Goal: Task Accomplishment & Management: Complete application form

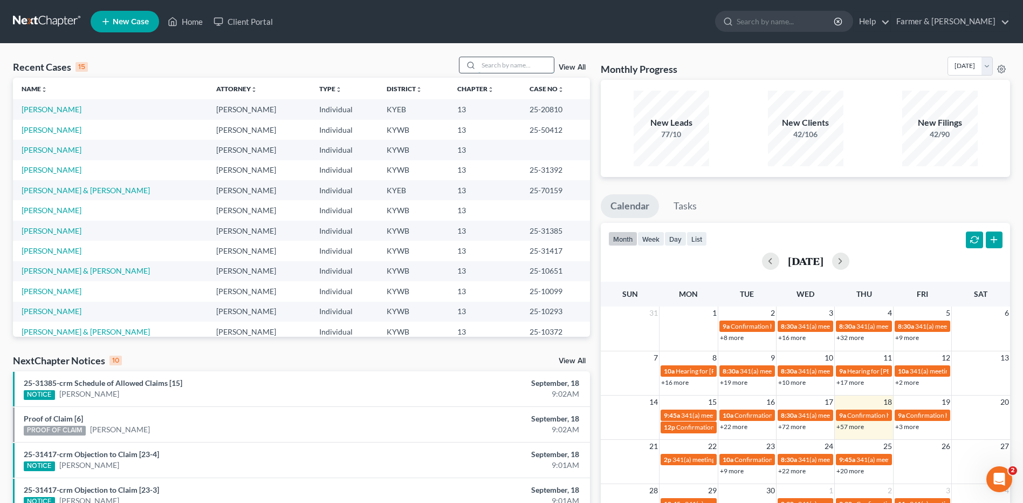
click at [498, 65] on input "search" at bounding box center [516, 65] width 76 height 16
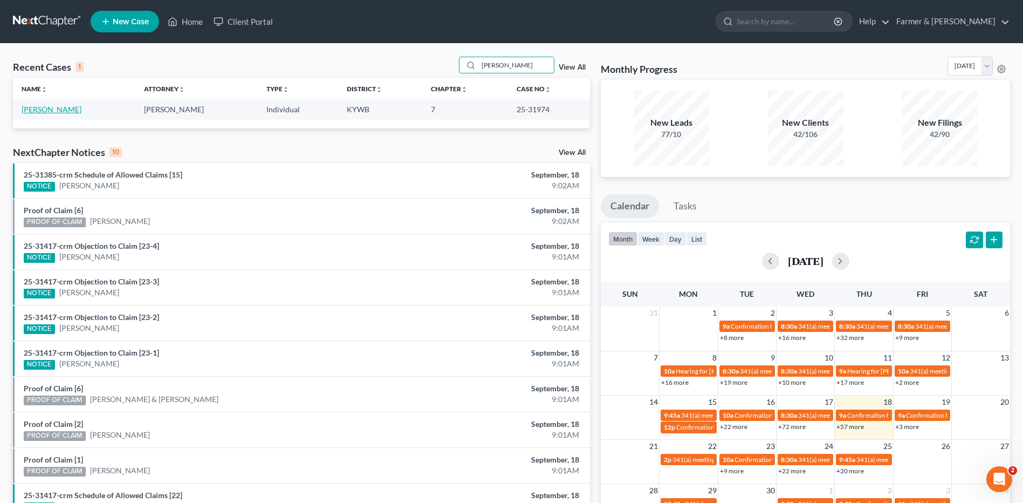
type input "zanger"
click at [47, 108] on link "[PERSON_NAME]" at bounding box center [52, 109] width 60 height 9
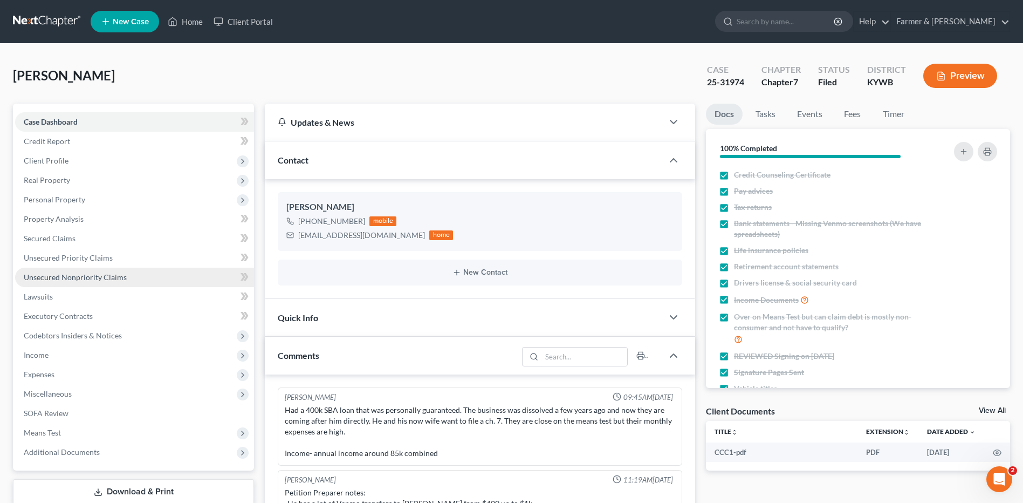
scroll to position [9, 0]
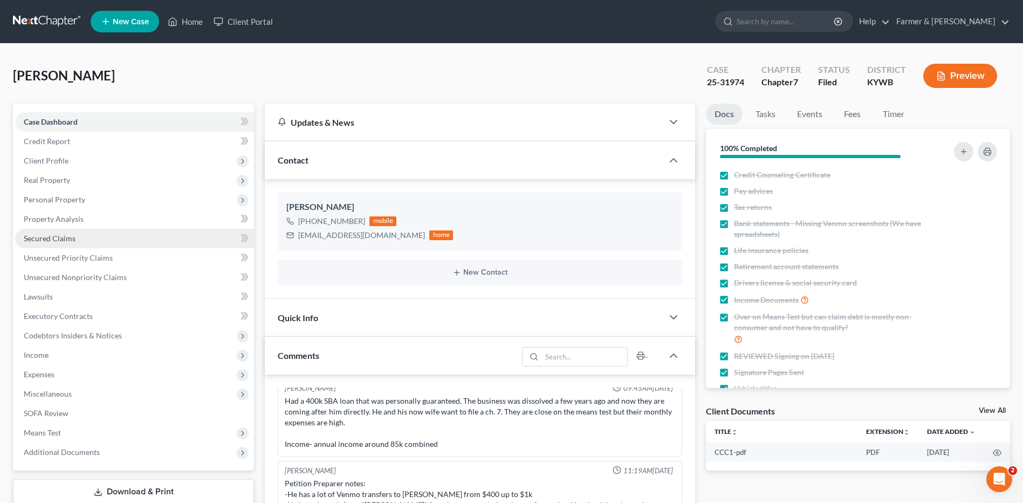
click at [108, 237] on link "Secured Claims" at bounding box center [134, 238] width 239 height 19
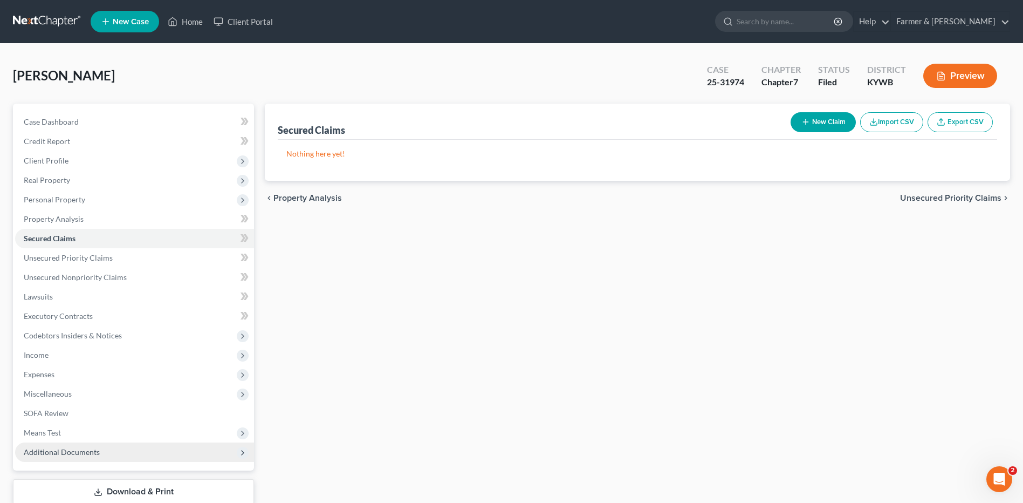
click at [89, 453] on span "Additional Documents" at bounding box center [62, 451] width 76 height 9
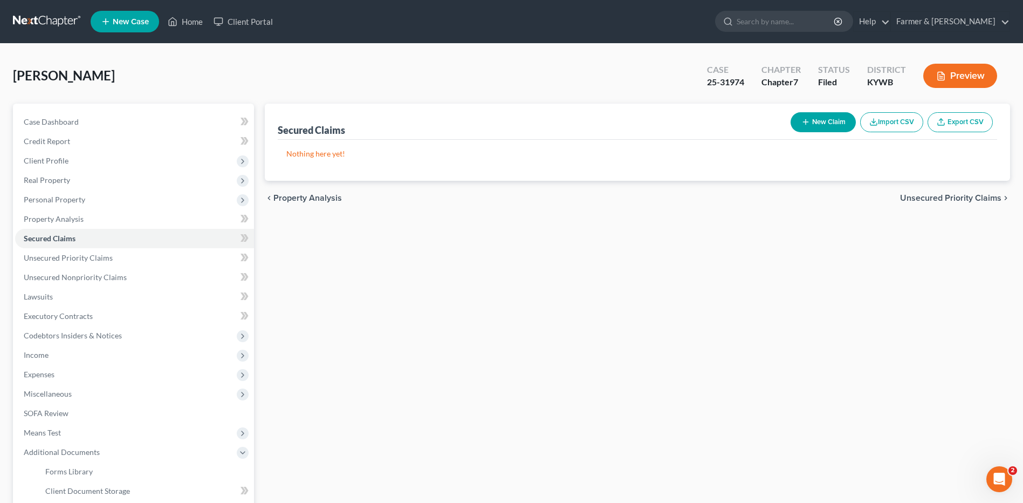
scroll to position [168, 0]
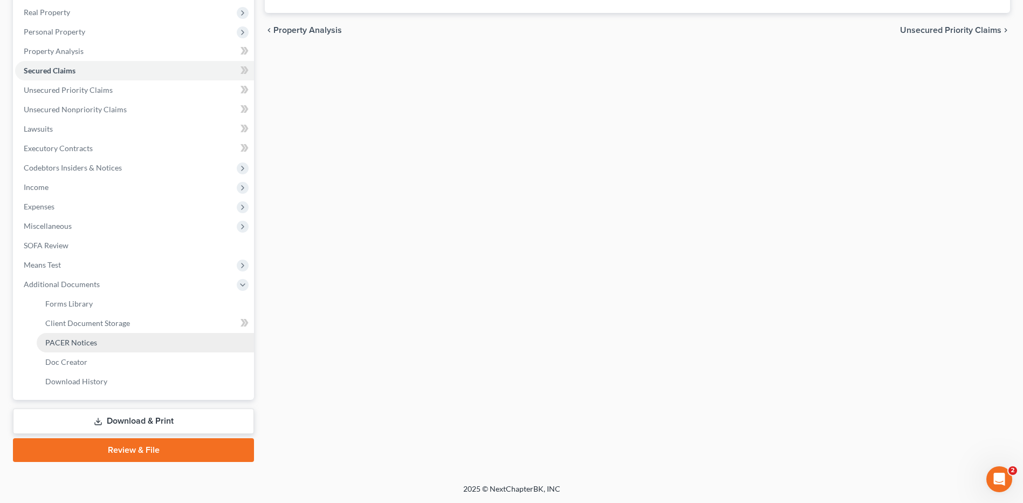
click at [94, 335] on link "PACER Notices" at bounding box center [145, 342] width 217 height 19
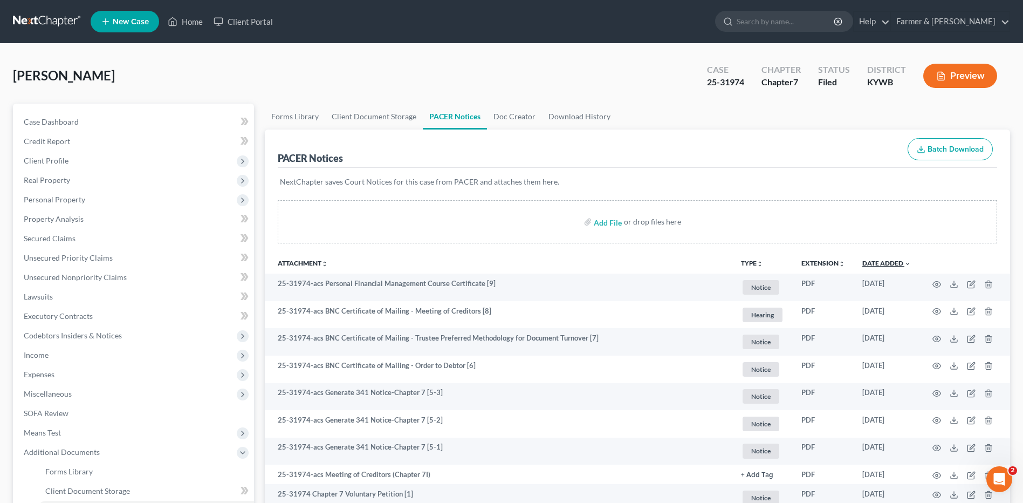
click at [895, 265] on link "Date Added unfold_more expand_more expand_less" at bounding box center [887, 263] width 49 height 8
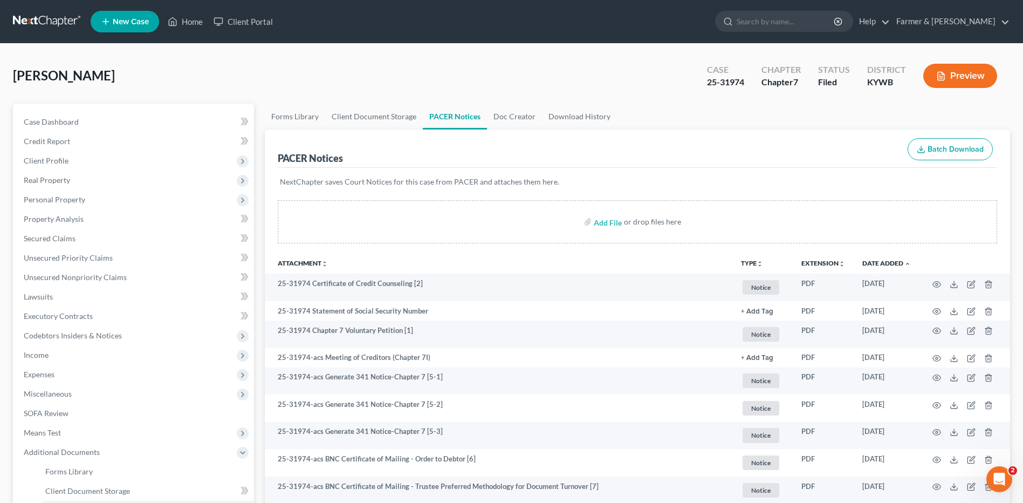
click at [53, 24] on link at bounding box center [47, 21] width 69 height 19
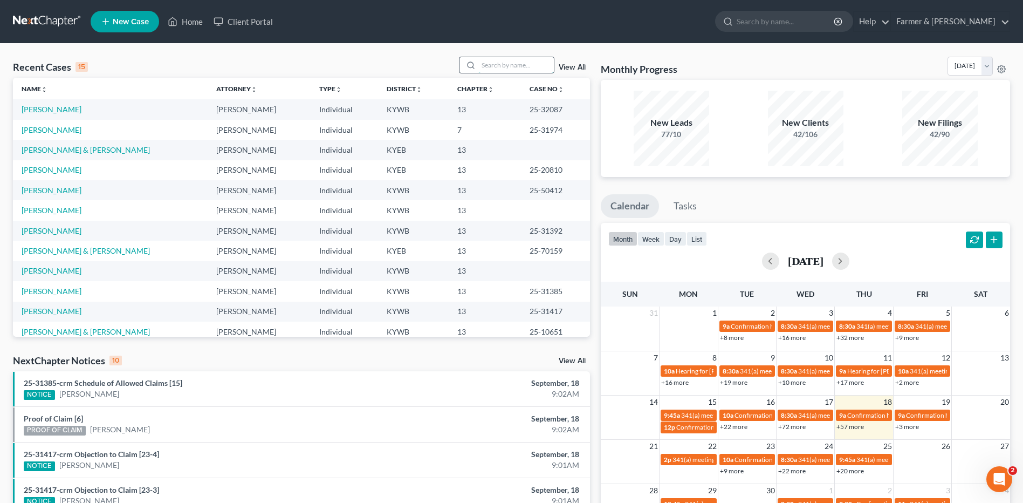
click at [531, 67] on input "search" at bounding box center [516, 65] width 76 height 16
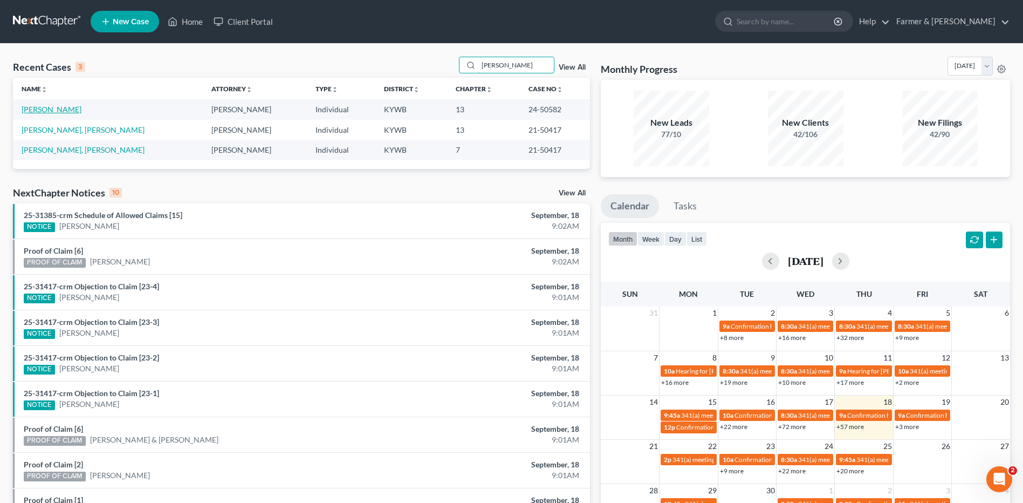
type input "stepp"
click at [59, 109] on link "[PERSON_NAME]" at bounding box center [52, 109] width 60 height 9
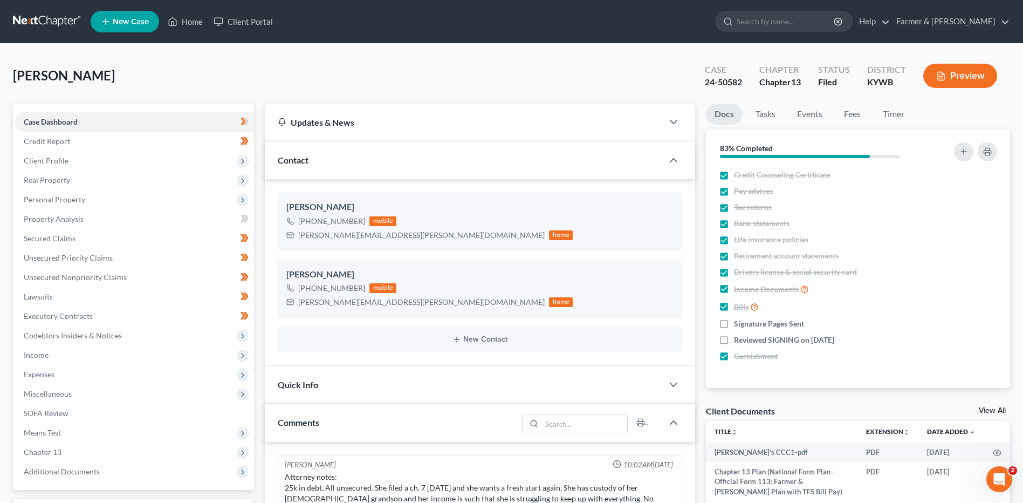
scroll to position [135, 0]
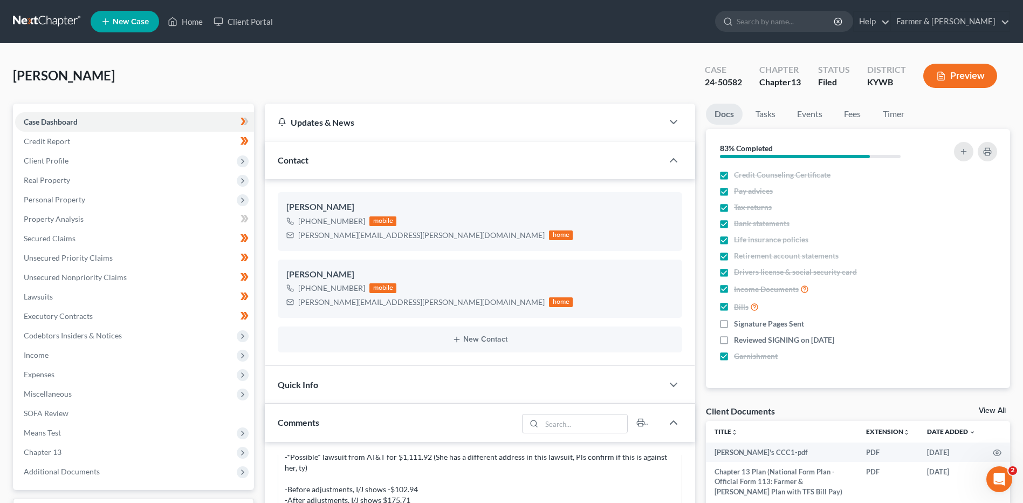
click at [55, 25] on link at bounding box center [47, 21] width 69 height 19
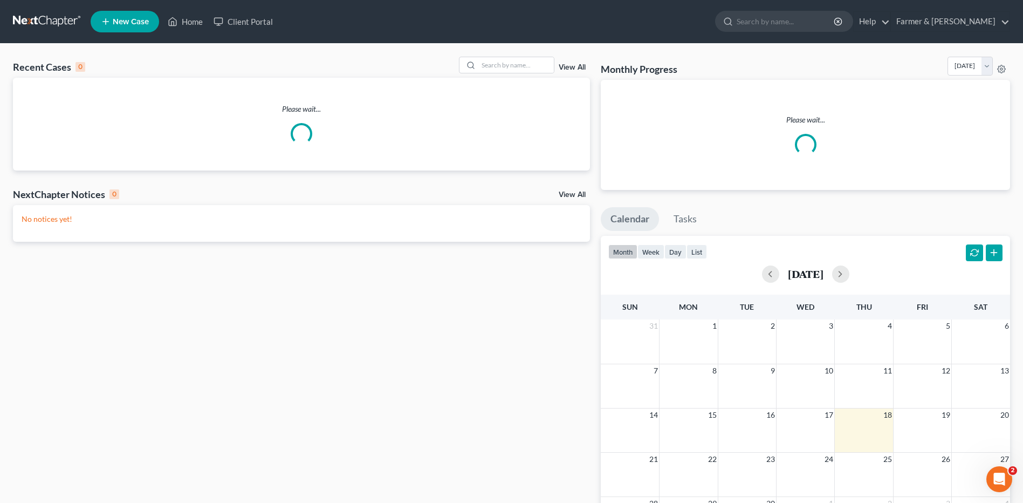
click at [572, 68] on link "View All" at bounding box center [572, 68] width 27 height 8
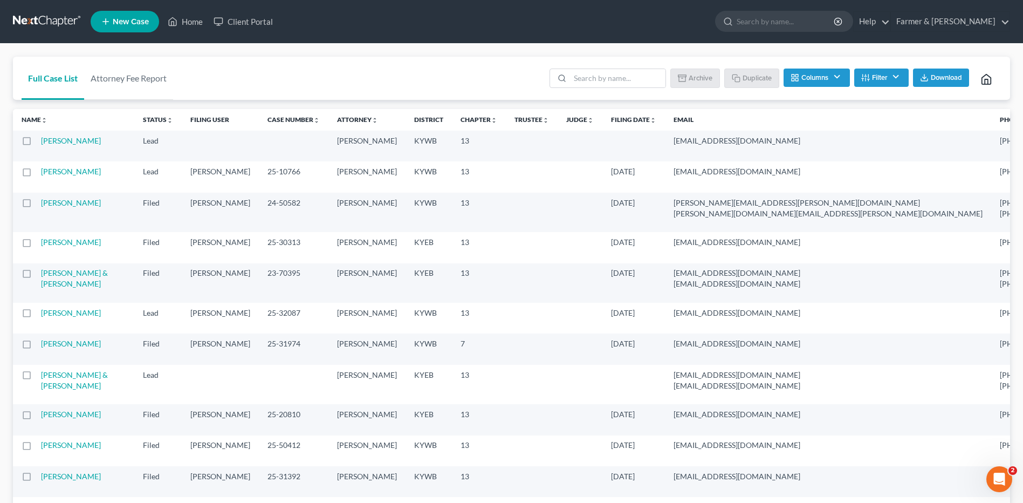
click at [37, 206] on label at bounding box center [37, 206] width 0 height 0
click at [41, 204] on input "checkbox" at bounding box center [44, 200] width 7 height 7
click at [749, 78] on button "Duplicate" at bounding box center [753, 78] width 54 height 18
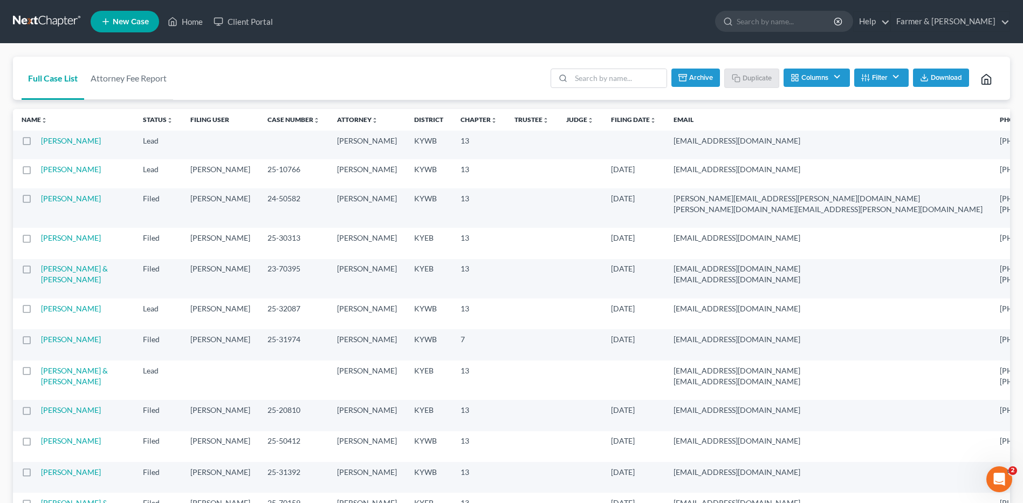
checkbox input "false"
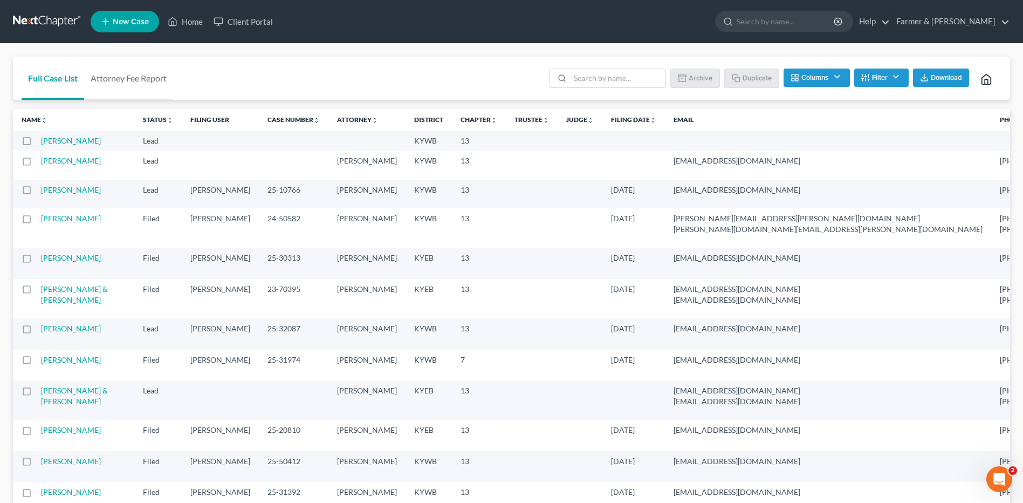
click at [47, 26] on link at bounding box center [47, 21] width 69 height 19
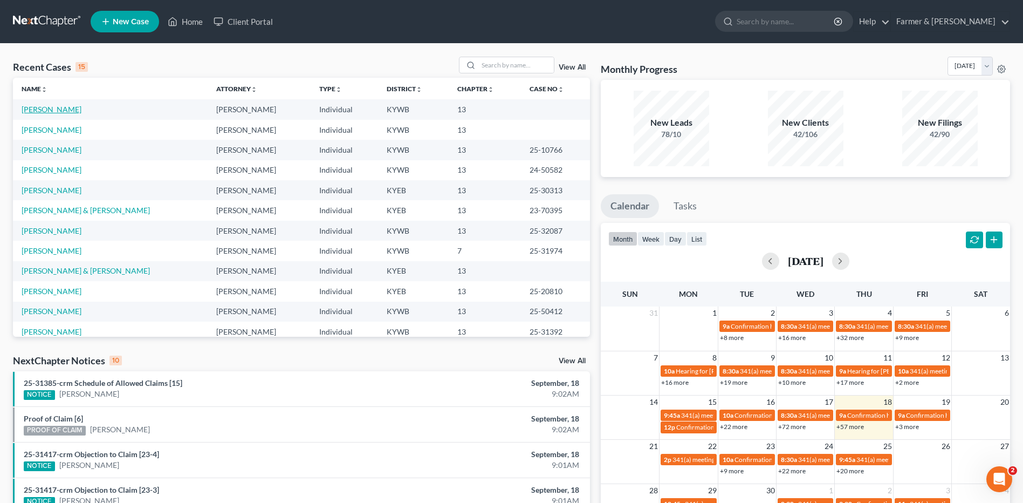
click at [54, 108] on link "[PERSON_NAME]" at bounding box center [52, 109] width 60 height 9
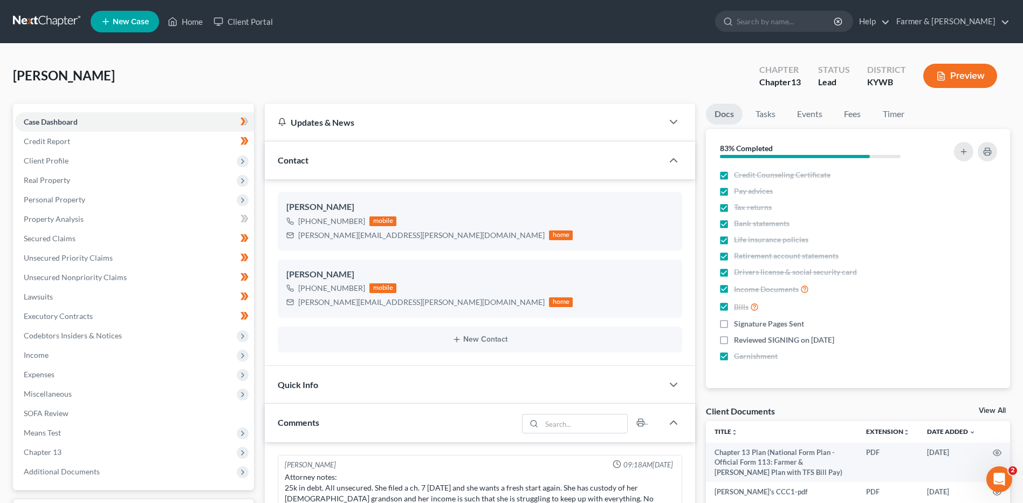
scroll to position [135, 0]
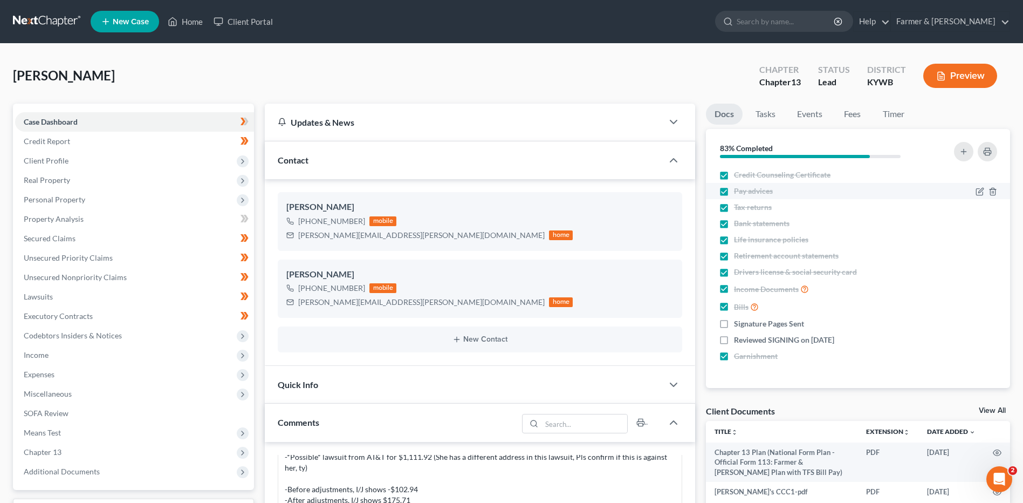
click at [734, 190] on label "Pay advices" at bounding box center [753, 191] width 39 height 11
click at [738, 190] on input "Pay advices" at bounding box center [741, 189] width 7 height 7
checkbox input "false"
click at [734, 207] on label "Tax returns" at bounding box center [753, 207] width 38 height 11
click at [738, 207] on input "Tax returns" at bounding box center [741, 205] width 7 height 7
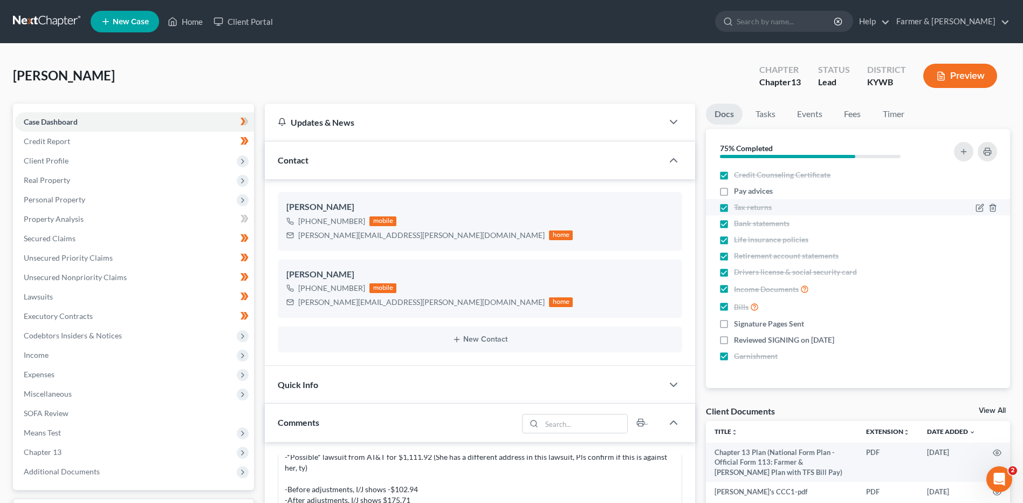
checkbox input "false"
click at [734, 224] on label "Bank statements" at bounding box center [762, 223] width 56 height 11
click at [738, 224] on input "Bank statements" at bounding box center [741, 221] width 7 height 7
checkbox input "false"
click at [734, 273] on label "Drivers license & social security card" at bounding box center [795, 271] width 123 height 11
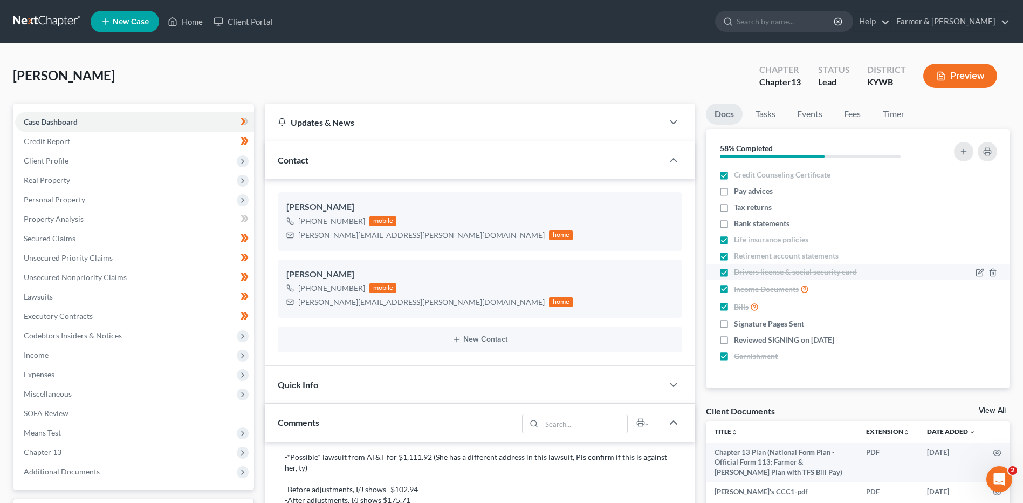
click at [738, 273] on input "Drivers license & social security card" at bounding box center [741, 269] width 7 height 7
checkbox input "false"
click at [734, 306] on label "Bills" at bounding box center [746, 306] width 25 height 12
click at [738, 306] on input "Bills" at bounding box center [741, 303] width 7 height 7
checkbox input "false"
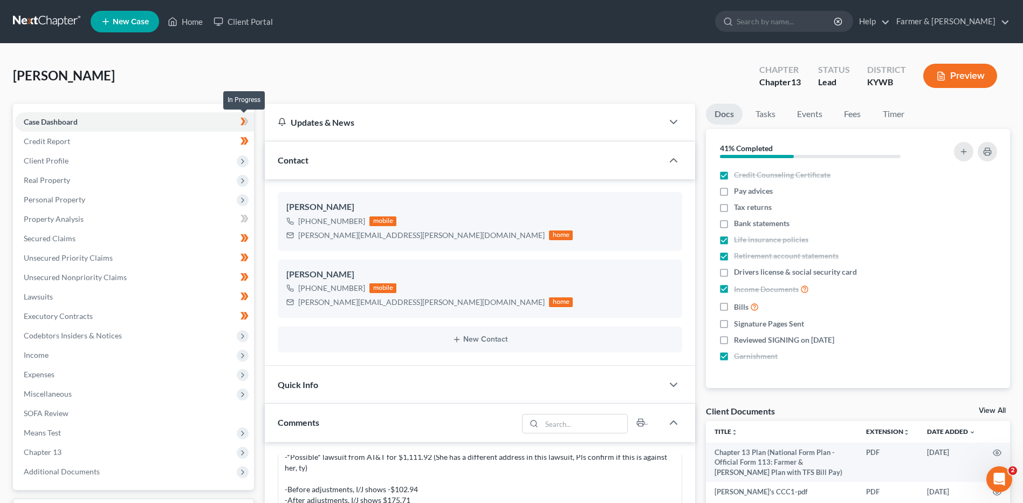
click at [250, 122] on span at bounding box center [244, 123] width 19 height 16
drag, startPoint x: 250, startPoint y: 122, endPoint x: 250, endPoint y: 139, distance: 16.7
click at [250, 139] on span at bounding box center [244, 142] width 19 height 16
click at [119, 157] on span "Client Profile" at bounding box center [134, 160] width 239 height 19
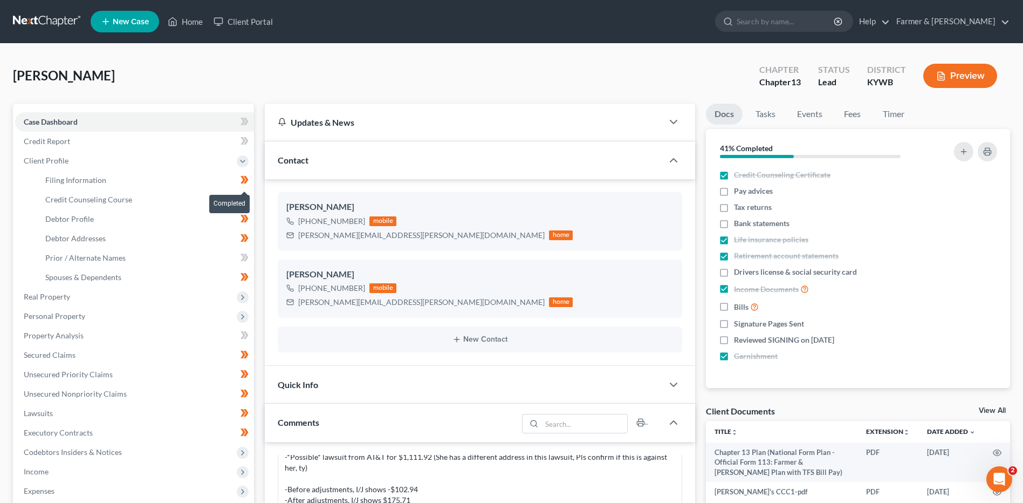
click at [248, 180] on icon at bounding box center [246, 180] width 5 height 8
click at [251, 196] on span at bounding box center [244, 201] width 19 height 16
click at [251, 218] on span at bounding box center [244, 220] width 19 height 16
click at [250, 247] on span at bounding box center [244, 239] width 19 height 16
click at [248, 281] on icon at bounding box center [245, 276] width 8 height 13
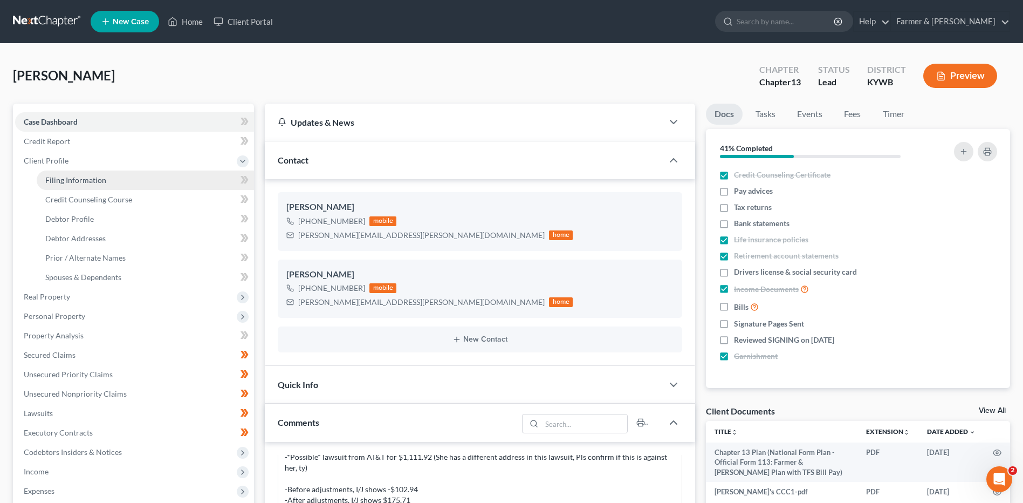
click at [174, 181] on link "Filing Information" at bounding box center [145, 179] width 217 height 19
select select "1"
select select "0"
select select "3"
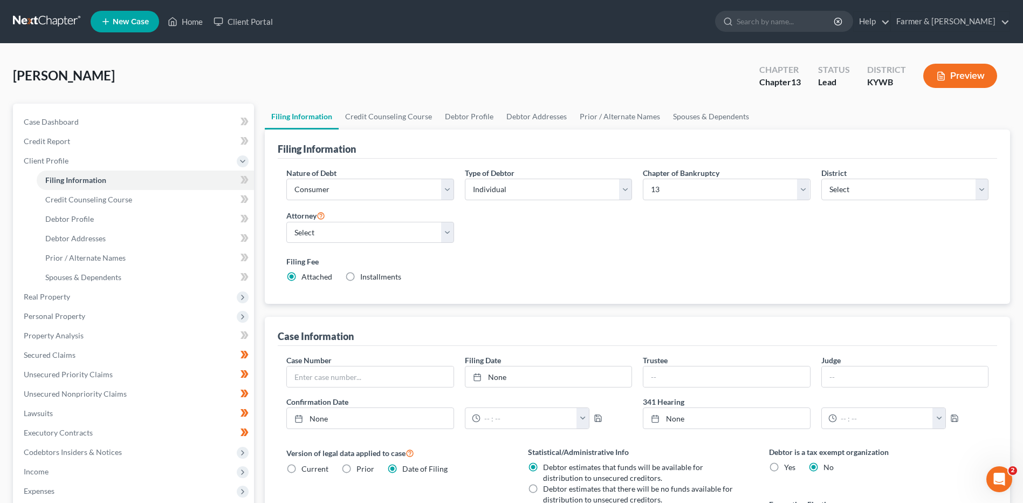
click at [543, 489] on label "Debtor estimates that there will be no funds available for distribution to unse…" at bounding box center [638, 494] width 191 height 22
click at [548, 489] on input "Debtor estimates that there will be no funds available for distribution to unse…" at bounding box center [551, 486] width 7 height 7
radio input "true"
radio input "false"
click at [659, 195] on select "Select 7 11 12 13" at bounding box center [726, 190] width 167 height 22
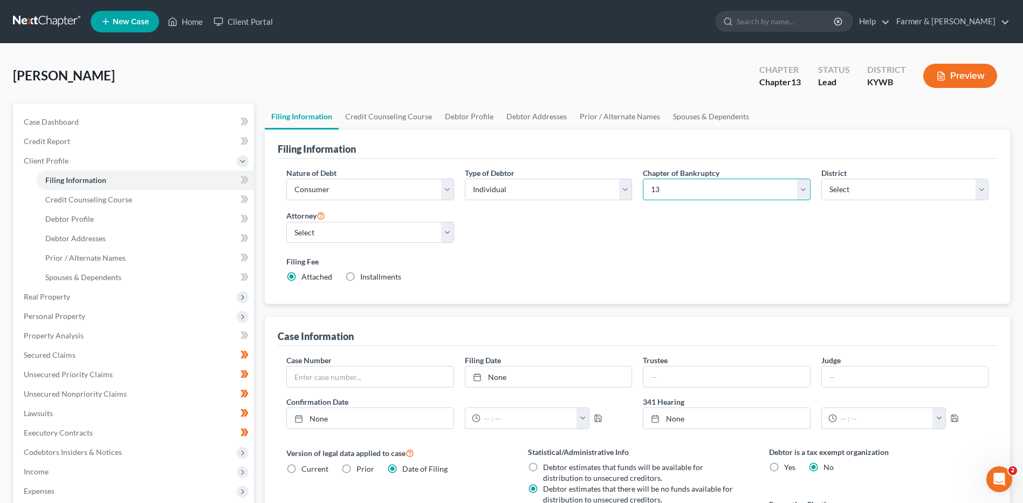
select select "0"
click at [643, 179] on select "Select 7 11 12 13" at bounding box center [726, 190] width 167 height 22
click at [468, 124] on link "Debtor Profile" at bounding box center [469, 117] width 61 height 26
select select "3"
select select "1"
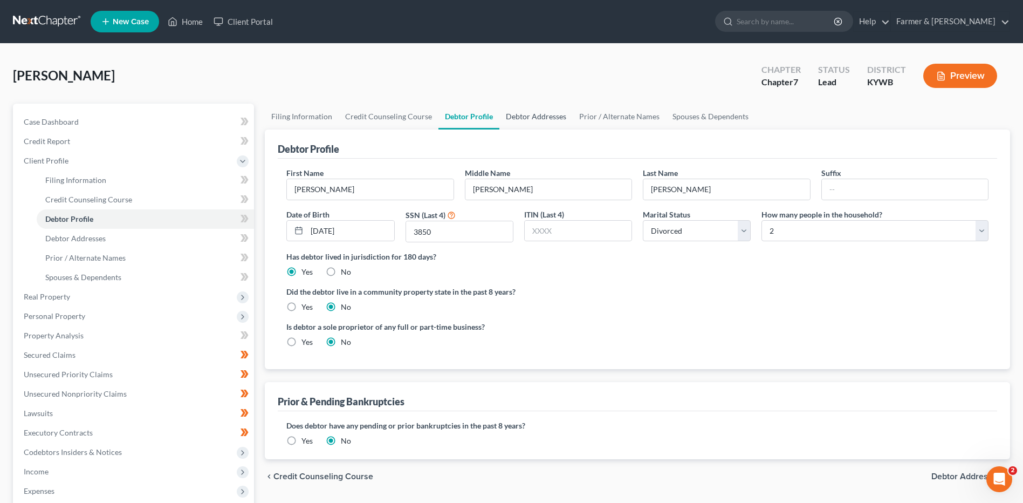
click at [529, 117] on link "Debtor Addresses" at bounding box center [536, 117] width 73 height 26
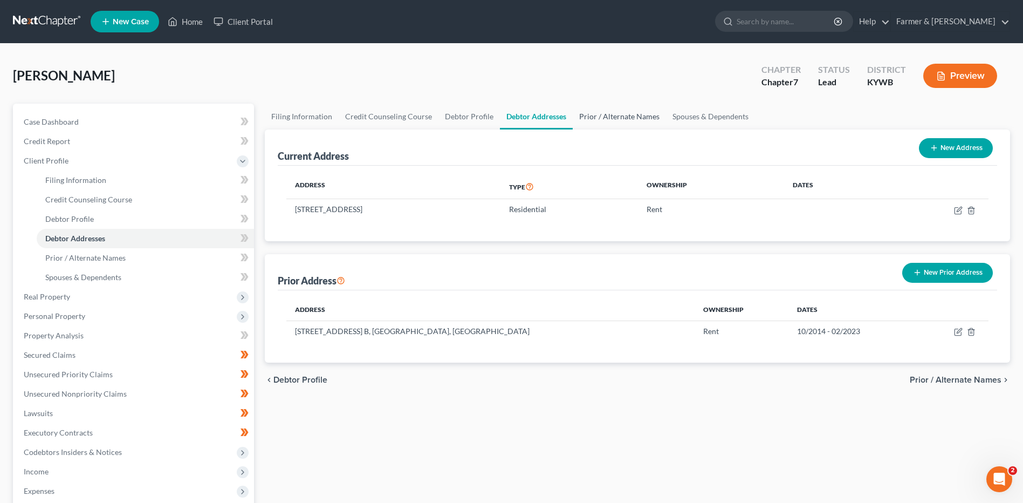
click at [631, 112] on link "Prior / Alternate Names" at bounding box center [619, 117] width 93 height 26
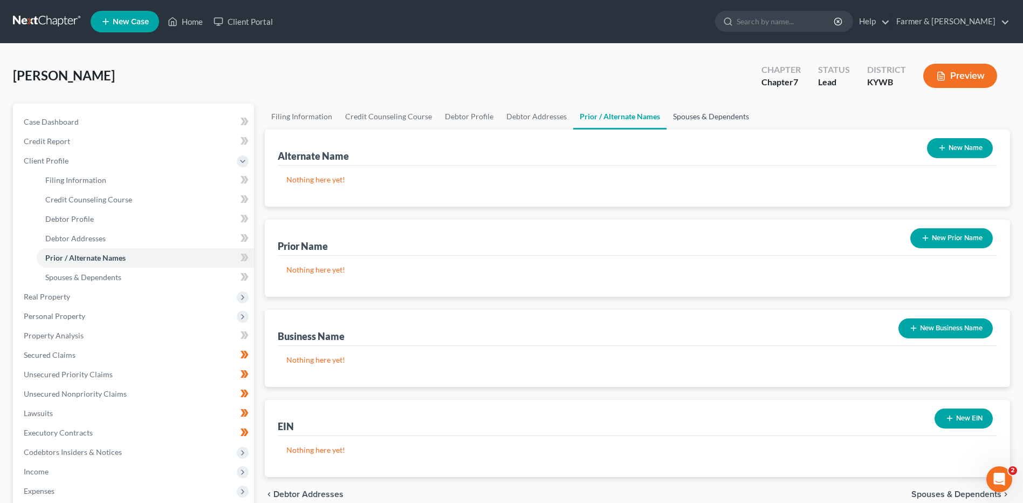
click at [690, 113] on link "Spouses & Dependents" at bounding box center [711, 117] width 89 height 26
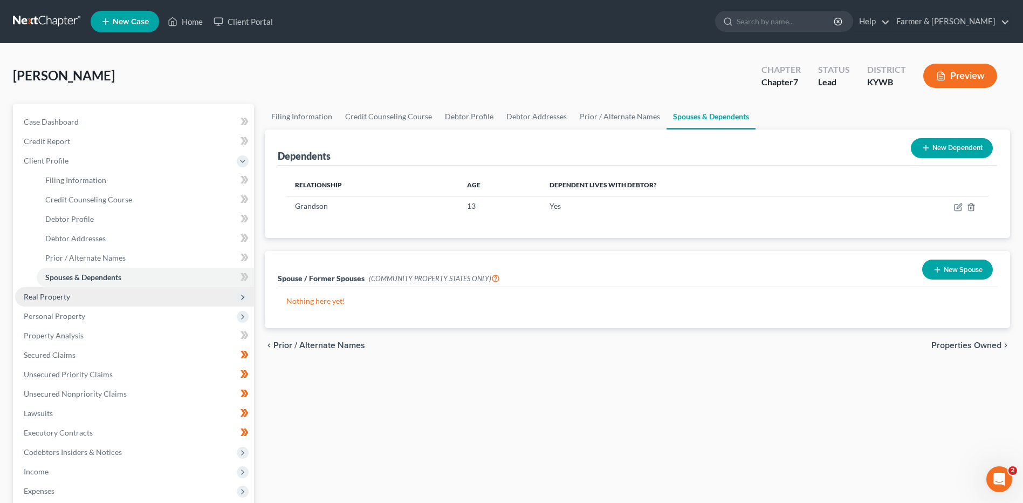
click at [83, 295] on span "Real Property" at bounding box center [134, 296] width 239 height 19
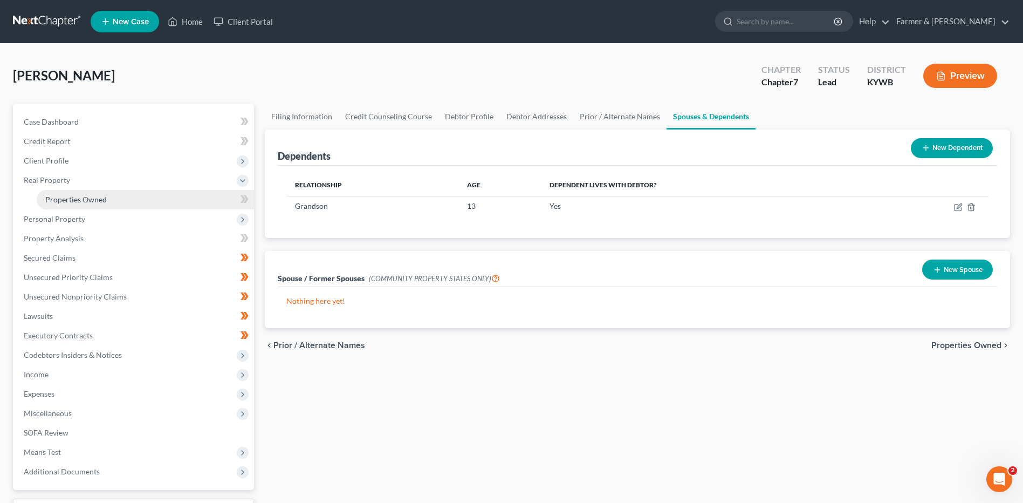
click at [132, 200] on link "Properties Owned" at bounding box center [145, 199] width 217 height 19
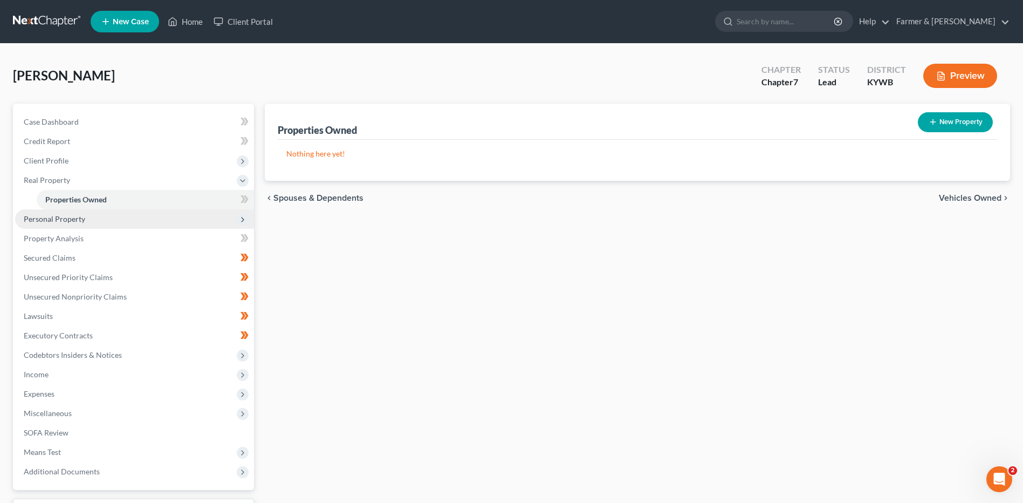
click at [110, 214] on span "Personal Property" at bounding box center [134, 218] width 239 height 19
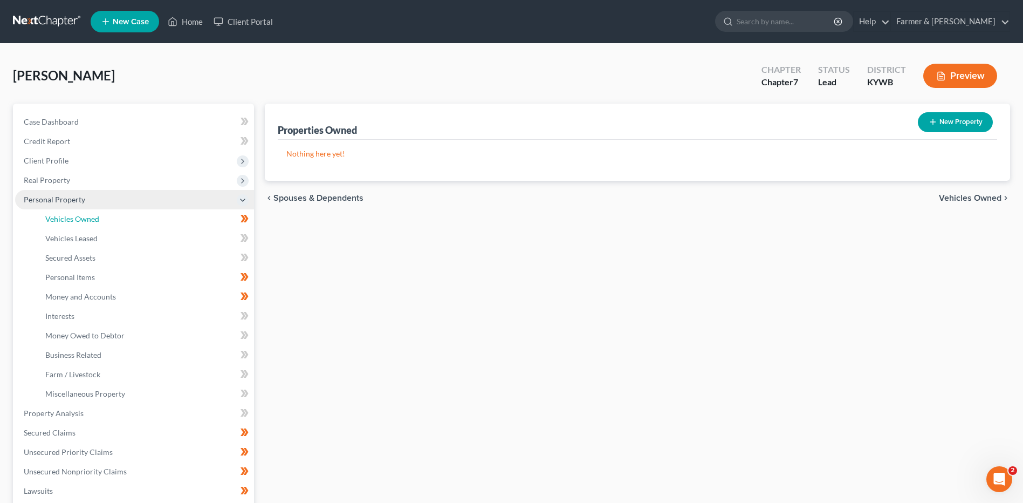
click at [110, 214] on link "Vehicles Owned" at bounding box center [145, 218] width 217 height 19
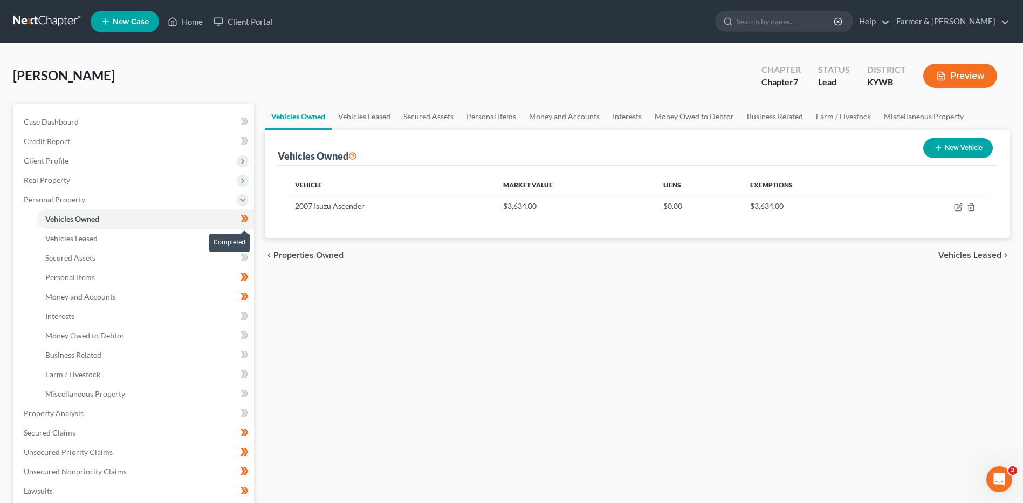
click at [248, 217] on icon at bounding box center [245, 218] width 8 height 13
click at [98, 236] on link "Vehicles Leased" at bounding box center [145, 238] width 217 height 19
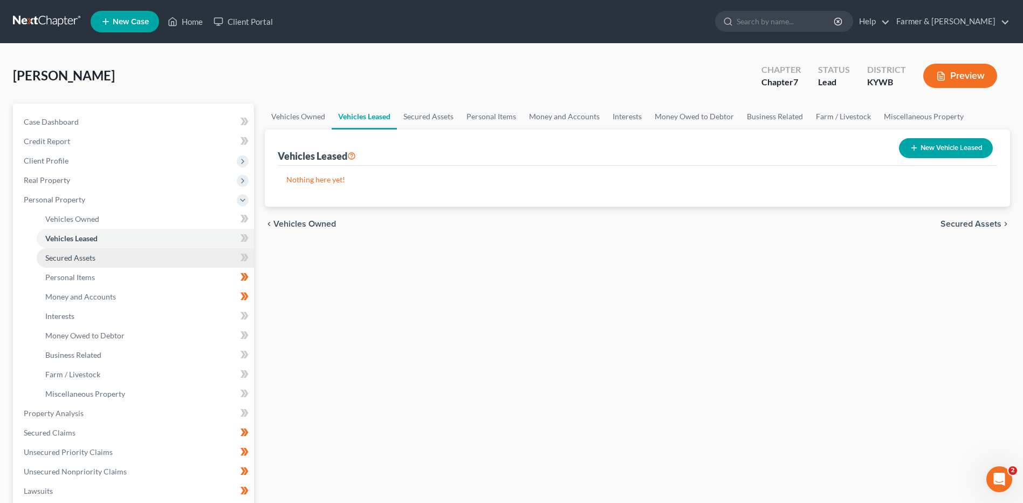
click at [101, 254] on link "Secured Assets" at bounding box center [145, 257] width 217 height 19
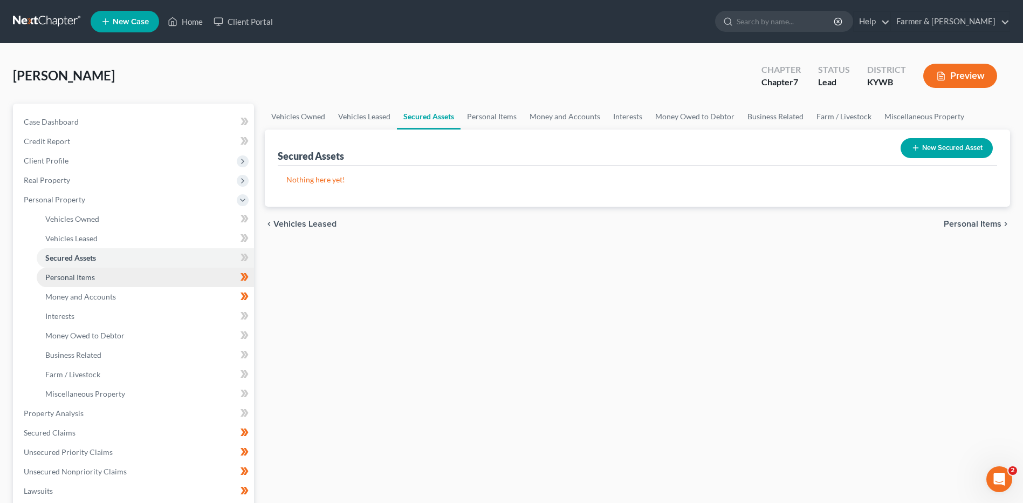
click at [110, 272] on link "Personal Items" at bounding box center [145, 277] width 217 height 19
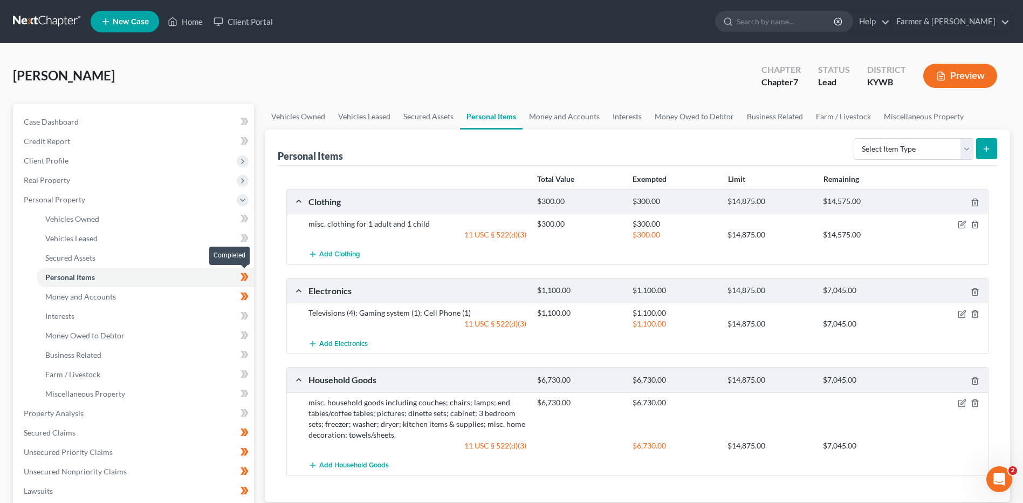
click at [249, 275] on span at bounding box center [244, 278] width 19 height 16
click at [201, 294] on link "Money and Accounts" at bounding box center [145, 296] width 217 height 19
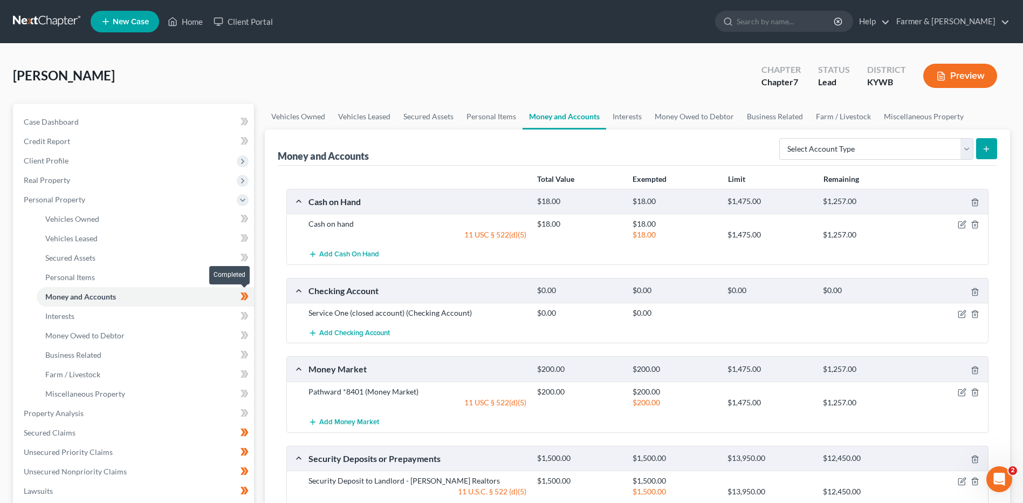
click at [250, 302] on span at bounding box center [244, 298] width 19 height 16
click at [45, 22] on link at bounding box center [47, 21] width 69 height 19
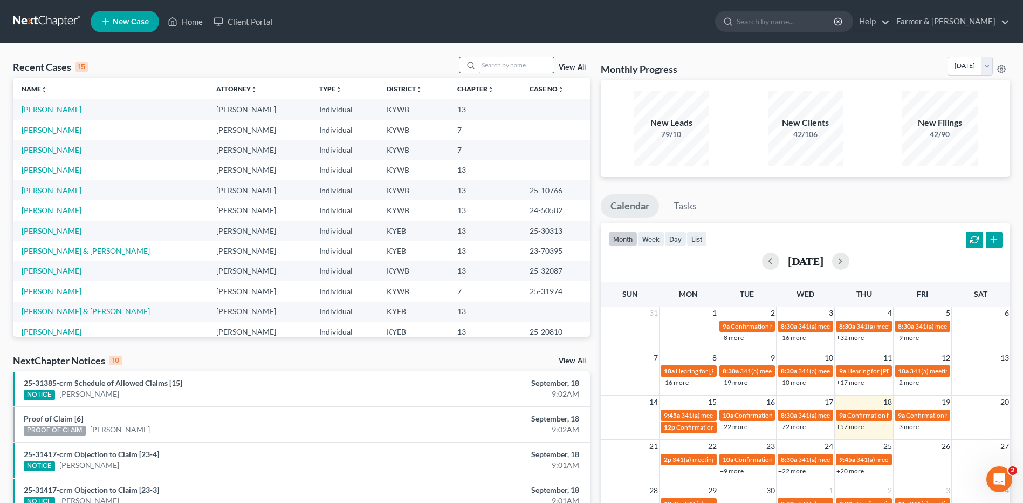
click at [523, 63] on input "search" at bounding box center [516, 65] width 76 height 16
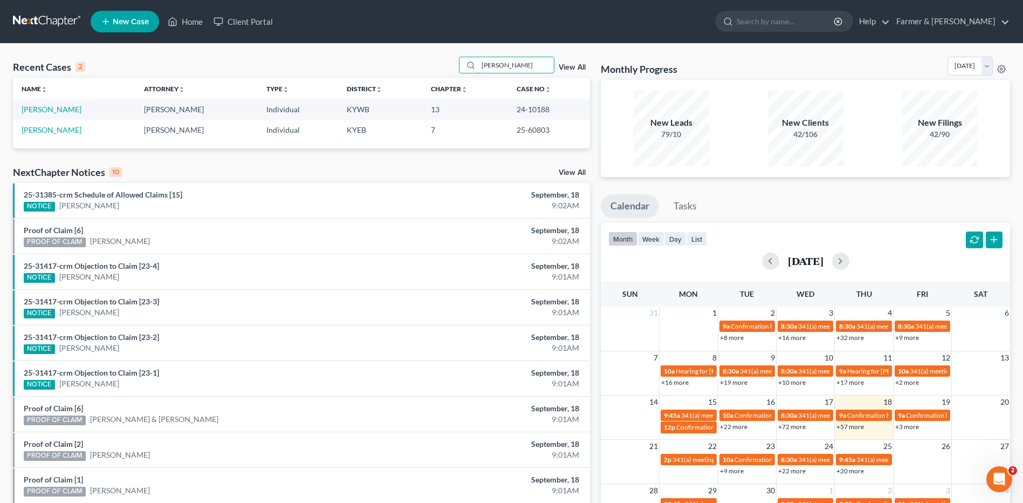
type input "vandiver"
click at [61, 23] on link at bounding box center [47, 21] width 69 height 19
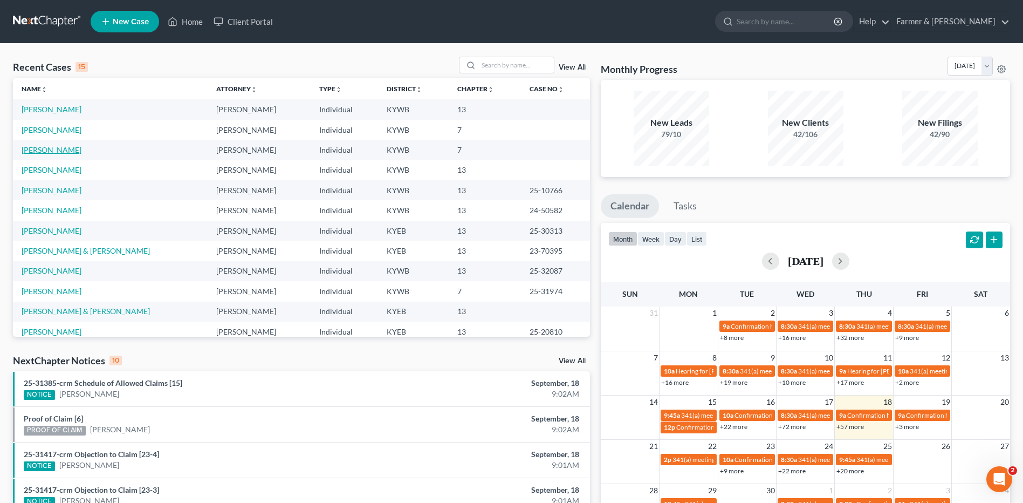
click at [52, 151] on link "[PERSON_NAME]" at bounding box center [52, 149] width 60 height 9
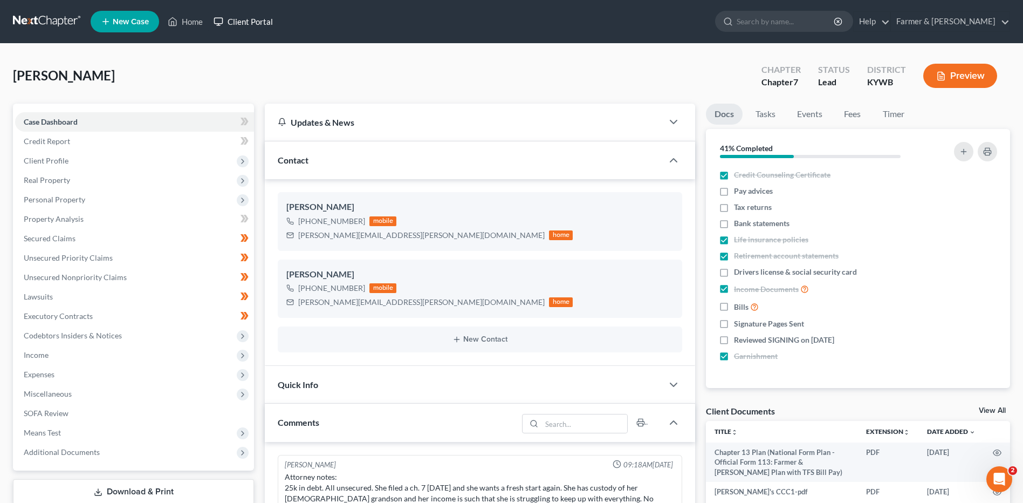
scroll to position [135, 0]
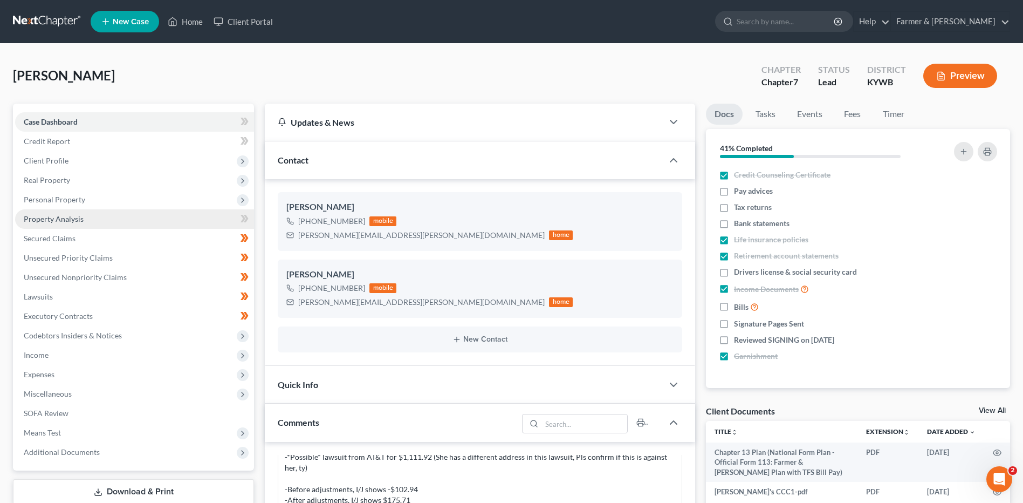
click at [63, 209] on link "Property Analysis" at bounding box center [134, 218] width 239 height 19
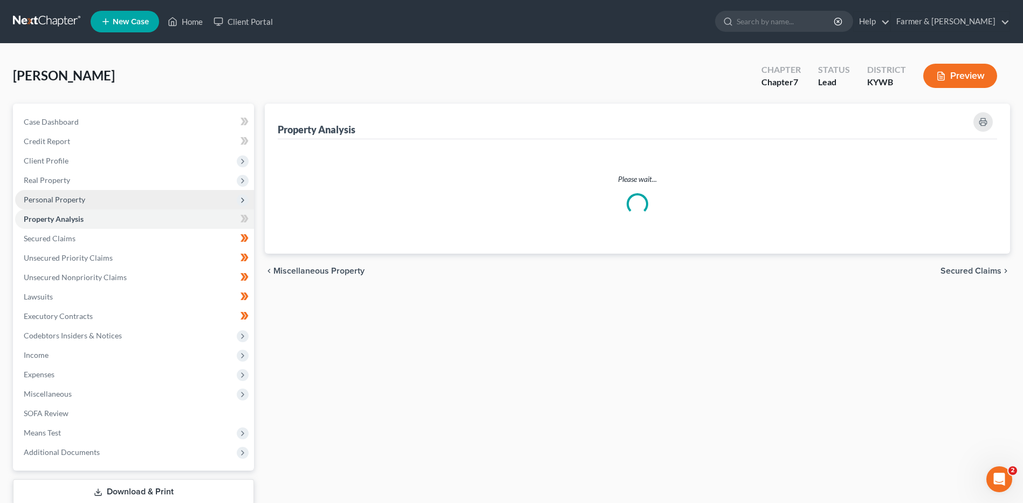
click at [74, 201] on span "Personal Property" at bounding box center [54, 199] width 61 height 9
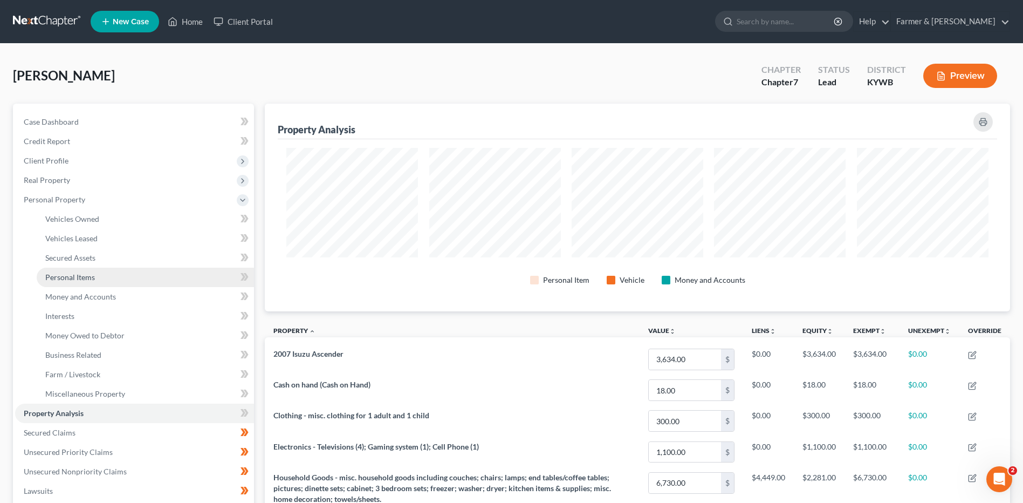
scroll to position [208, 745]
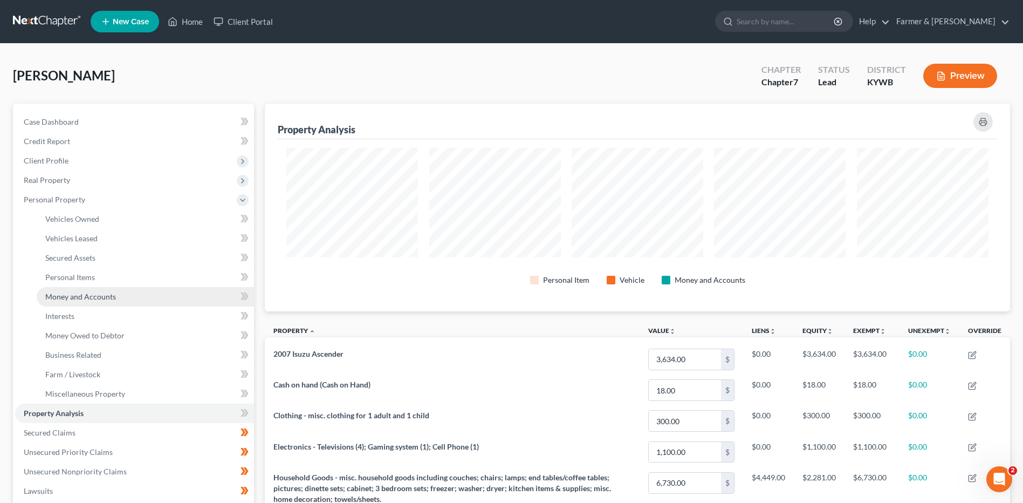
click at [92, 304] on link "Money and Accounts" at bounding box center [145, 296] width 217 height 19
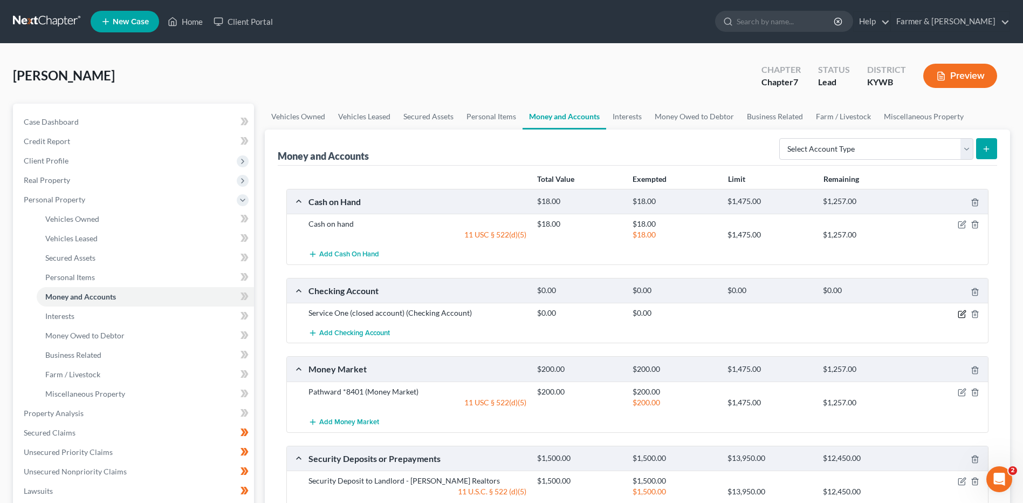
click at [963, 312] on icon "button" at bounding box center [963, 312] width 5 height 5
select select "18"
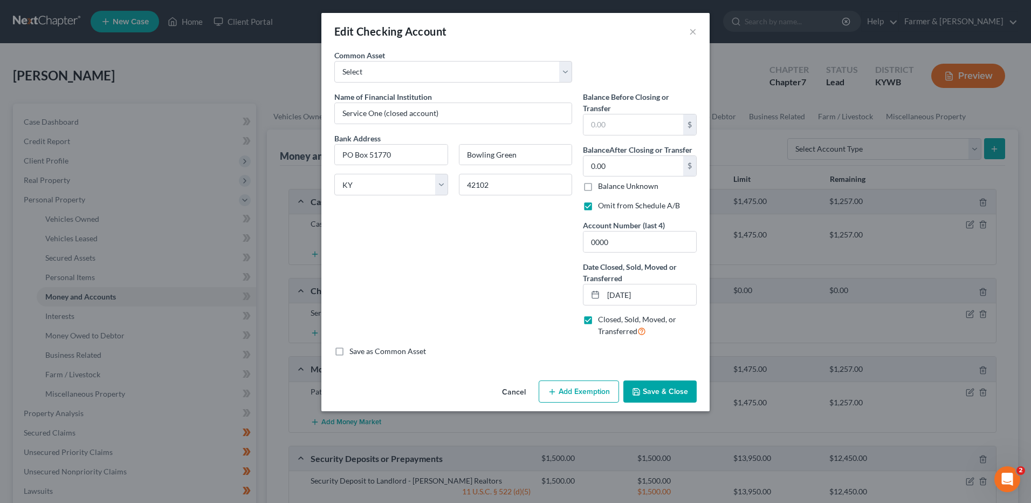
click at [502, 390] on button "Cancel" at bounding box center [514, 392] width 41 height 22
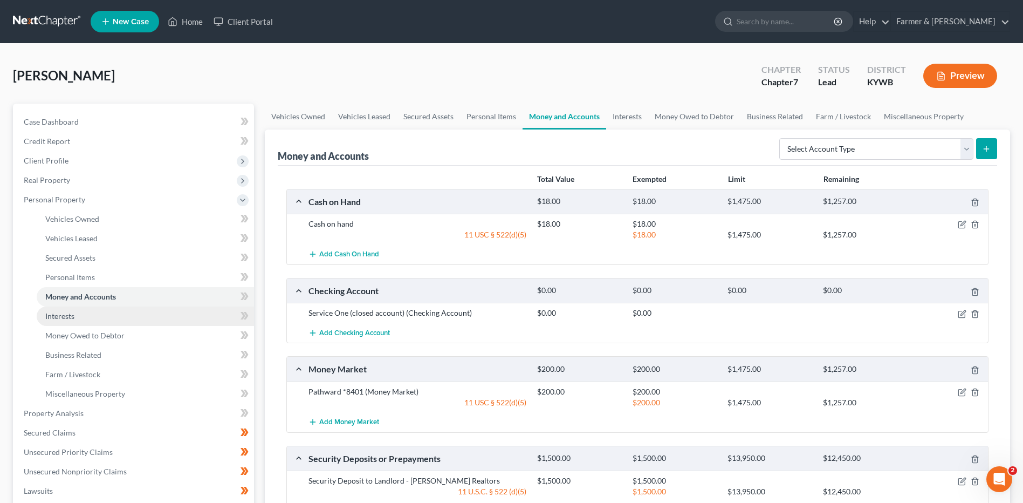
click at [192, 321] on link "Interests" at bounding box center [145, 315] width 217 height 19
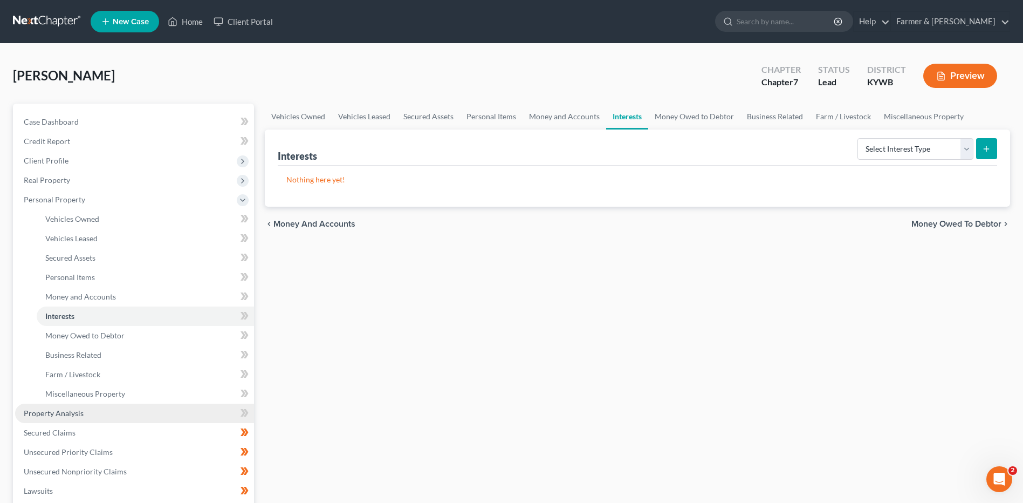
click at [119, 413] on link "Property Analysis" at bounding box center [134, 412] width 239 height 19
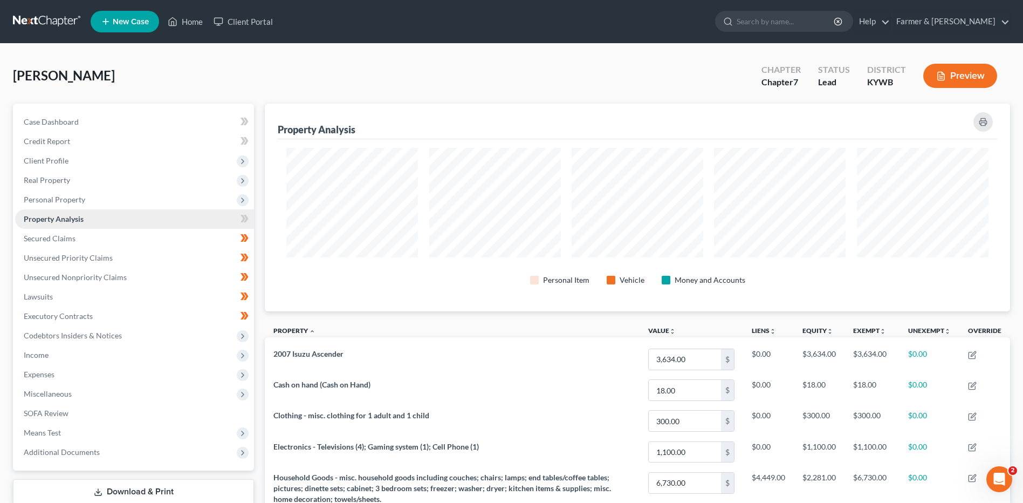
scroll to position [208, 745]
click at [181, 237] on link "Secured Claims" at bounding box center [134, 238] width 239 height 19
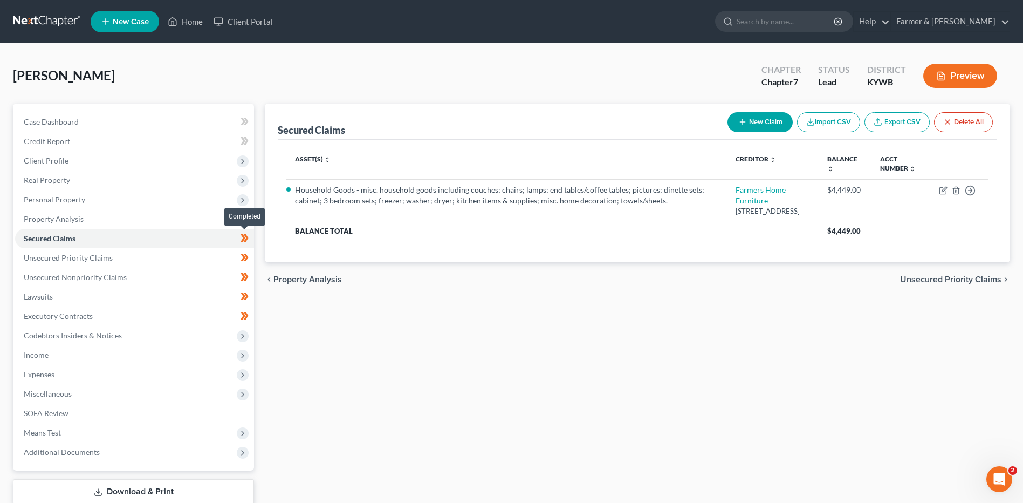
click at [248, 242] on icon at bounding box center [245, 237] width 8 height 13
click at [203, 263] on link "Unsecured Priority Claims" at bounding box center [134, 257] width 239 height 19
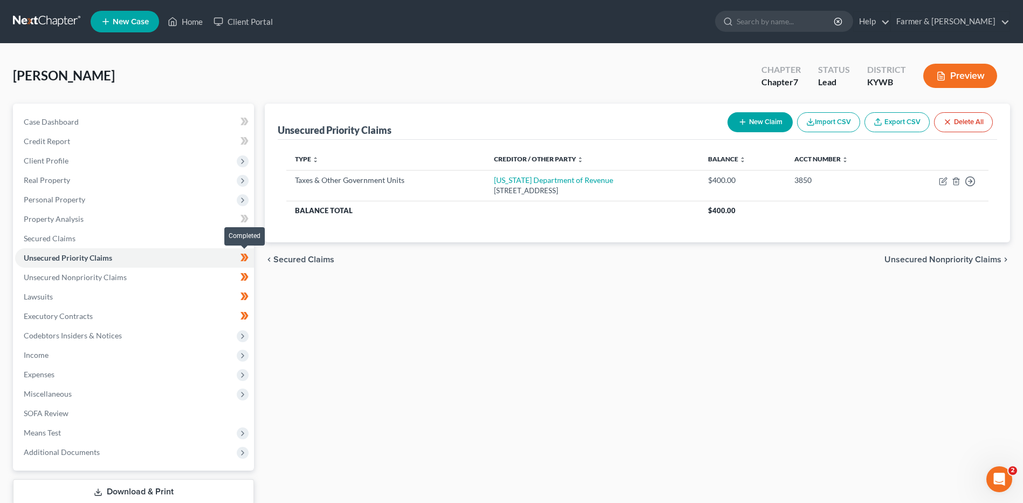
click at [252, 261] on span at bounding box center [244, 259] width 19 height 16
click at [218, 277] on link "Unsecured Nonpriority Claims" at bounding box center [134, 277] width 239 height 19
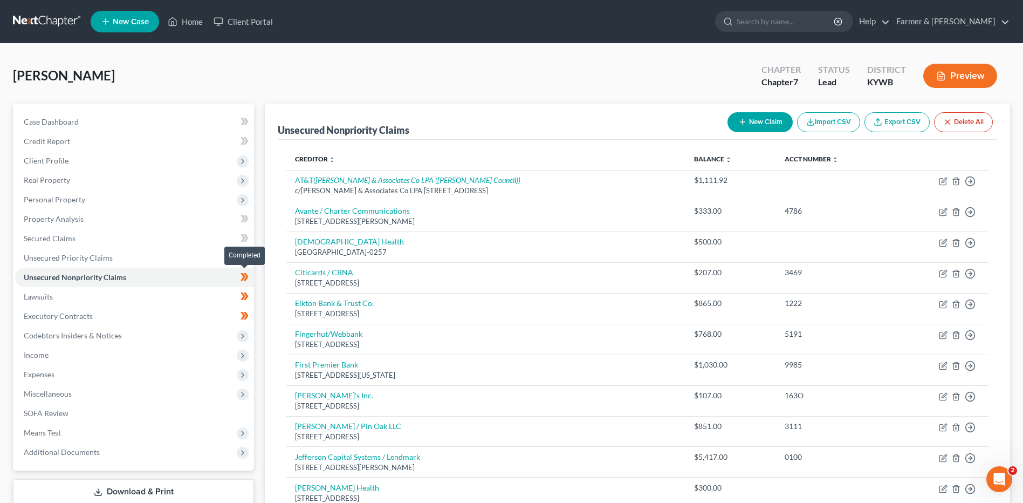
click at [256, 278] on div "Case Dashboard Payments Invoices Payments Payments Credit Report Client Profile" at bounding box center [134, 451] width 252 height 695
click at [248, 281] on icon at bounding box center [245, 276] width 8 height 13
click at [227, 295] on link "Lawsuits" at bounding box center [134, 296] width 239 height 19
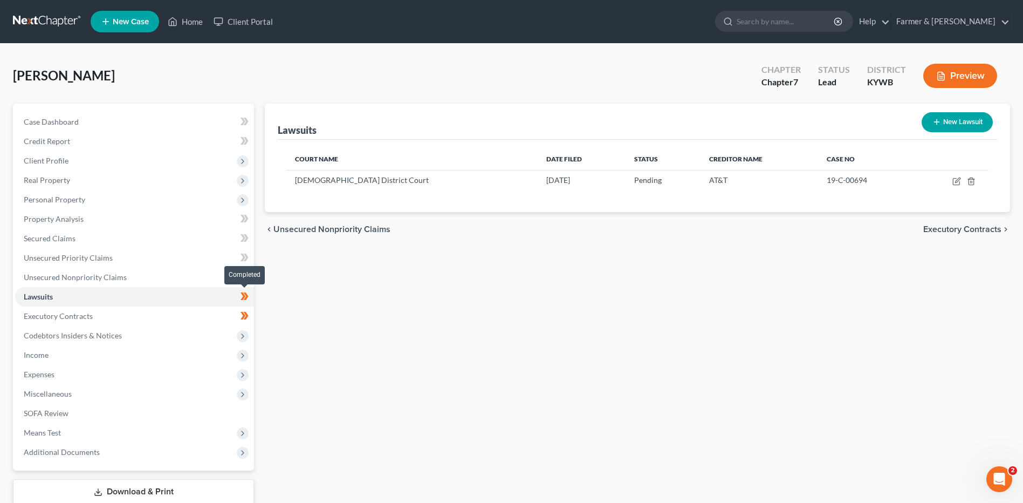
click at [250, 299] on span at bounding box center [244, 298] width 19 height 16
click at [227, 315] on link "Executory Contracts" at bounding box center [134, 315] width 239 height 19
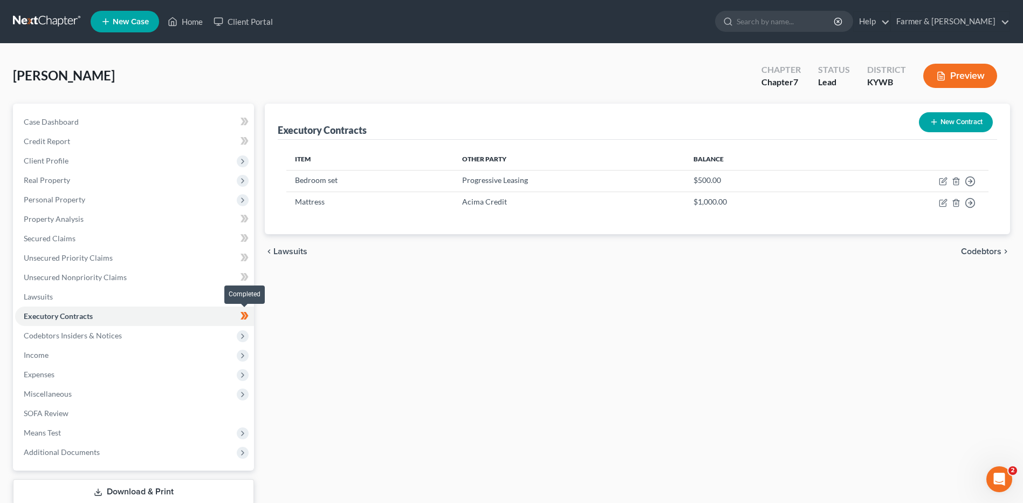
click at [250, 317] on span at bounding box center [244, 317] width 19 height 16
click at [203, 333] on span "Codebtors Insiders & Notices" at bounding box center [134, 335] width 239 height 19
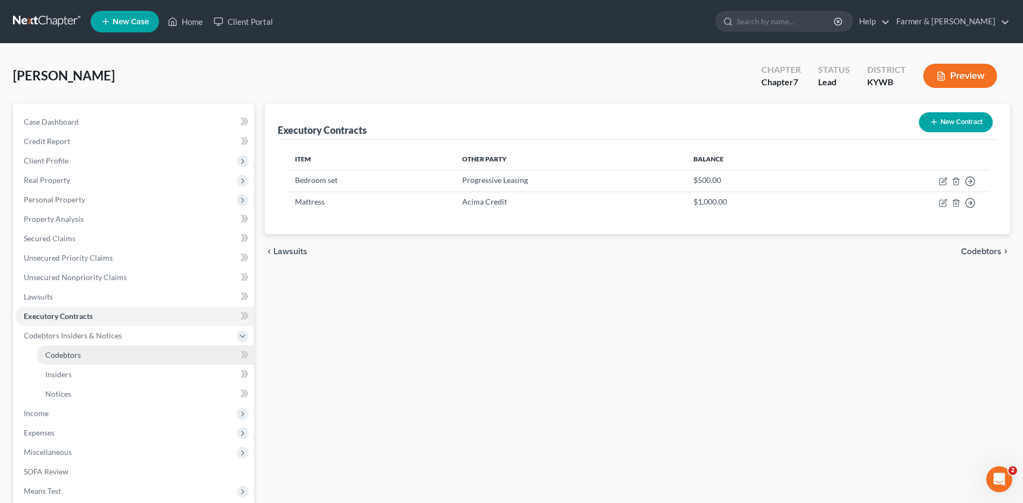
click at [152, 358] on link "Codebtors" at bounding box center [145, 354] width 217 height 19
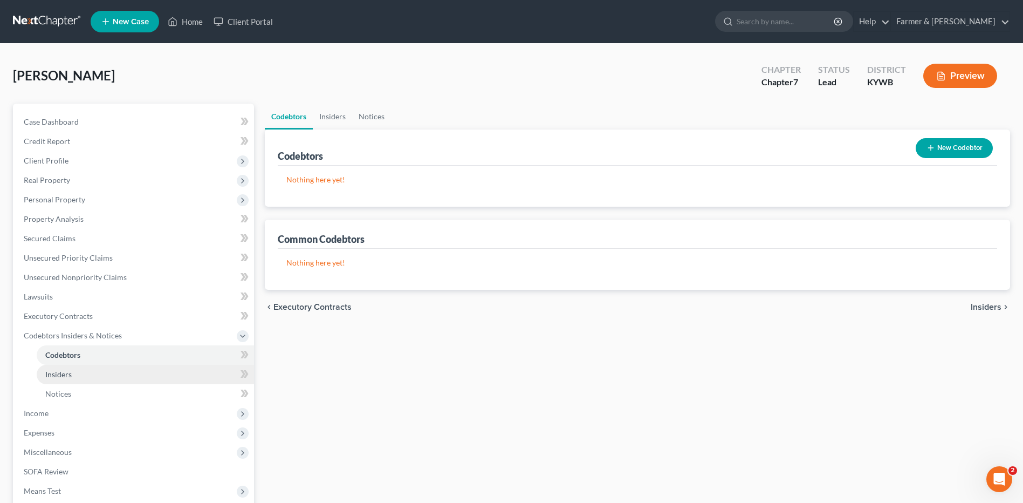
click at [118, 372] on link "Insiders" at bounding box center [145, 374] width 217 height 19
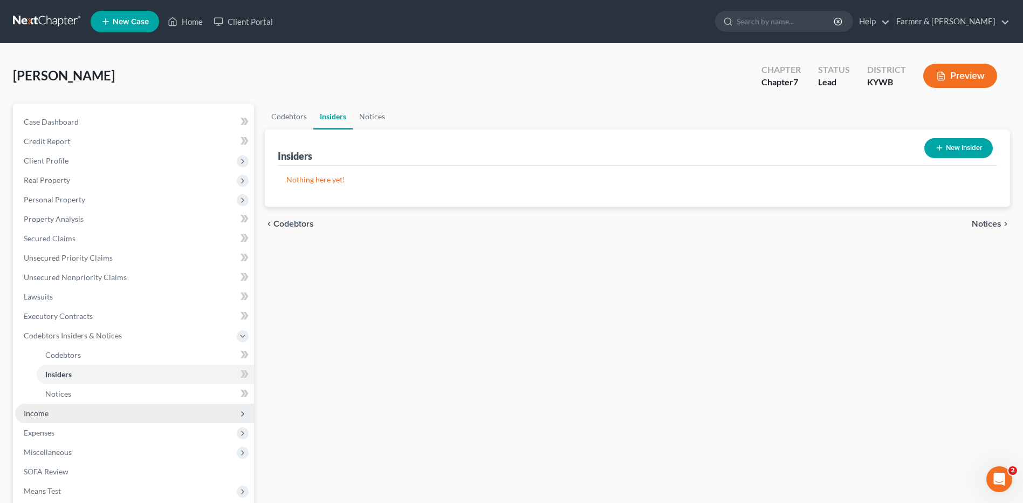
click at [83, 411] on span "Income" at bounding box center [134, 412] width 239 height 19
click at [124, 378] on link "Employment Income" at bounding box center [145, 374] width 217 height 19
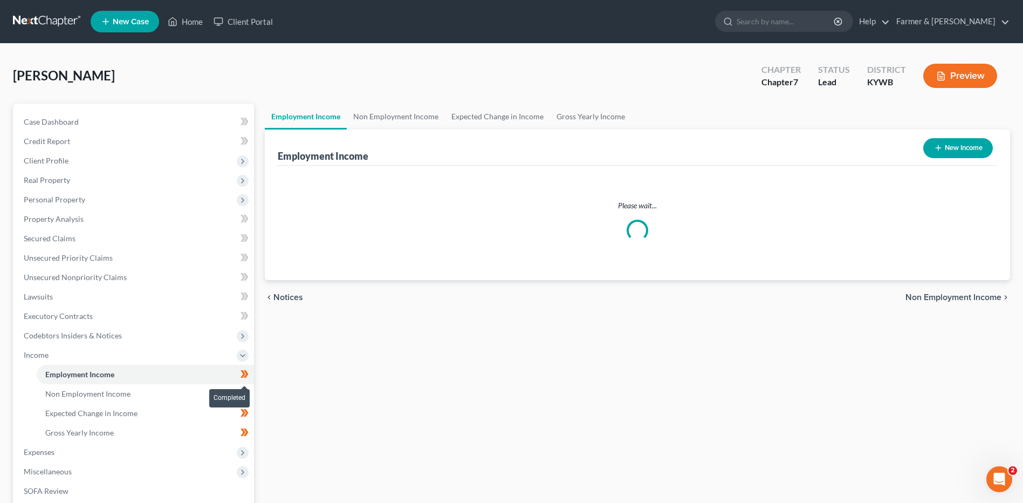
click at [251, 374] on span at bounding box center [244, 375] width 19 height 16
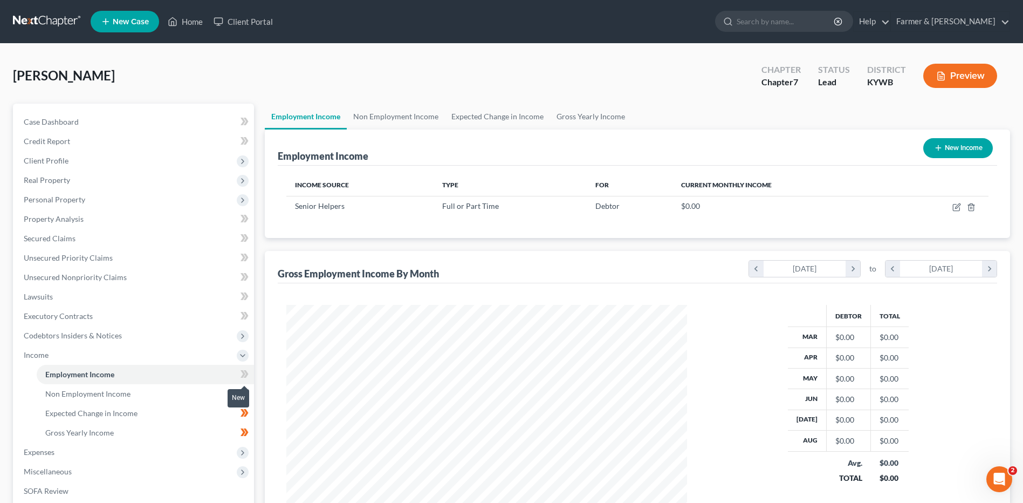
scroll to position [200, 422]
click at [190, 395] on link "Non Employment Income" at bounding box center [145, 393] width 217 height 19
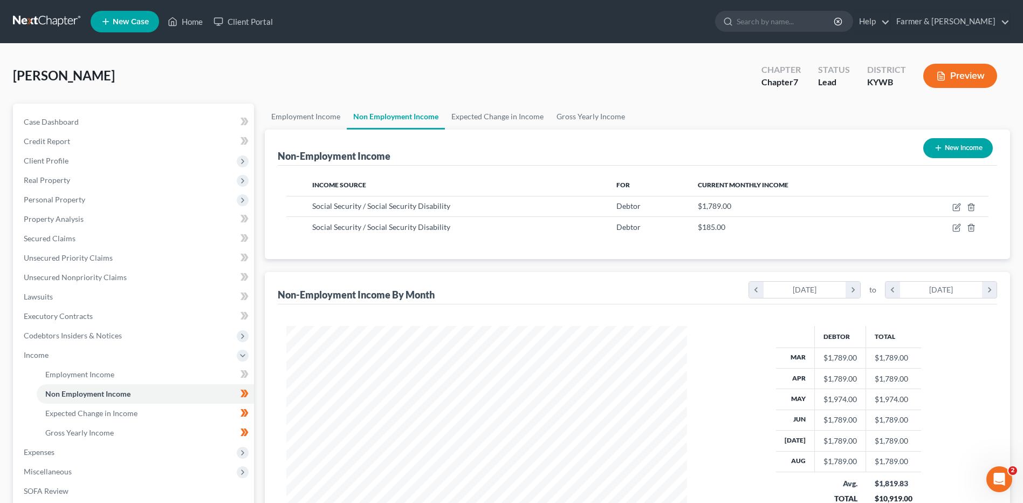
scroll to position [200, 422]
click at [228, 375] on link "Employment Income" at bounding box center [145, 374] width 217 height 19
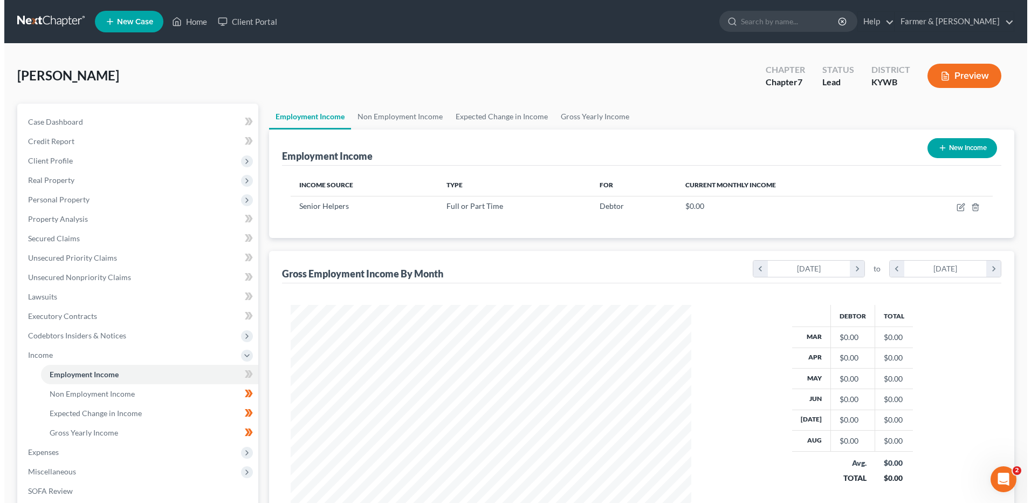
scroll to position [200, 422]
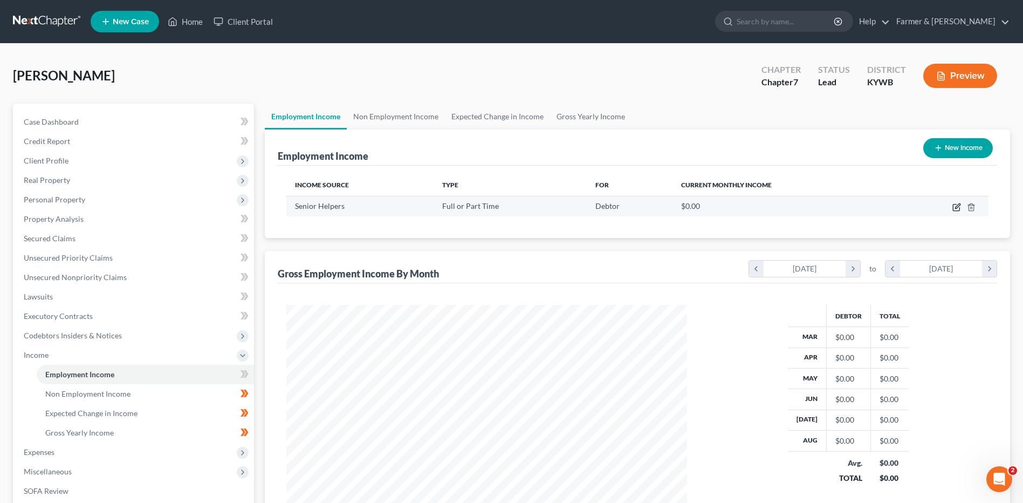
click at [960, 207] on icon "button" at bounding box center [957, 207] width 9 height 9
select select "0"
select select "18"
select select "2"
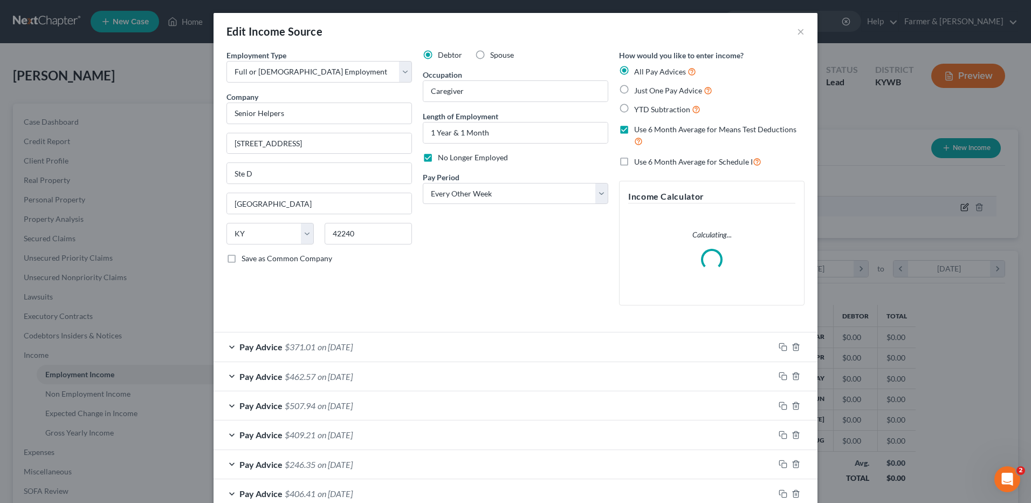
scroll to position [0, 0]
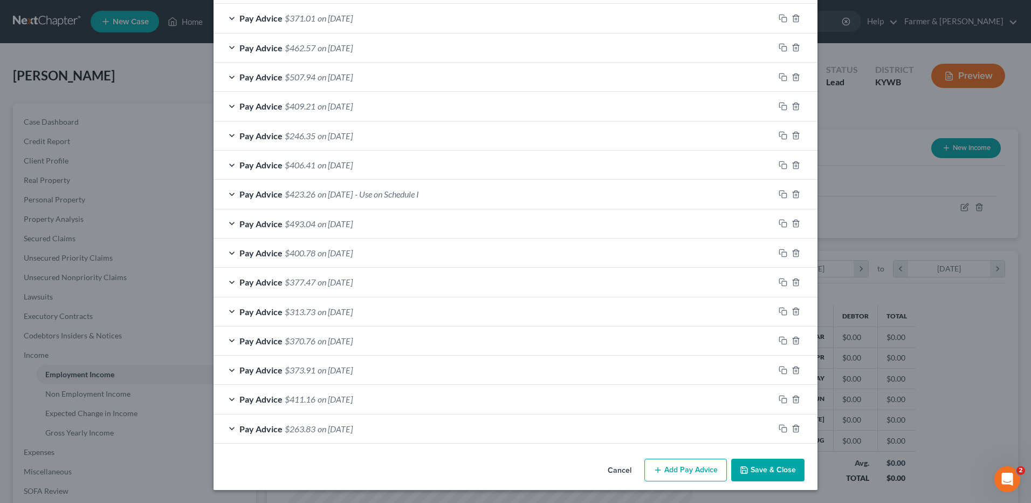
click at [755, 471] on button "Save & Close" at bounding box center [767, 470] width 73 height 23
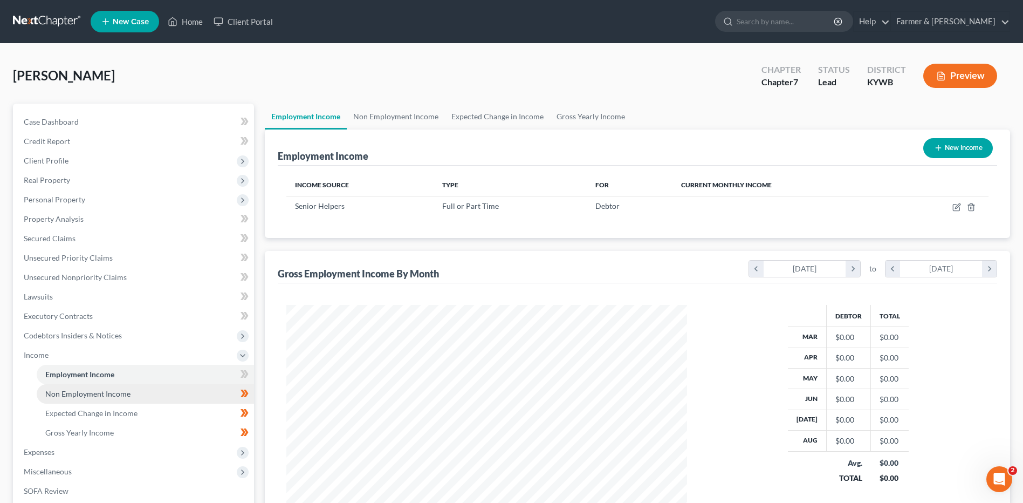
click at [191, 388] on link "Non Employment Income" at bounding box center [145, 393] width 217 height 19
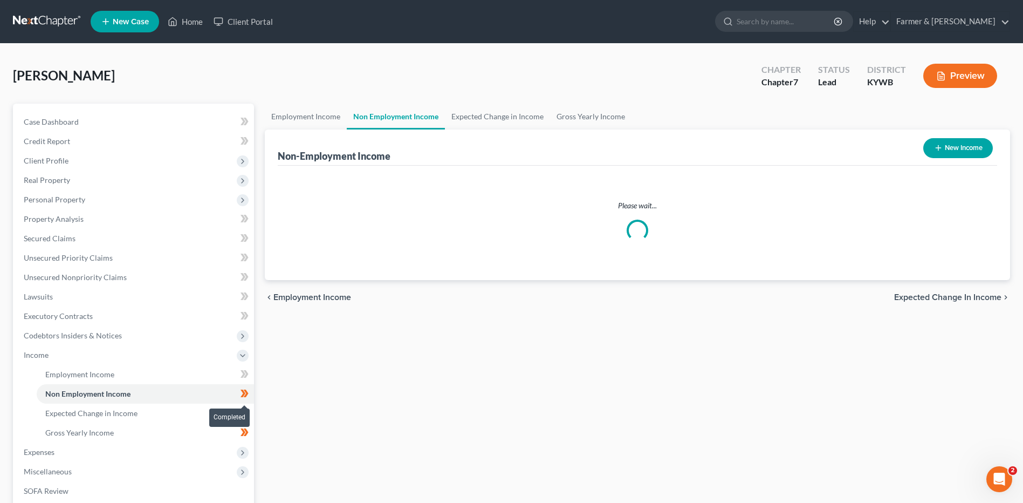
click at [250, 393] on span at bounding box center [244, 395] width 19 height 16
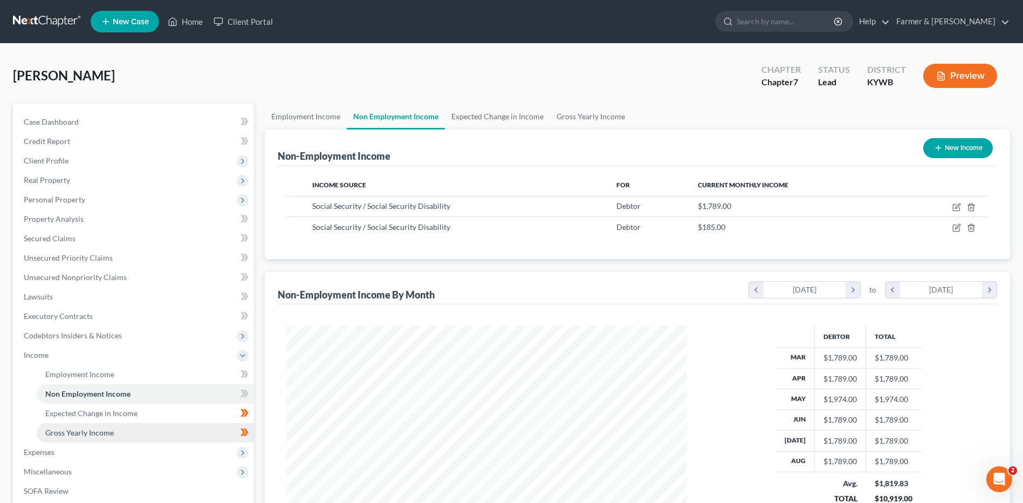
click at [173, 423] on link "Gross Yearly Income" at bounding box center [145, 432] width 217 height 19
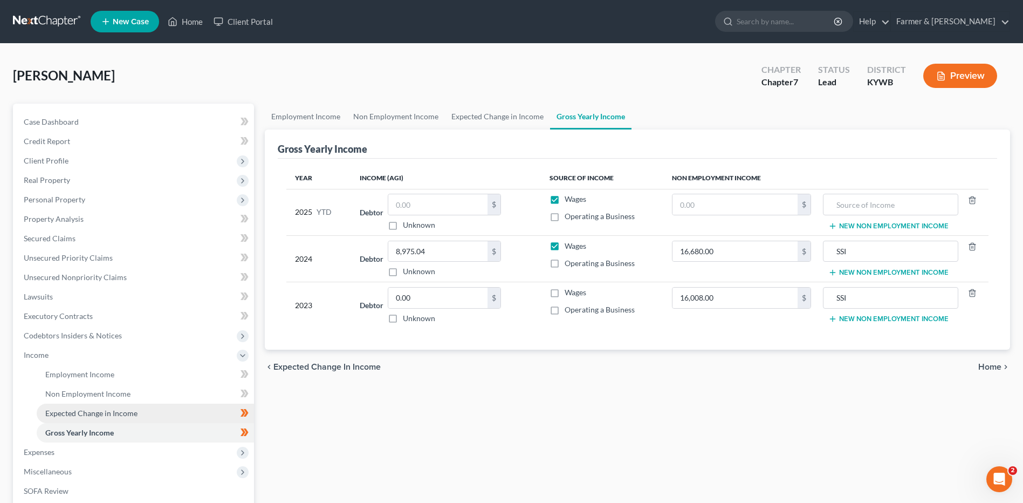
click at [184, 415] on link "Expected Change in Income" at bounding box center [145, 412] width 217 height 19
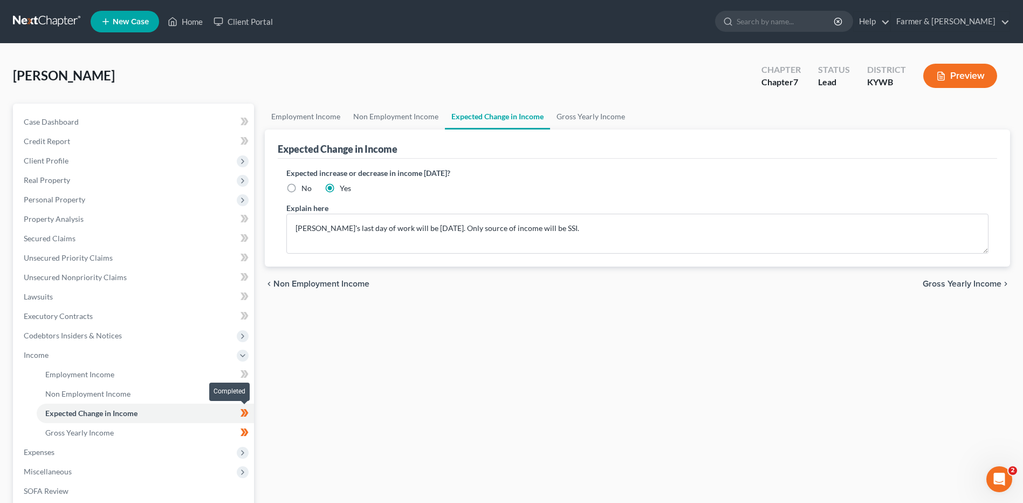
click at [251, 414] on span at bounding box center [244, 414] width 19 height 16
drag, startPoint x: 605, startPoint y: 226, endPoint x: 276, endPoint y: 221, distance: 329.1
click at [276, 221] on div "Expected Change in Income Expected increase or decrease in income within one ye…" at bounding box center [637, 197] width 745 height 137
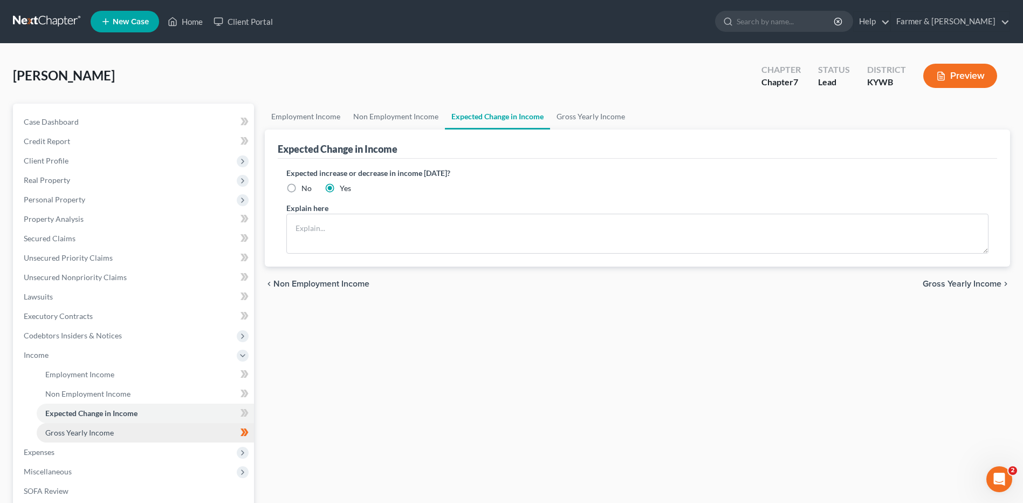
click at [101, 436] on span "Gross Yearly Income" at bounding box center [79, 432] width 69 height 9
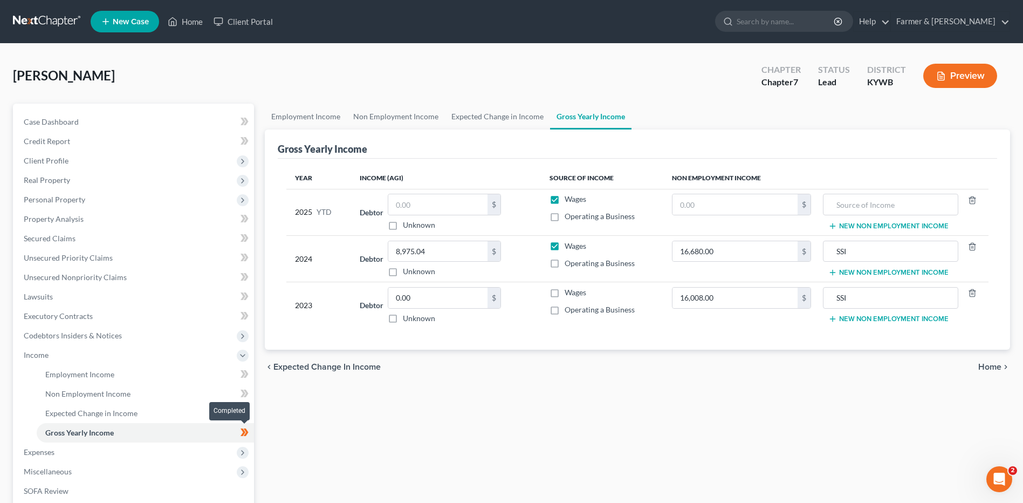
click at [249, 435] on span at bounding box center [244, 434] width 19 height 16
click at [190, 453] on span "Expenses" at bounding box center [134, 451] width 239 height 19
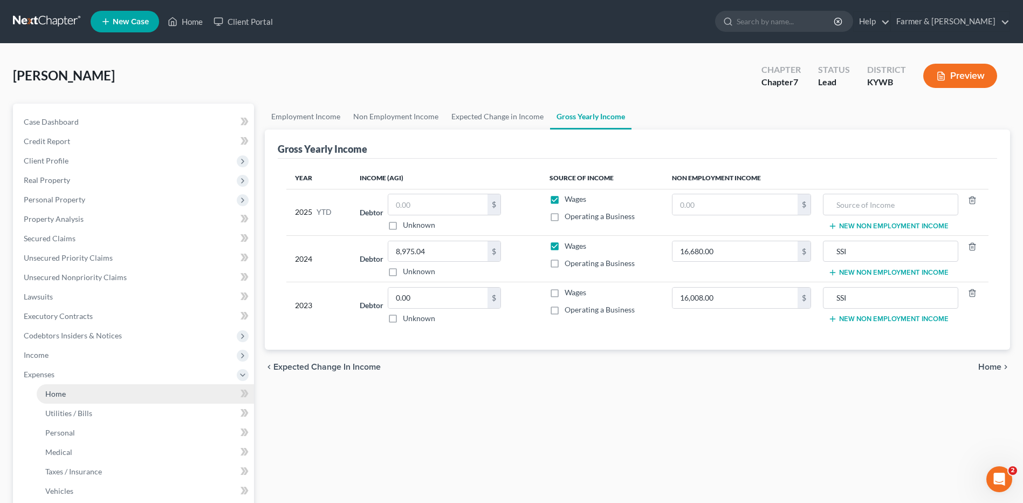
click at [125, 393] on link "Home" at bounding box center [145, 393] width 217 height 19
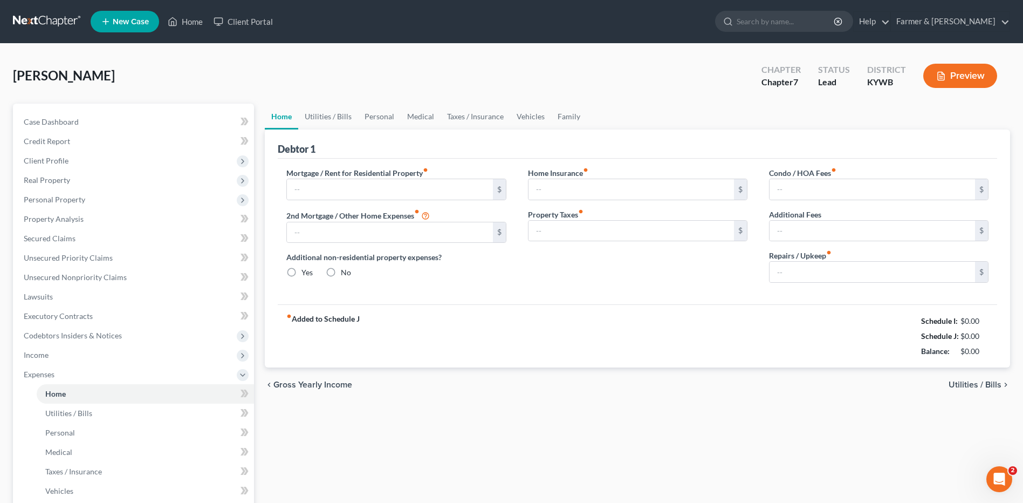
type input "308.00"
type input "0.00"
radio input "true"
type input "0.00"
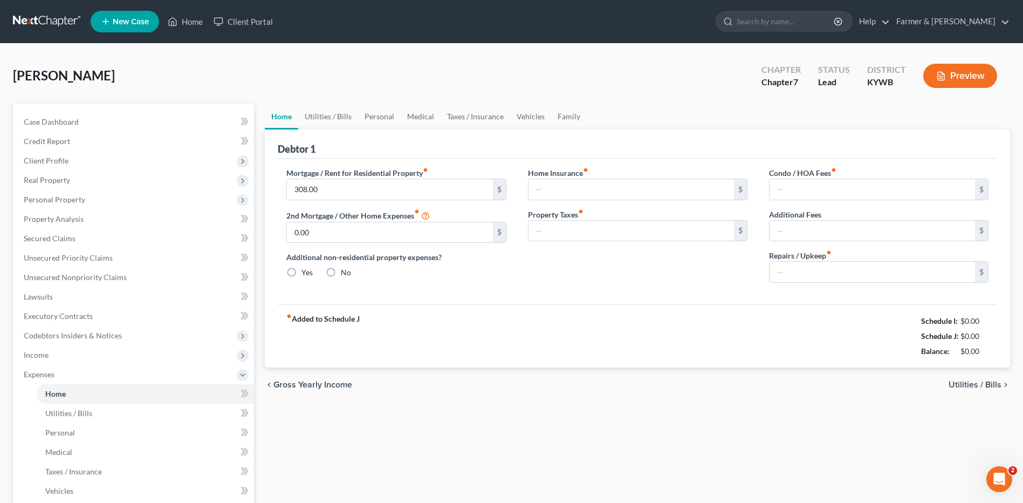
type input "0.00"
click at [330, 183] on input "308.00" at bounding box center [390, 189] width 206 height 20
type input "428.00"
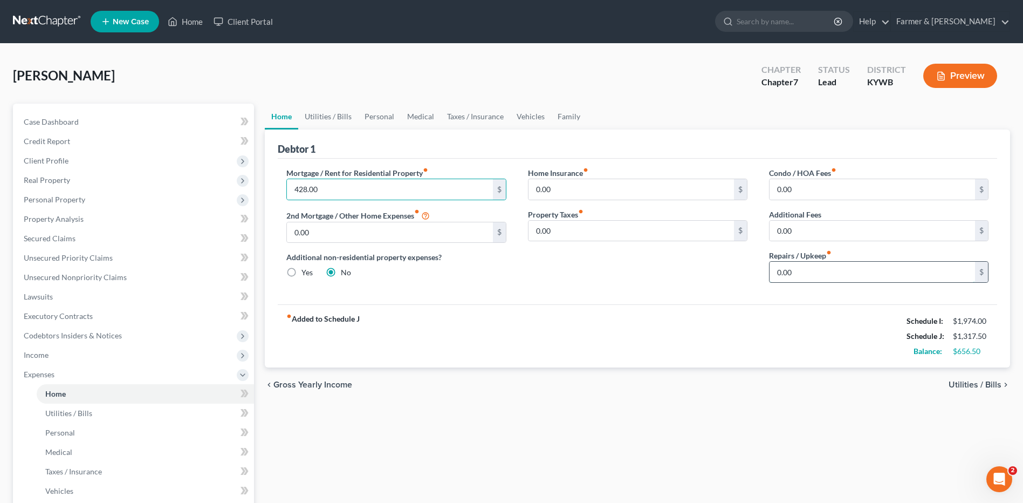
click at [809, 277] on input "0.00" at bounding box center [873, 272] width 206 height 20
type input "50.00"
click at [77, 411] on span "Utilities / Bills" at bounding box center [68, 412] width 47 height 9
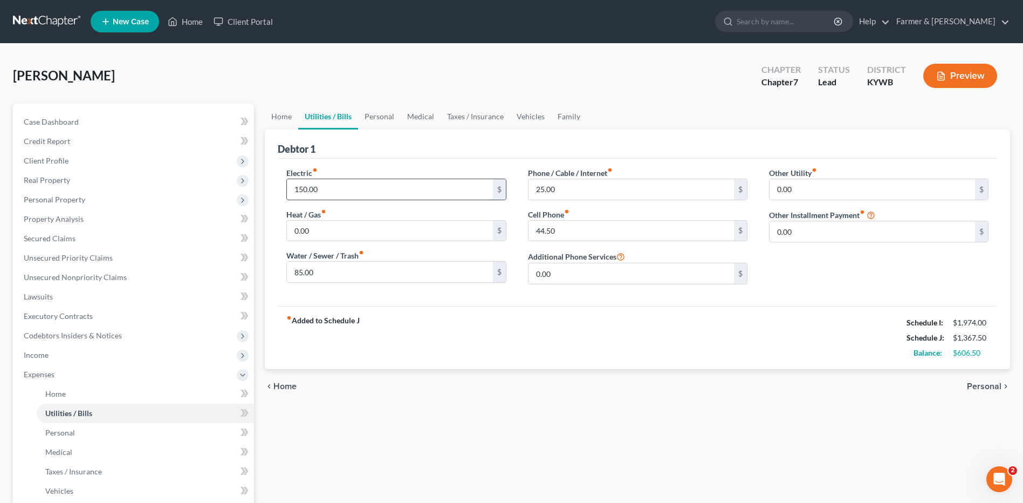
click at [337, 188] on input "150.00" at bounding box center [390, 189] width 206 height 20
type input "175.00"
click at [599, 243] on div "Phone / Cable / Internet fiber_manual_record 25.00 $ Cell Phone fiber_manual_re…" at bounding box center [637, 230] width 241 height 126
click at [601, 231] on input "44.50" at bounding box center [632, 231] width 206 height 20
type input "100.00"
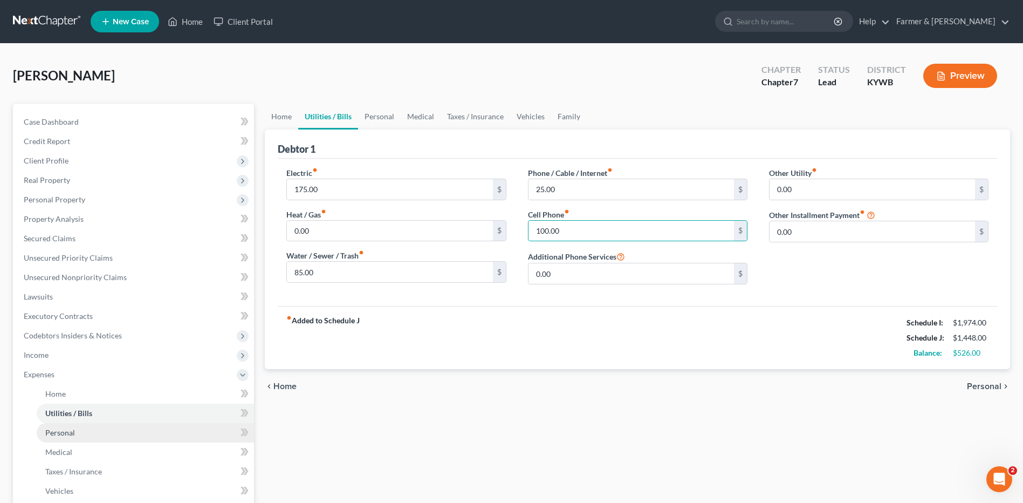
click at [107, 429] on link "Personal" at bounding box center [145, 432] width 217 height 19
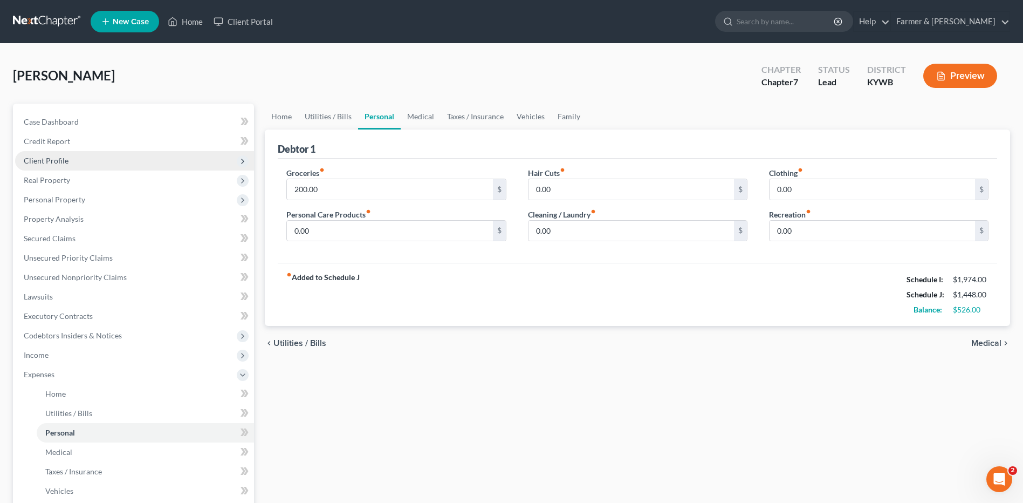
click at [105, 162] on span "Client Profile" at bounding box center [134, 160] width 239 height 19
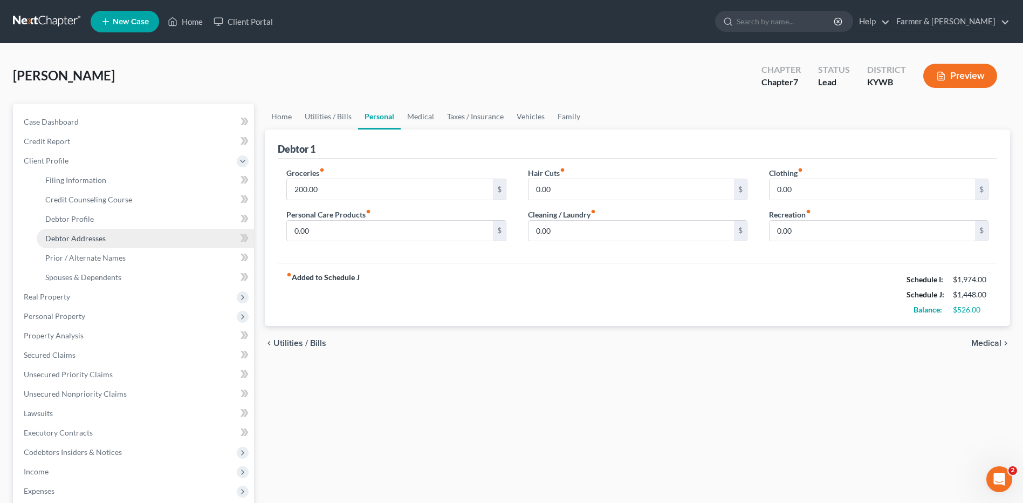
click at [92, 234] on span "Debtor Addresses" at bounding box center [75, 238] width 60 height 9
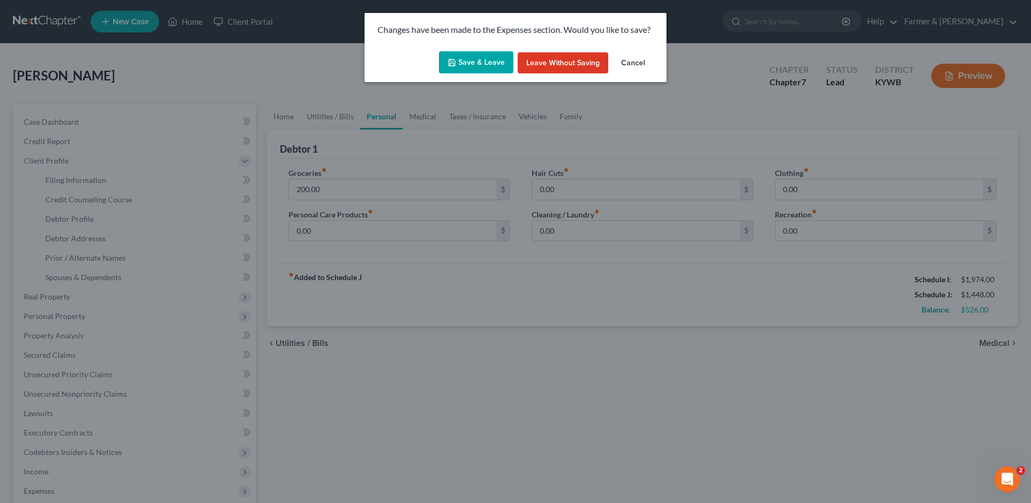
click at [467, 73] on button "Save & Leave" at bounding box center [476, 62] width 74 height 23
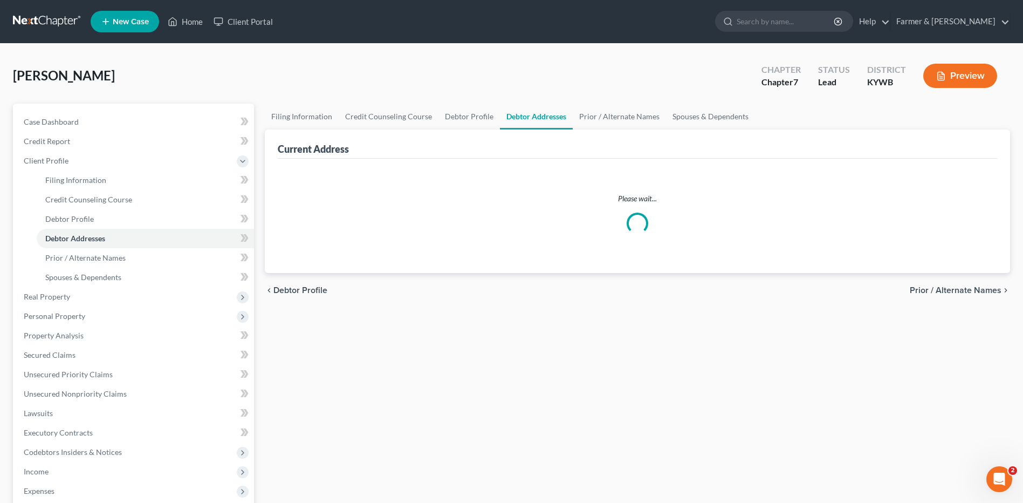
click at [70, 222] on span "Debtor Profile" at bounding box center [69, 218] width 49 height 9
select select "3"
select select "1"
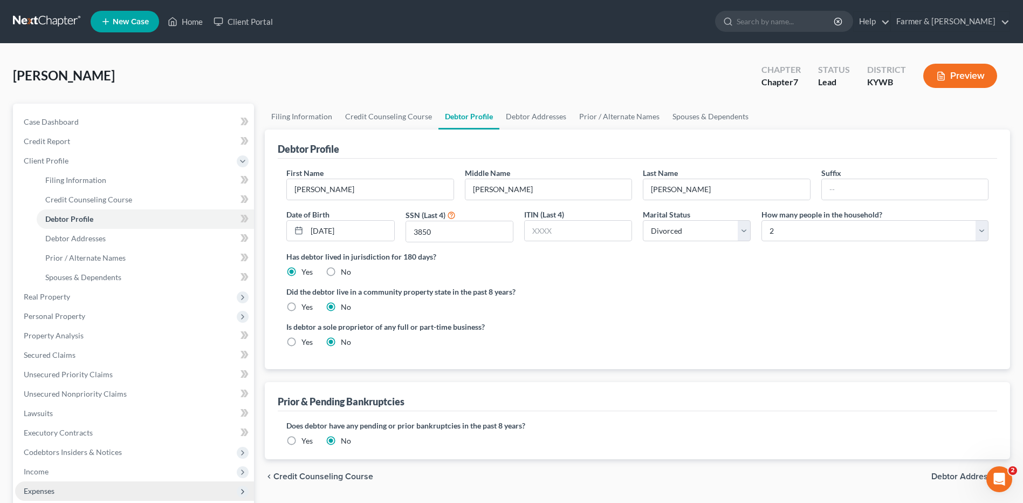
click at [54, 484] on span "Expenses" at bounding box center [134, 490] width 239 height 19
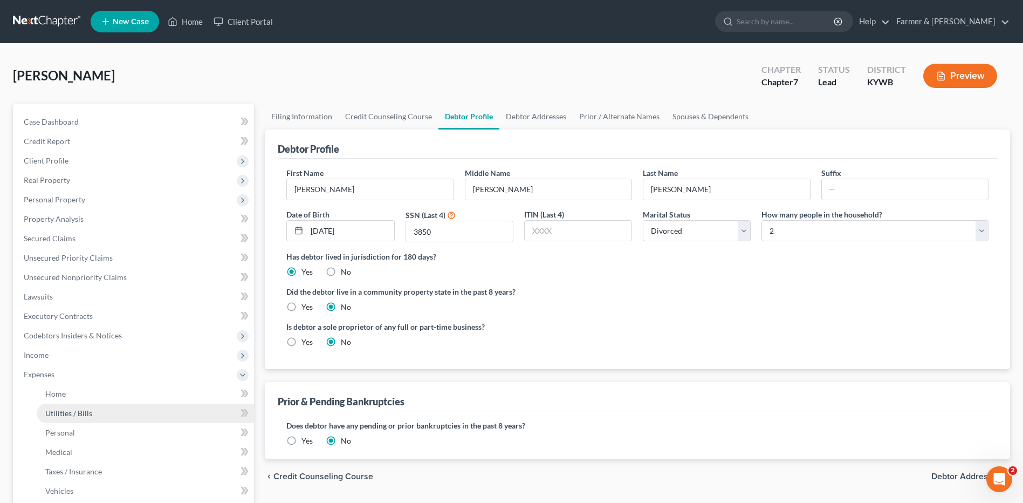
click at [78, 421] on link "Utilities / Bills" at bounding box center [145, 412] width 217 height 19
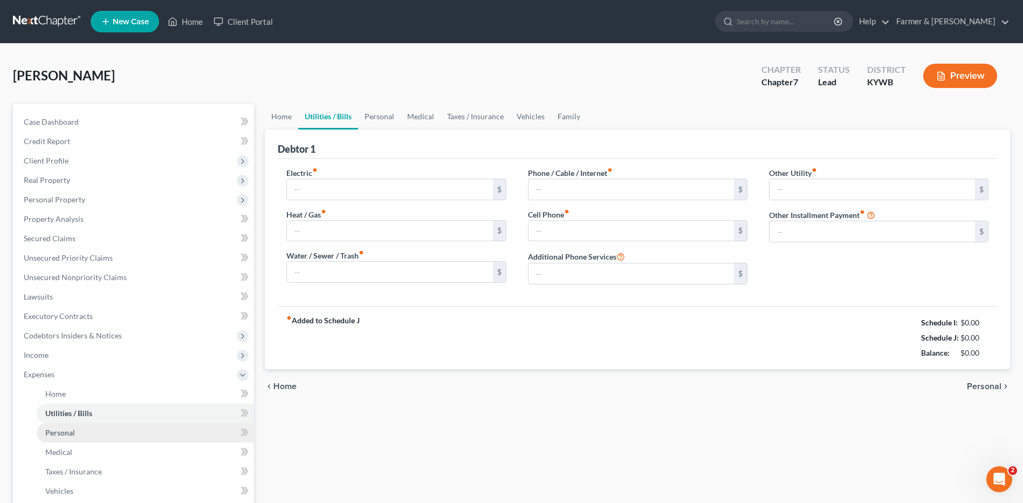
click at [77, 427] on link "Personal" at bounding box center [145, 432] width 217 height 19
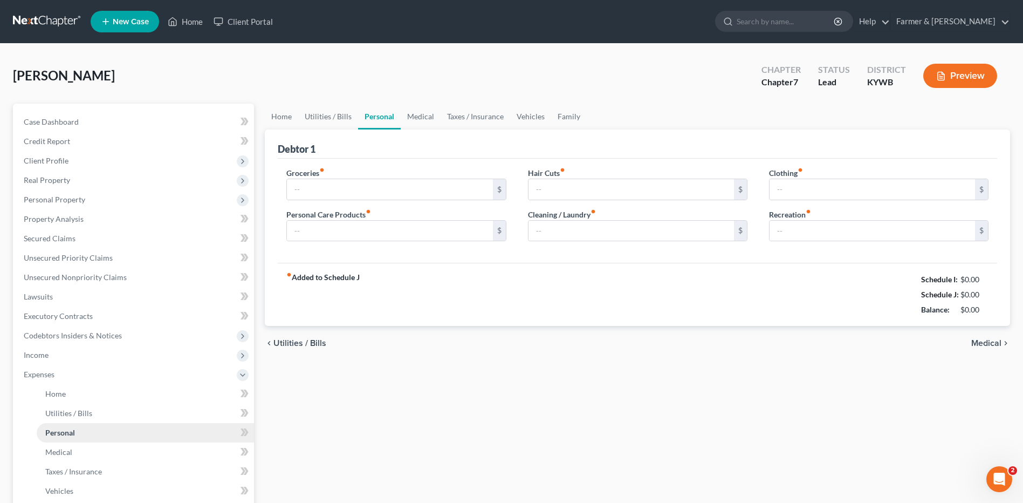
type input "200.00"
type input "0.00"
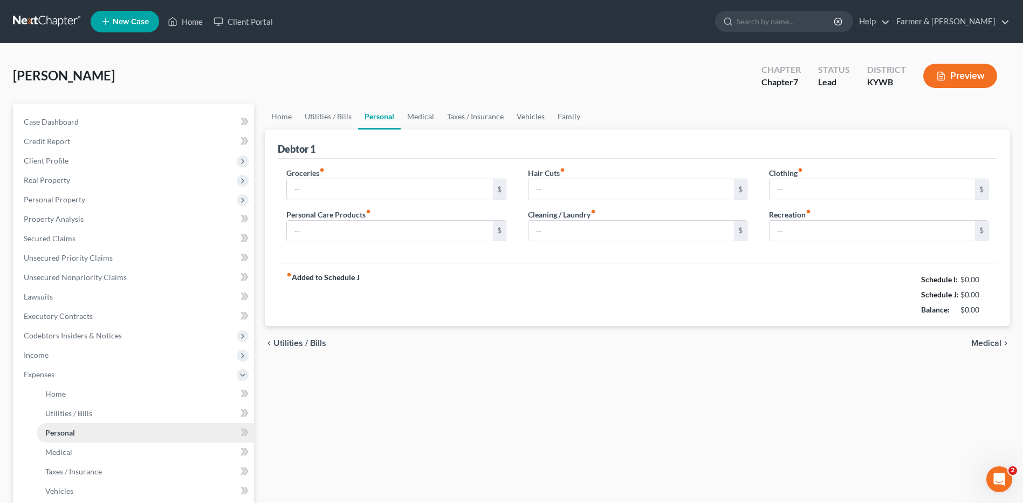
type input "0.00"
click at [327, 194] on input "200.00" at bounding box center [390, 189] width 206 height 20
type input "550.00"
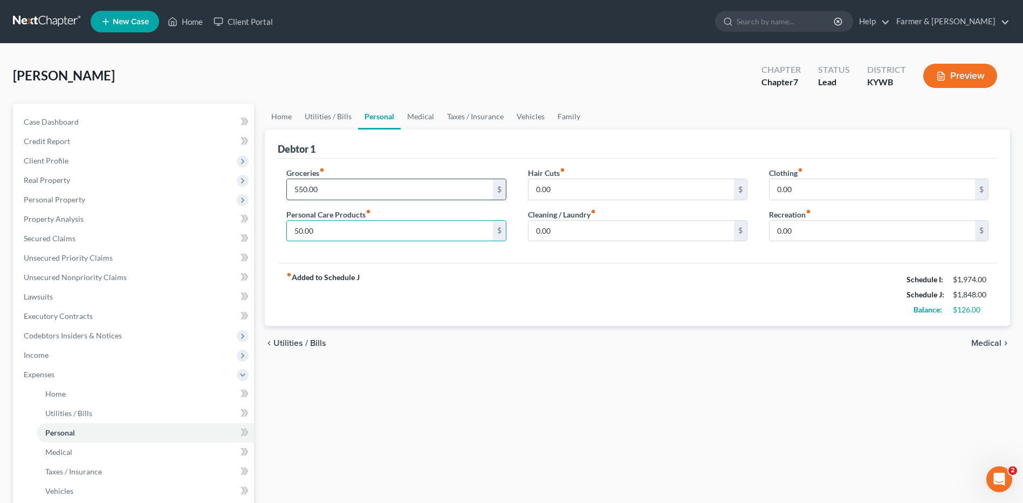
type input "50.00"
type input "35.00"
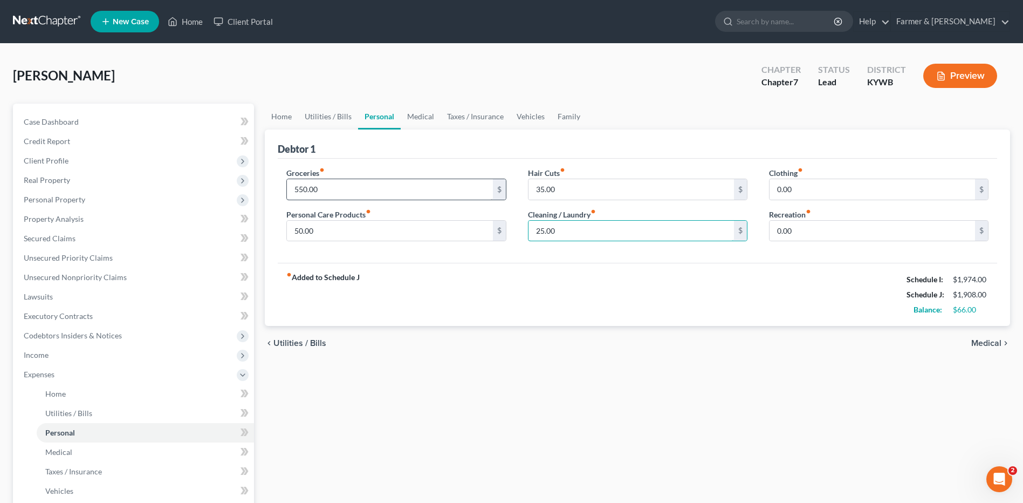
type input "25.00"
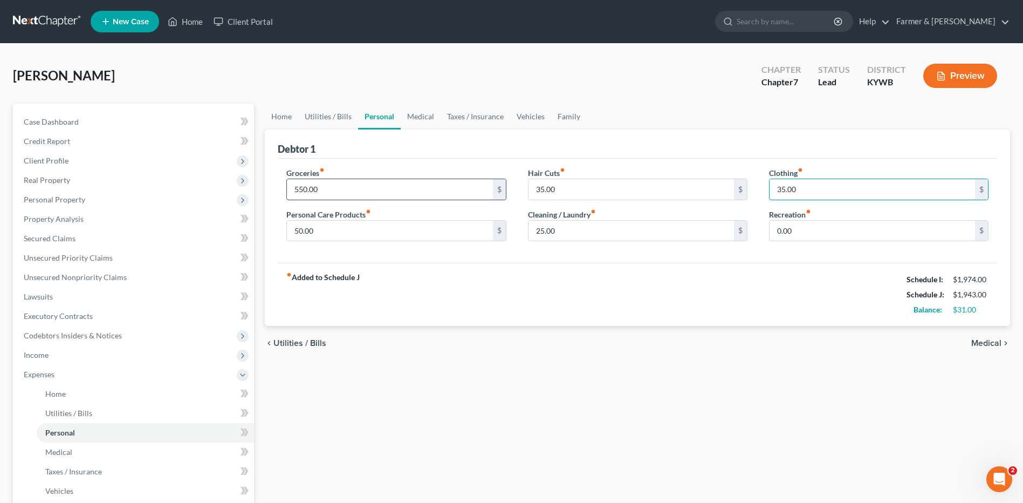
type input "35.00"
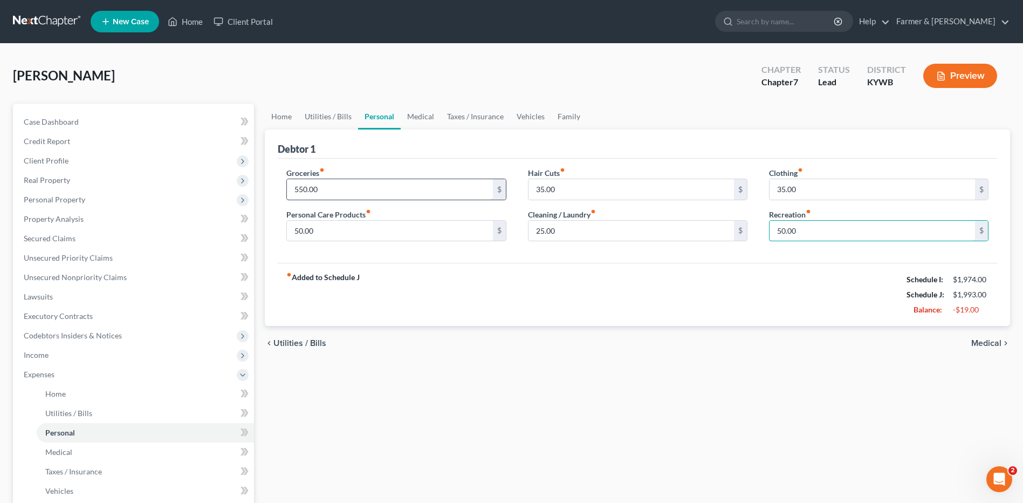
type input "50.00"
click at [332, 190] on input "550.00" at bounding box center [390, 189] width 206 height 20
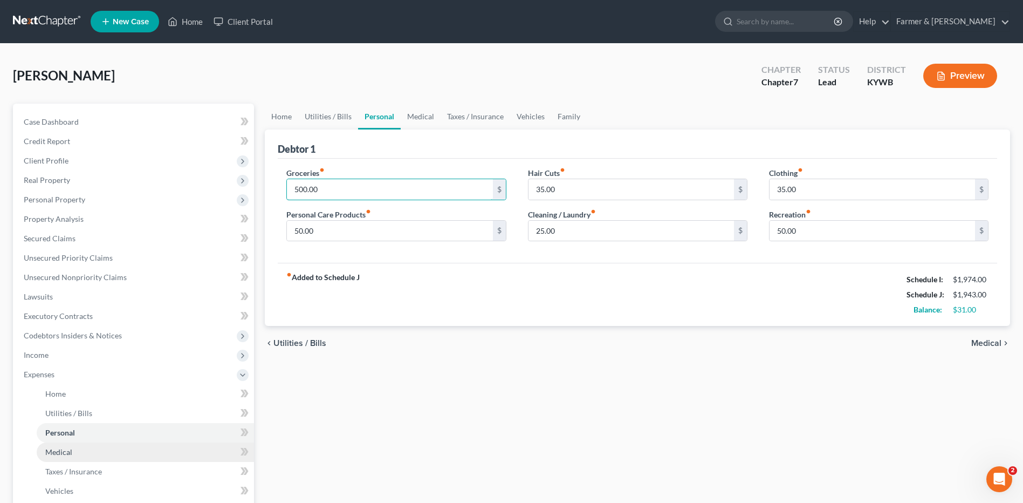
type input "500.00"
drag, startPoint x: 84, startPoint y: 450, endPoint x: 99, endPoint y: 436, distance: 21.0
click at [84, 450] on link "Medical" at bounding box center [145, 451] width 217 height 19
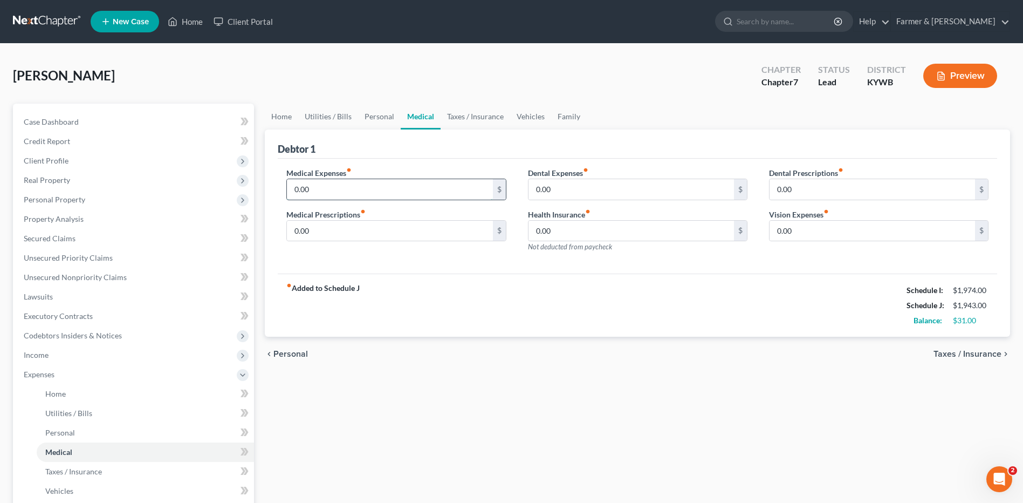
click at [359, 183] on input "0.00" at bounding box center [390, 189] width 206 height 20
type input "25.00"
click at [100, 485] on link "Vehicles" at bounding box center [145, 490] width 217 height 19
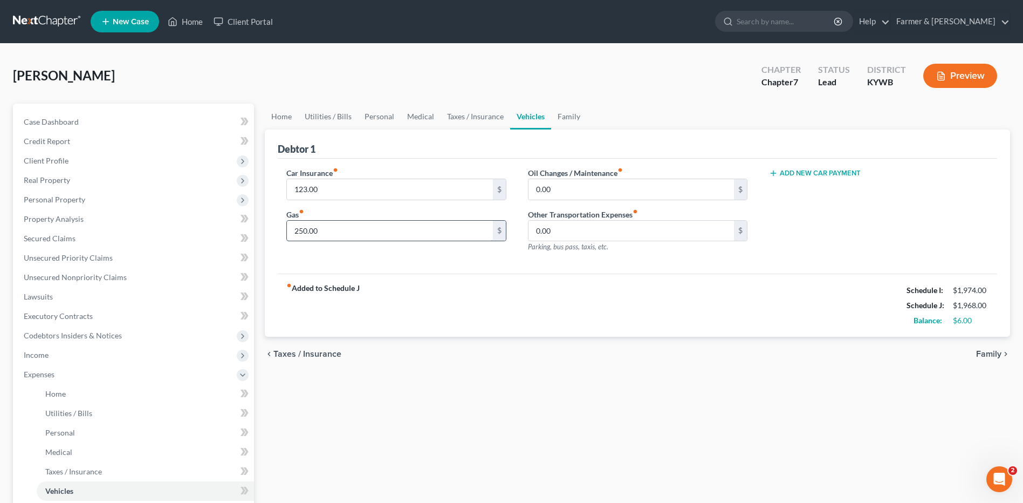
click at [333, 232] on input "250.00" at bounding box center [390, 231] width 206 height 20
type input "200.00"
type input "50.00"
click at [357, 186] on input "123.00" at bounding box center [390, 189] width 206 height 20
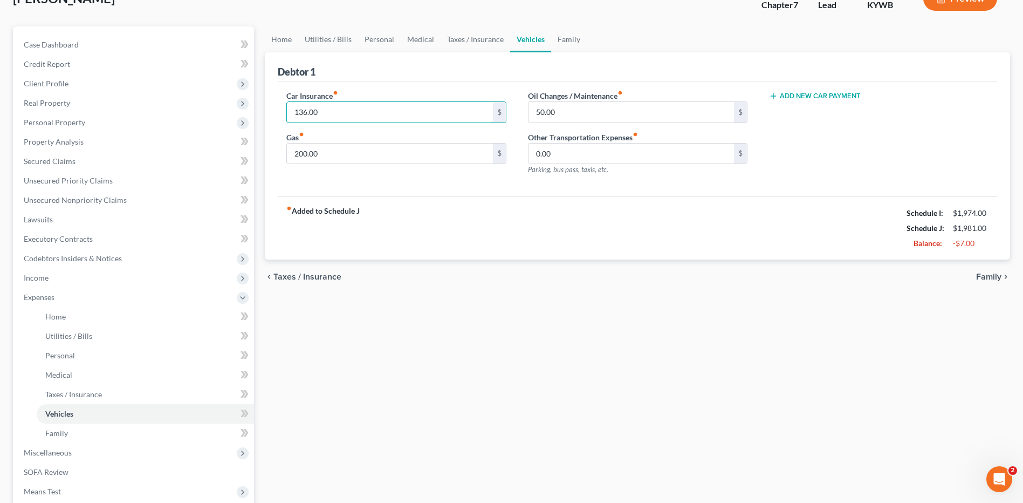
scroll to position [83, 0]
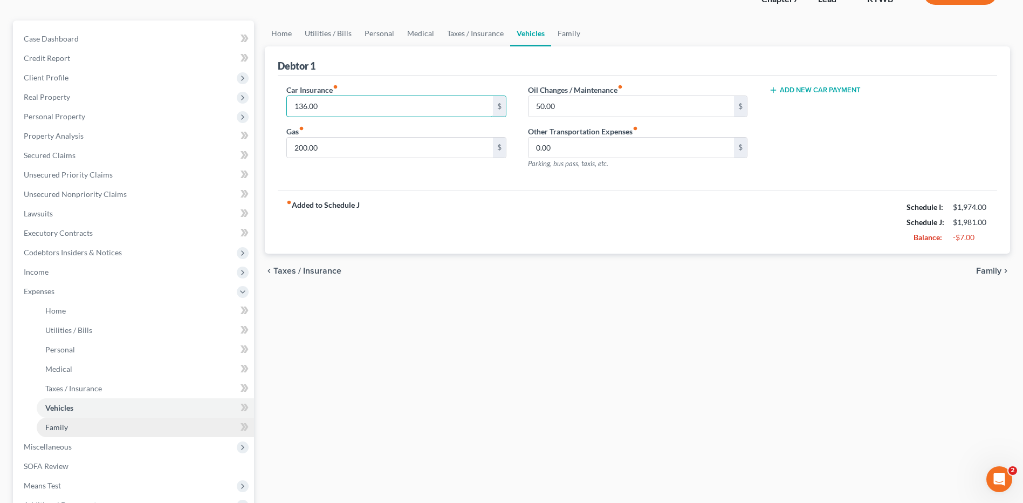
type input "136.00"
click at [72, 433] on link "Family" at bounding box center [145, 427] width 217 height 19
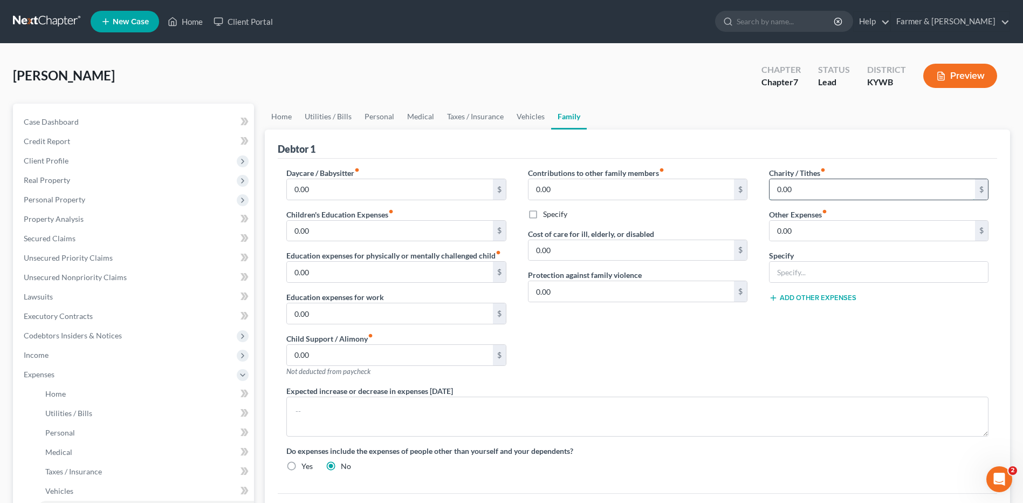
click at [844, 189] on input "0.00" at bounding box center [873, 189] width 206 height 20
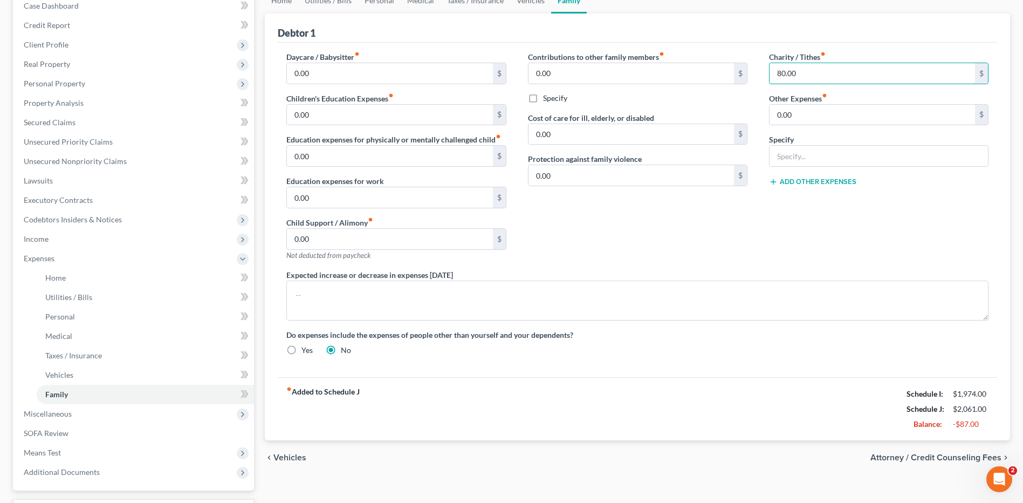
scroll to position [60, 0]
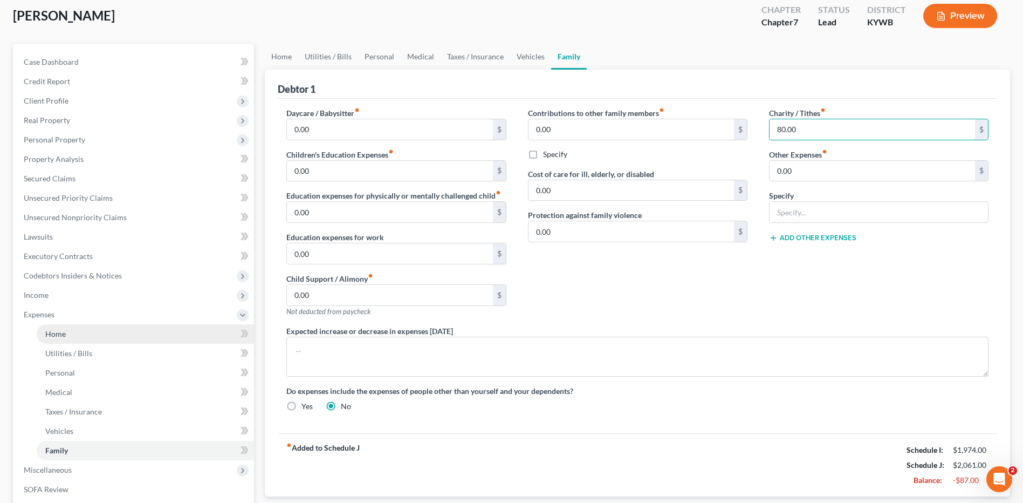
type input "80.00"
click at [109, 340] on link "Home" at bounding box center [145, 333] width 217 height 19
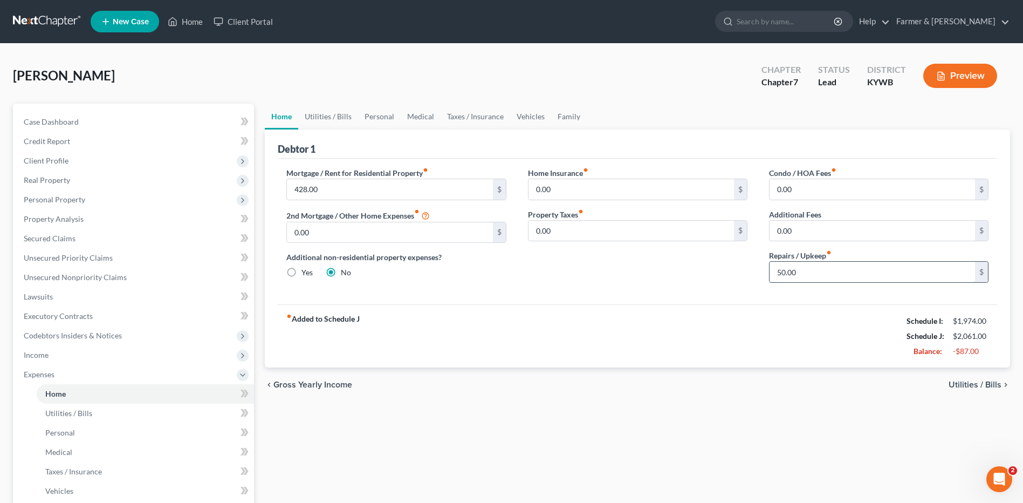
click at [840, 274] on input "50.00" at bounding box center [873, 272] width 206 height 20
type input "25.00"
click at [95, 417] on link "Utilities / Bills" at bounding box center [145, 412] width 217 height 19
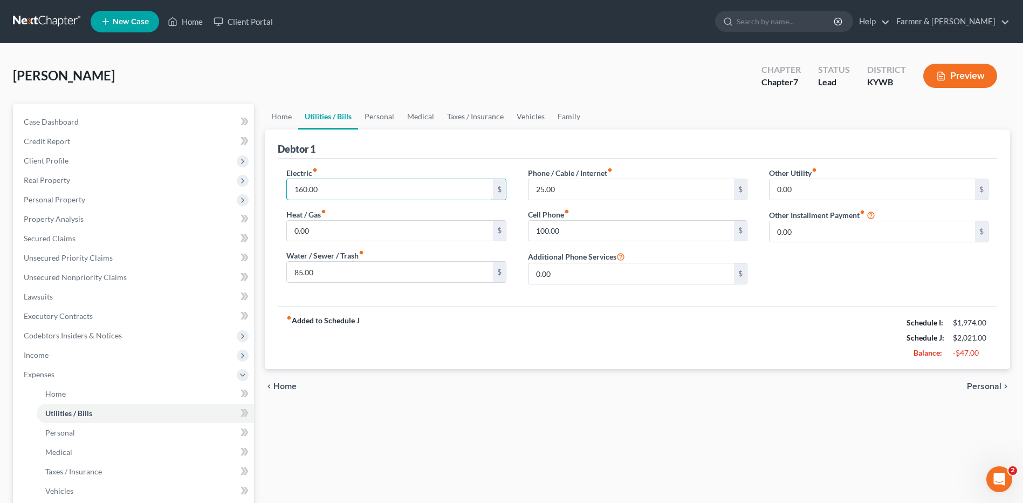
type input "160.00"
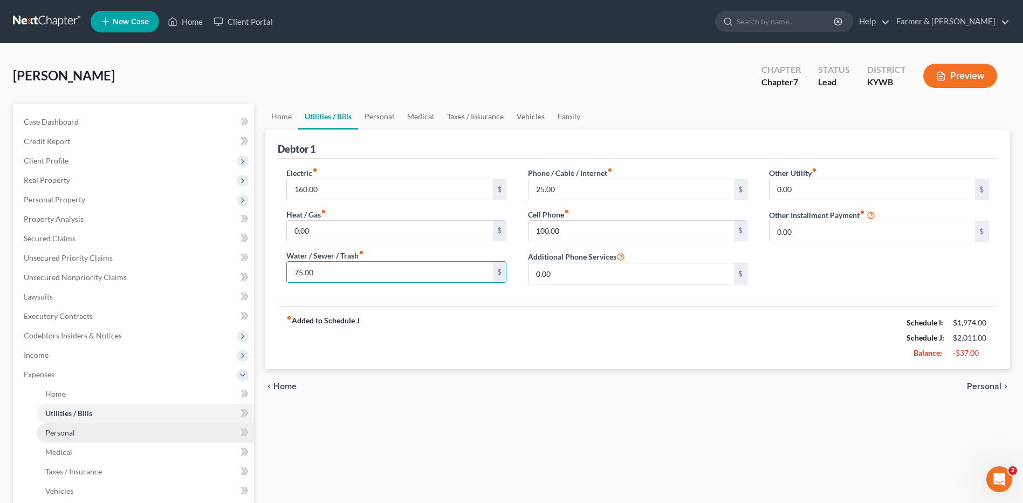
type input "75.00"
click at [105, 428] on link "Personal" at bounding box center [145, 432] width 217 height 19
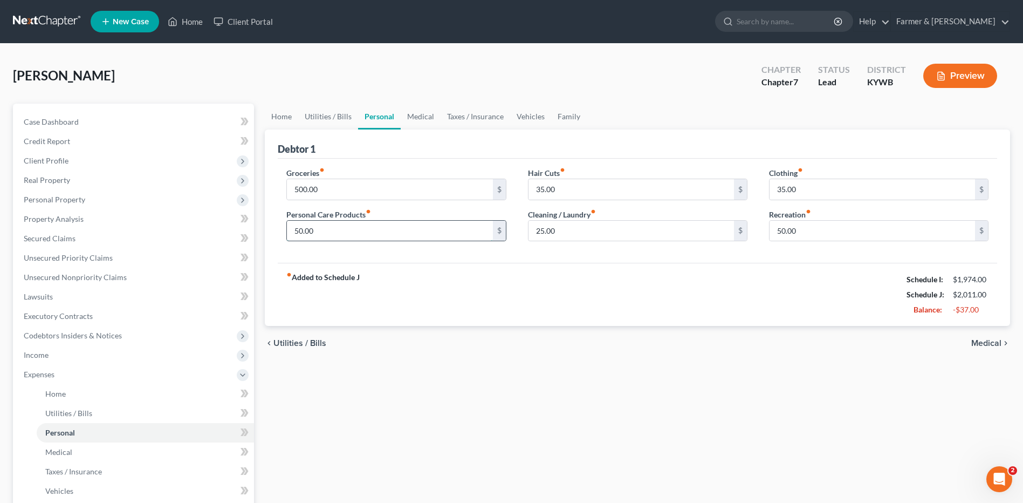
click at [347, 228] on input "50.00" at bounding box center [390, 231] width 206 height 20
type input "35.00"
type input "2"
type input "30.00"
type input "20.00"
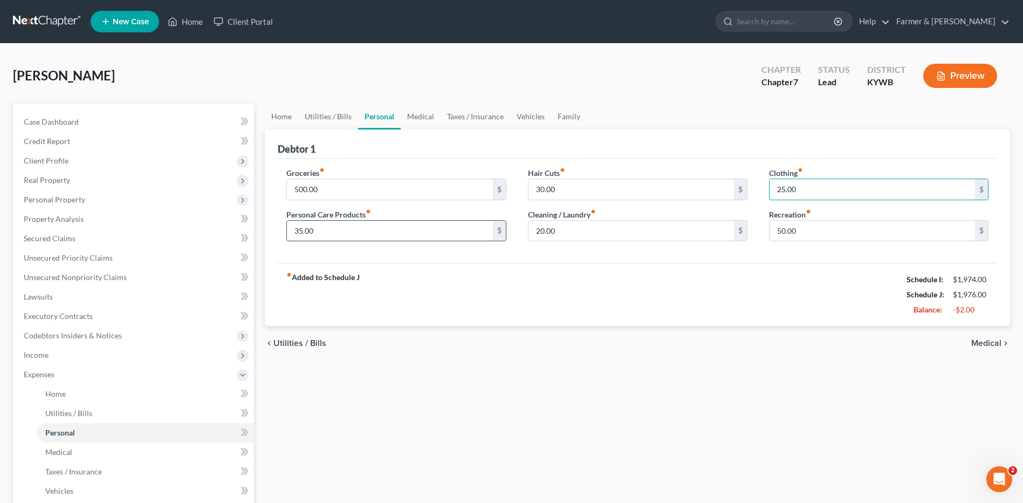
type input "25.00"
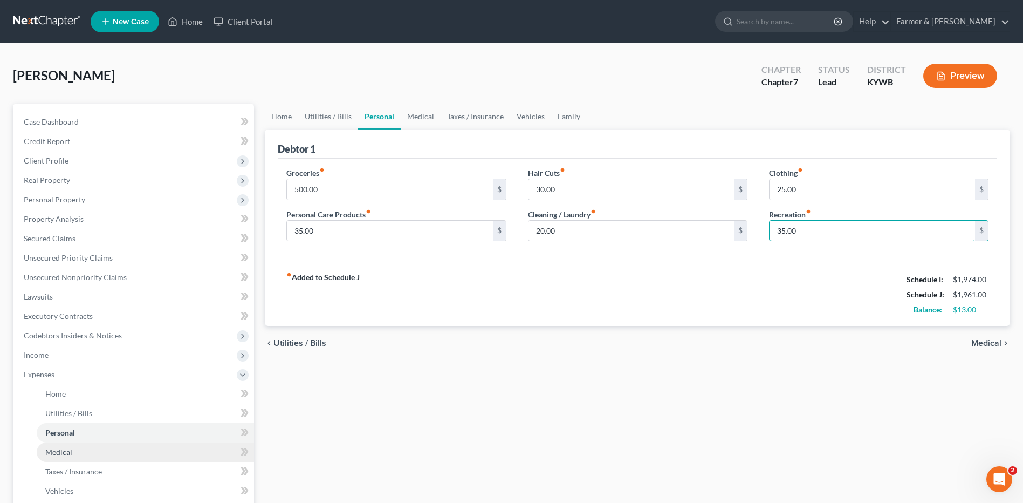
type input "35.00"
click at [60, 456] on link "Medical" at bounding box center [145, 451] width 217 height 19
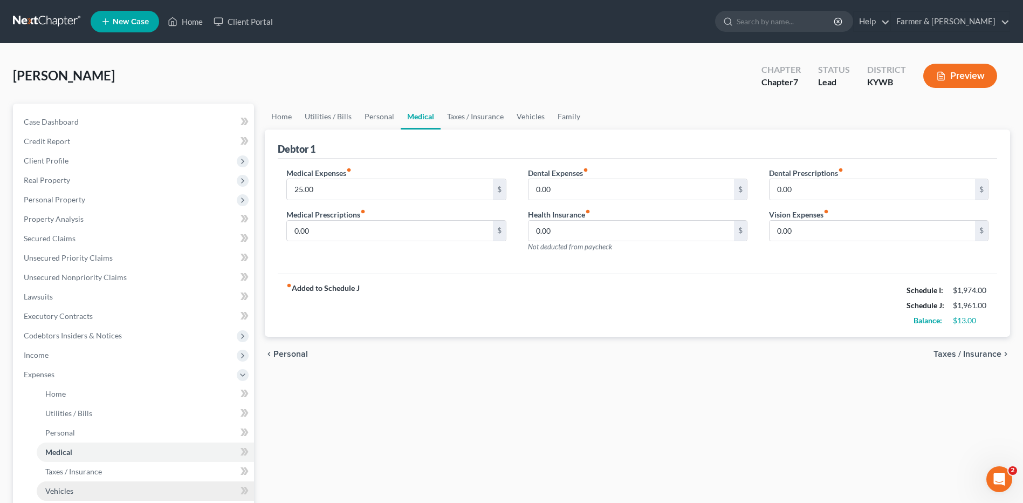
click at [70, 488] on span "Vehicles" at bounding box center [59, 490] width 28 height 9
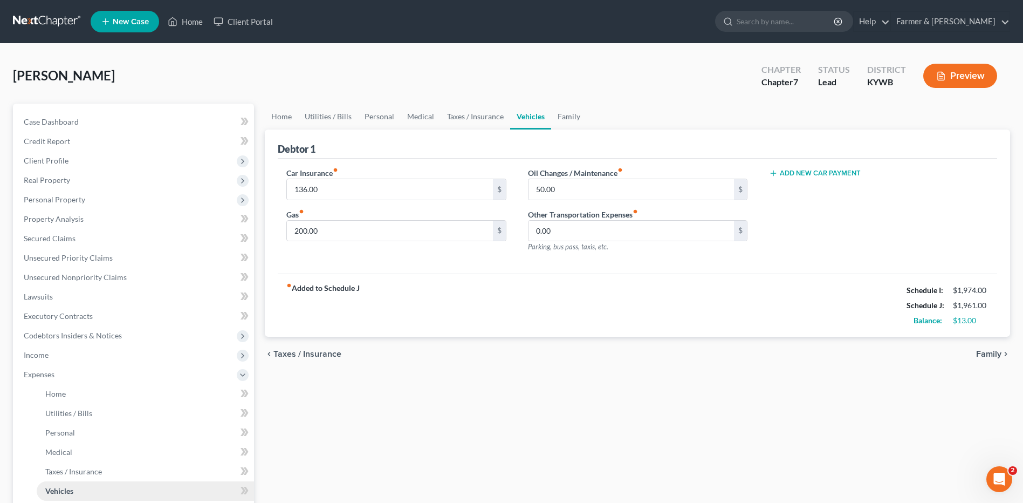
click at [70, 488] on span "Vehicles" at bounding box center [59, 490] width 28 height 9
click at [103, 470] on link "Taxes / Insurance" at bounding box center [145, 471] width 217 height 19
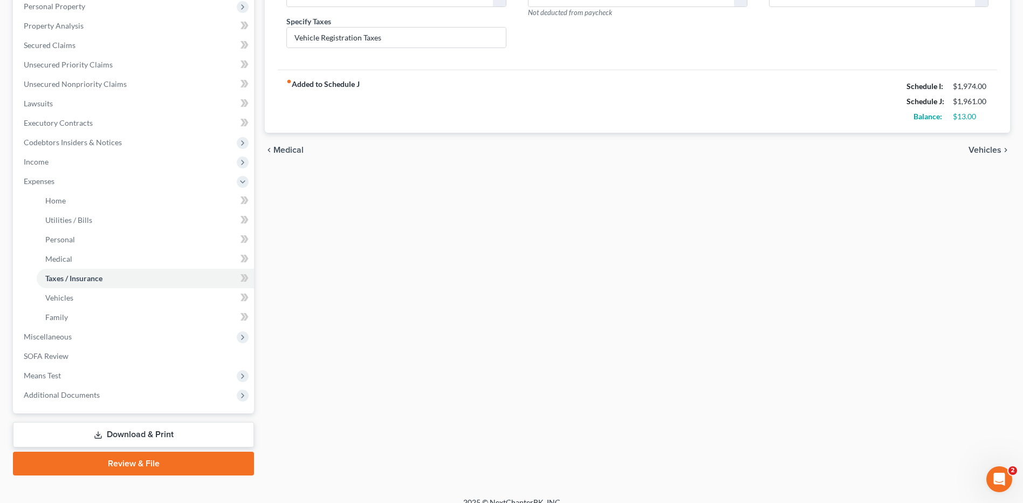
scroll to position [194, 0]
click at [113, 374] on span "Means Test" at bounding box center [134, 374] width 239 height 19
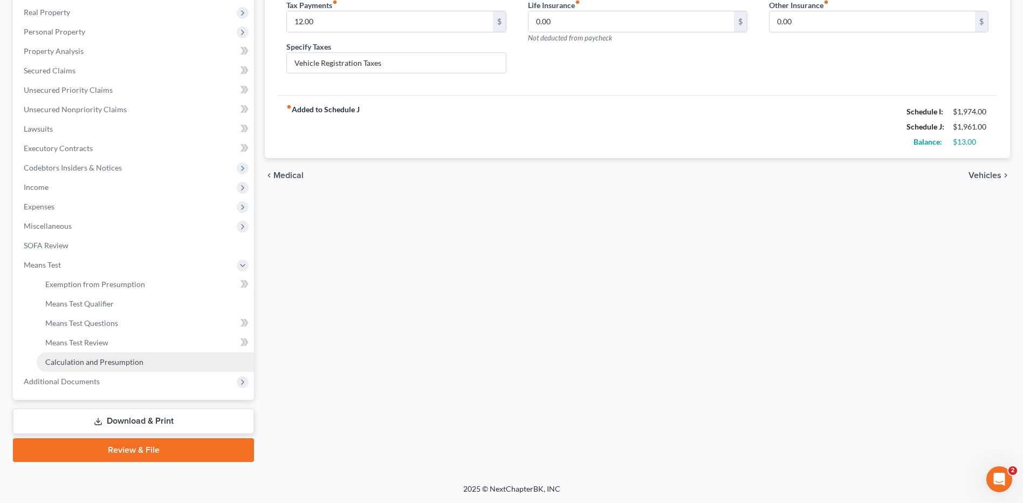
scroll to position [168, 0]
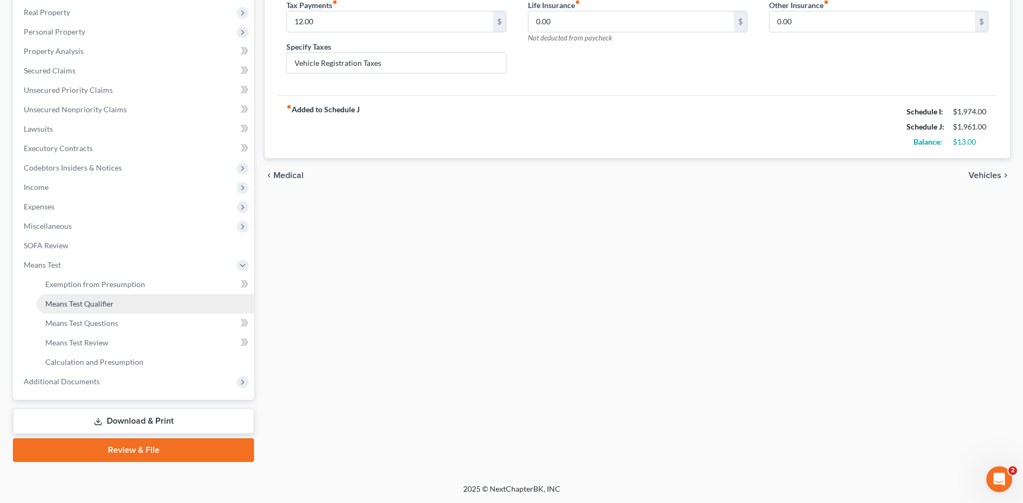
click at [133, 302] on link "Means Test Qualifier" at bounding box center [145, 303] width 217 height 19
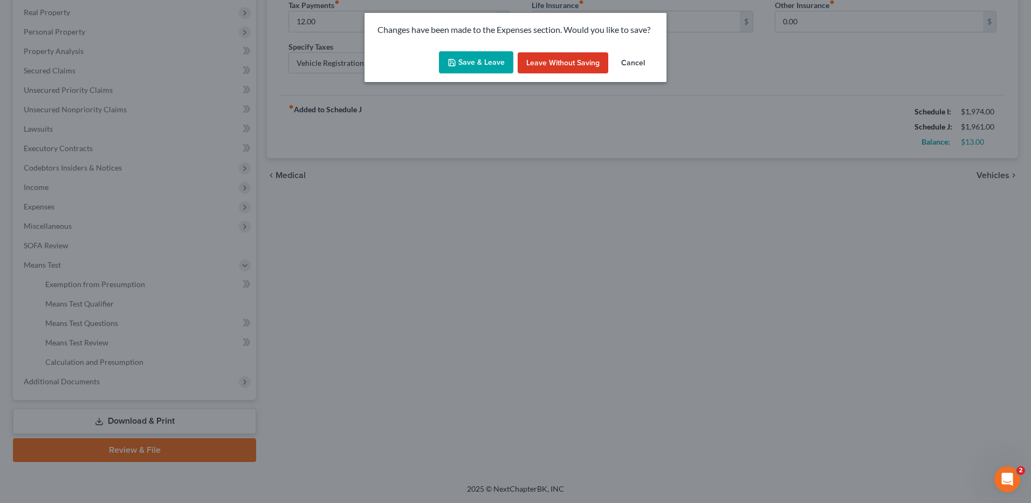
click at [468, 69] on button "Save & Leave" at bounding box center [476, 62] width 74 height 23
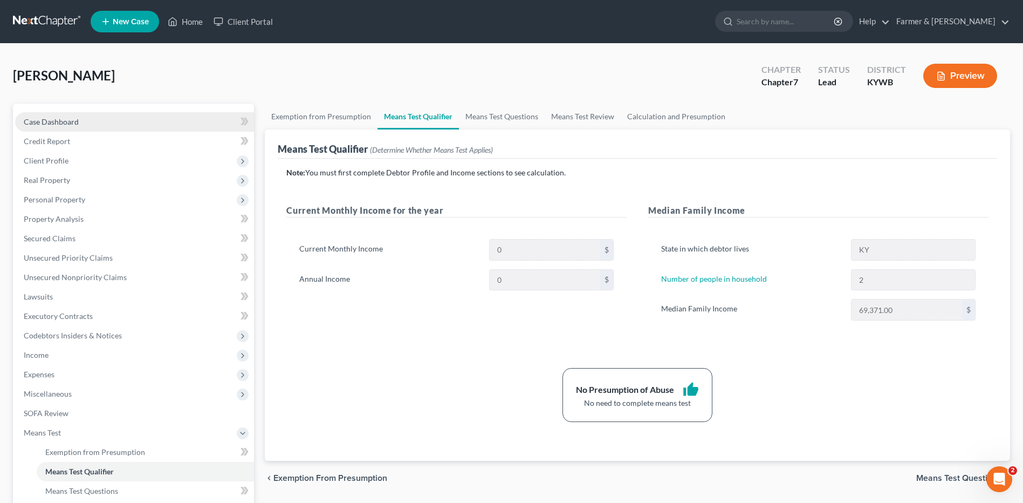
click at [94, 115] on link "Case Dashboard" at bounding box center [134, 121] width 239 height 19
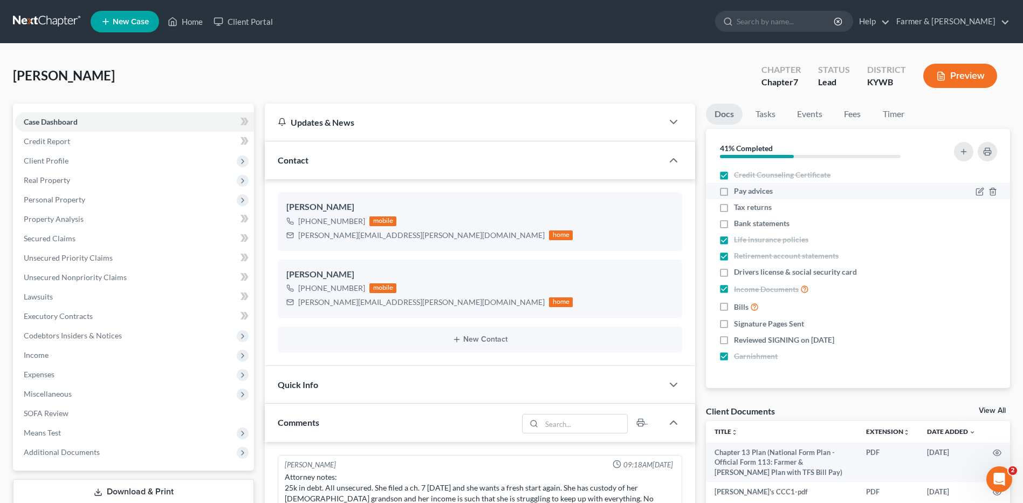
scroll to position [135, 0]
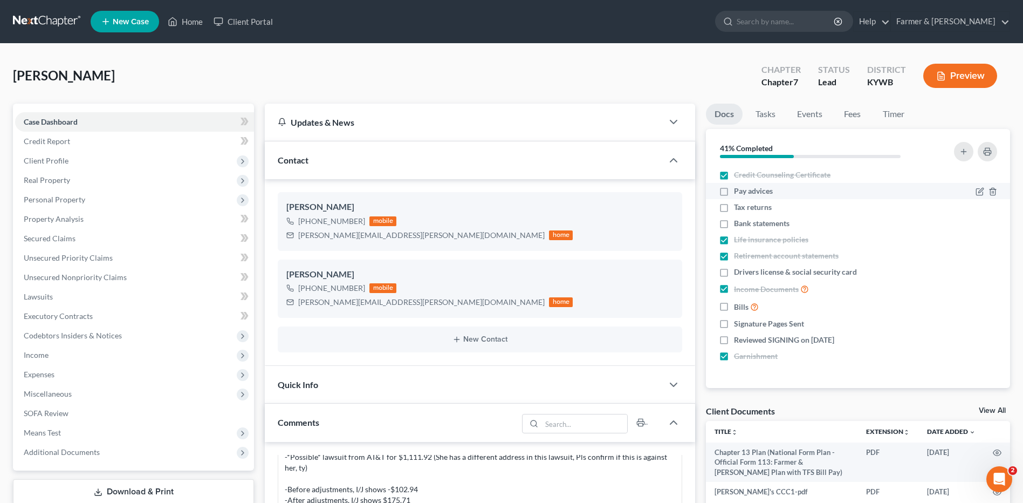
click at [734, 191] on label "Pay advices" at bounding box center [753, 191] width 39 height 11
click at [738, 191] on input "Pay advices" at bounding box center [741, 189] width 7 height 7
checkbox input "true"
click at [734, 272] on label "Drivers license & social security card" at bounding box center [795, 271] width 123 height 11
click at [738, 272] on input "Drivers license & social security card" at bounding box center [741, 269] width 7 height 7
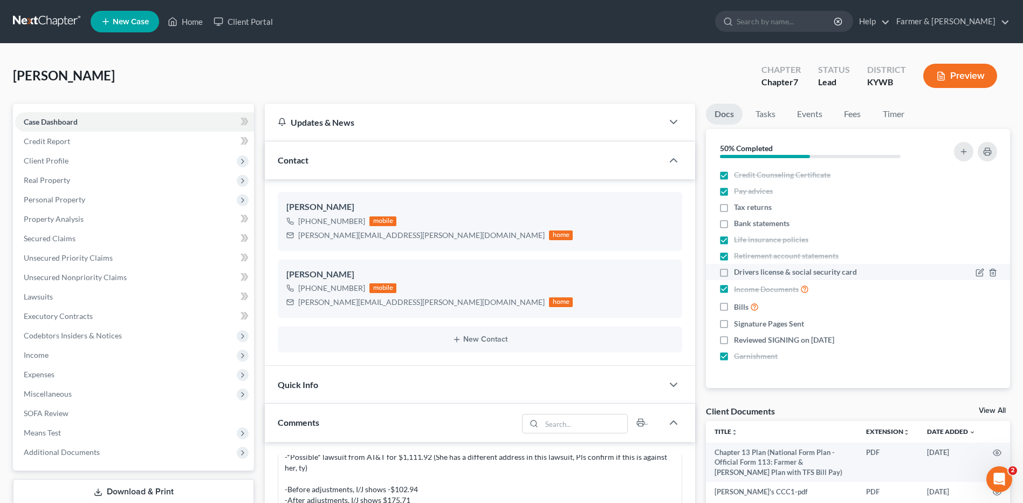
checkbox input "true"
click at [734, 241] on label "Life insurance policies" at bounding box center [771, 239] width 74 height 11
click at [738, 241] on input "Life insurance policies" at bounding box center [741, 237] width 7 height 7
checkbox input "false"
click at [980, 240] on icon "button" at bounding box center [981, 239] width 5 height 5
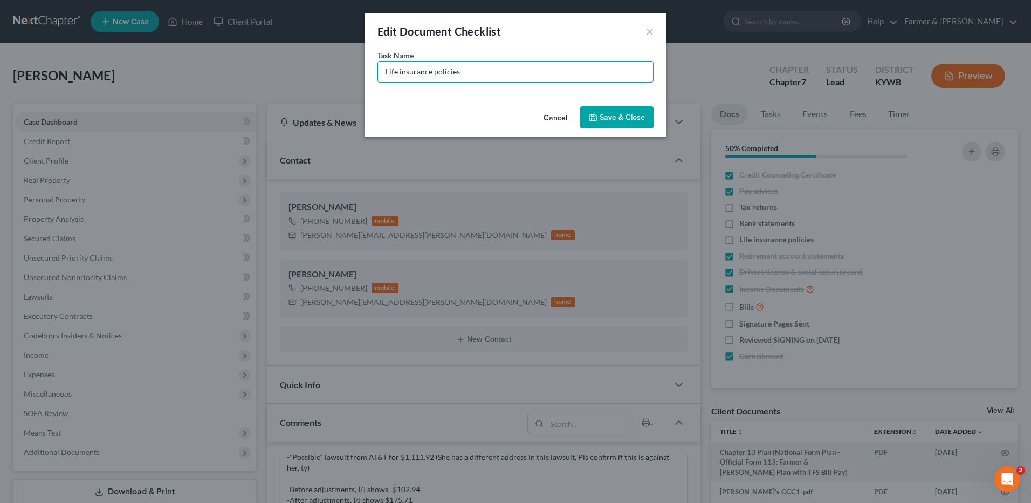
drag, startPoint x: 482, startPoint y: 76, endPoint x: 330, endPoint y: 65, distance: 152.0
click at [330, 65] on div "Edit Document Checklist × Task Name * Life insurance policies Cancel Save & Clo…" at bounding box center [515, 251] width 1031 height 503
type input "Titles to motor vehicles"
click at [637, 119] on button "Save & Close" at bounding box center [616, 117] width 73 height 23
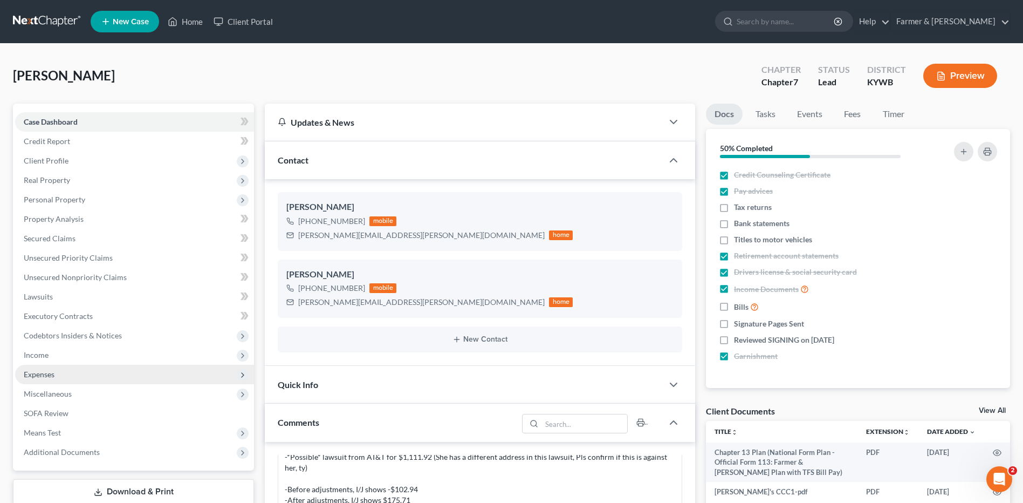
click at [63, 372] on span "Expenses" at bounding box center [134, 374] width 239 height 19
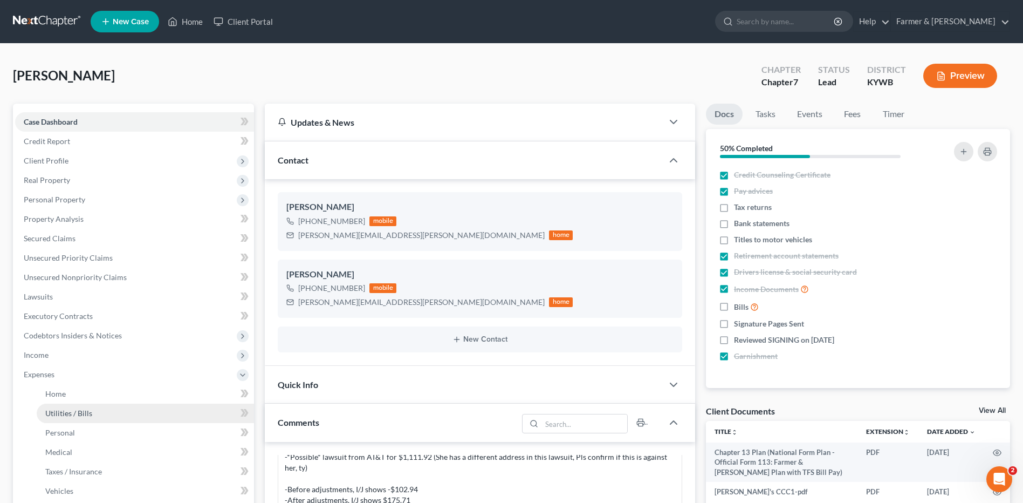
click at [105, 408] on link "Utilities / Bills" at bounding box center [145, 412] width 217 height 19
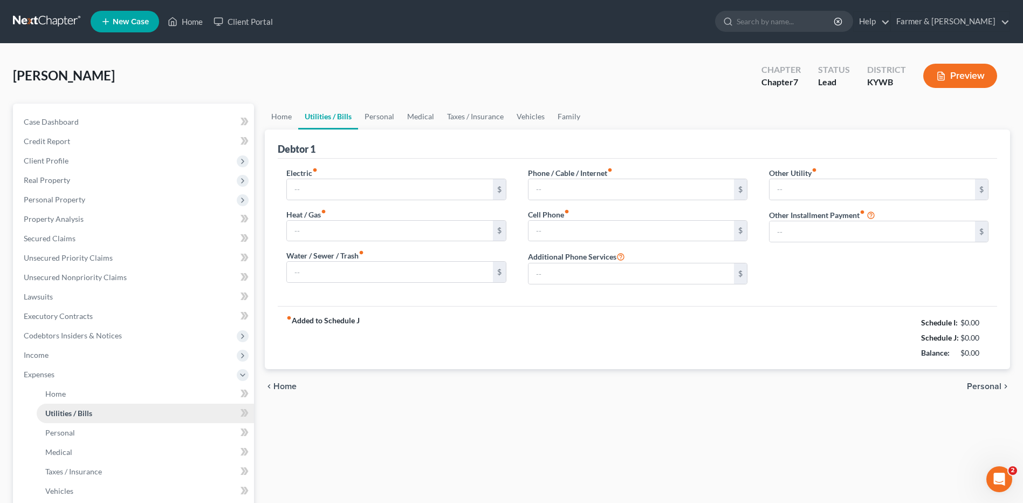
type input "160.00"
type input "0.00"
type input "75.00"
type input "25.00"
type input "100.00"
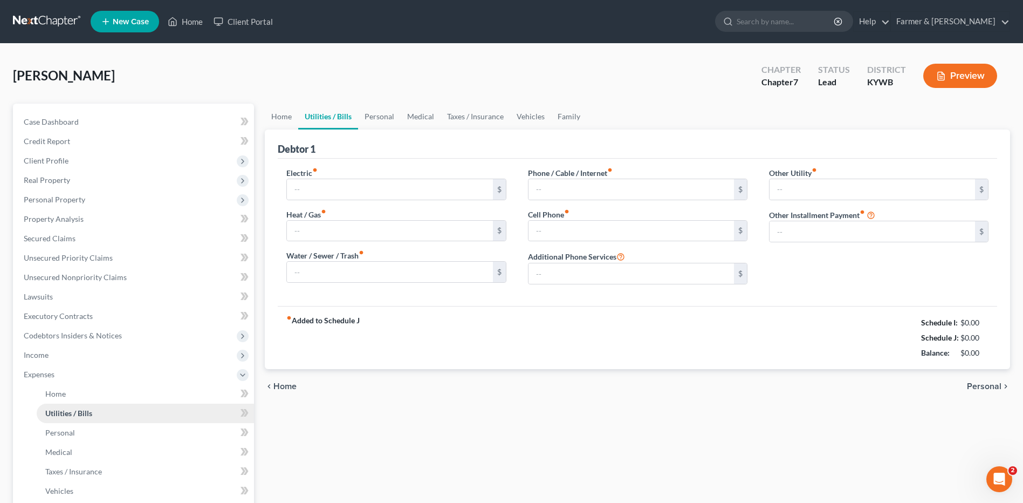
type input "0.00"
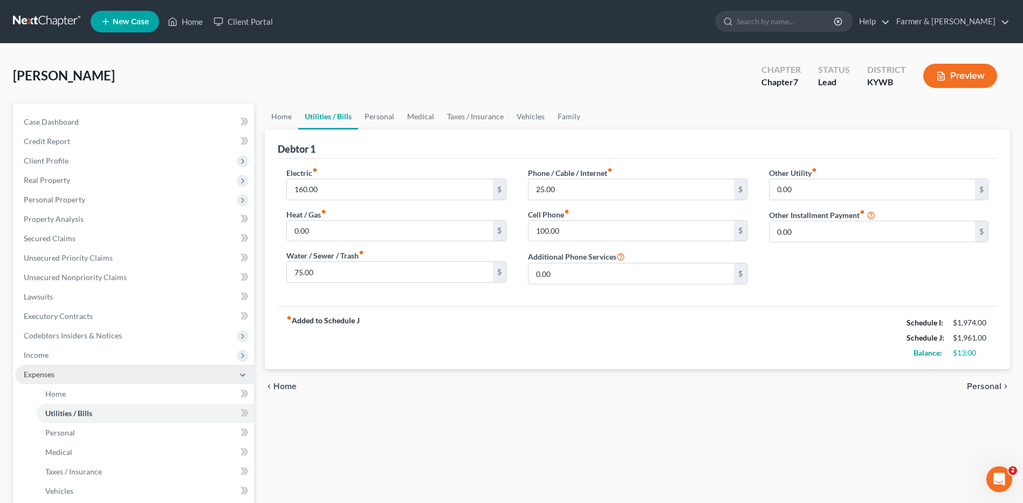
click at [243, 377] on icon at bounding box center [242, 375] width 9 height 9
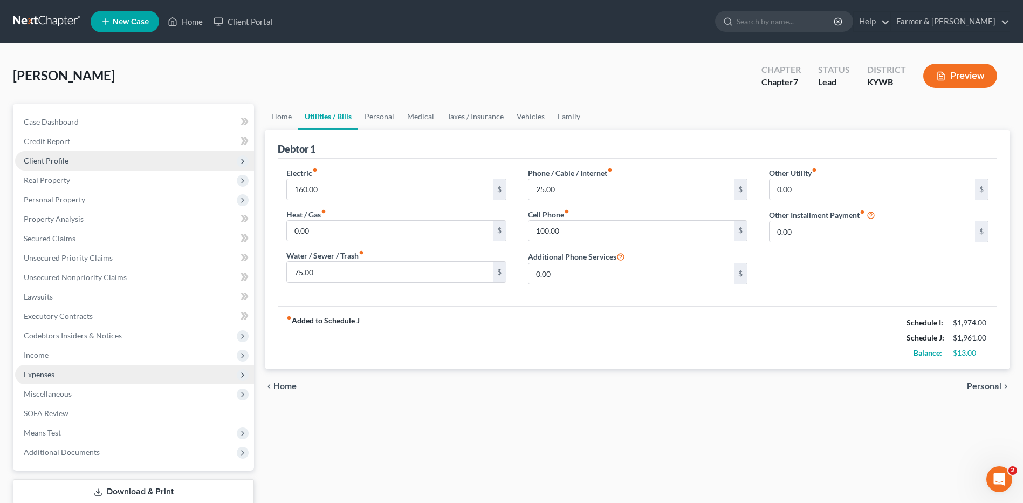
click at [45, 156] on span "Client Profile" at bounding box center [46, 160] width 45 height 9
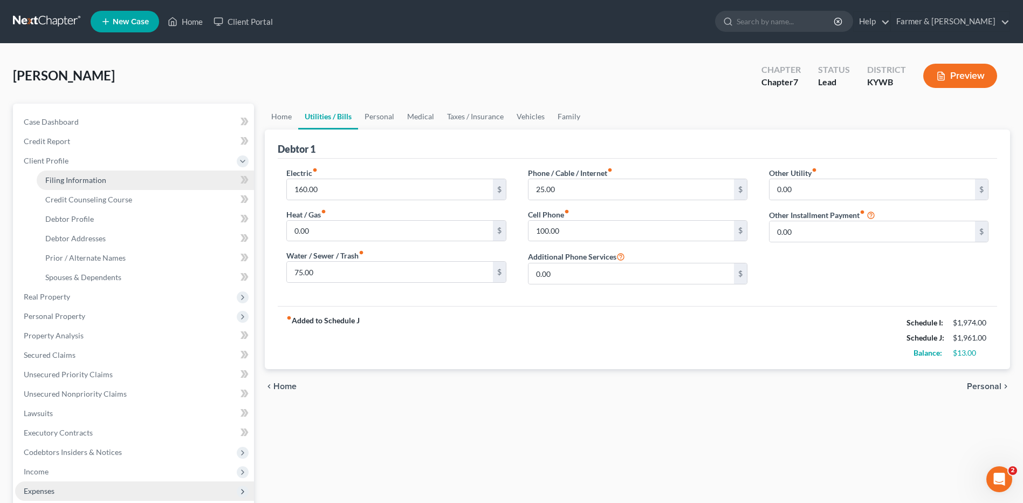
click at [81, 176] on span "Filing Information" at bounding box center [75, 179] width 61 height 9
select select "1"
select select "0"
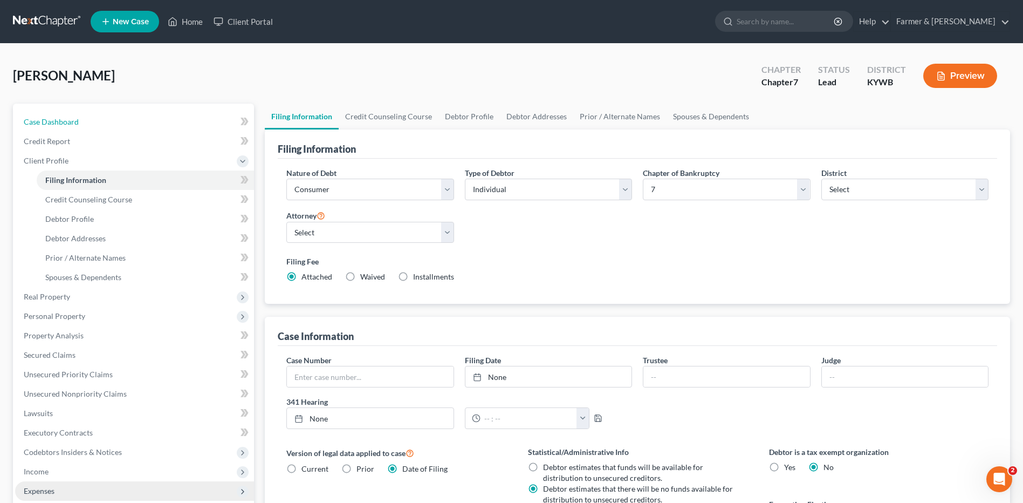
drag, startPoint x: 114, startPoint y: 118, endPoint x: 266, endPoint y: 2, distance: 191.3
click at [114, 118] on link "Case Dashboard" at bounding box center [134, 121] width 239 height 19
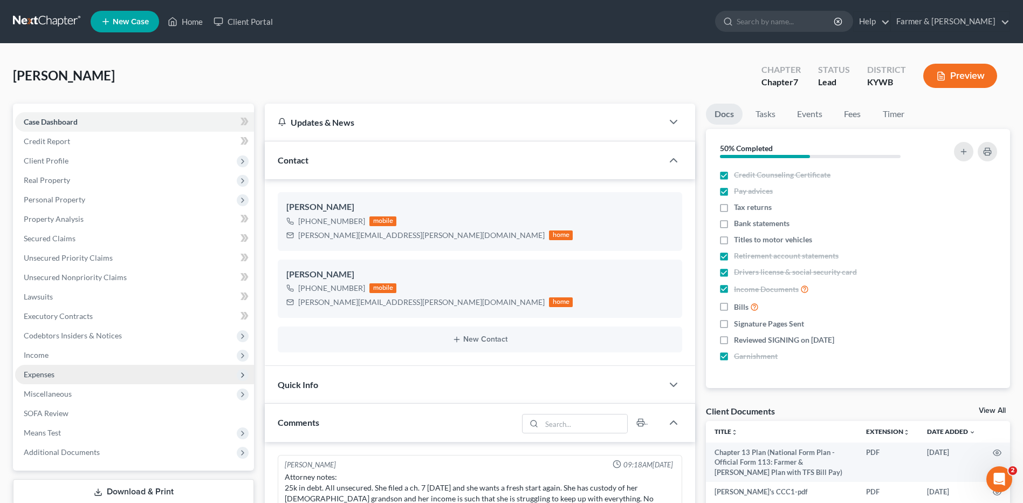
scroll to position [135, 0]
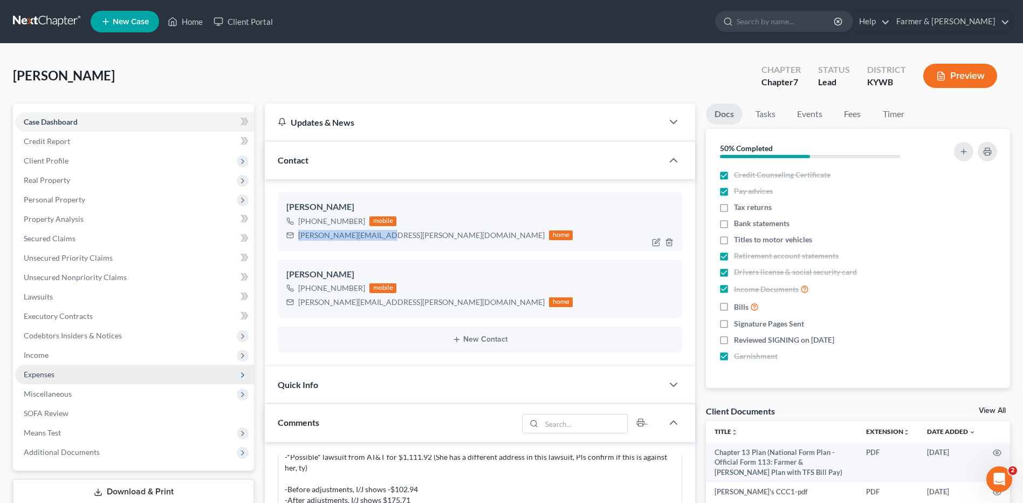
drag, startPoint x: 385, startPoint y: 235, endPoint x: 300, endPoint y: 239, distance: 84.8
click at [300, 239] on div "monica.stepp@yahoo.com home" at bounding box center [429, 235] width 286 height 14
copy div "monica.stepp@yahoo.com"
drag, startPoint x: 52, startPoint y: 18, endPoint x: 114, endPoint y: 4, distance: 64.0
click at [52, 18] on link at bounding box center [47, 21] width 69 height 19
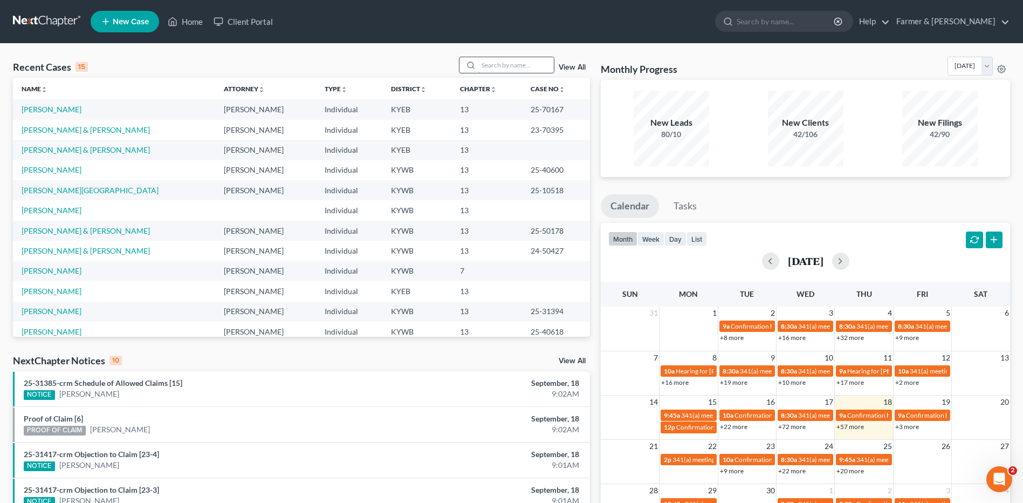
click at [504, 71] on input "search" at bounding box center [516, 65] width 76 height 16
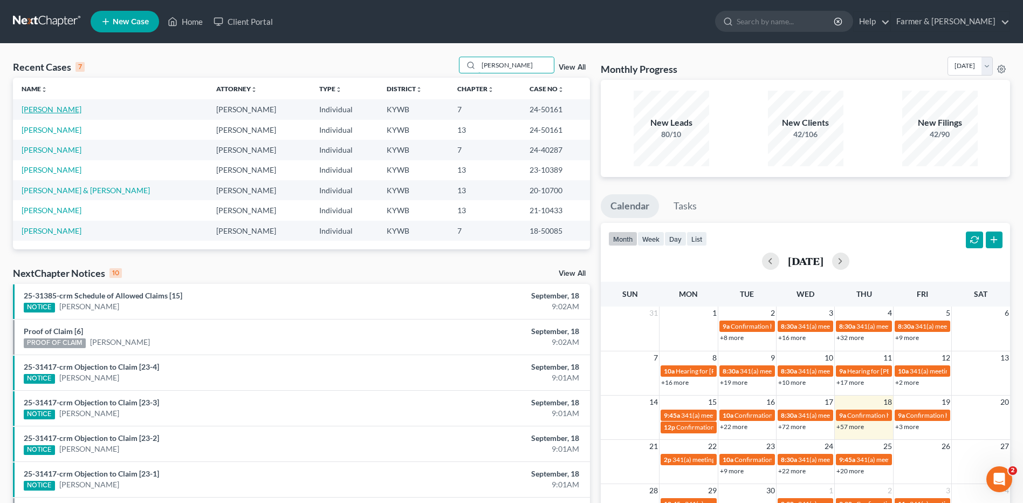
type input "[PERSON_NAME]"
click at [36, 109] on link "Brown, Vivian" at bounding box center [52, 109] width 60 height 9
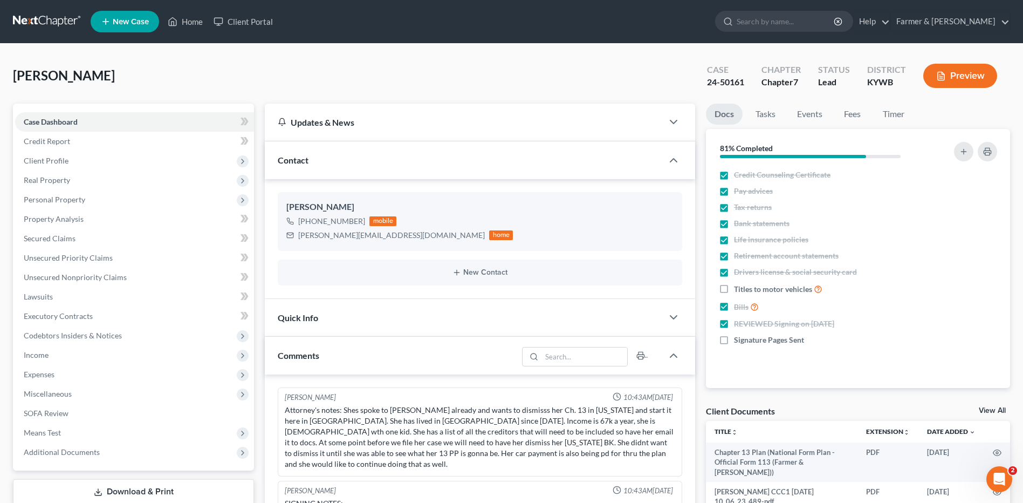
scroll to position [27, 0]
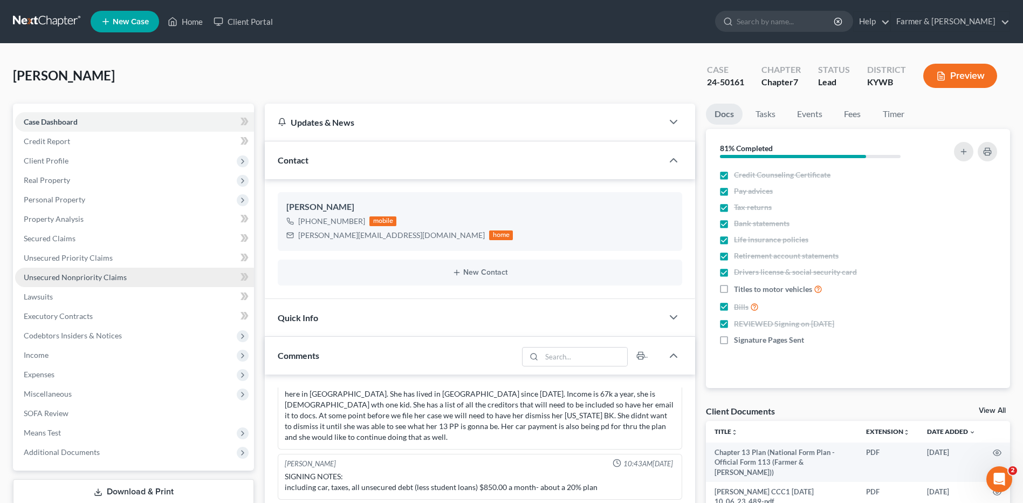
click at [118, 281] on span "Unsecured Nonpriority Claims" at bounding box center [75, 276] width 103 height 9
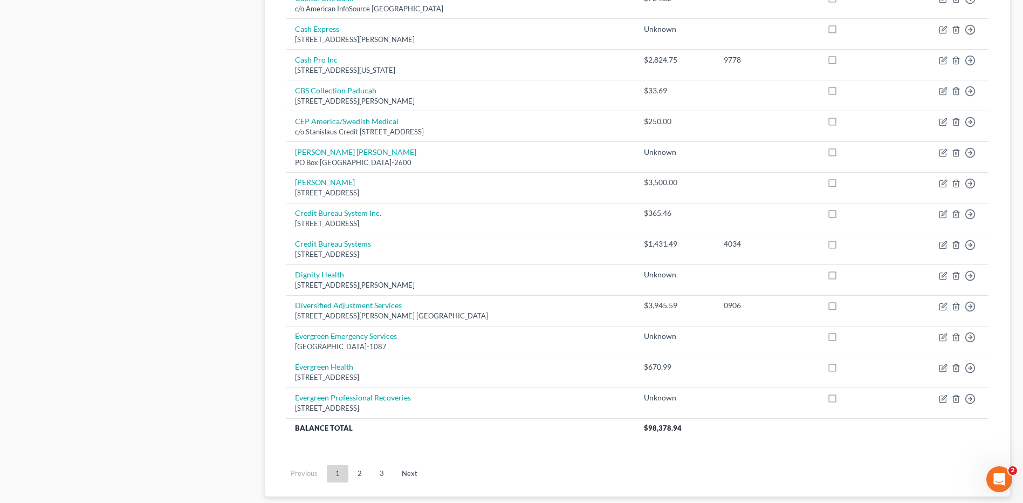
scroll to position [679, 0]
click at [379, 470] on link "3" at bounding box center [382, 471] width 22 height 17
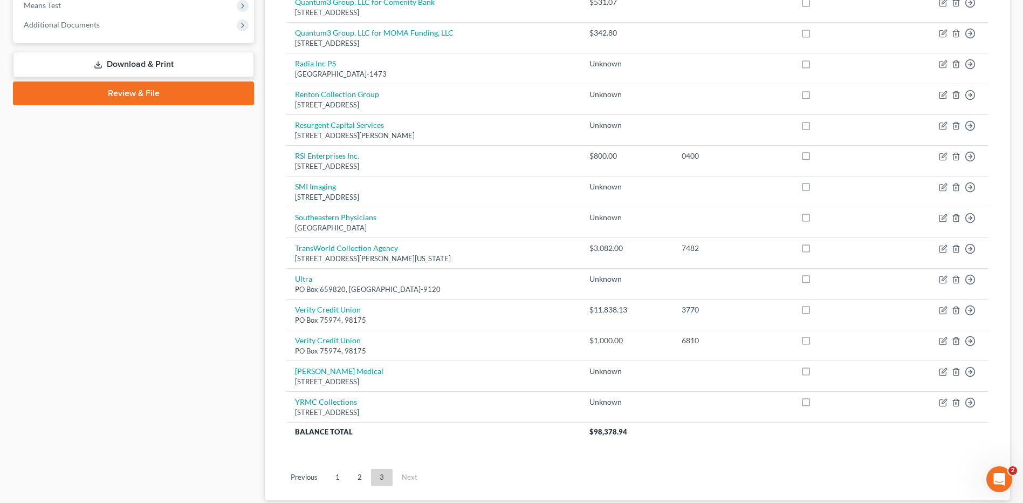
scroll to position [428, 0]
click at [357, 476] on link "2" at bounding box center [360, 476] width 22 height 17
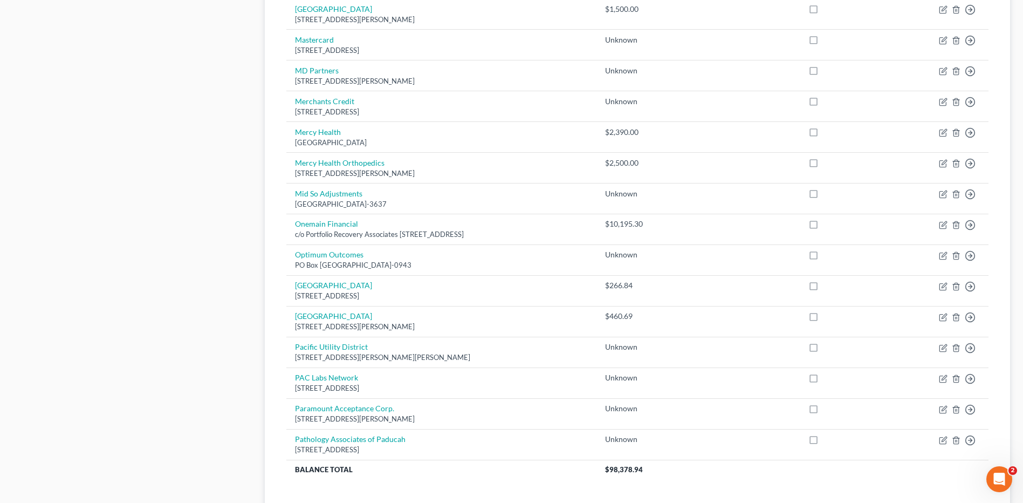
scroll to position [746, 0]
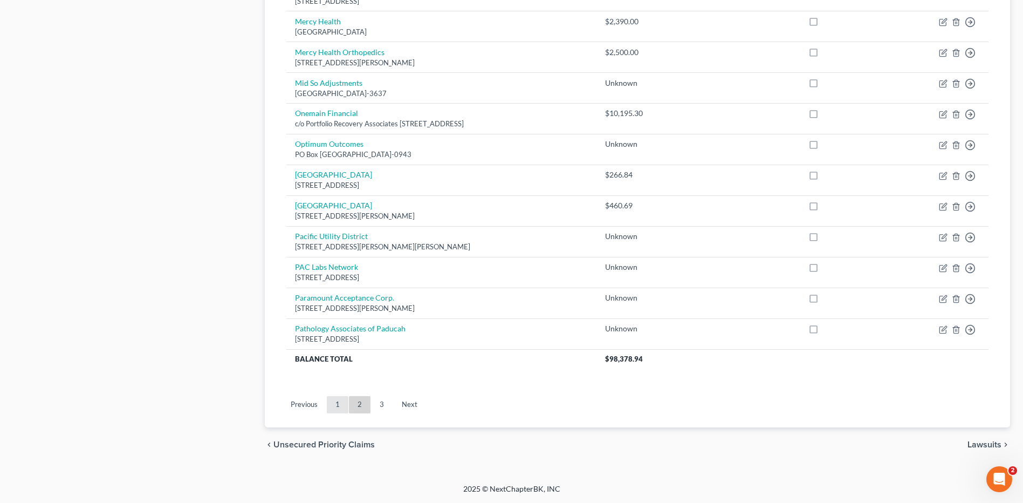
click at [339, 401] on link "1" at bounding box center [338, 404] width 22 height 17
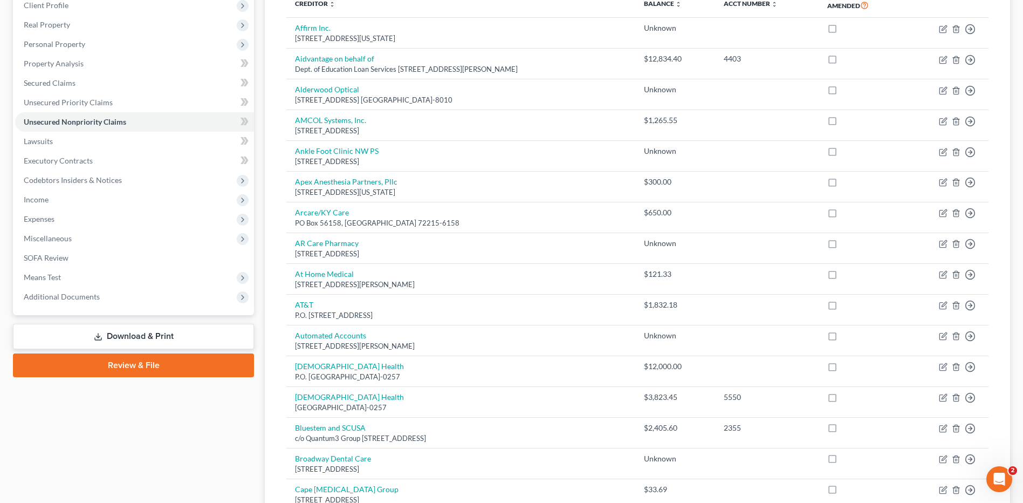
scroll to position [148, 0]
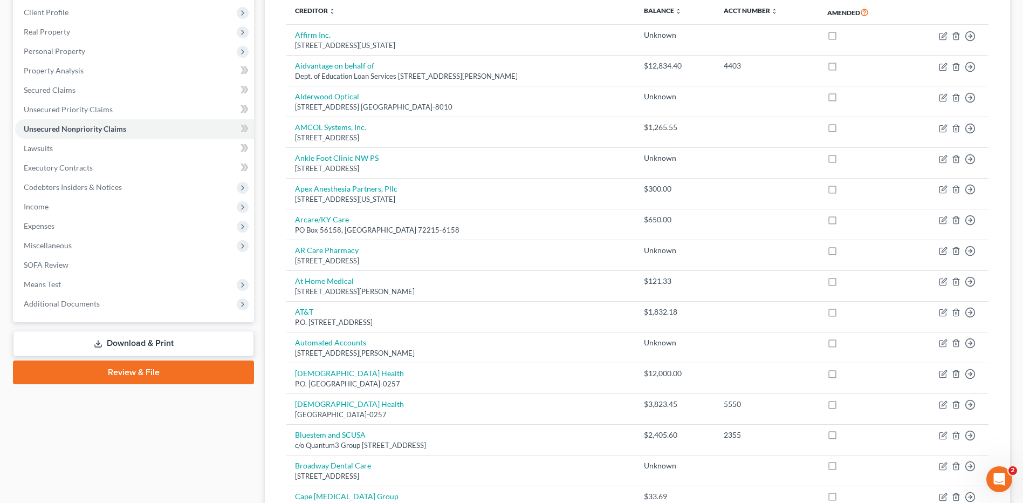
click at [122, 342] on link "Download & Print" at bounding box center [133, 343] width 241 height 25
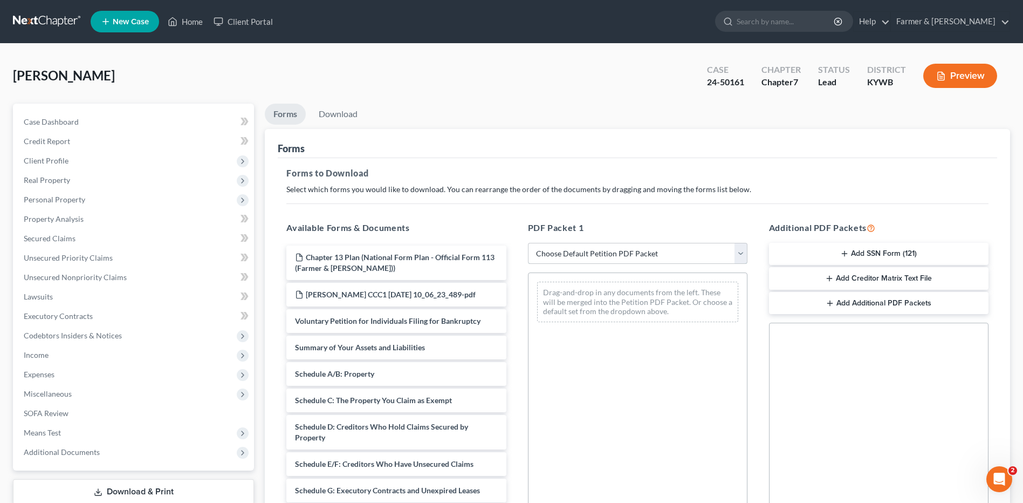
click at [588, 250] on select "Choose Default Petition PDF Packet Complete Bankruptcy Petition (all forms and …" at bounding box center [638, 254] width 220 height 22
select select "3"
click at [528, 243] on select "Choose Default Petition PDF Packet Complete Bankruptcy Petition (all forms and …" at bounding box center [638, 254] width 220 height 22
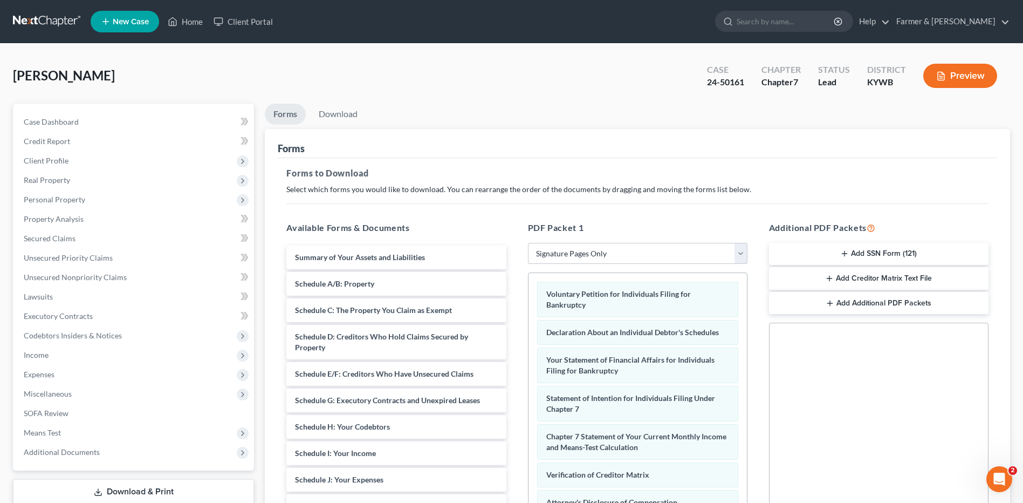
click at [873, 244] on button "Add SSN Form (121)" at bounding box center [879, 254] width 220 height 23
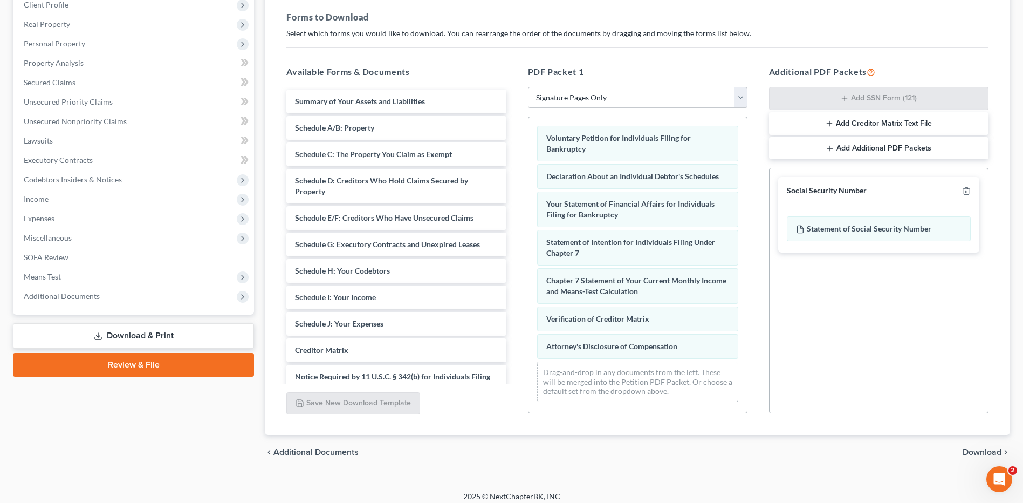
scroll to position [163, 0]
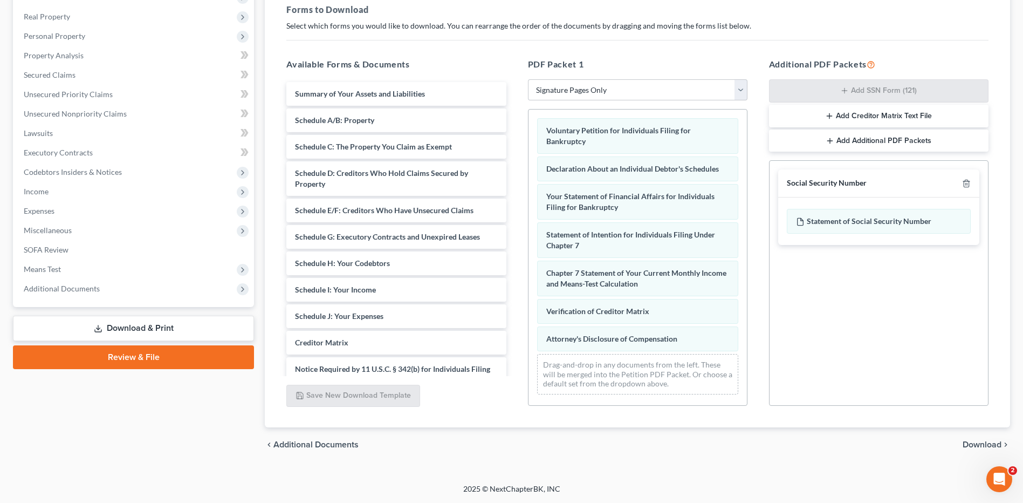
click at [973, 447] on span "Download" at bounding box center [982, 444] width 39 height 9
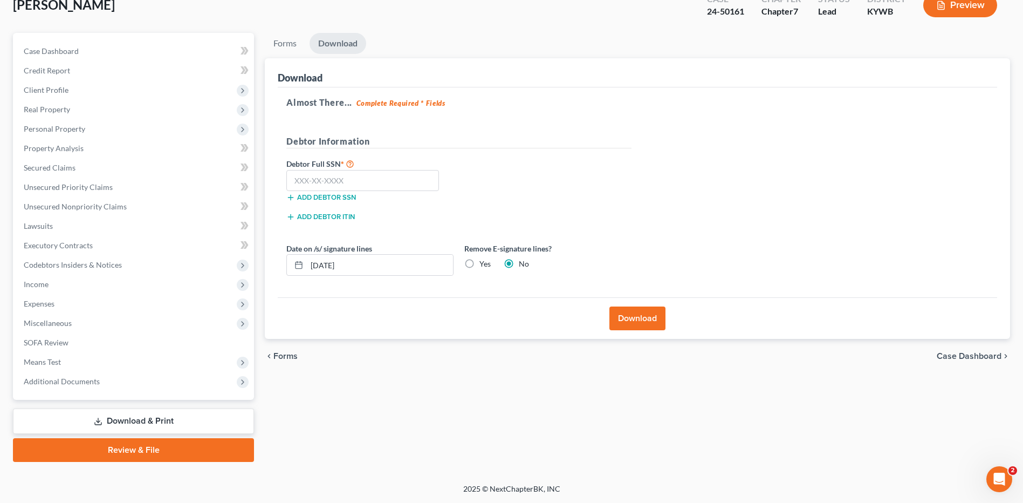
scroll to position [71, 0]
click at [403, 181] on input "text" at bounding box center [362, 181] width 153 height 22
type input "219-43-4403"
click at [639, 311] on button "Download" at bounding box center [638, 318] width 56 height 24
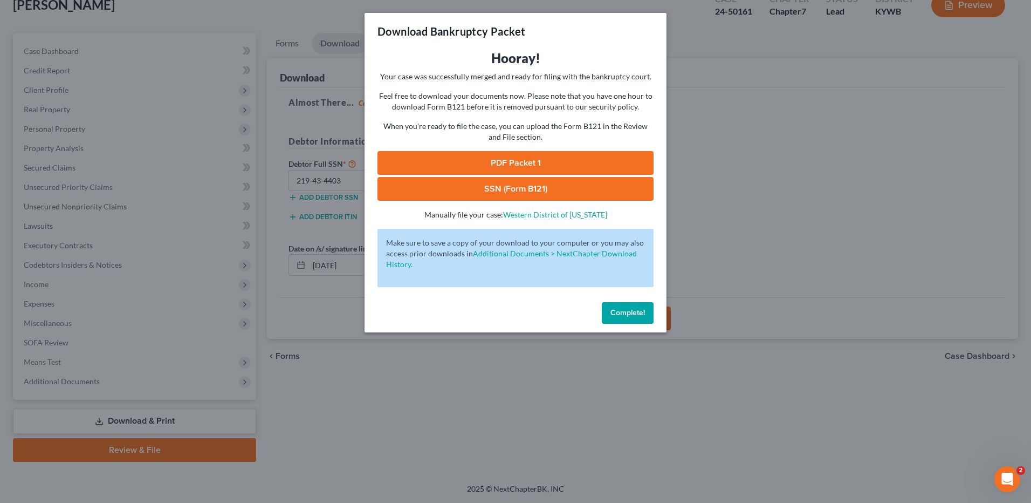
click at [535, 156] on link "PDF Packet 1" at bounding box center [516, 163] width 276 height 24
click at [479, 191] on link "SSN (Form B121)" at bounding box center [516, 189] width 276 height 24
click at [644, 311] on span "Complete!" at bounding box center [628, 312] width 35 height 9
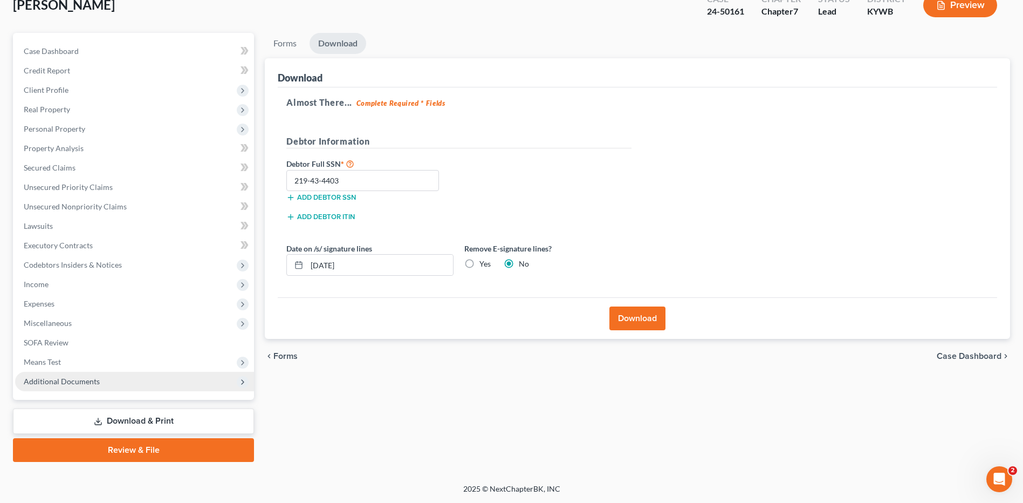
click at [112, 384] on span "Additional Documents" at bounding box center [134, 381] width 239 height 19
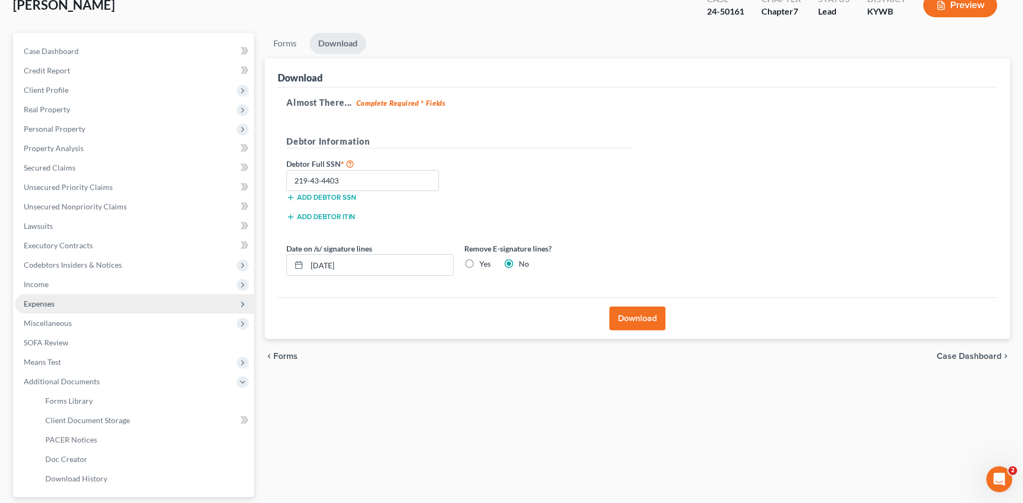
click at [86, 300] on span "Expenses" at bounding box center [134, 303] width 239 height 19
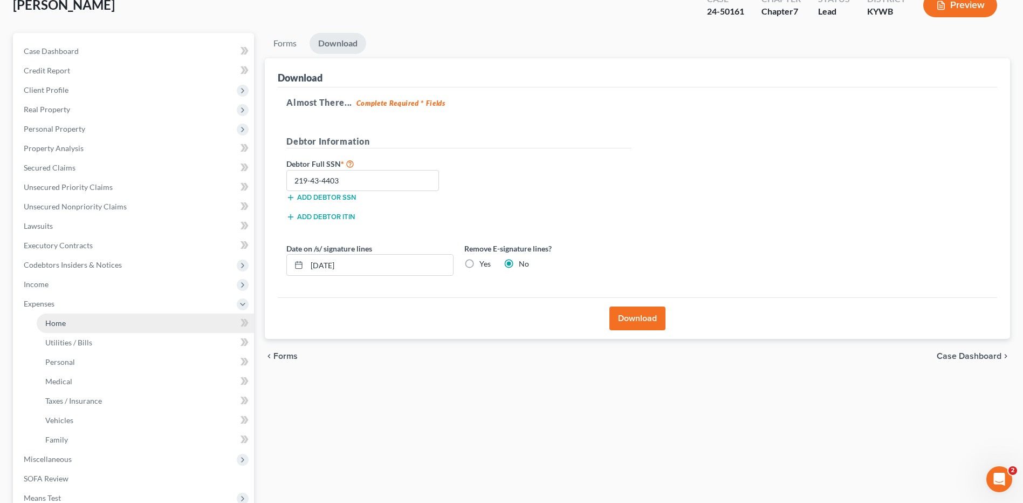
click at [100, 324] on link "Home" at bounding box center [145, 322] width 217 height 19
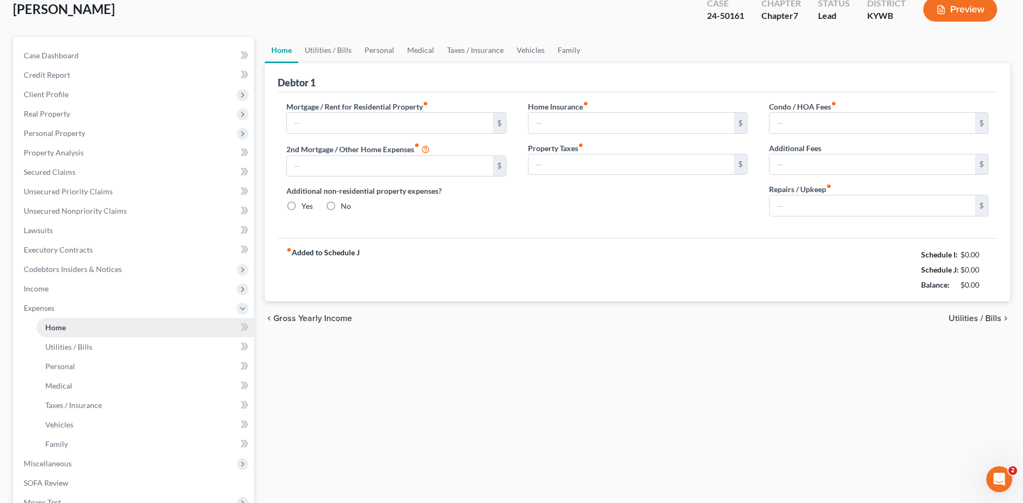
type input "600.00"
type input "0.00"
radio input "true"
type input "34.00"
type input "0.00"
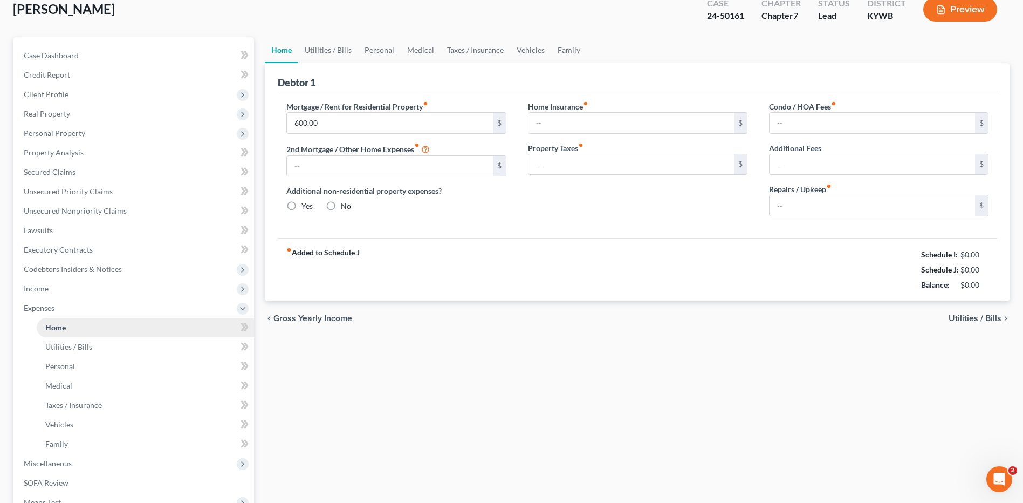
type input "0.00"
type input "50.00"
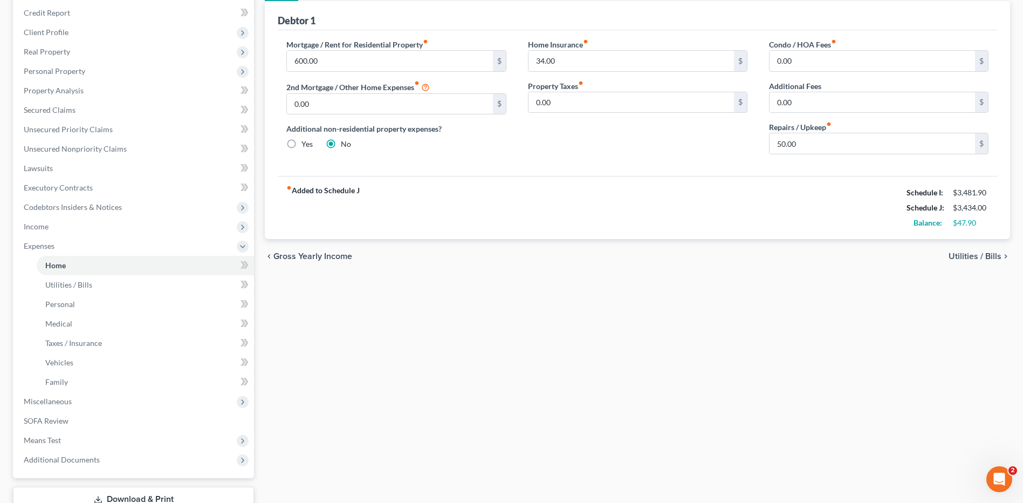
scroll to position [200, 0]
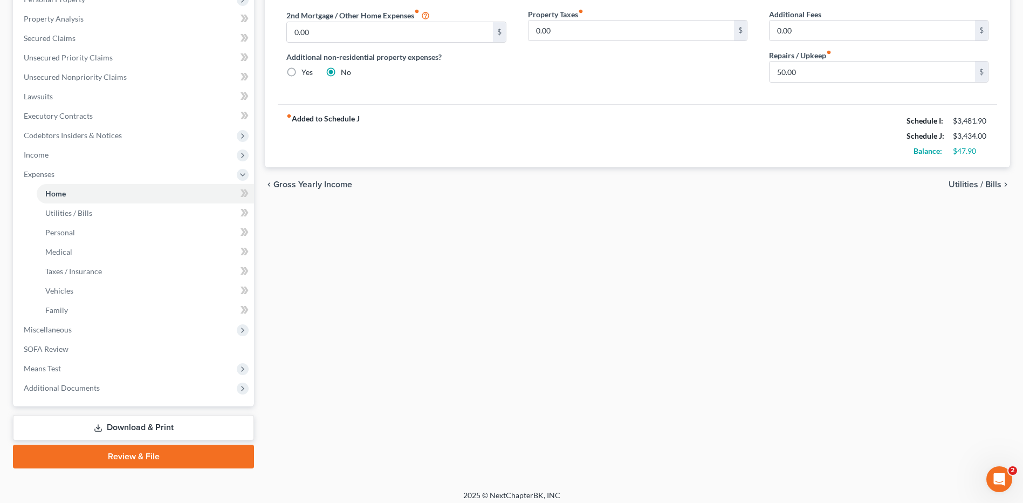
click at [168, 415] on link "Download & Print" at bounding box center [133, 427] width 241 height 25
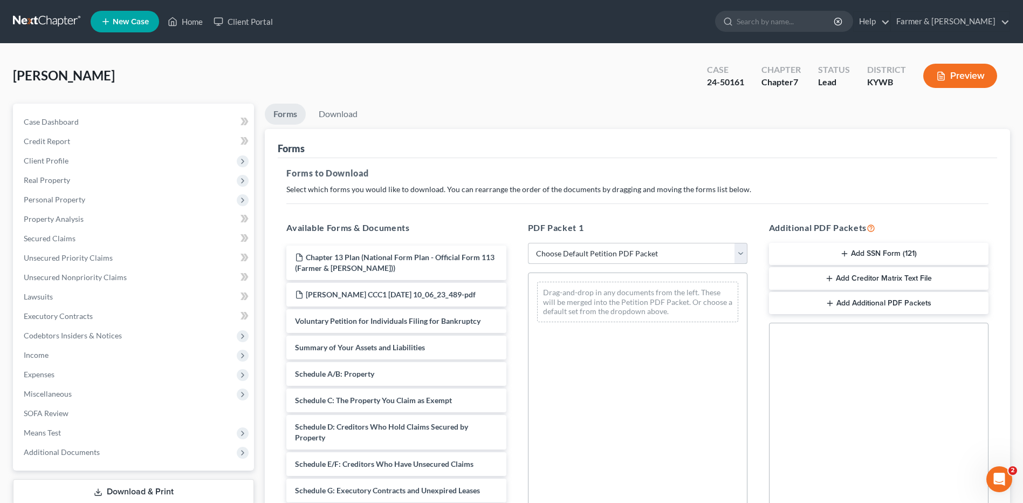
click at [592, 249] on select "Choose Default Petition PDF Packet Complete Bankruptcy Petition (all forms and …" at bounding box center [638, 254] width 220 height 22
select select "4"
click at [528, 243] on select "Choose Default Petition PDF Packet Complete Bankruptcy Petition (all forms and …" at bounding box center [638, 254] width 220 height 22
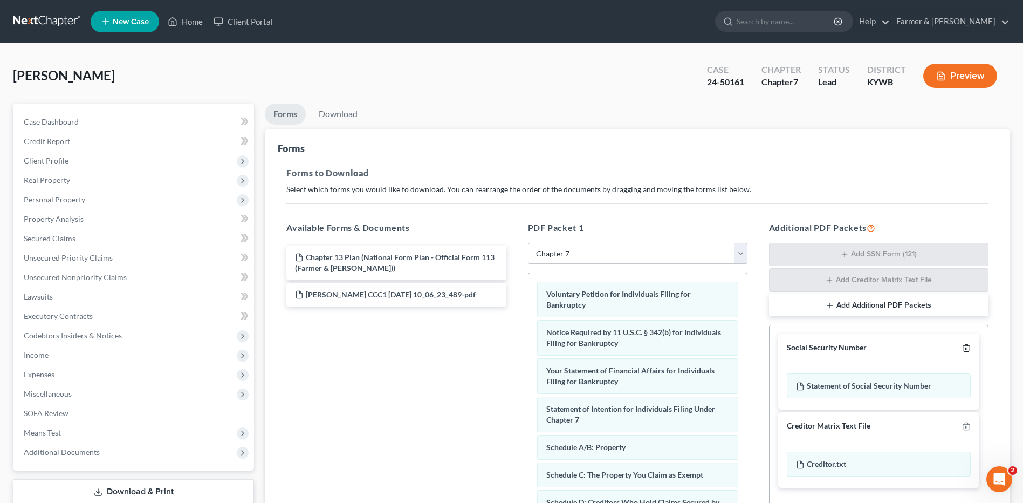
click at [968, 347] on icon "button" at bounding box center [966, 348] width 9 height 9
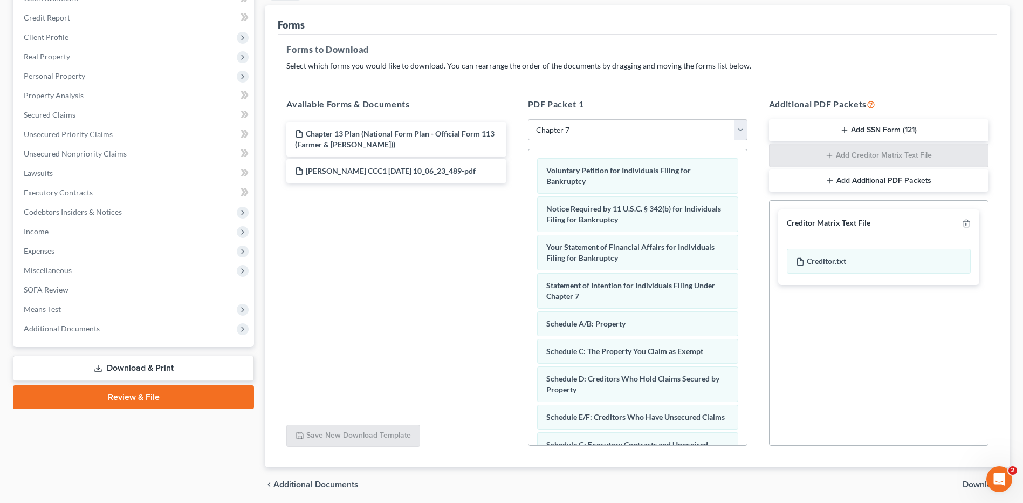
scroll to position [163, 0]
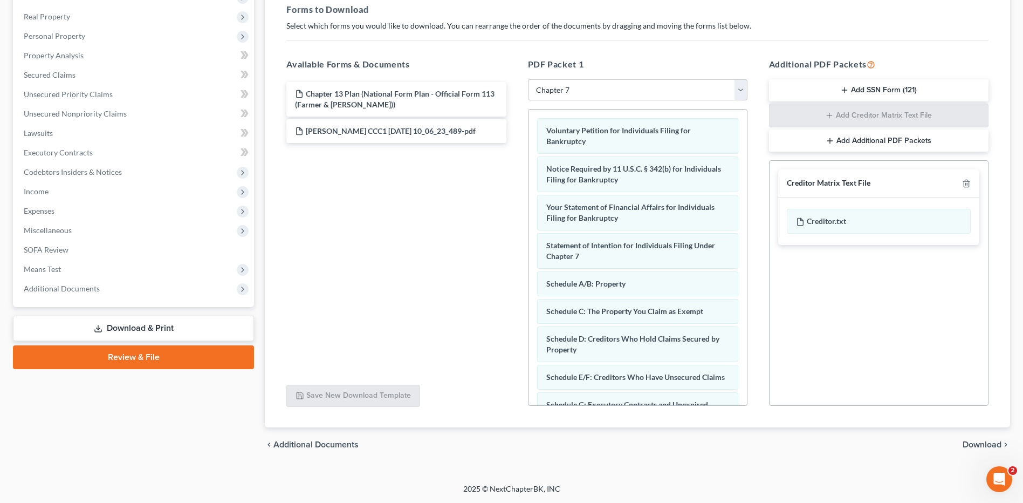
click at [977, 445] on span "Download" at bounding box center [982, 444] width 39 height 9
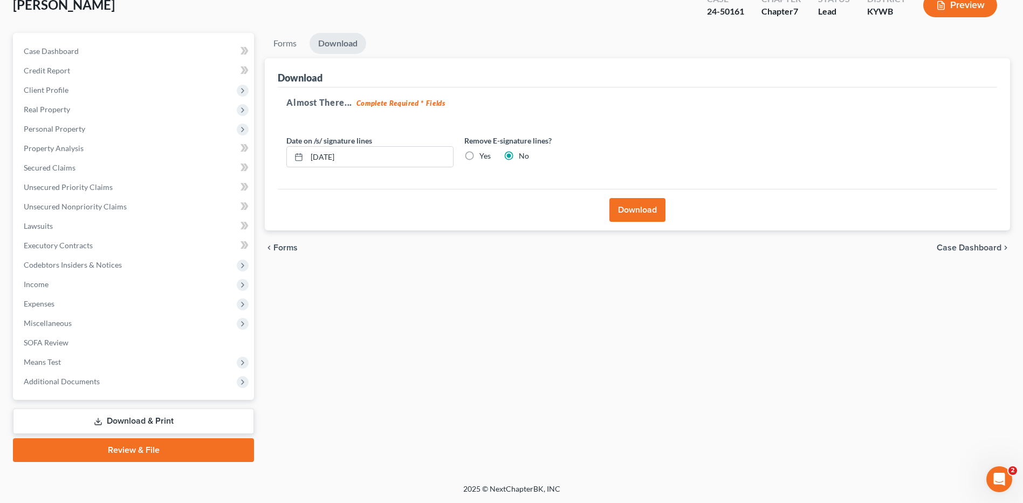
click at [618, 217] on button "Download" at bounding box center [638, 210] width 56 height 24
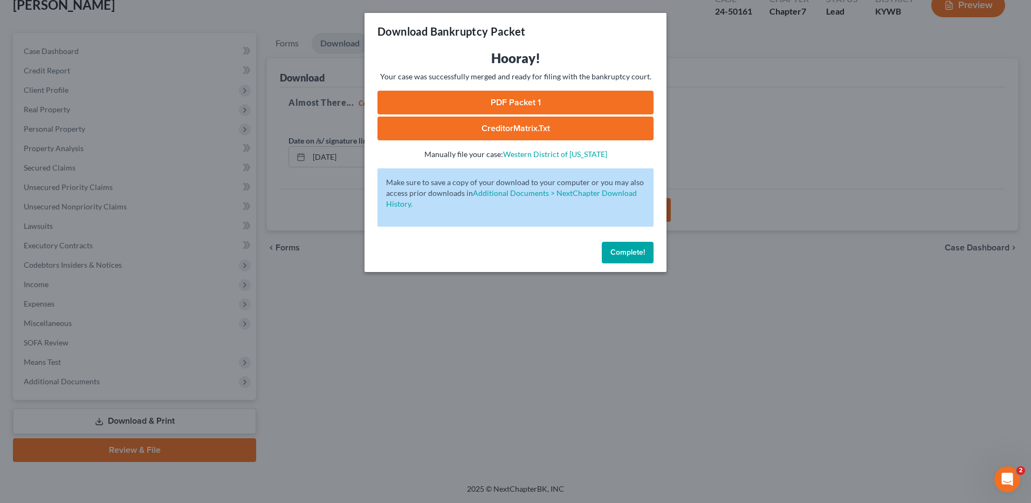
click at [554, 102] on link "PDF Packet 1" at bounding box center [516, 103] width 276 height 24
click at [627, 256] on span "Complete!" at bounding box center [628, 252] width 35 height 9
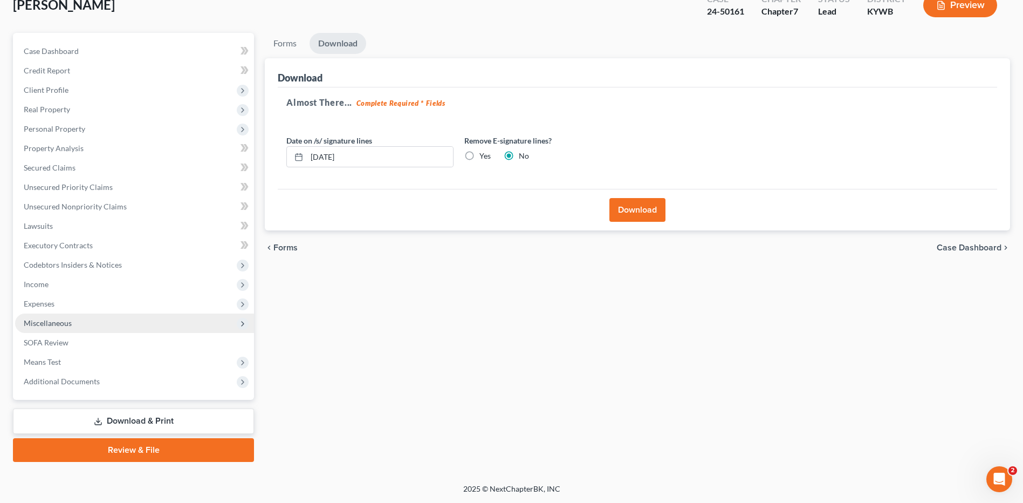
click at [113, 327] on span "Miscellaneous" at bounding box center [134, 322] width 239 height 19
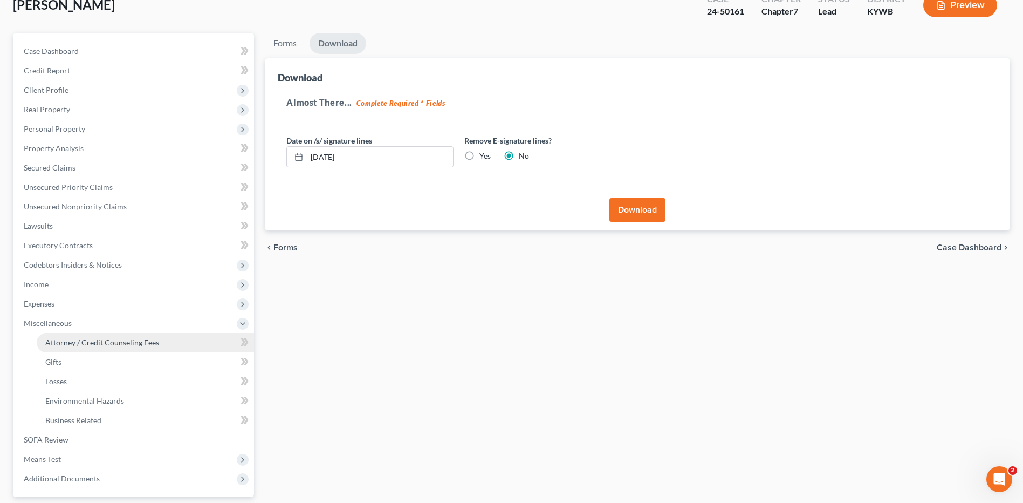
click at [113, 339] on span "Attorney / Credit Counseling Fees" at bounding box center [102, 342] width 114 height 9
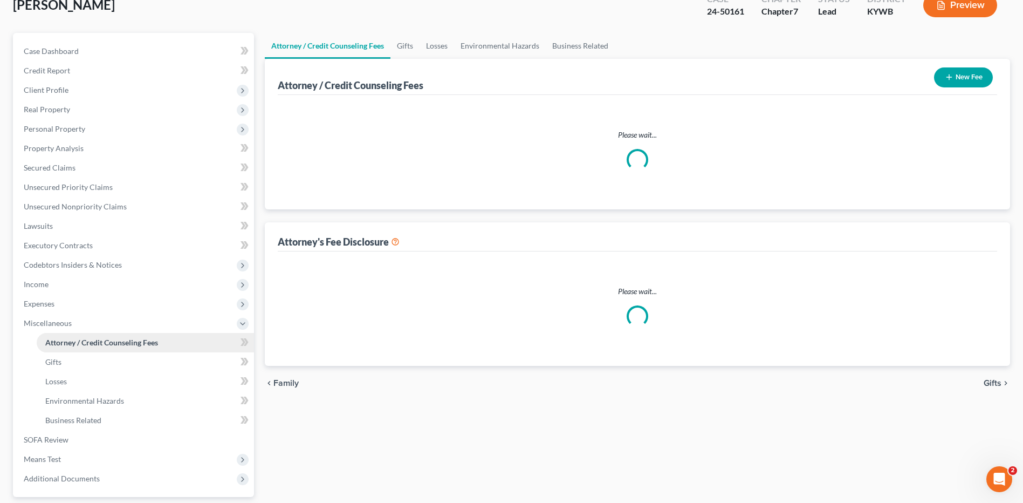
scroll to position [22, 0]
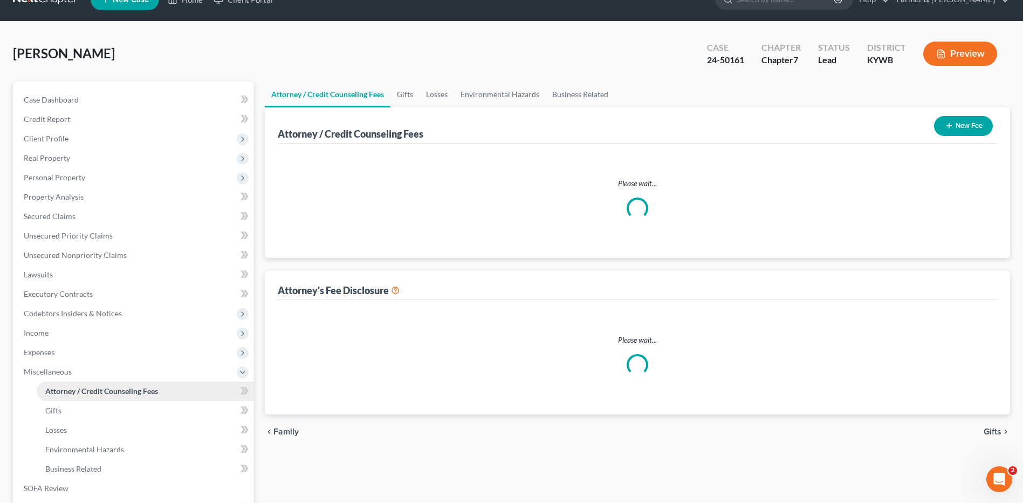
select select "0"
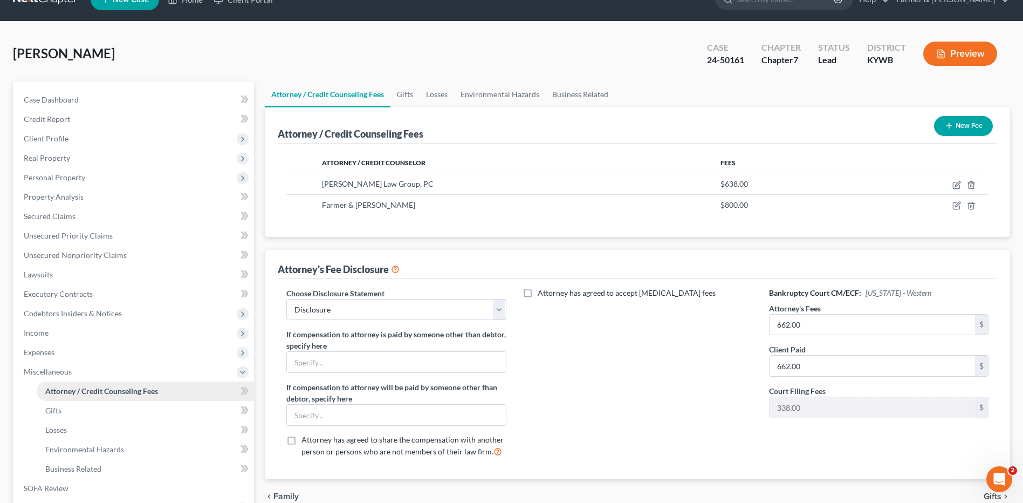
scroll to position [0, 0]
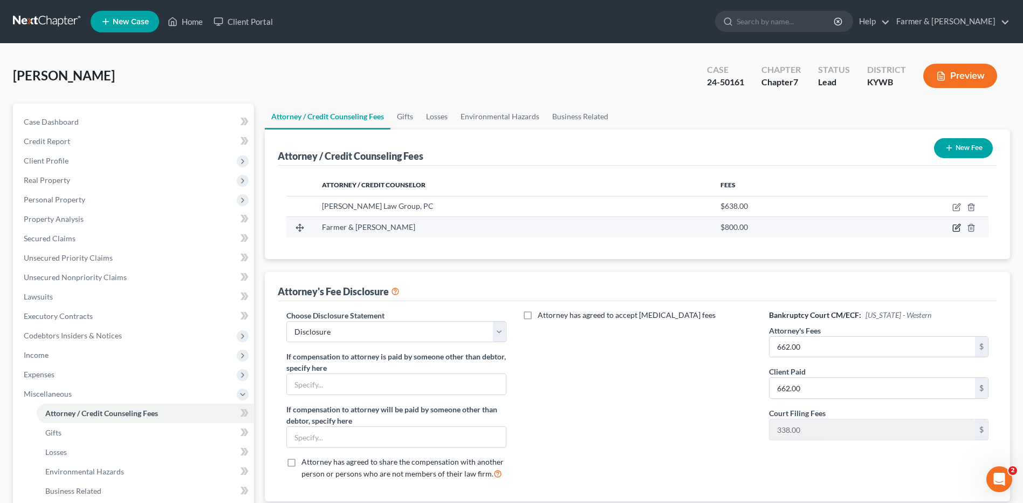
click at [953, 227] on icon "button" at bounding box center [957, 227] width 9 height 9
select select "18"
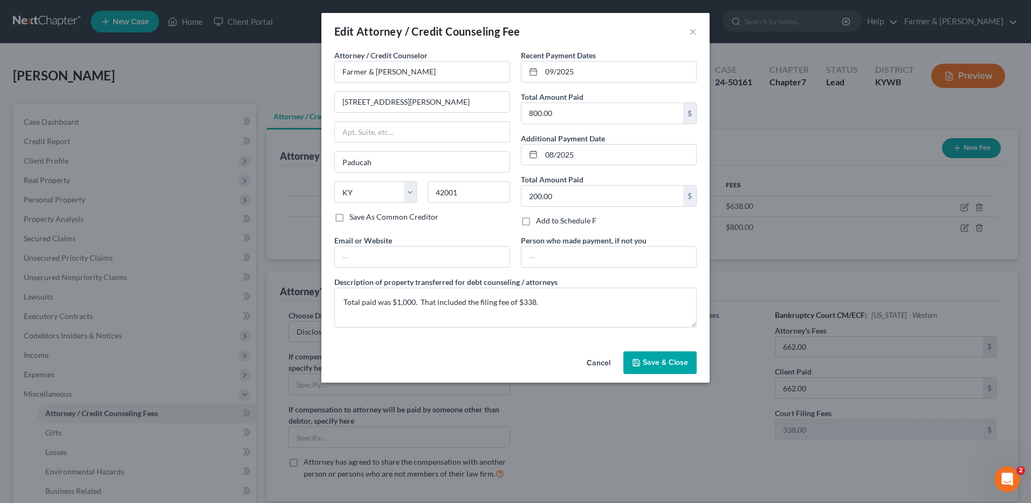
click at [603, 359] on button "Cancel" at bounding box center [598, 363] width 41 height 22
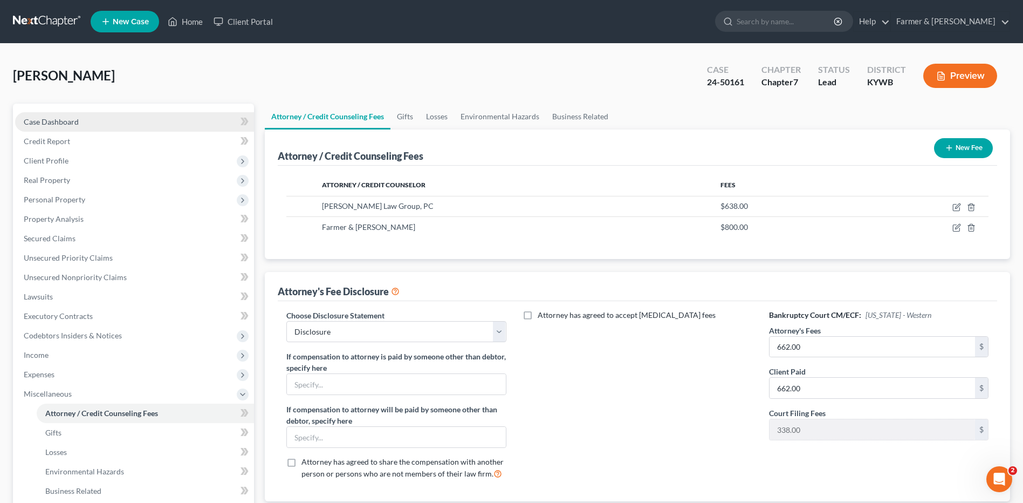
click at [166, 117] on link "Case Dashboard" at bounding box center [134, 121] width 239 height 19
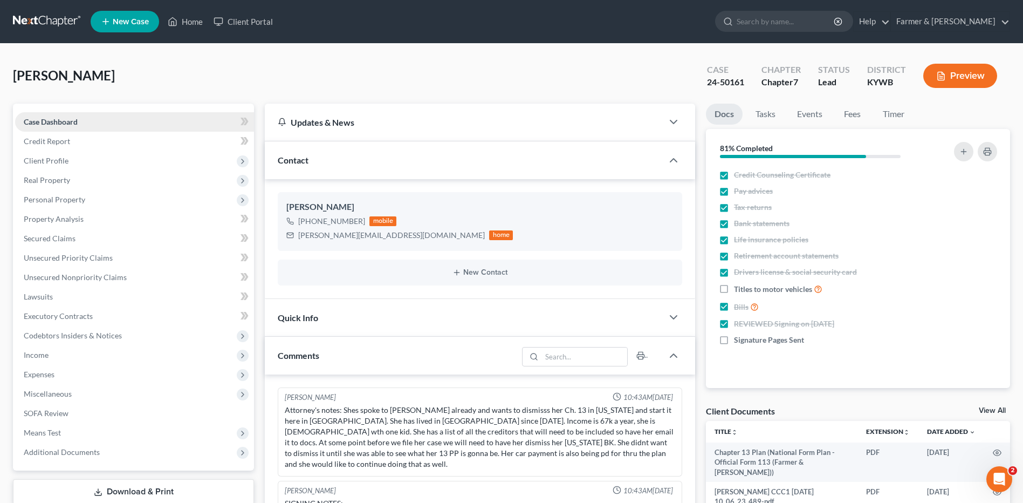
scroll to position [27, 0]
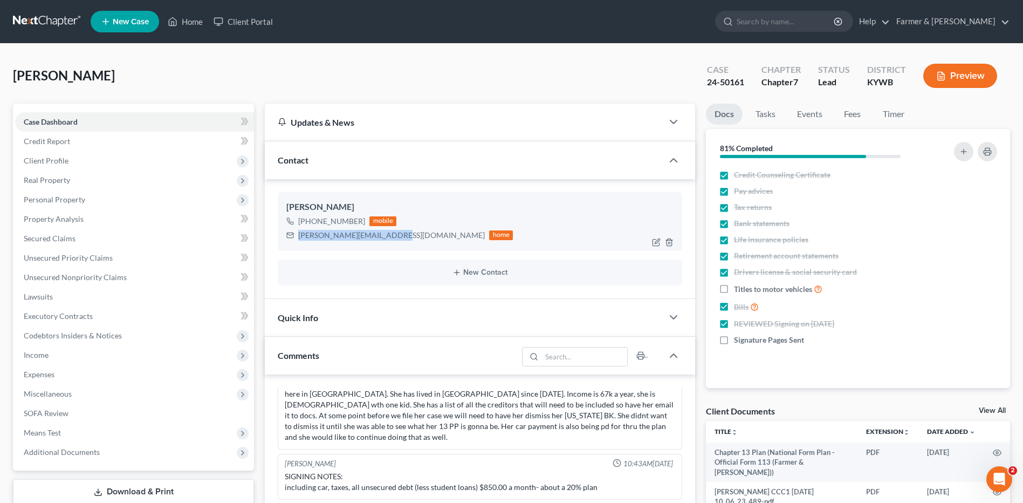
drag, startPoint x: 391, startPoint y: 234, endPoint x: 296, endPoint y: 240, distance: 95.1
click at [296, 240] on div "vivian.brown76@icloud.com home" at bounding box center [399, 235] width 227 height 14
copy div "vivian.brown76@icloud.com"
drag, startPoint x: 55, startPoint y: 25, endPoint x: 178, endPoint y: 3, distance: 125.0
click at [55, 25] on link at bounding box center [47, 21] width 69 height 19
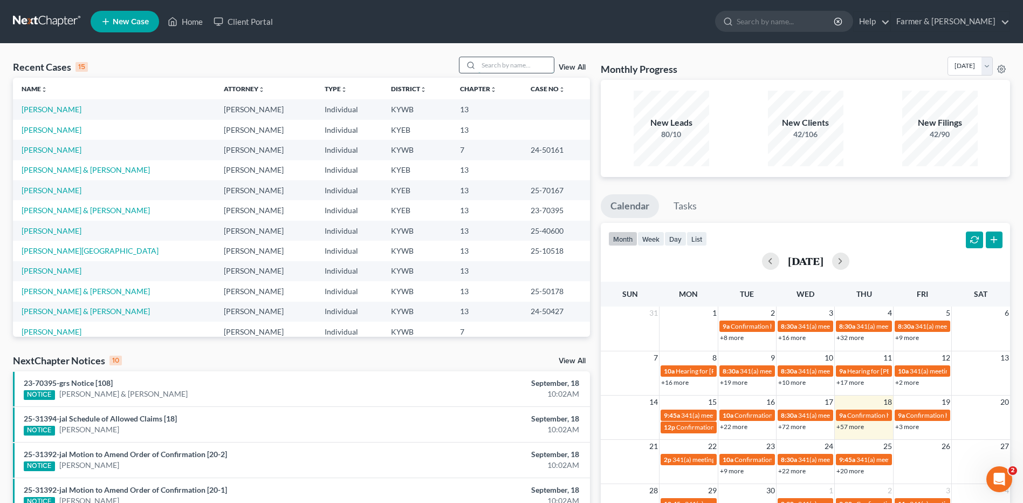
click at [491, 64] on input "search" at bounding box center [516, 65] width 76 height 16
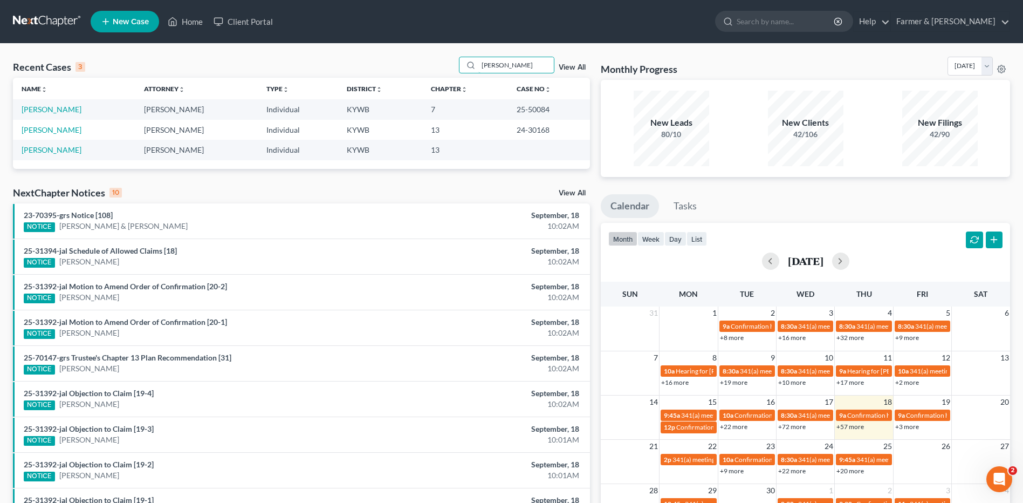
type input "[PERSON_NAME]"
click at [58, 113] on link "[PERSON_NAME]" at bounding box center [52, 109] width 60 height 9
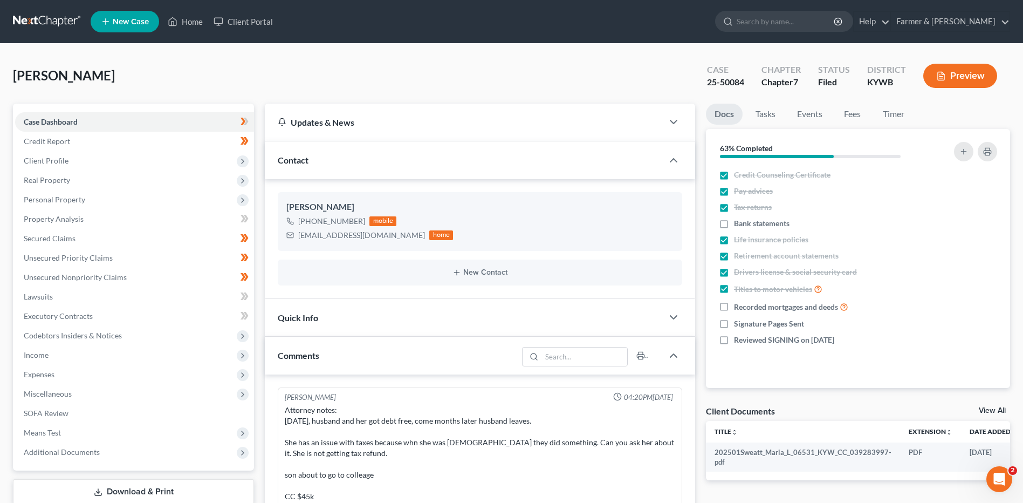
scroll to position [106, 0]
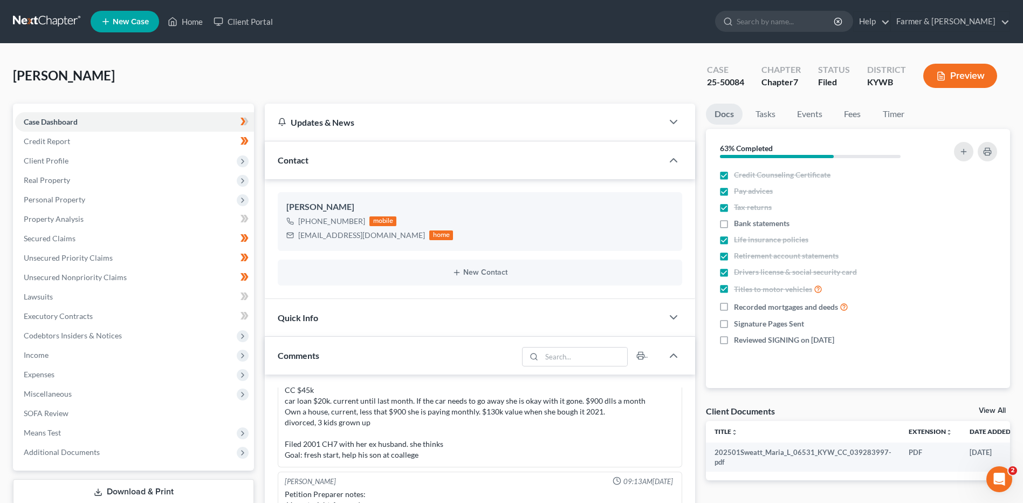
click at [32, 24] on link at bounding box center [47, 21] width 69 height 19
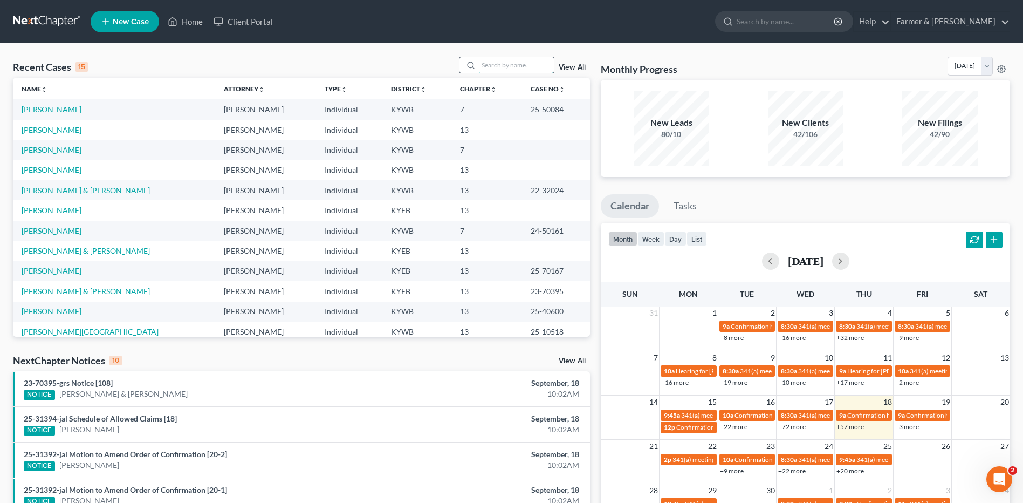
click at [491, 69] on input "search" at bounding box center [516, 65] width 76 height 16
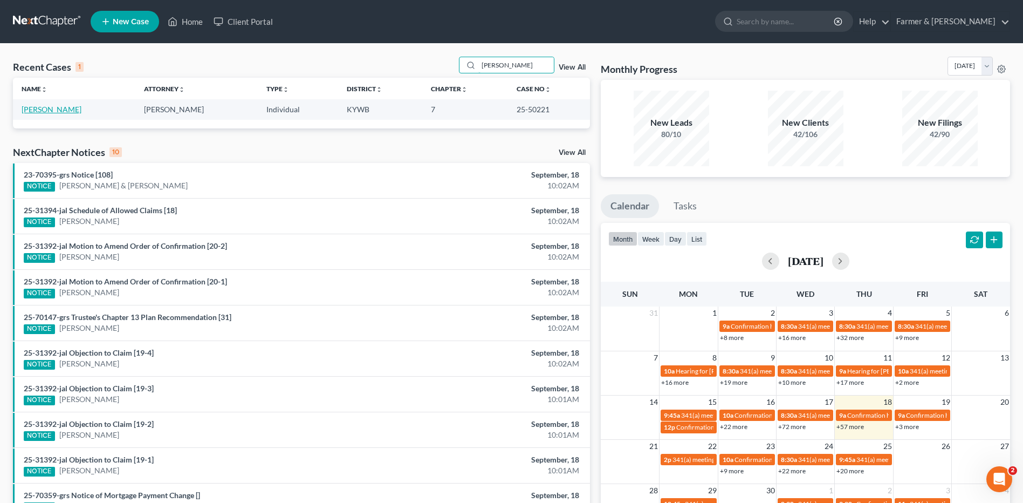
type input "[PERSON_NAME]"
click at [61, 110] on link "[PERSON_NAME]" at bounding box center [52, 109] width 60 height 9
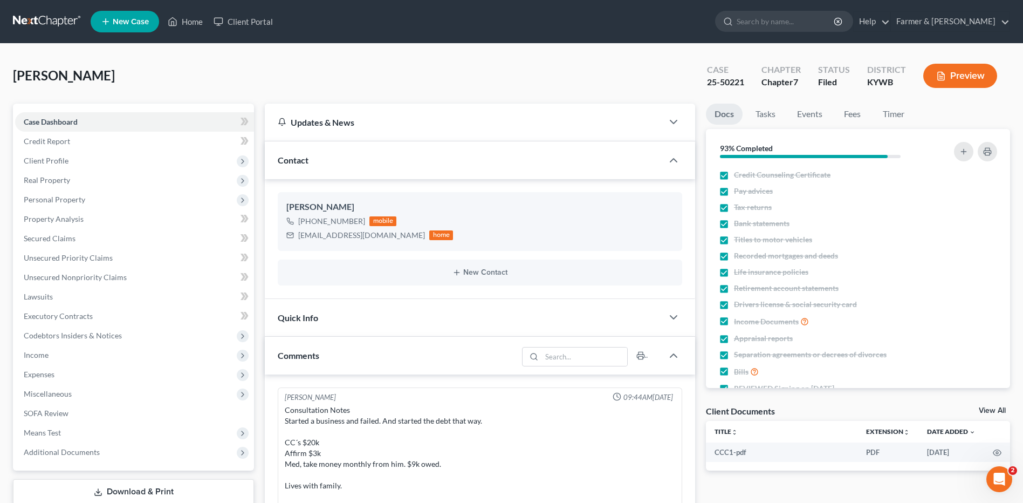
scroll to position [160, 0]
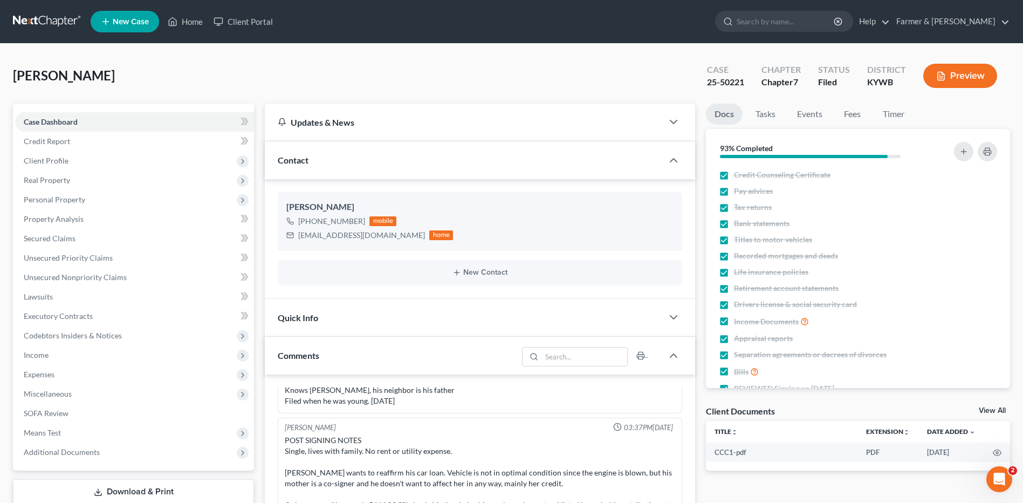
click at [28, 26] on link at bounding box center [47, 21] width 69 height 19
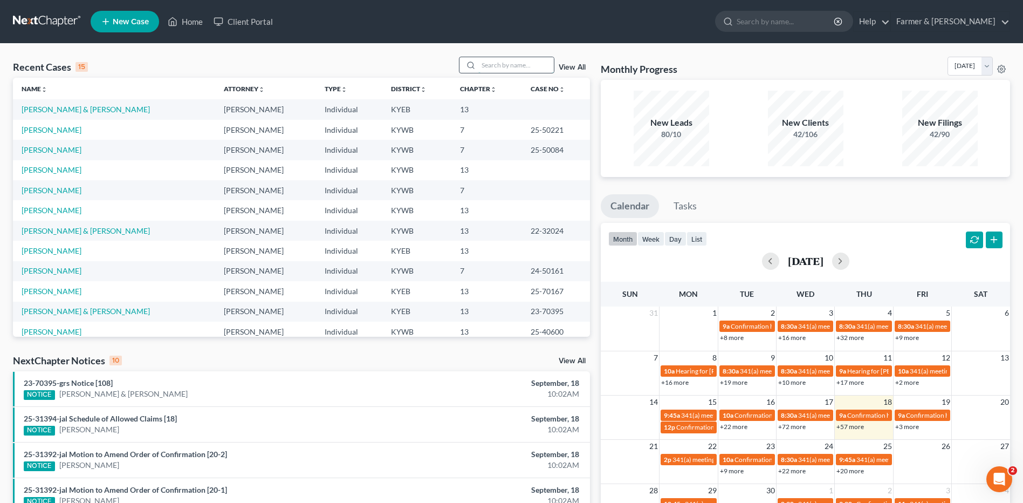
click at [522, 63] on input "search" at bounding box center [516, 65] width 76 height 16
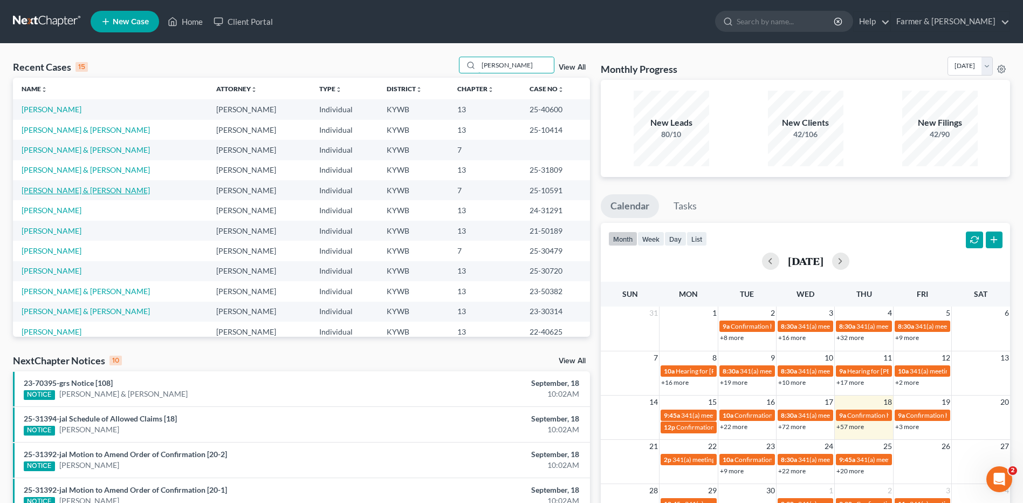
type input "taylor"
click at [85, 191] on link "Taylor, Dustin & Brittany" at bounding box center [86, 190] width 128 height 9
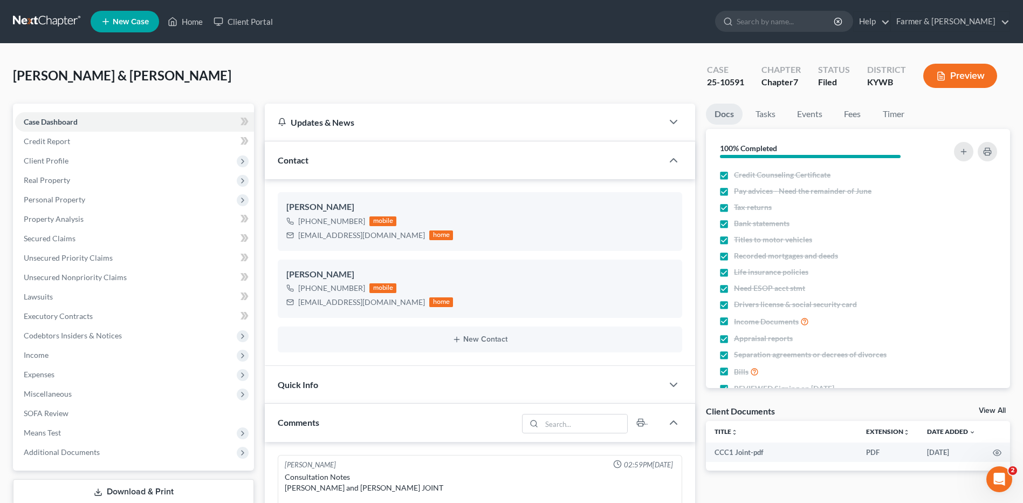
scroll to position [243, 0]
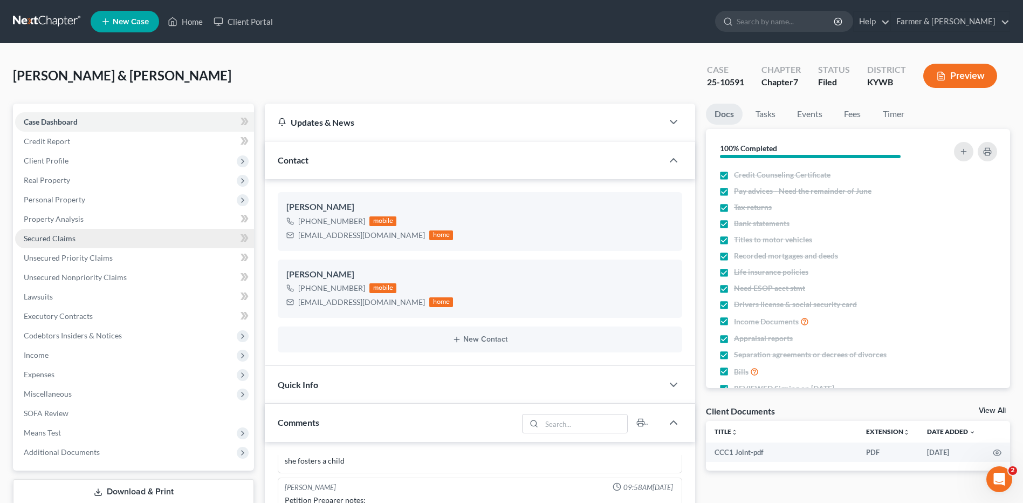
click at [134, 232] on link "Secured Claims" at bounding box center [134, 238] width 239 height 19
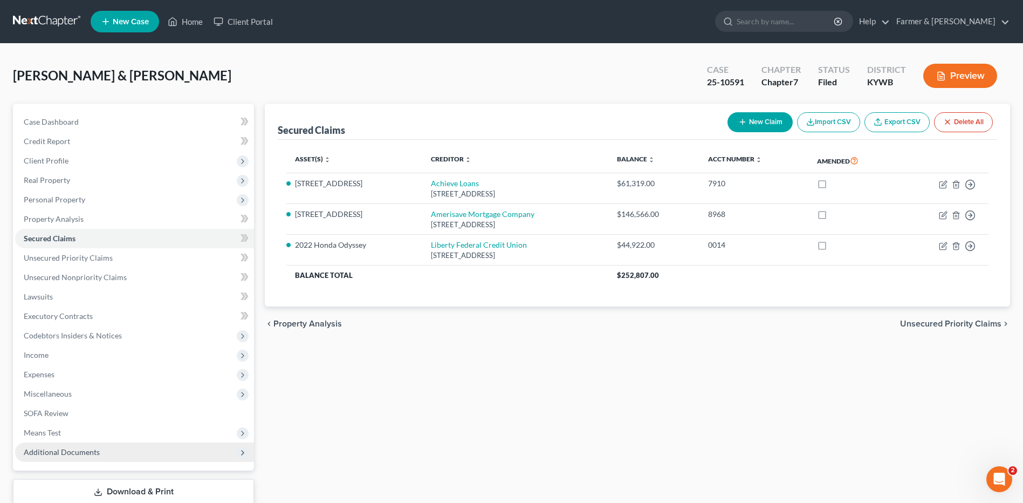
click at [73, 450] on span "Additional Documents" at bounding box center [62, 451] width 76 height 9
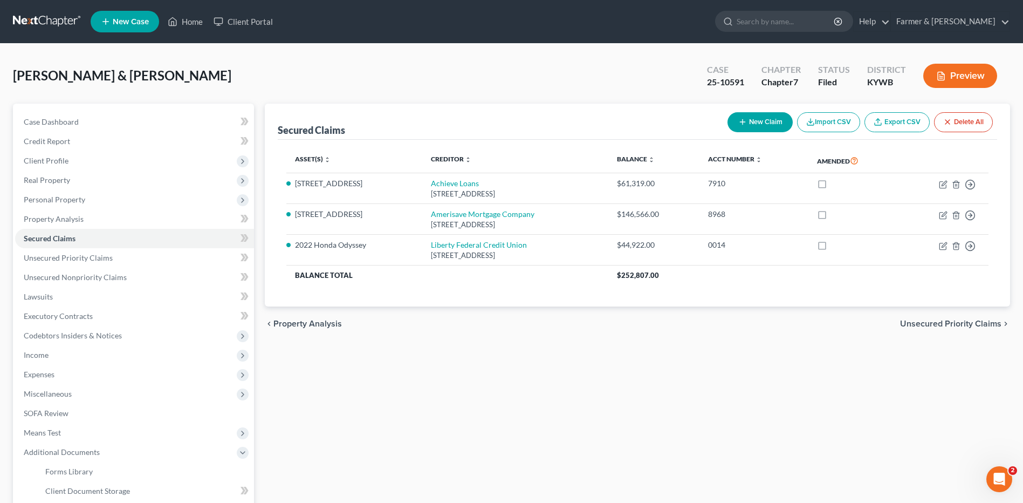
scroll to position [168, 0]
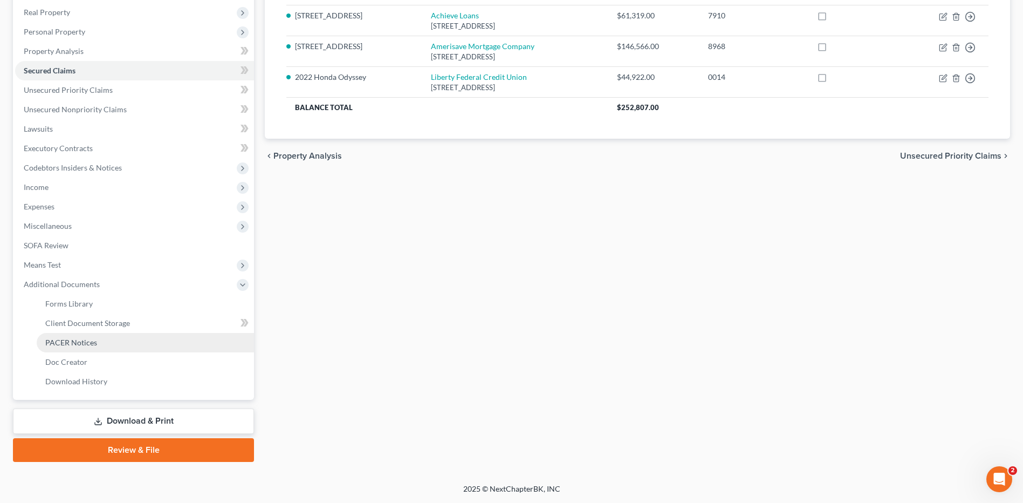
click at [78, 338] on span "PACER Notices" at bounding box center [71, 342] width 52 height 9
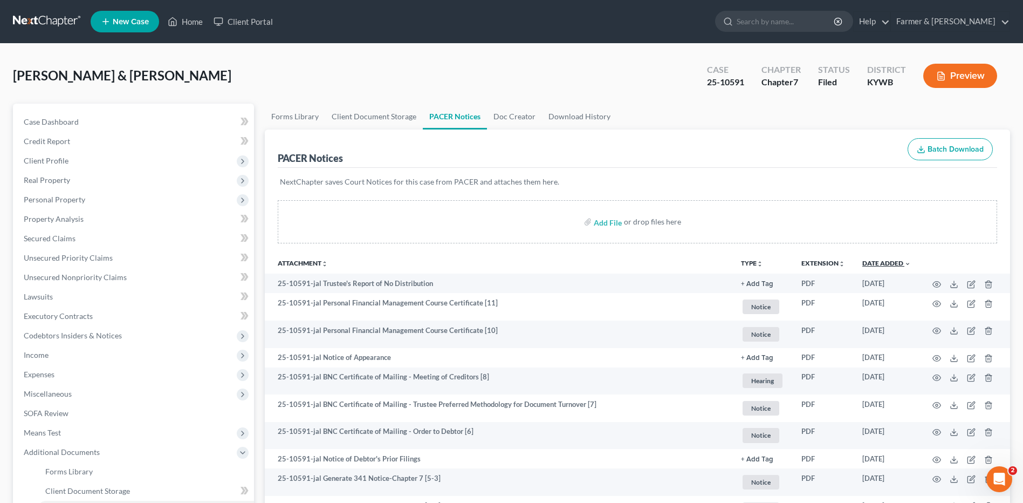
click at [872, 265] on link "Date Added unfold_more expand_more expand_less" at bounding box center [887, 263] width 49 height 8
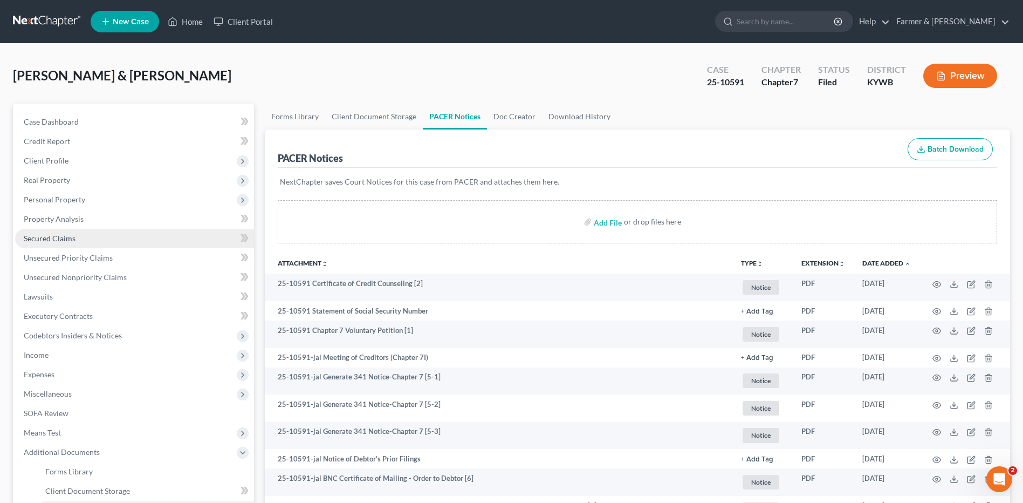
click at [49, 237] on span "Secured Claims" at bounding box center [50, 238] width 52 height 9
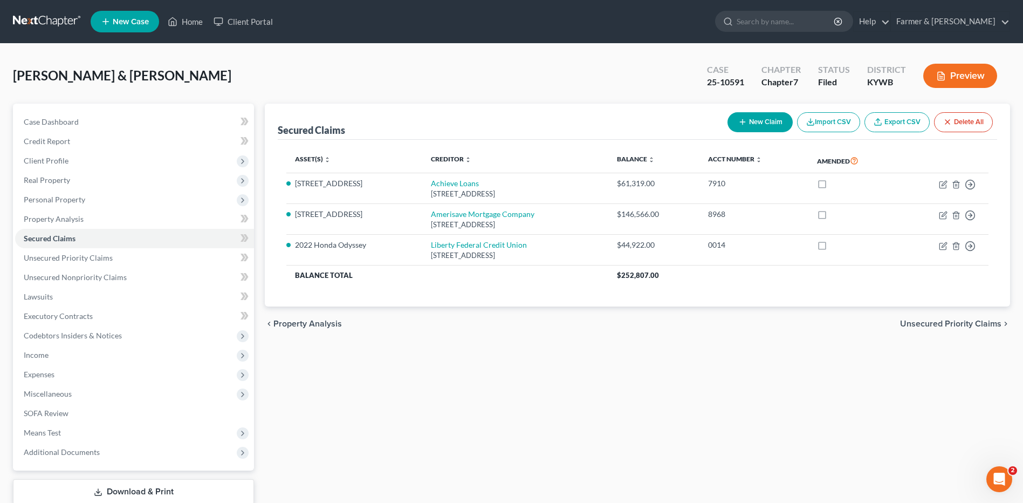
click at [60, 25] on link at bounding box center [47, 21] width 69 height 19
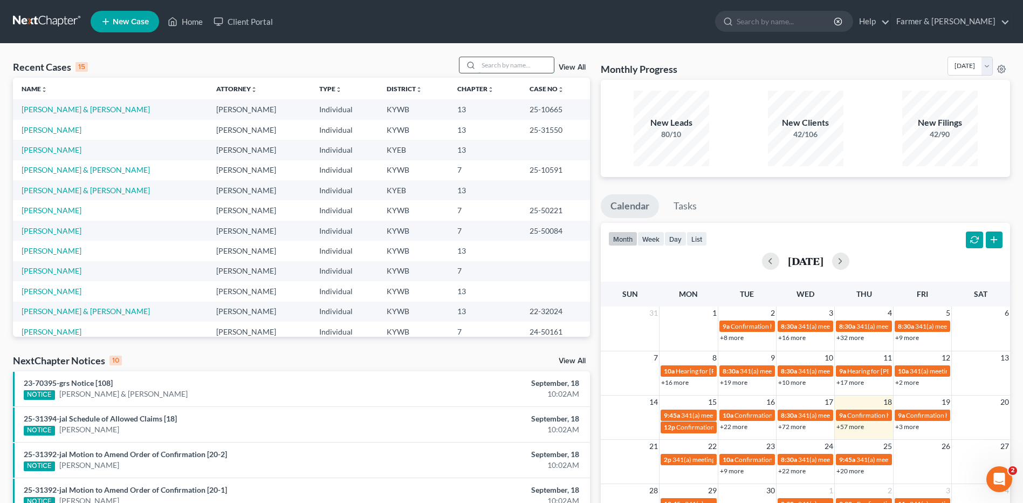
click at [504, 60] on input "search" at bounding box center [516, 65] width 76 height 16
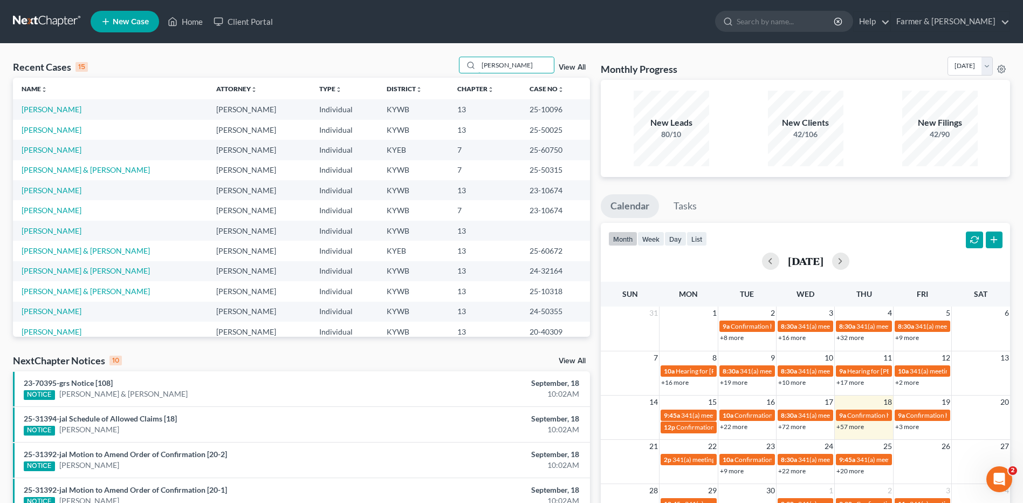
type input "tammie"
click at [57, 209] on link "[PERSON_NAME]" at bounding box center [52, 210] width 60 height 9
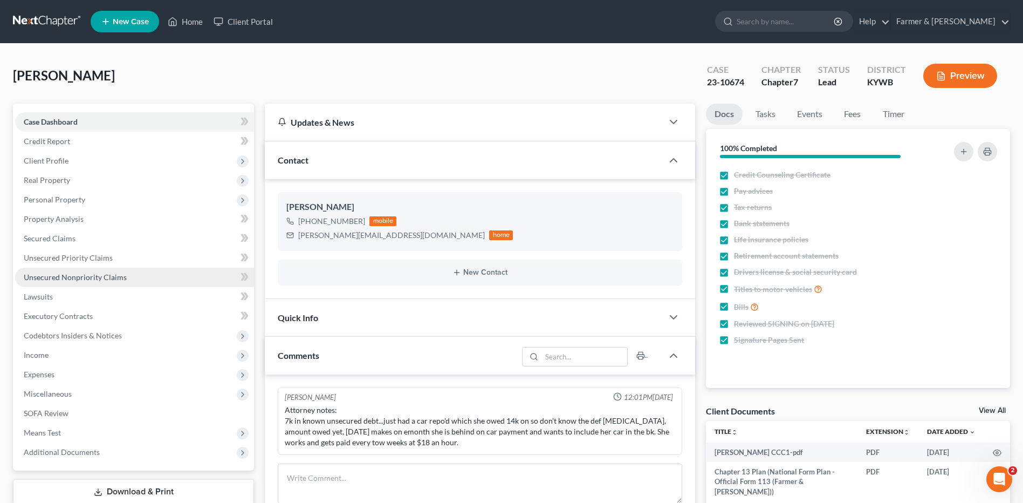
click at [132, 277] on link "Unsecured Nonpriority Claims" at bounding box center [134, 277] width 239 height 19
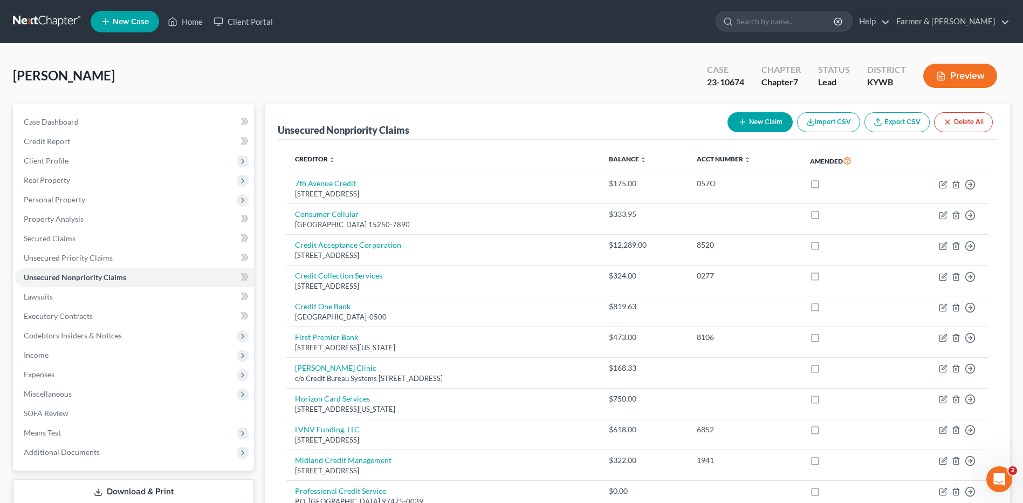
click at [53, 22] on link at bounding box center [47, 21] width 69 height 19
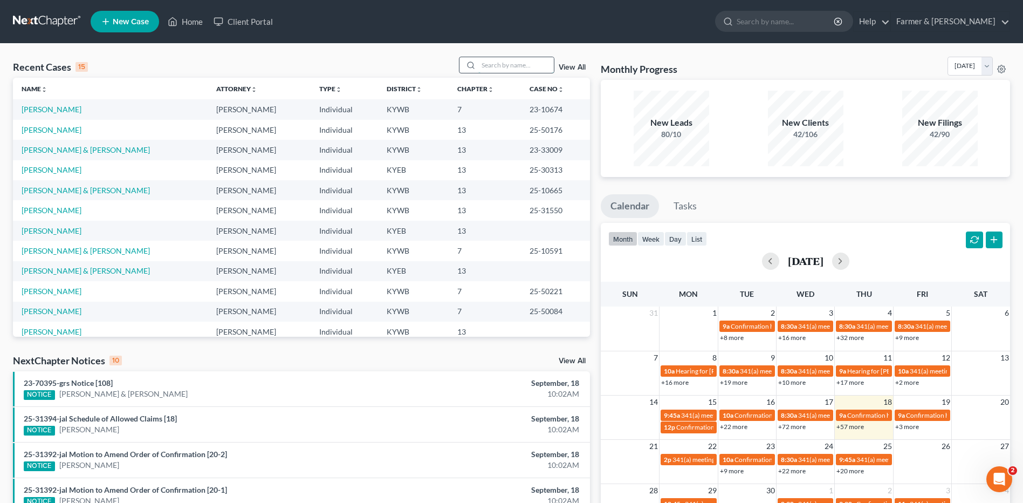
click at [500, 68] on input "search" at bounding box center [516, 65] width 76 height 16
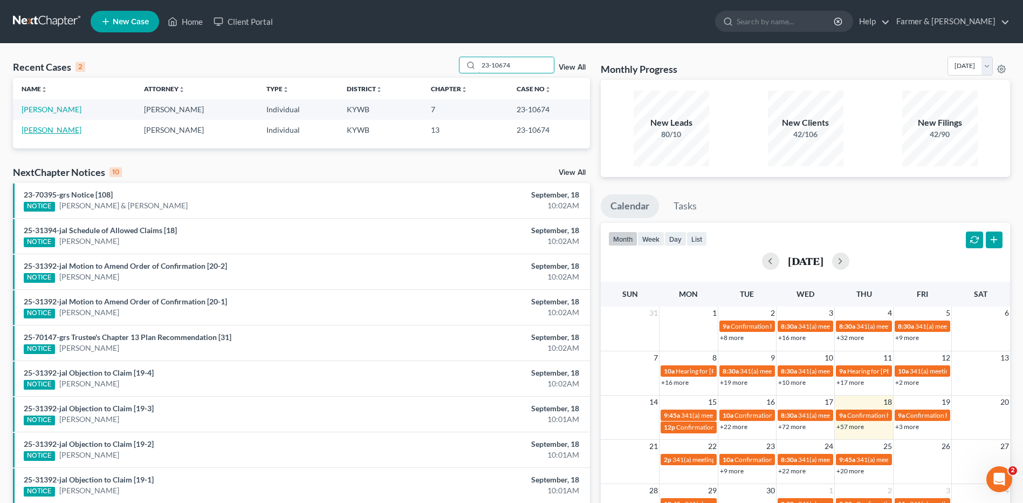
type input "23-10674"
click at [63, 128] on link "[PERSON_NAME]" at bounding box center [52, 129] width 60 height 9
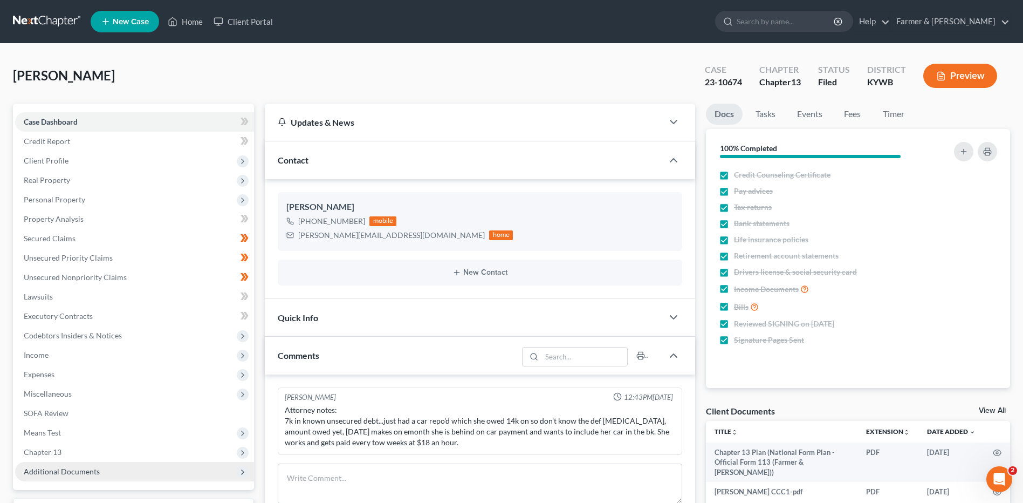
scroll to position [435, 0]
click at [93, 476] on span "Additional Documents" at bounding box center [134, 471] width 239 height 19
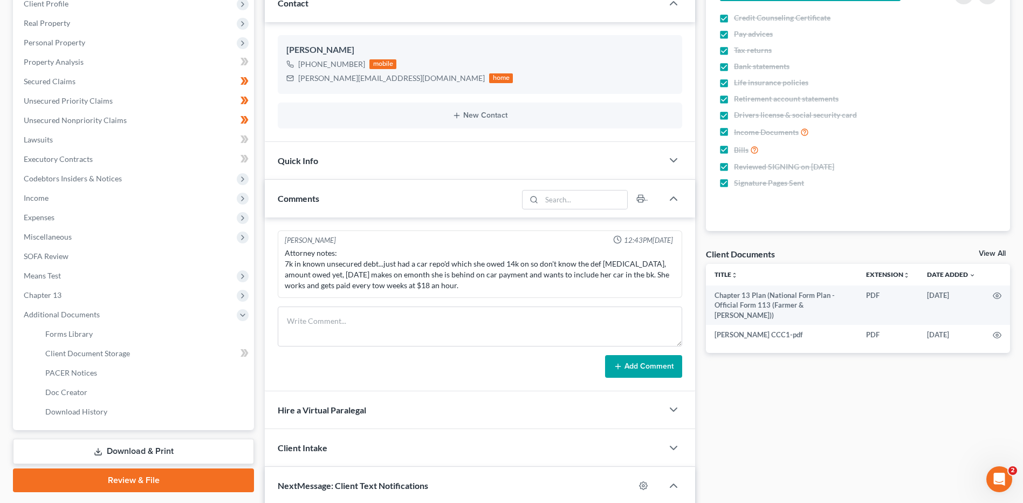
scroll to position [234, 0]
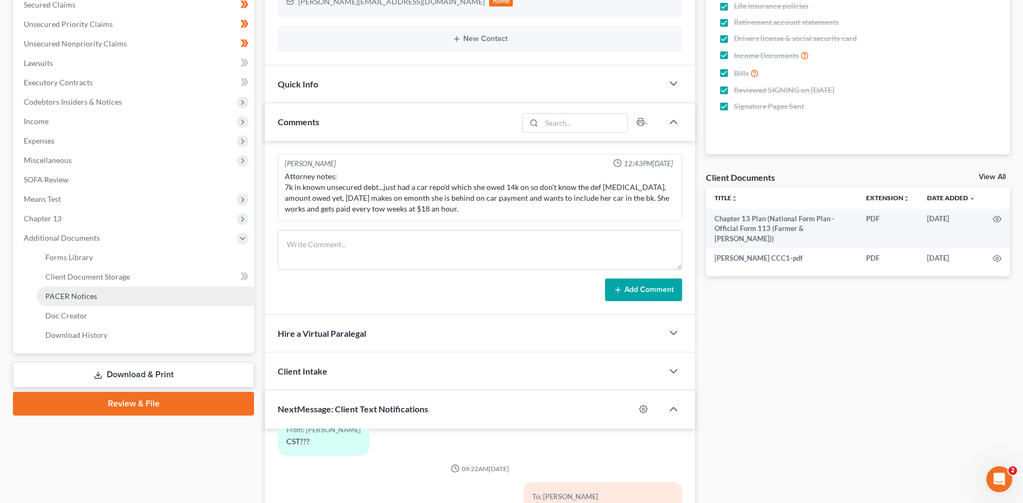
click at [134, 290] on link "PACER Notices" at bounding box center [145, 295] width 217 height 19
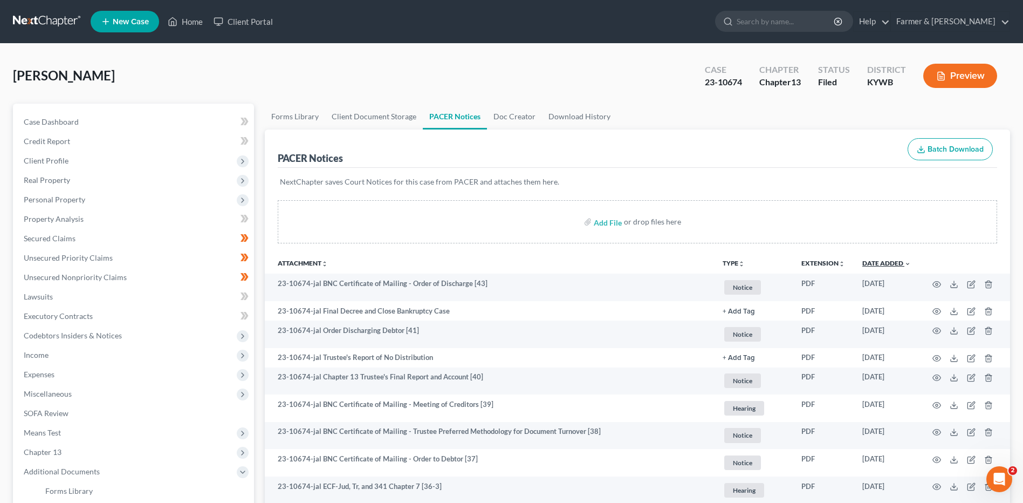
click at [877, 265] on link "Date Added unfold_more expand_more expand_less" at bounding box center [887, 263] width 49 height 8
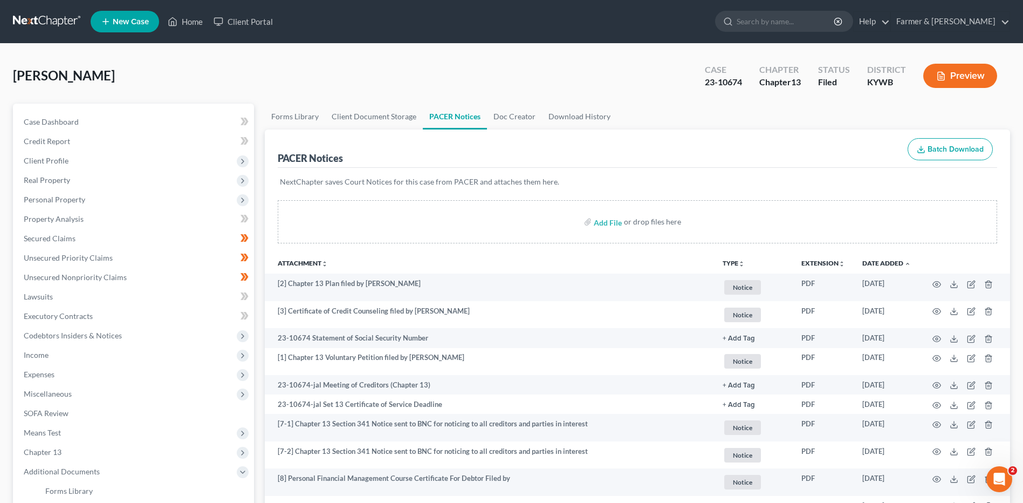
click at [51, 18] on link at bounding box center [47, 21] width 69 height 19
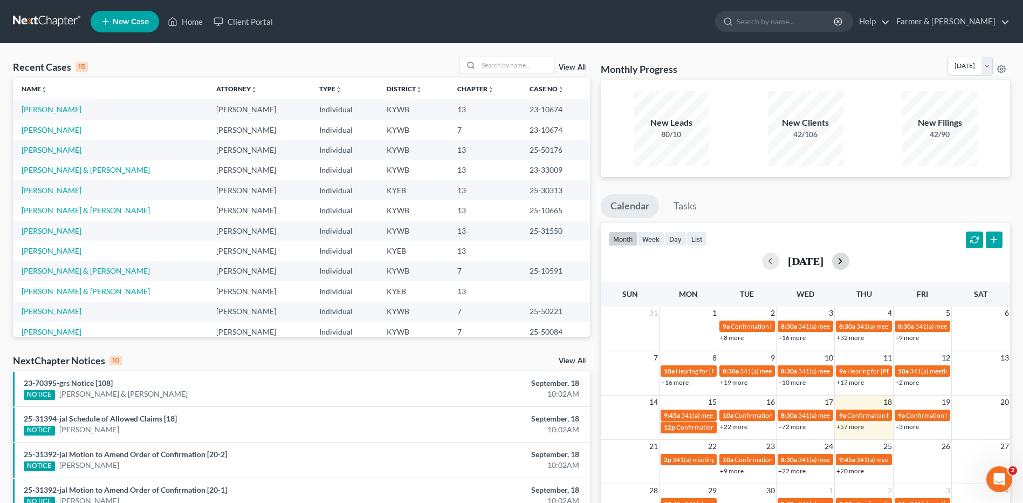
click at [850, 265] on button "button" at bounding box center [840, 260] width 17 height 17
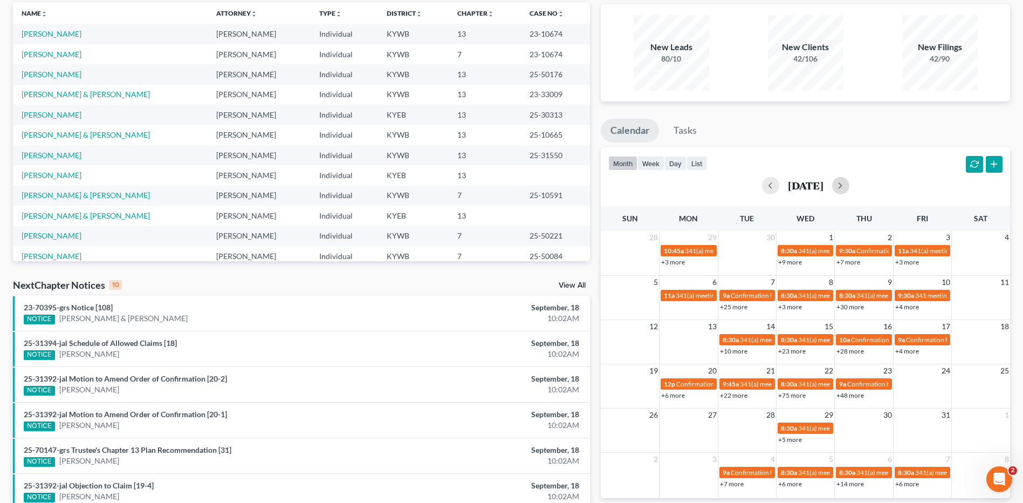
scroll to position [80, 0]
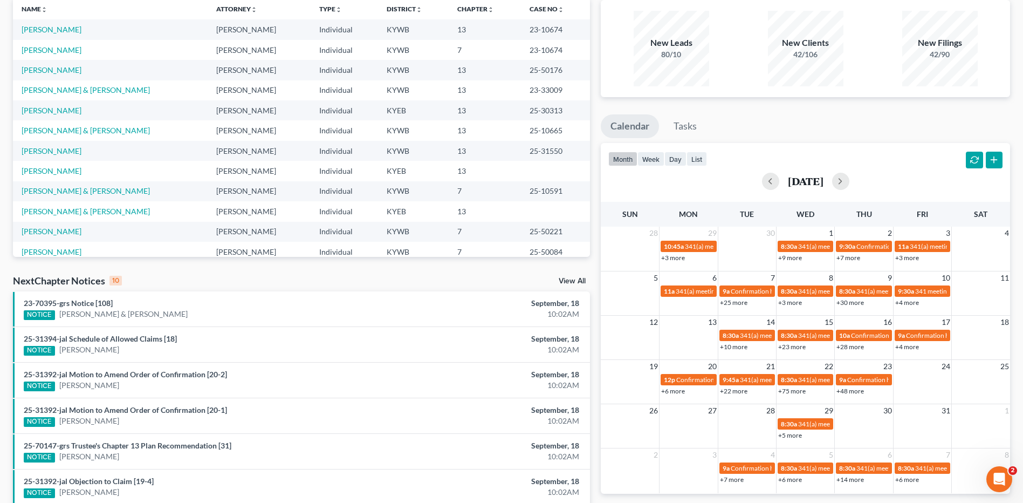
click at [790, 300] on link "+3 more" at bounding box center [790, 302] width 24 height 8
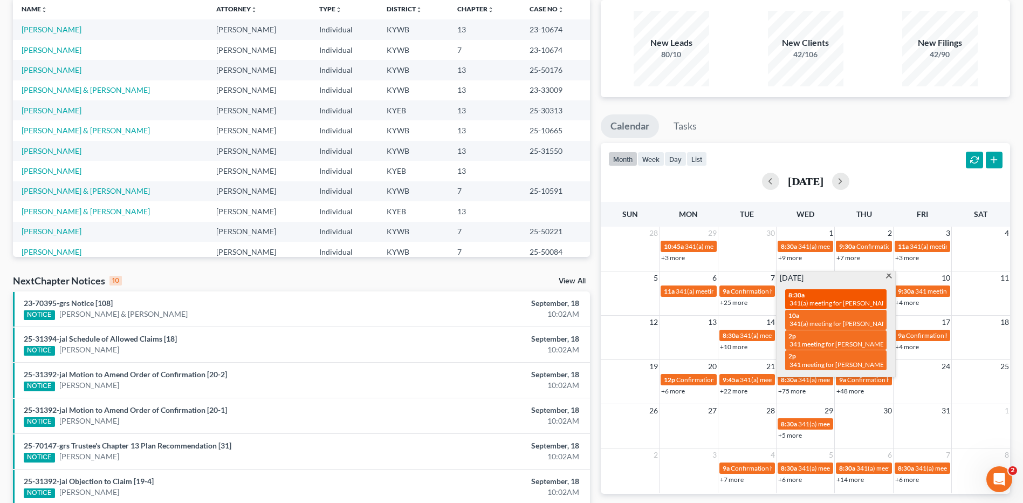
click at [866, 294] on div "8:30a 341(a) meeting for Keith Berrier" at bounding box center [836, 299] width 95 height 17
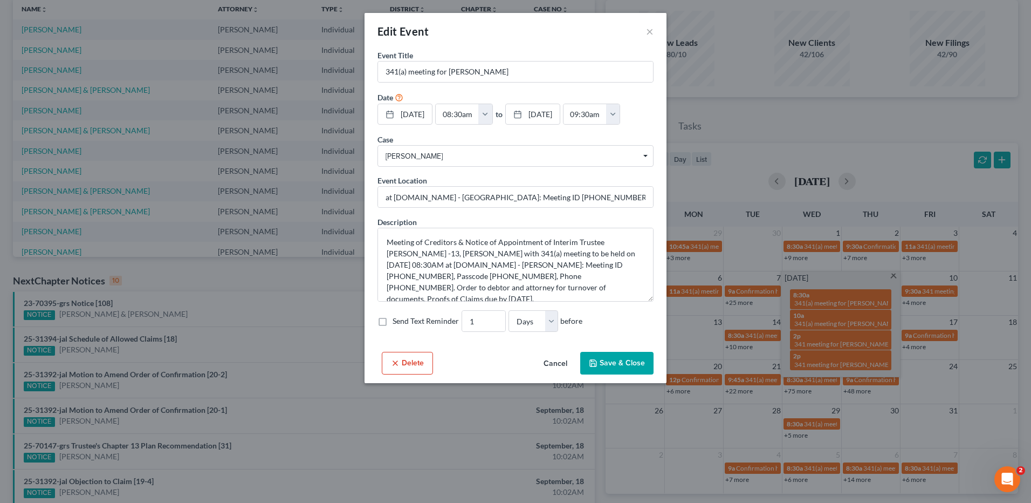
click at [562, 369] on button "Cancel" at bounding box center [555, 364] width 41 height 22
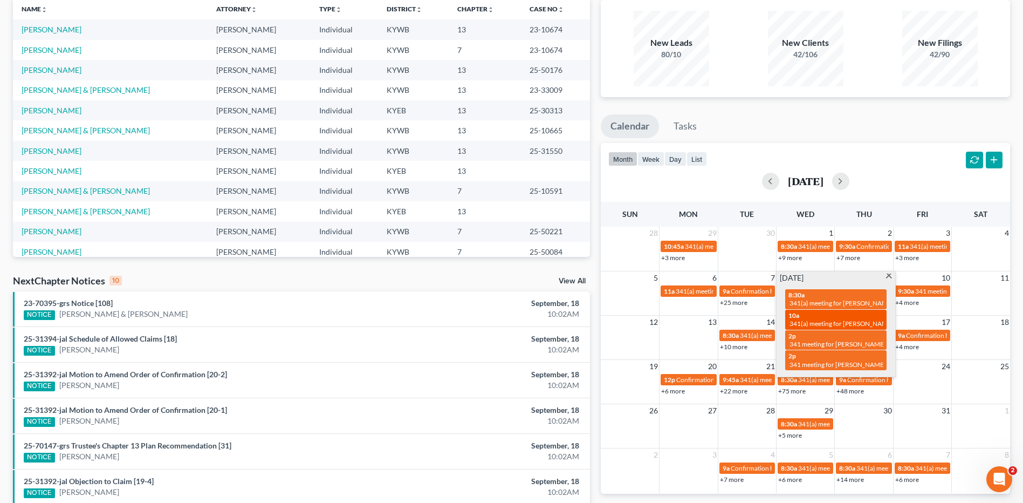
click at [818, 323] on span "341(a) meeting for [PERSON_NAME] & [PERSON_NAME]" at bounding box center [870, 323] width 161 height 8
select select "Days"
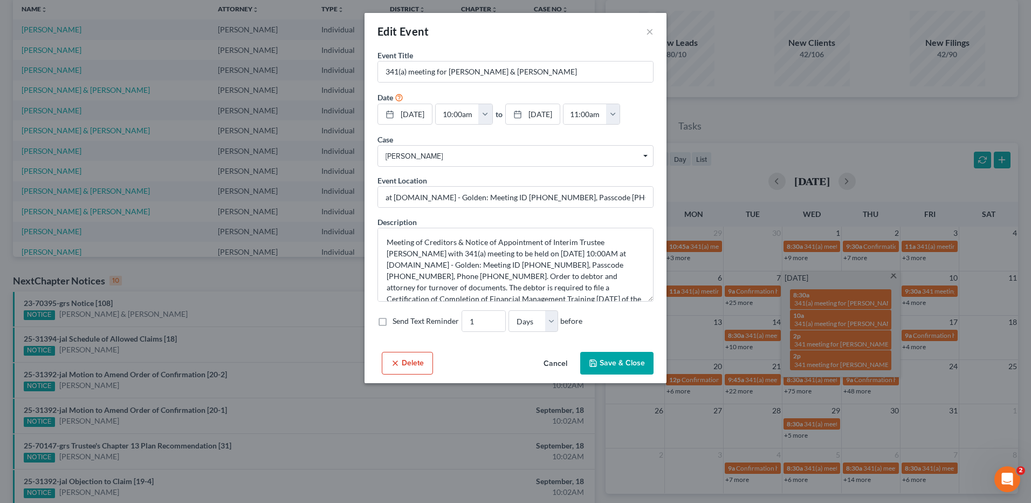
click at [553, 368] on button "Cancel" at bounding box center [555, 364] width 41 height 22
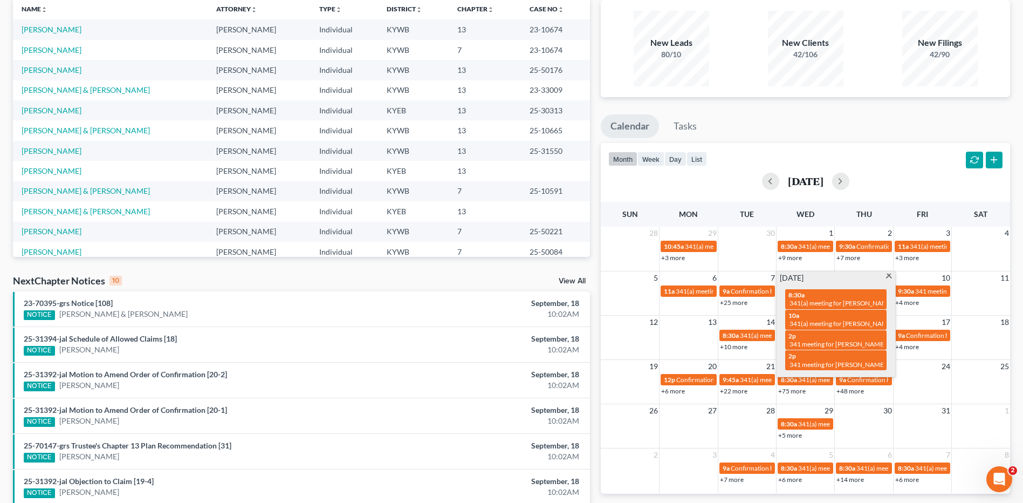
click at [889, 277] on span at bounding box center [889, 276] width 8 height 7
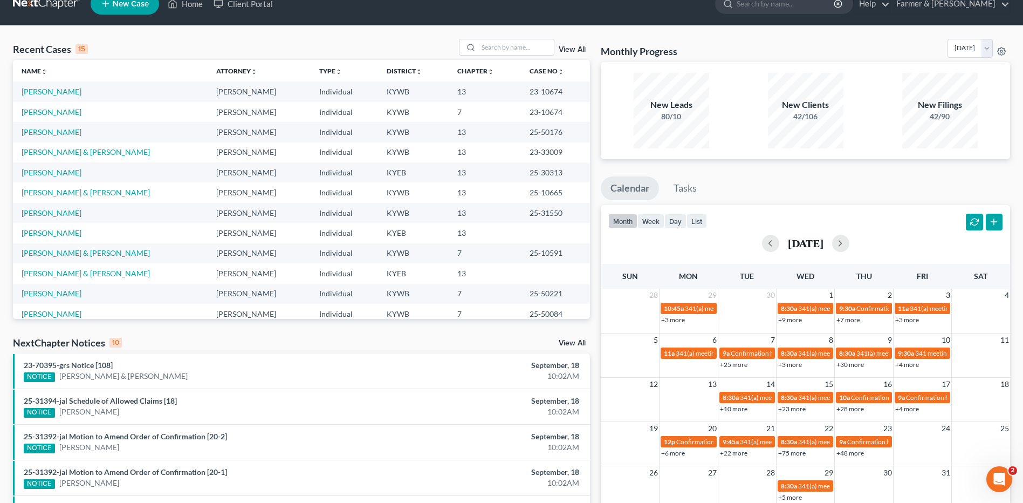
scroll to position [0, 0]
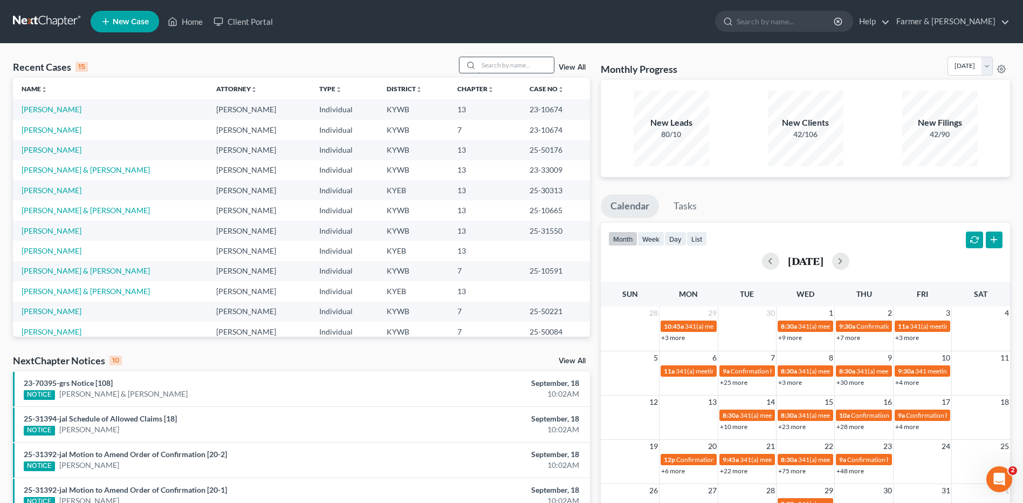
click at [491, 65] on input "search" at bounding box center [516, 65] width 76 height 16
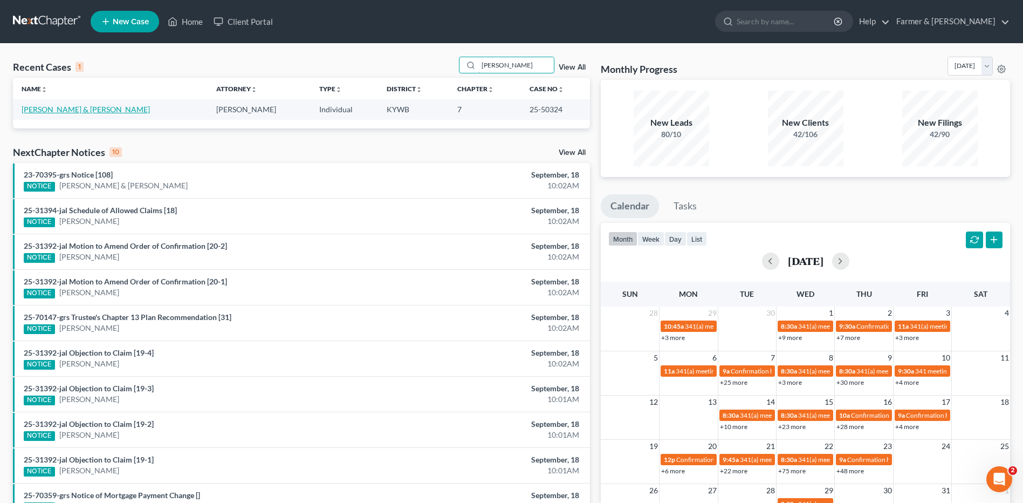
type input "calderon"
click at [143, 111] on link "[PERSON_NAME] & [PERSON_NAME]" at bounding box center [86, 109] width 128 height 9
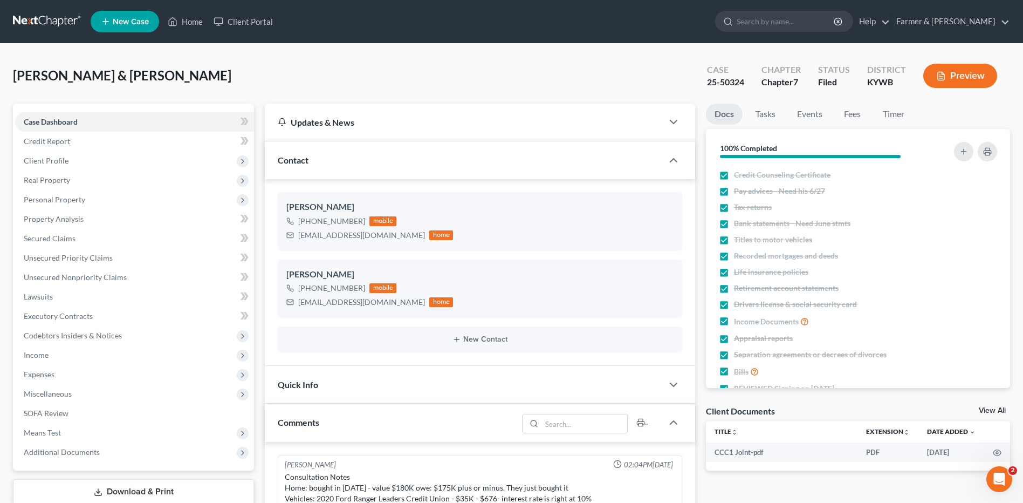
scroll to position [63, 0]
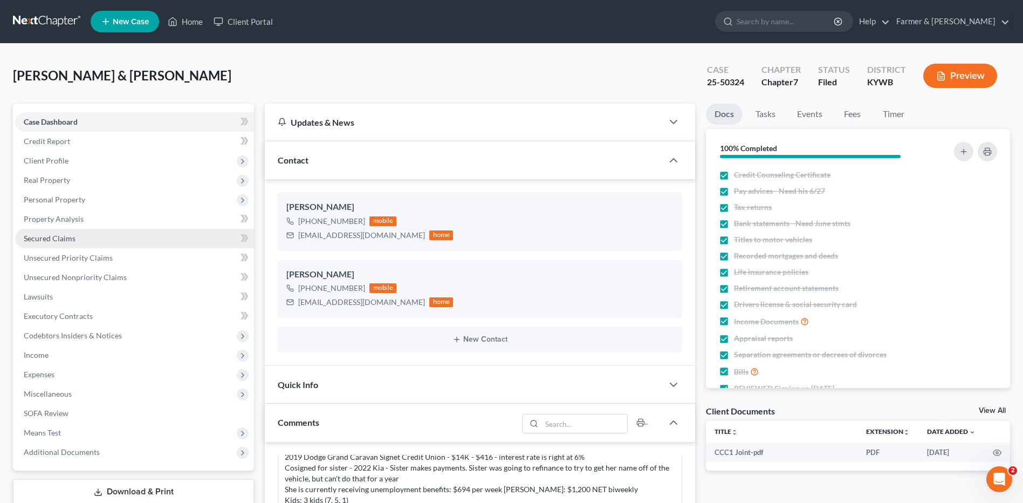
click at [73, 242] on span "Secured Claims" at bounding box center [50, 238] width 52 height 9
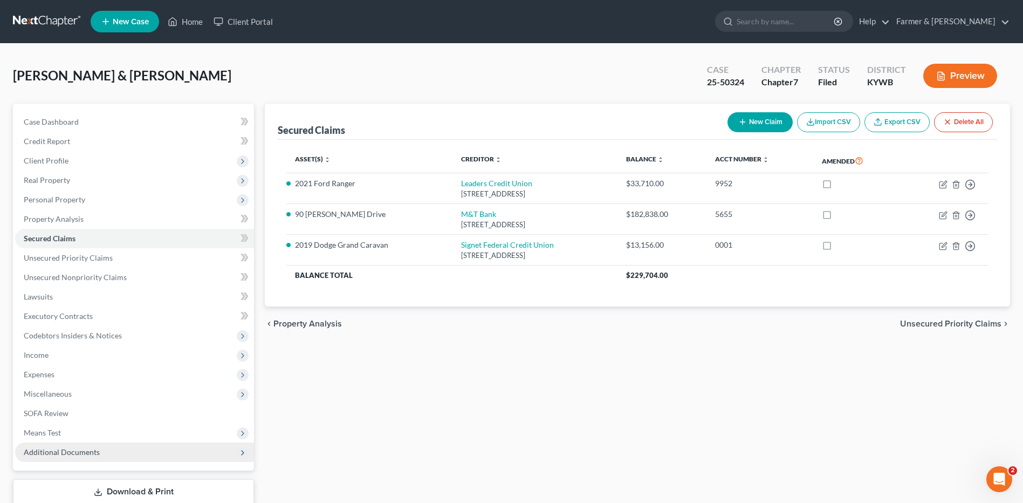
click at [111, 456] on span "Additional Documents" at bounding box center [134, 451] width 239 height 19
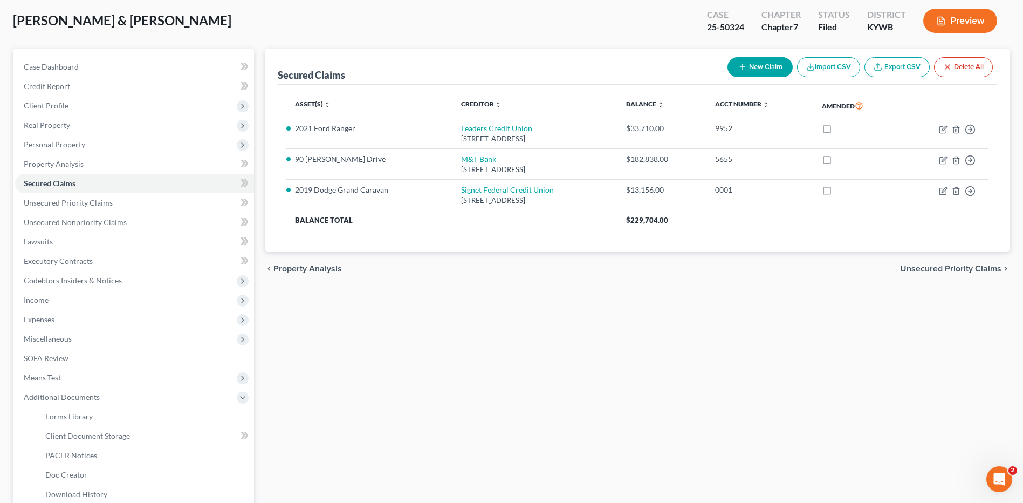
scroll to position [81, 0]
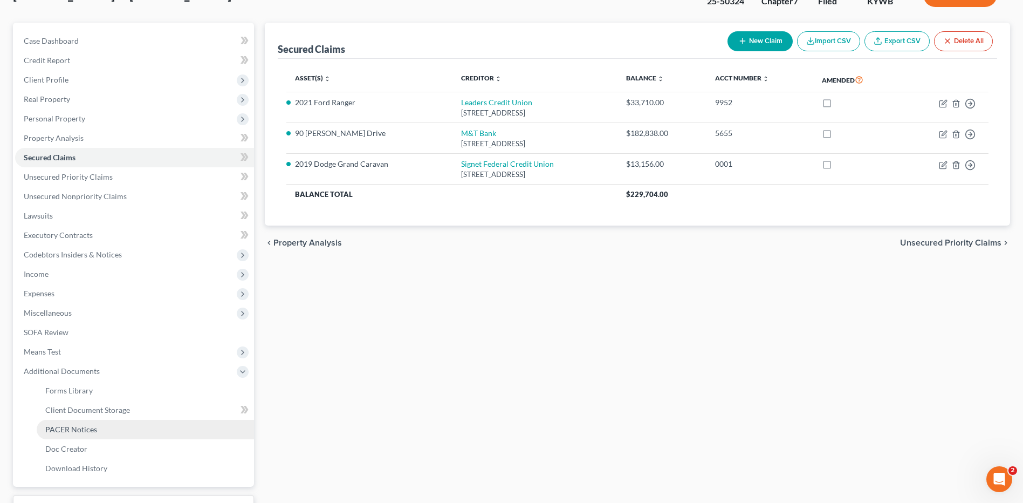
click at [119, 422] on link "PACER Notices" at bounding box center [145, 429] width 217 height 19
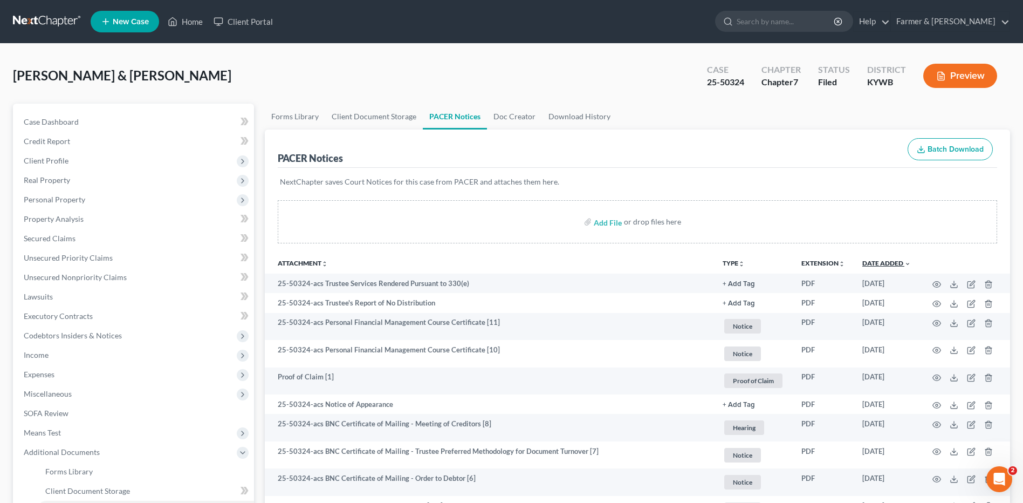
click at [879, 264] on link "Date Added unfold_more expand_more expand_less" at bounding box center [887, 263] width 49 height 8
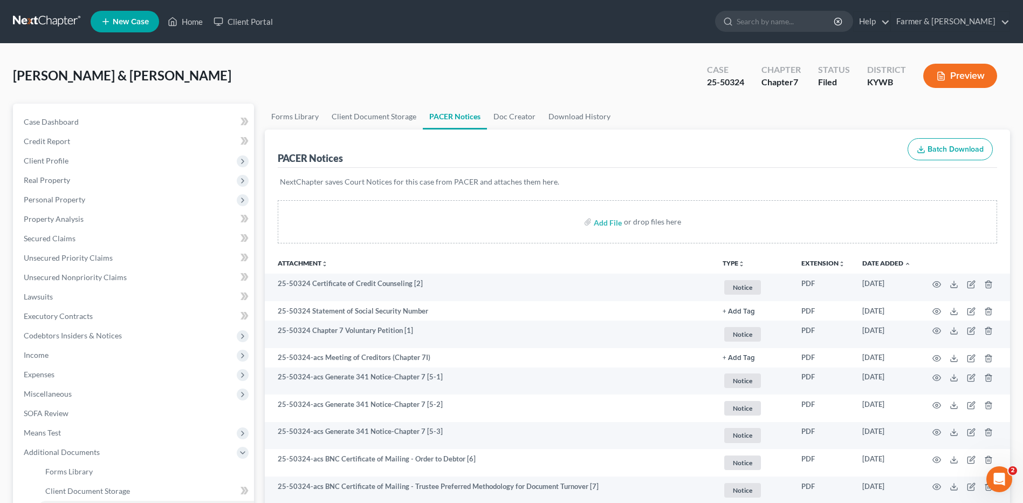
click at [40, 16] on link at bounding box center [47, 21] width 69 height 19
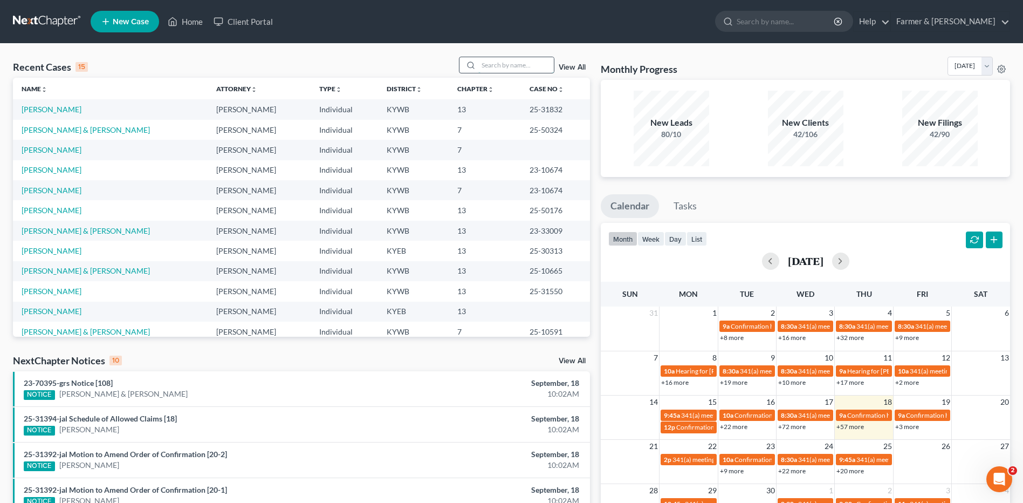
click at [544, 61] on input "search" at bounding box center [516, 65] width 76 height 16
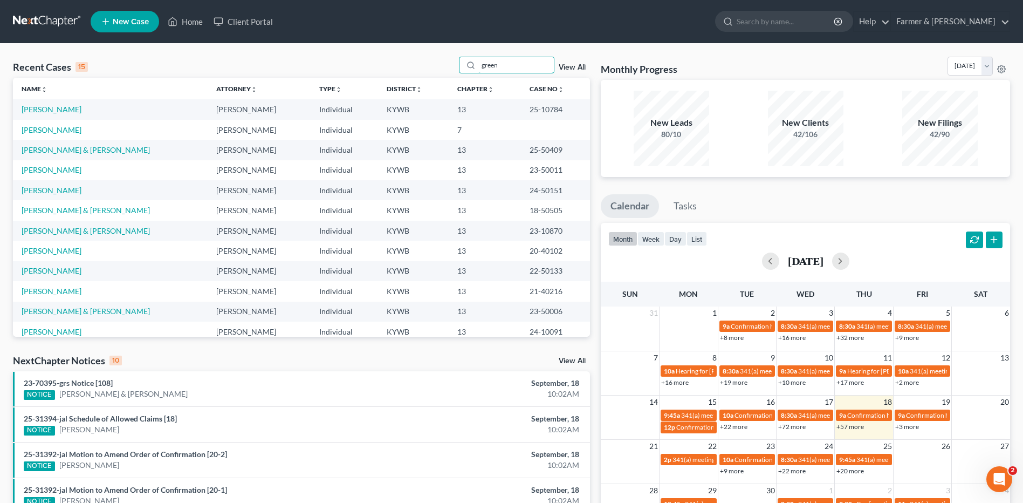
type input "green"
click at [64, 129] on link "[PERSON_NAME]" at bounding box center [52, 129] width 60 height 9
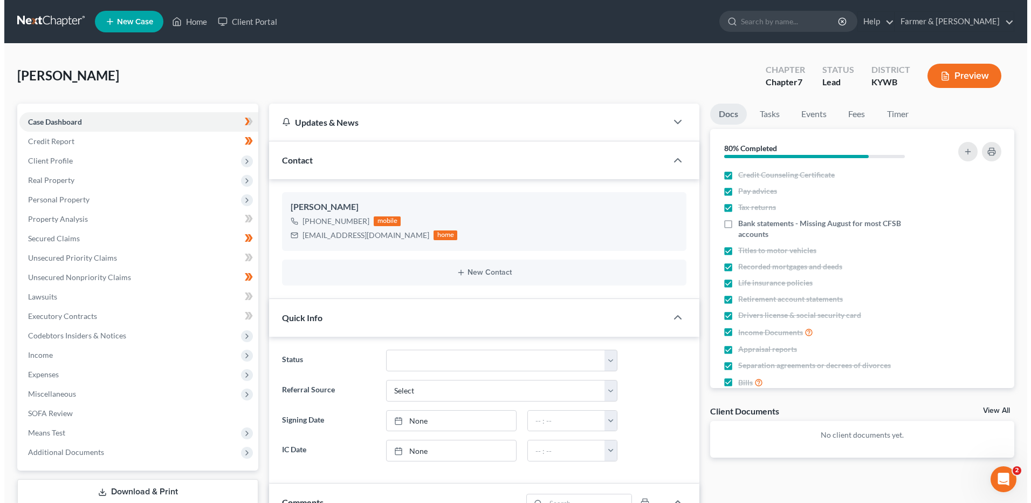
scroll to position [63, 0]
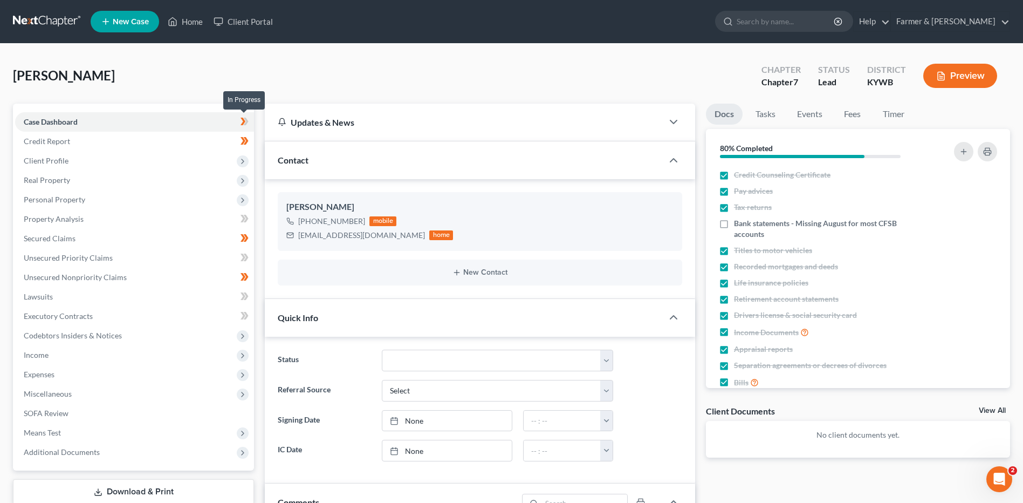
click at [251, 121] on span at bounding box center [244, 123] width 19 height 16
drag, startPoint x: 251, startPoint y: 121, endPoint x: 251, endPoint y: 142, distance: 21.0
click at [251, 142] on span at bounding box center [244, 142] width 19 height 16
click at [172, 161] on span "Client Profile" at bounding box center [134, 160] width 239 height 19
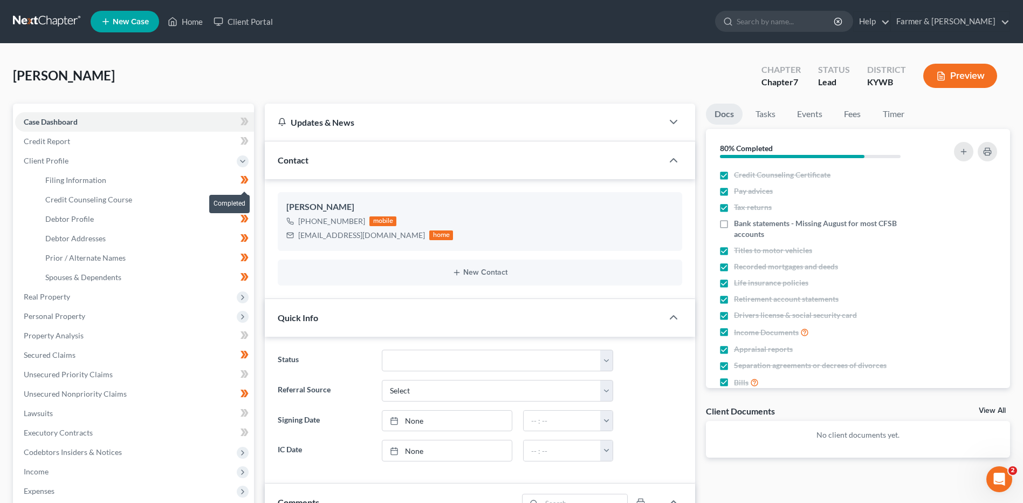
click at [250, 181] on span at bounding box center [244, 181] width 19 height 16
click at [250, 203] on span at bounding box center [244, 201] width 19 height 16
click at [250, 220] on span at bounding box center [244, 220] width 19 height 16
click at [248, 240] on icon at bounding box center [245, 237] width 8 height 13
click at [248, 256] on icon at bounding box center [245, 257] width 8 height 13
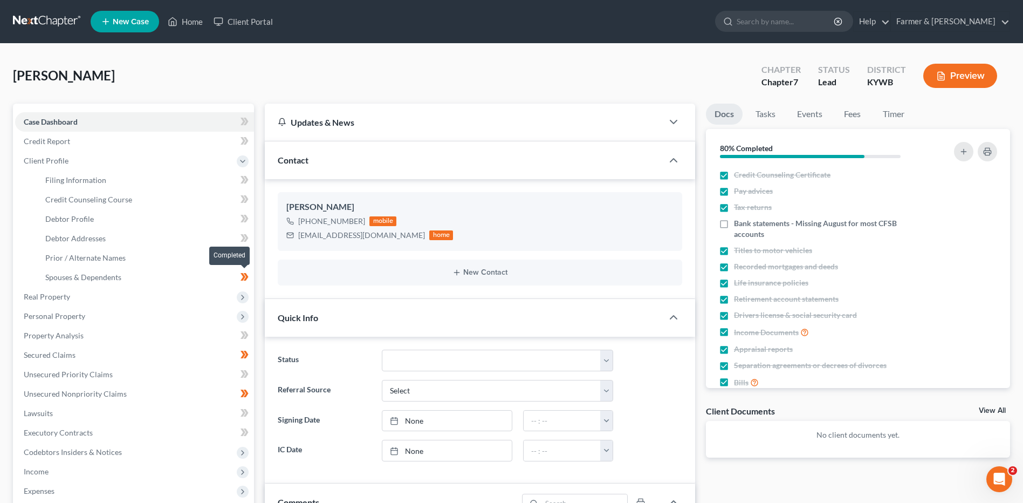
click at [250, 277] on span at bounding box center [244, 278] width 19 height 16
click at [162, 222] on link "Debtor Profile" at bounding box center [145, 218] width 217 height 19
select select "1"
select select "4"
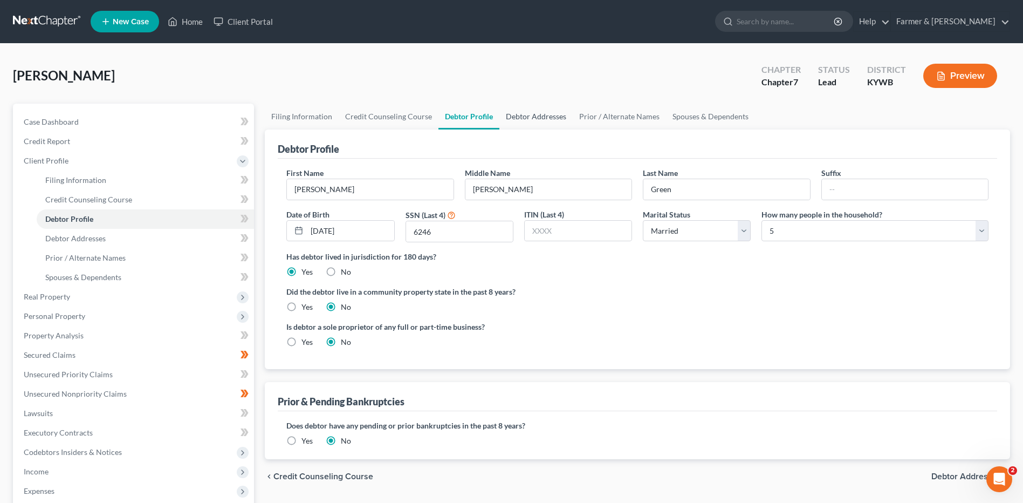
click at [517, 113] on link "Debtor Addresses" at bounding box center [536, 117] width 73 height 26
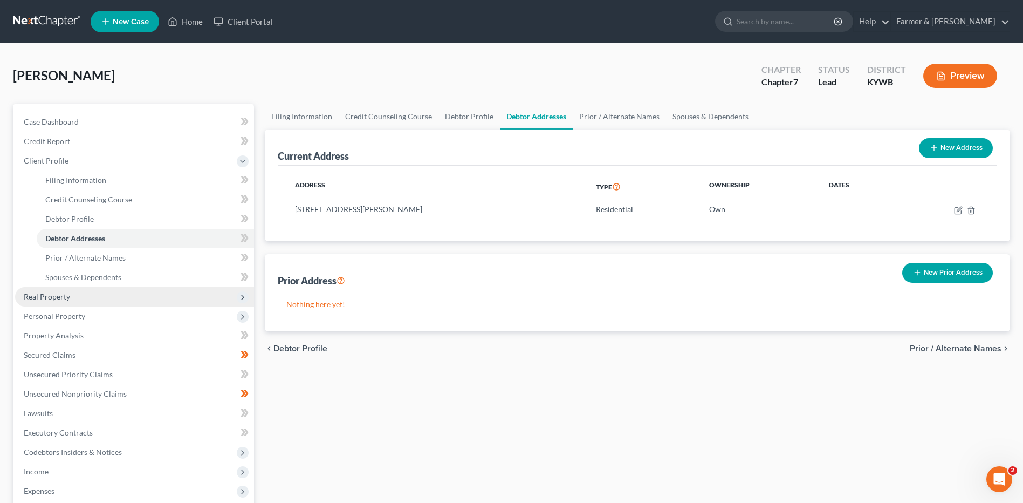
click at [74, 290] on span "Real Property" at bounding box center [134, 296] width 239 height 19
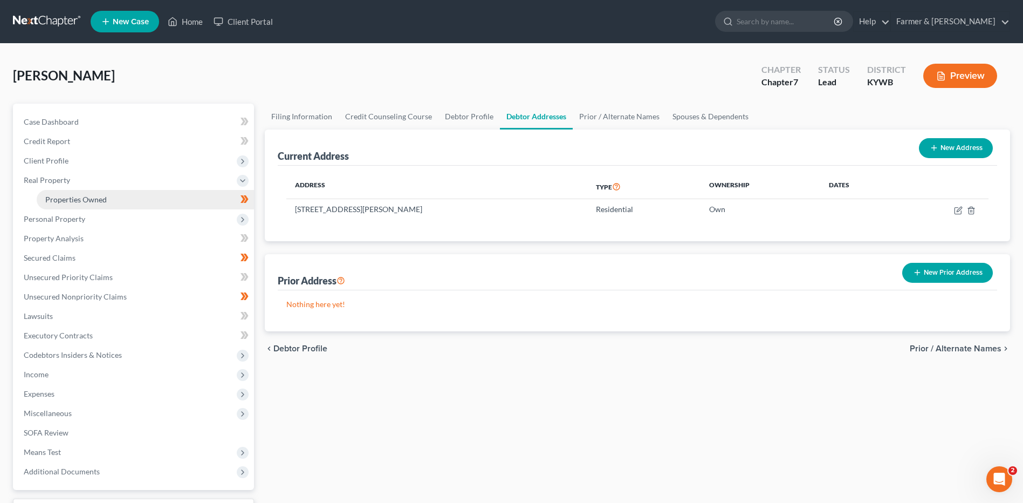
click at [123, 201] on link "Properties Owned" at bounding box center [145, 199] width 217 height 19
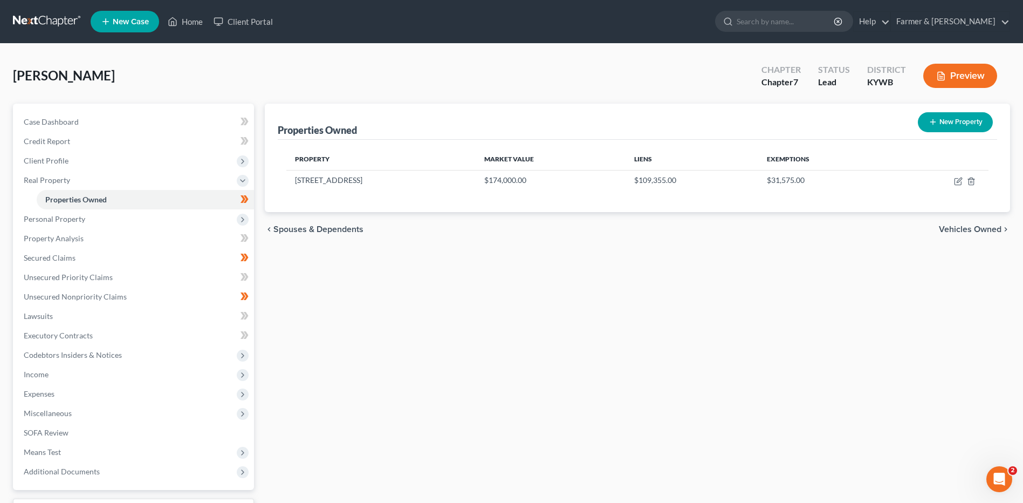
click at [249, 203] on div "Completed" at bounding box center [229, 192] width 40 height 25
click at [251, 203] on span at bounding box center [244, 201] width 19 height 16
click at [958, 181] on icon "button" at bounding box center [959, 179] width 5 height 5
select select "18"
select select "3"
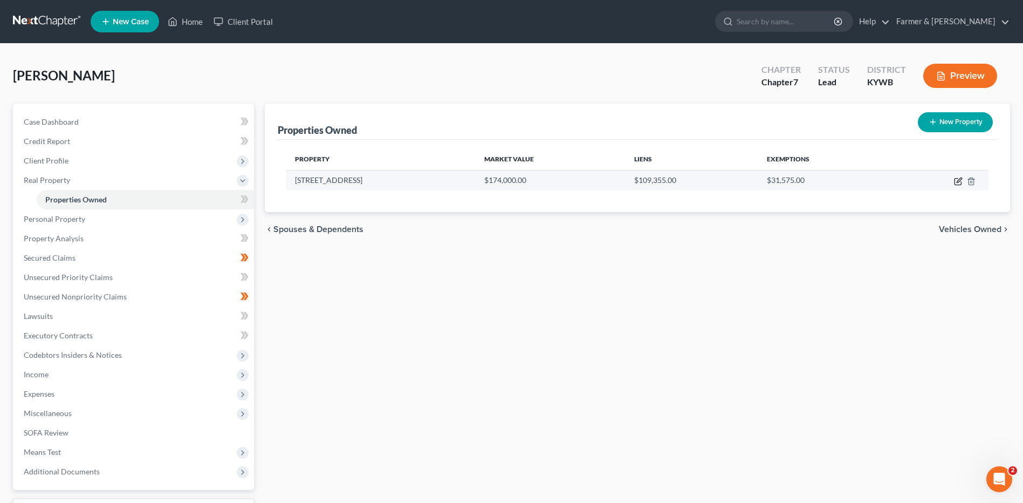
select select "1"
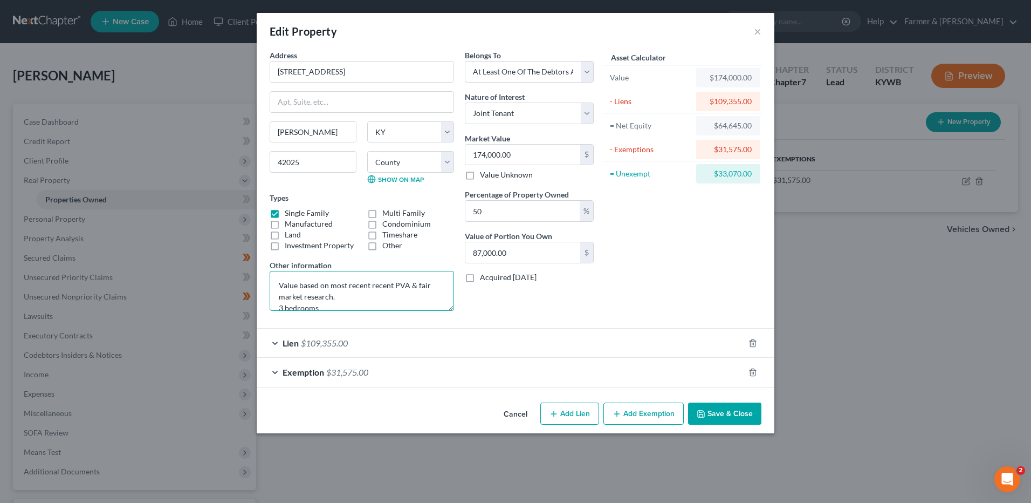
drag, startPoint x: 330, startPoint y: 281, endPoint x: 249, endPoint y: 238, distance: 91.2
click at [249, 238] on div "Edit Property × Address * 1623 [GEOGRAPHIC_DATA] [GEOGRAPHIC_DATA][PERSON_NAME]…" at bounding box center [515, 251] width 1031 height 503
drag, startPoint x: 434, startPoint y: 286, endPoint x: 414, endPoint y: 286, distance: 20.0
click at [414, 286] on textarea "Home needs new water mediation, new back deck, plumbing issues, flooring repair…" at bounding box center [362, 291] width 184 height 40
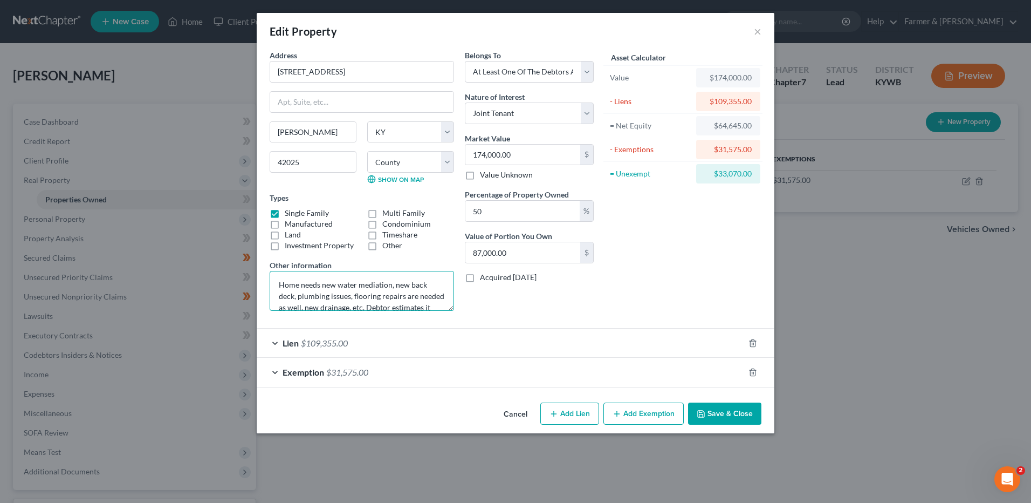
scroll to position [0, 0]
click at [280, 284] on textarea "Home needs new water mediation, new back deck, plumbing issues, flooring repair…" at bounding box center [362, 291] width 184 height 40
click at [451, 307] on textarea "Value basedHome needs new water mediation, new back deck, plumbing issues, floo…" at bounding box center [362, 291] width 184 height 40
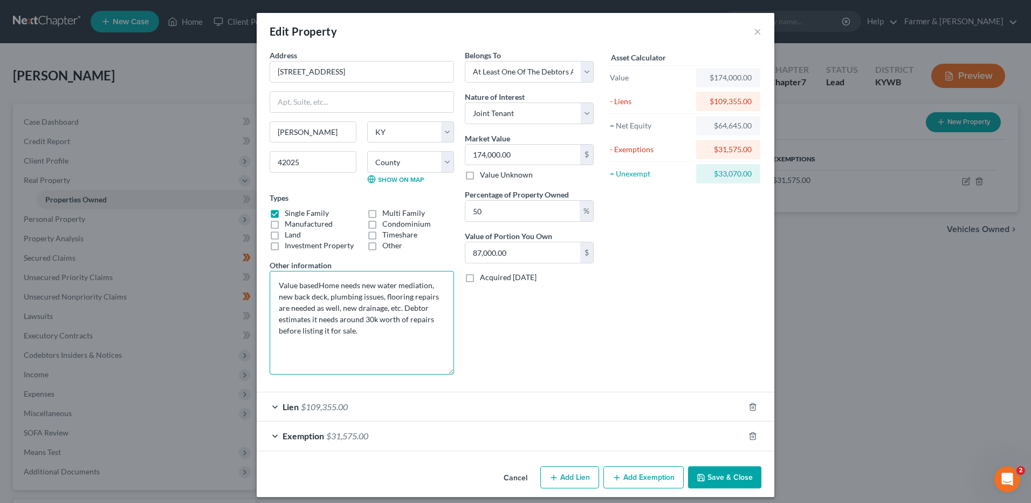
drag, startPoint x: 451, startPoint y: 307, endPoint x: 444, endPoint y: 371, distance: 64.1
click at [444, 371] on textarea "Value basedHome needs new water mediation, new back deck, plumbing issues, floo…" at bounding box center [362, 323] width 184 height 104
click at [299, 317] on textarea "Value based on current condition of home as it is in need of new water mediatio…" at bounding box center [362, 323] width 184 height 104
type textarea "Value based on current condition of home as it is in need of new water mediatio…"
click at [347, 433] on span "$31,575.00" at bounding box center [347, 435] width 42 height 10
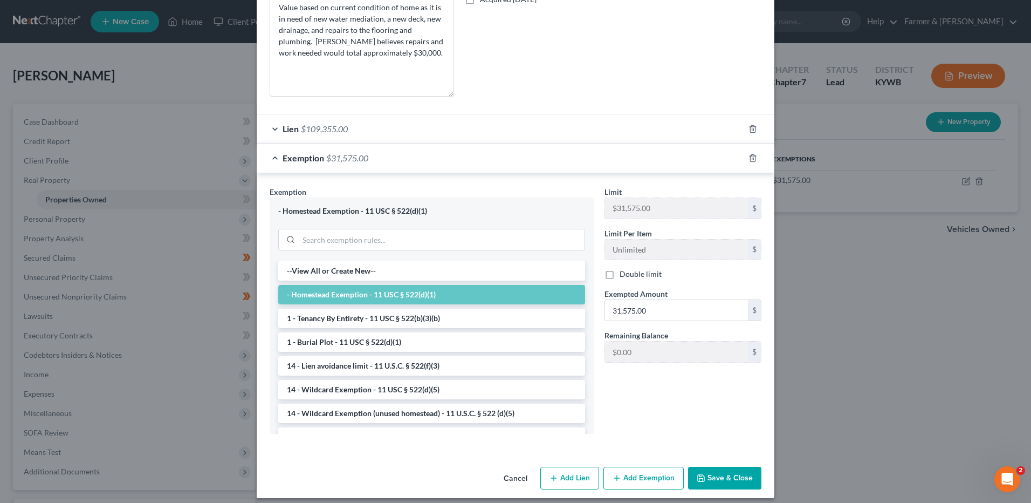
scroll to position [286, 0]
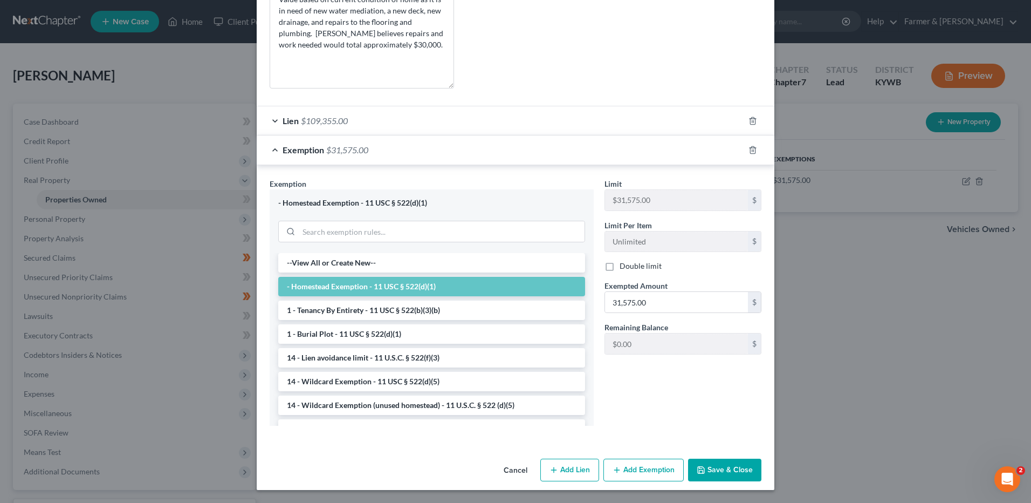
drag, startPoint x: 1029, startPoint y: 296, endPoint x: 9, endPoint y: 13, distance: 1059.2
click at [720, 468] on button "Save & Close" at bounding box center [724, 470] width 73 height 23
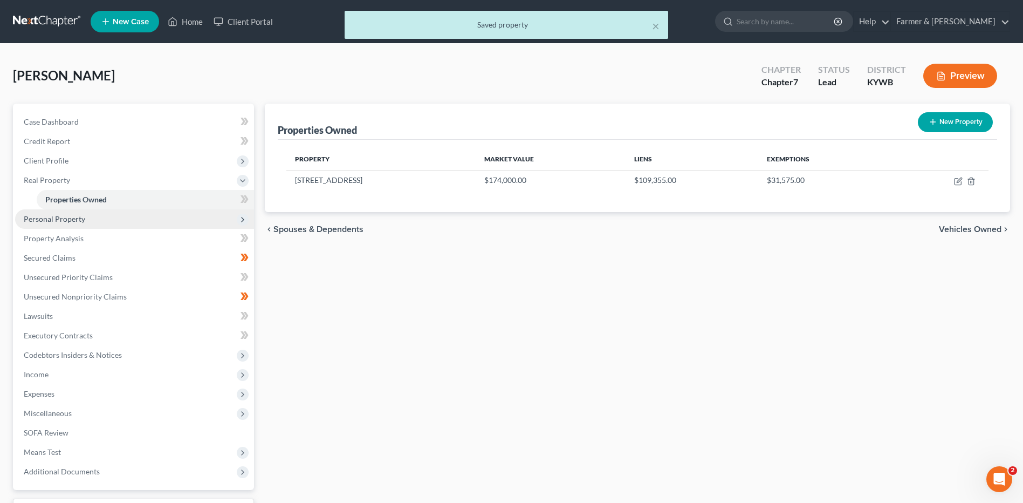
click at [128, 217] on span "Personal Property" at bounding box center [134, 218] width 239 height 19
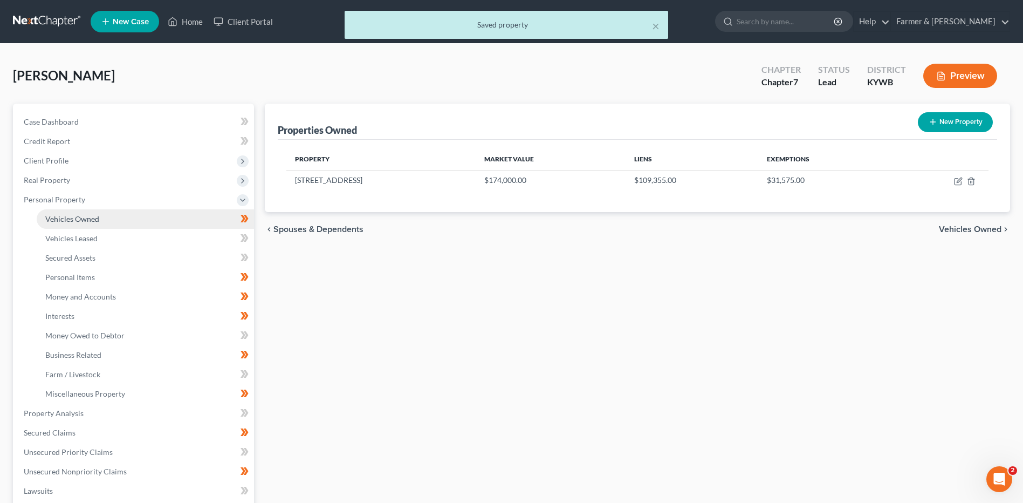
click at [132, 219] on link "Vehicles Owned" at bounding box center [145, 218] width 217 height 19
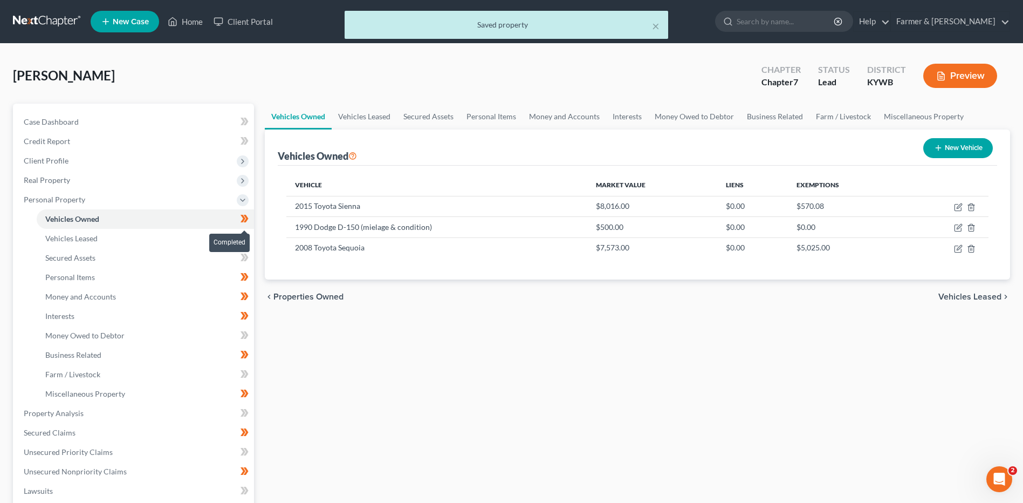
click at [250, 218] on span at bounding box center [244, 220] width 19 height 16
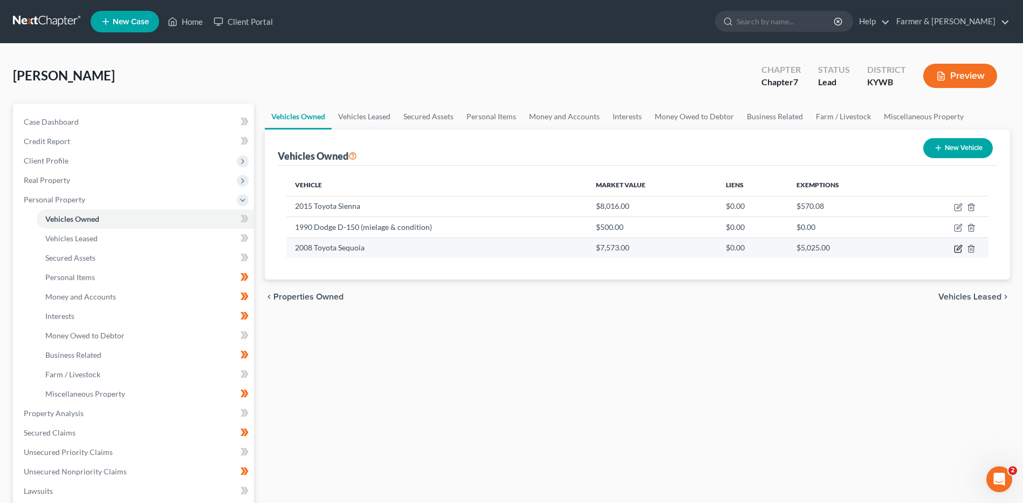
click at [960, 249] on icon "button" at bounding box center [958, 248] width 9 height 9
select select "0"
select select "18"
select select "3"
select select "0"
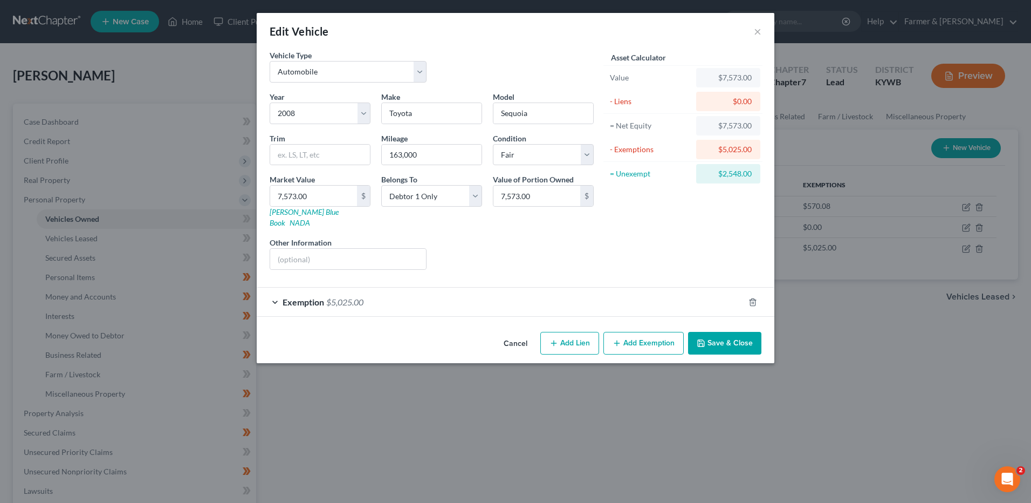
click at [358, 297] on span "$5,025.00" at bounding box center [344, 302] width 37 height 10
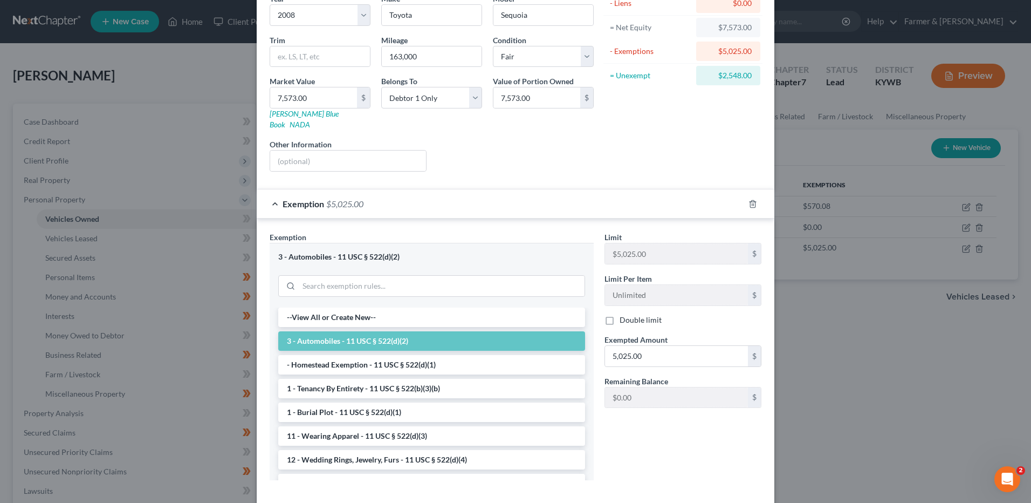
scroll to position [141, 0]
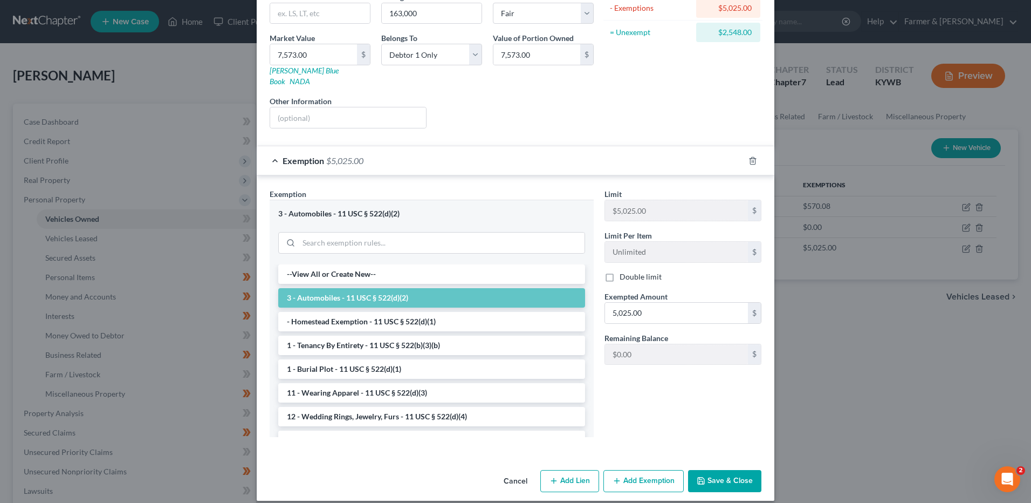
click at [512, 472] on button "Cancel" at bounding box center [515, 482] width 41 height 22
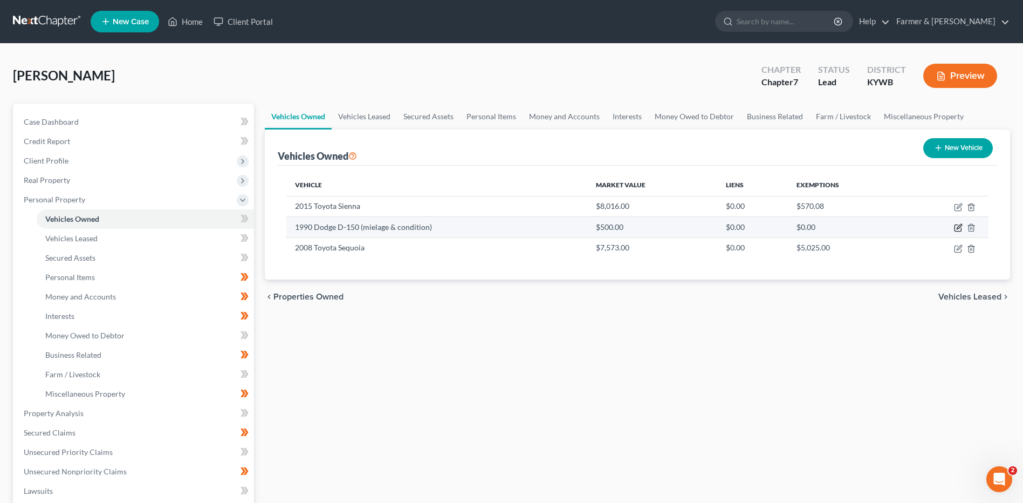
click at [962, 229] on icon "button" at bounding box center [958, 227] width 9 height 9
select select "0"
select select "36"
select select "4"
select select "3"
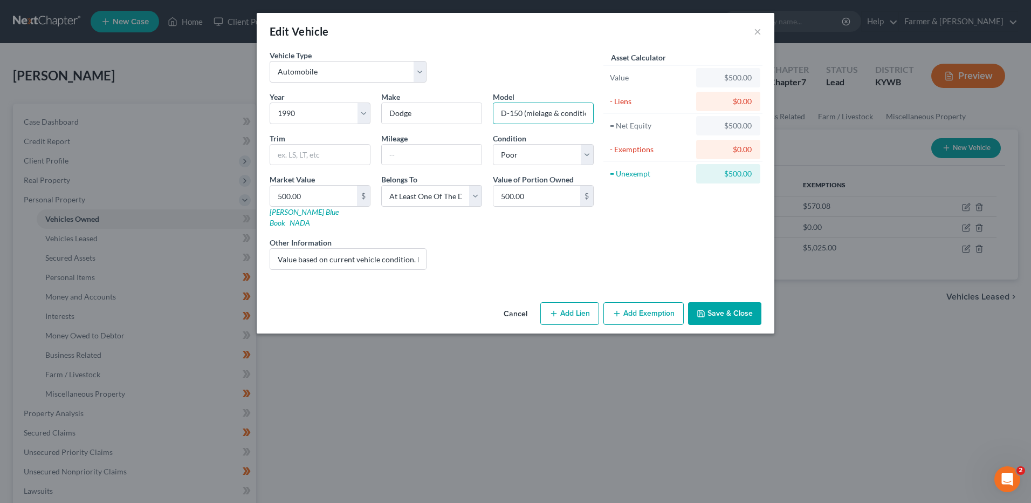
scroll to position [0, 8]
drag, startPoint x: 523, startPoint y: 117, endPoint x: 667, endPoint y: 125, distance: 144.8
click at [667, 125] on div "Vehicle Type Select Automobile Truck Trailer Watercraft Aircraft Motor Home Atv…" at bounding box center [515, 164] width 503 height 229
type input "D-150"
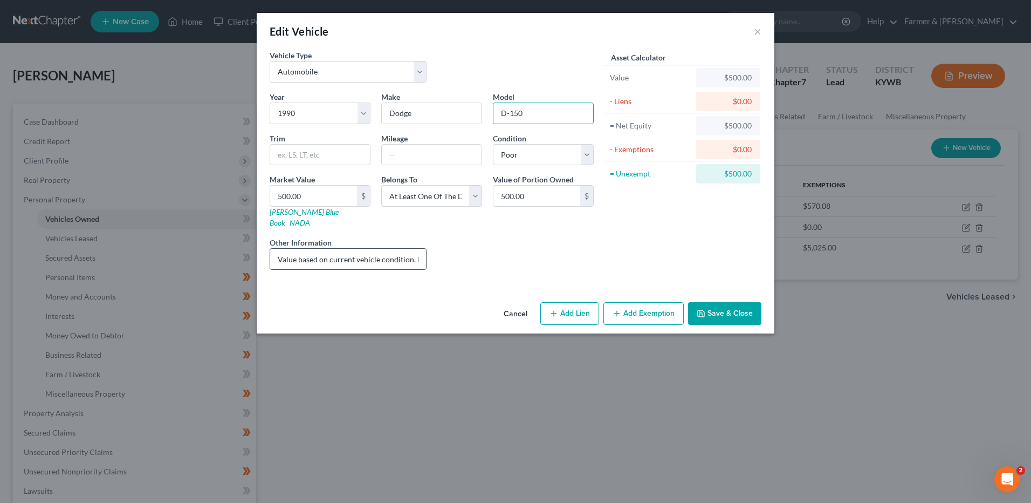
click at [381, 249] on input "Value based on current vehicle condition. Not operable, [PERSON_NAME]." at bounding box center [348, 259] width 156 height 20
click at [721, 302] on button "Save & Close" at bounding box center [724, 313] width 73 height 23
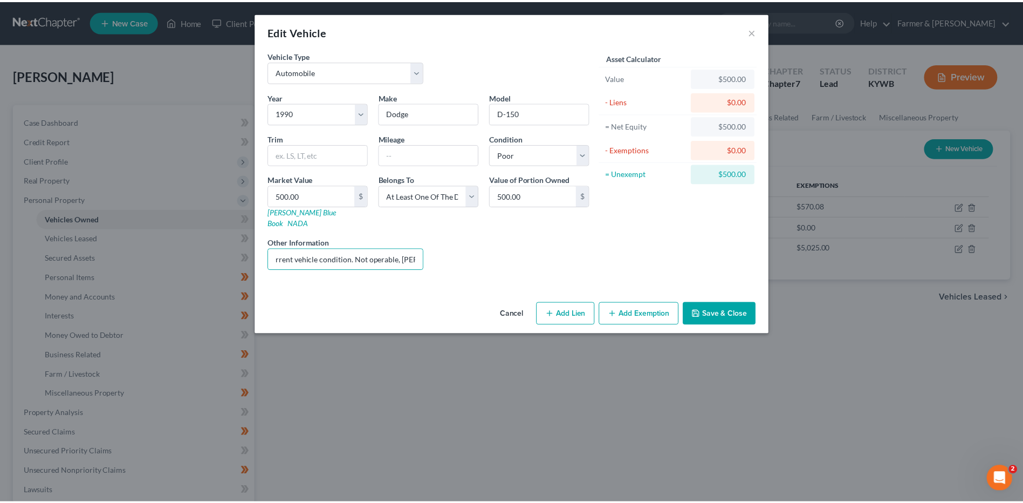
scroll to position [0, 0]
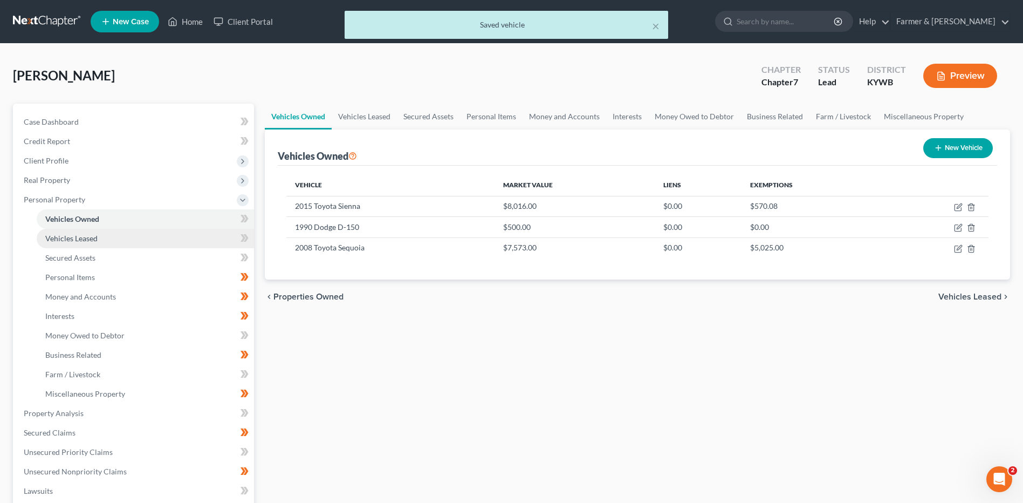
click at [170, 242] on link "Vehicles Leased" at bounding box center [145, 238] width 217 height 19
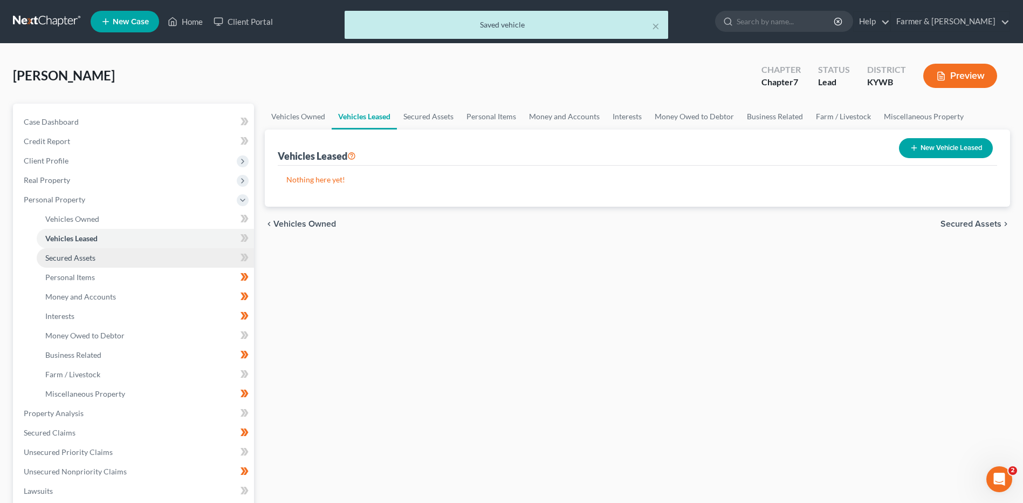
click at [163, 253] on link "Secured Assets" at bounding box center [145, 257] width 217 height 19
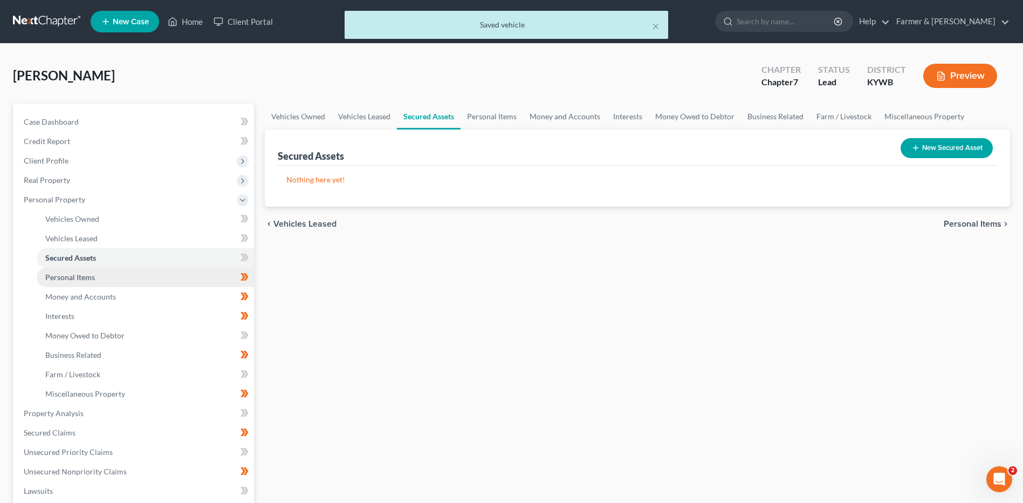
click at [163, 273] on link "Personal Items" at bounding box center [145, 277] width 217 height 19
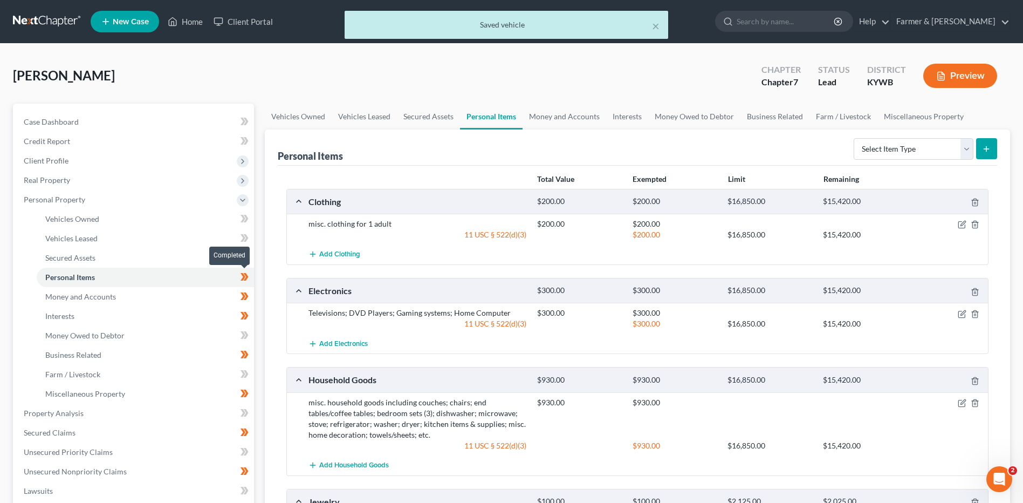
click at [254, 277] on span at bounding box center [244, 278] width 19 height 16
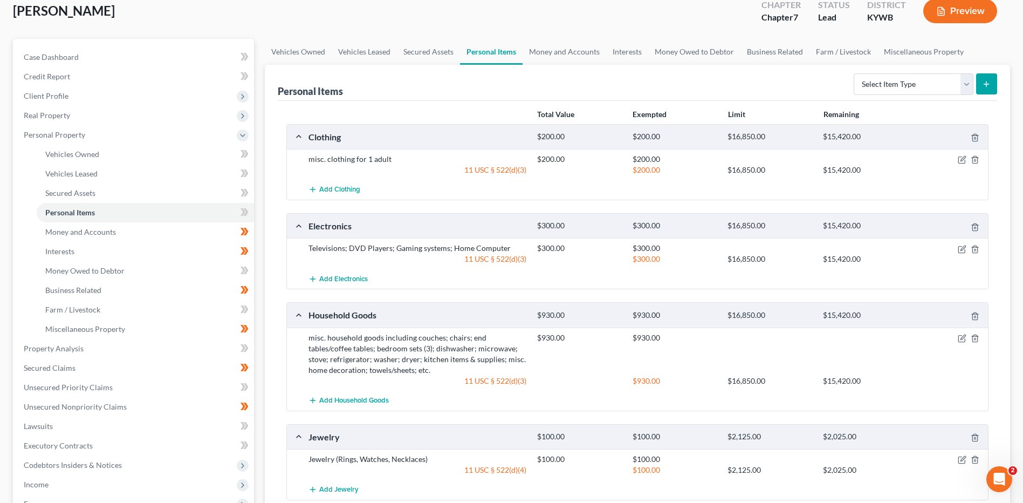
scroll to position [63, 0]
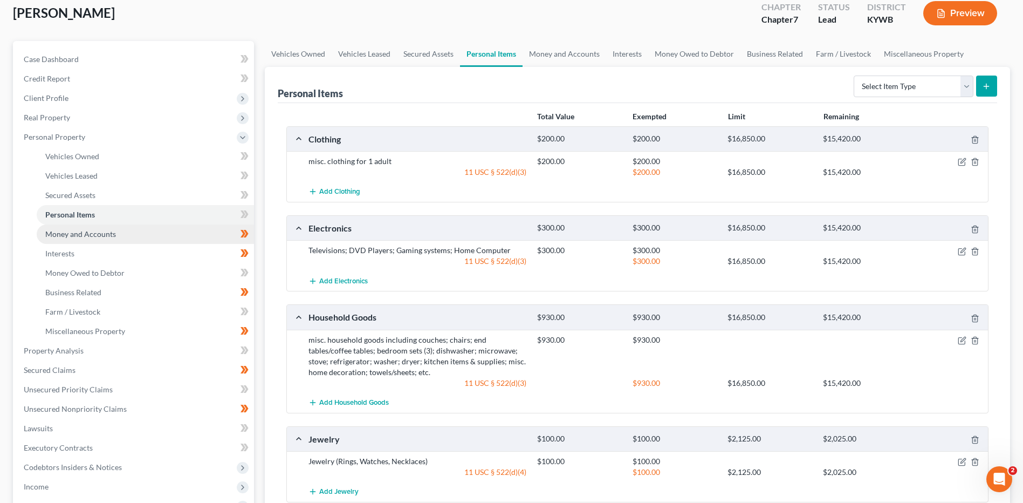
click at [149, 239] on link "Money and Accounts" at bounding box center [145, 233] width 217 height 19
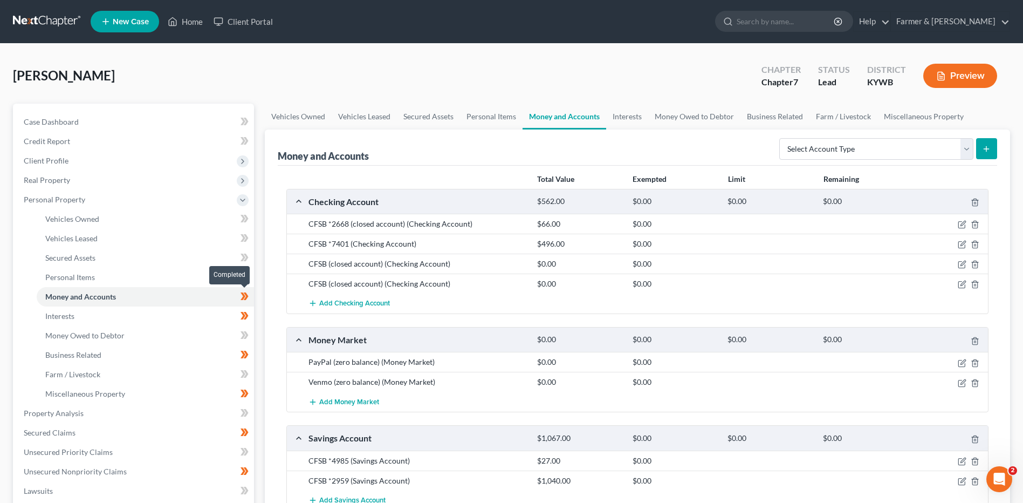
click at [248, 295] on icon at bounding box center [245, 296] width 8 height 13
click at [182, 317] on link "Interests" at bounding box center [145, 315] width 217 height 19
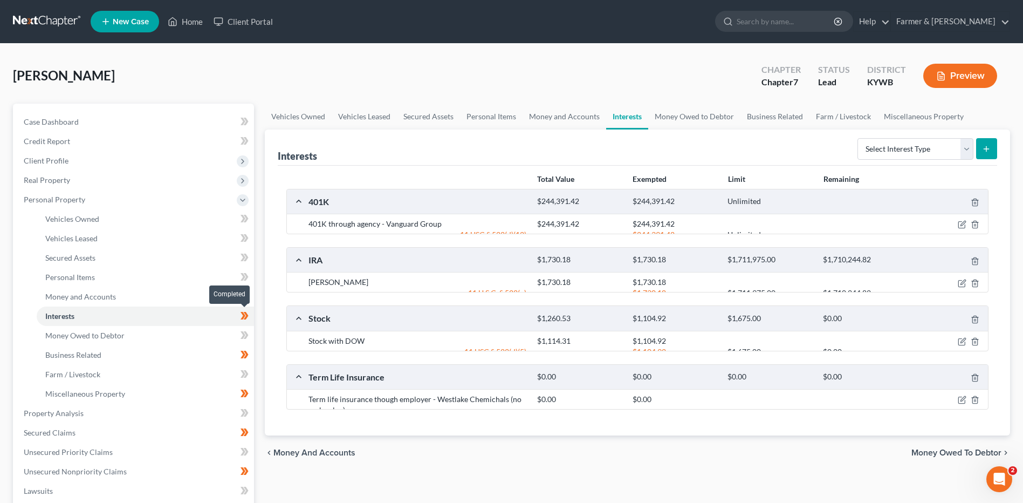
click at [246, 319] on icon at bounding box center [246, 316] width 5 height 8
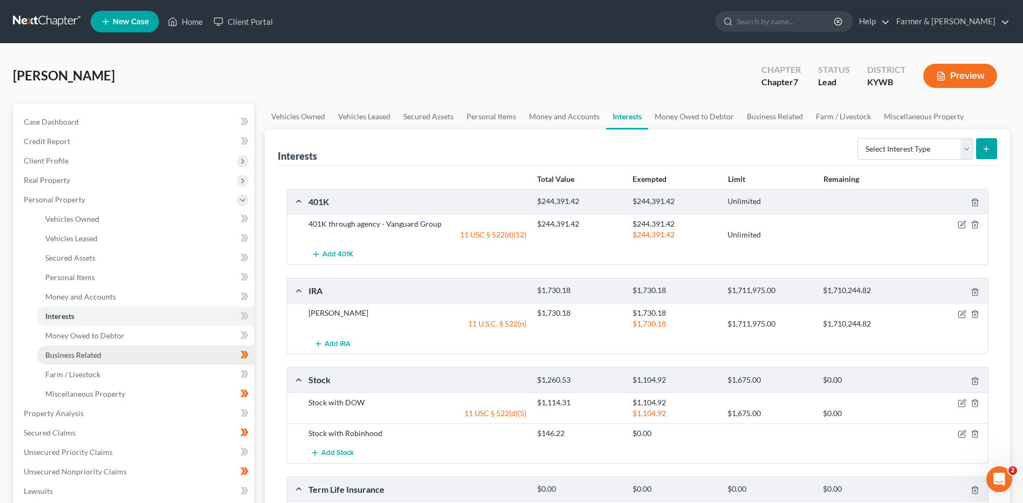
click at [181, 345] on link "Business Related" at bounding box center [145, 354] width 217 height 19
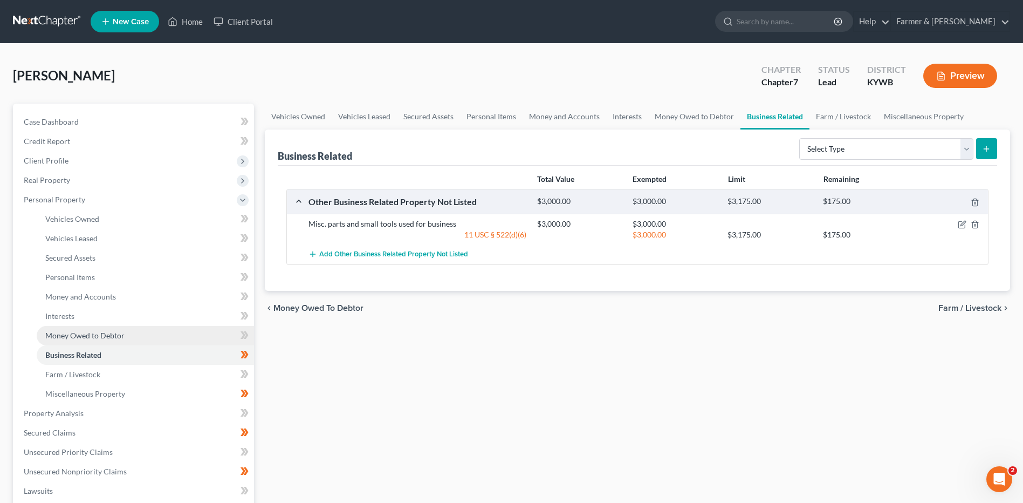
click at [179, 336] on link "Money Owed to Debtor" at bounding box center [145, 335] width 217 height 19
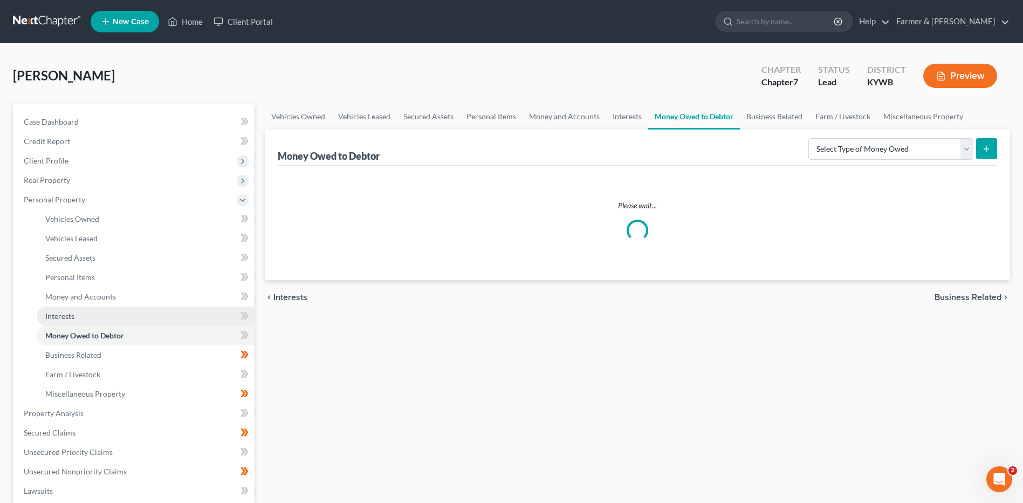
click at [186, 321] on link "Interests" at bounding box center [145, 315] width 217 height 19
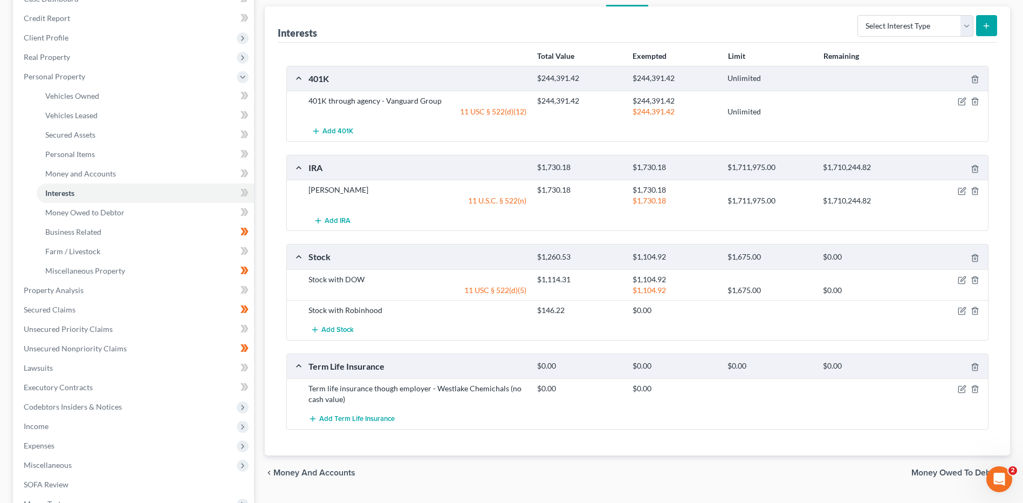
scroll to position [122, 0]
click at [146, 213] on link "Money Owed to Debtor" at bounding box center [145, 213] width 217 height 19
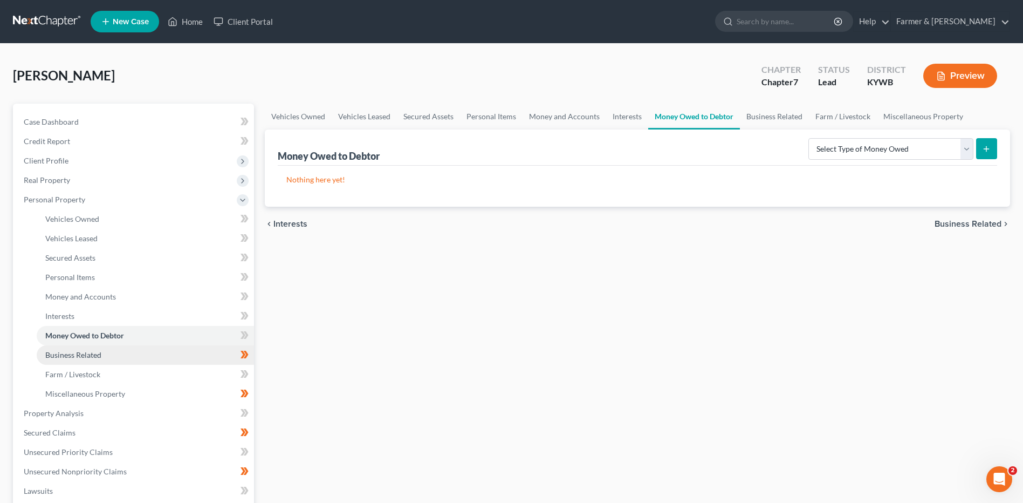
click at [123, 359] on link "Business Related" at bounding box center [145, 354] width 217 height 19
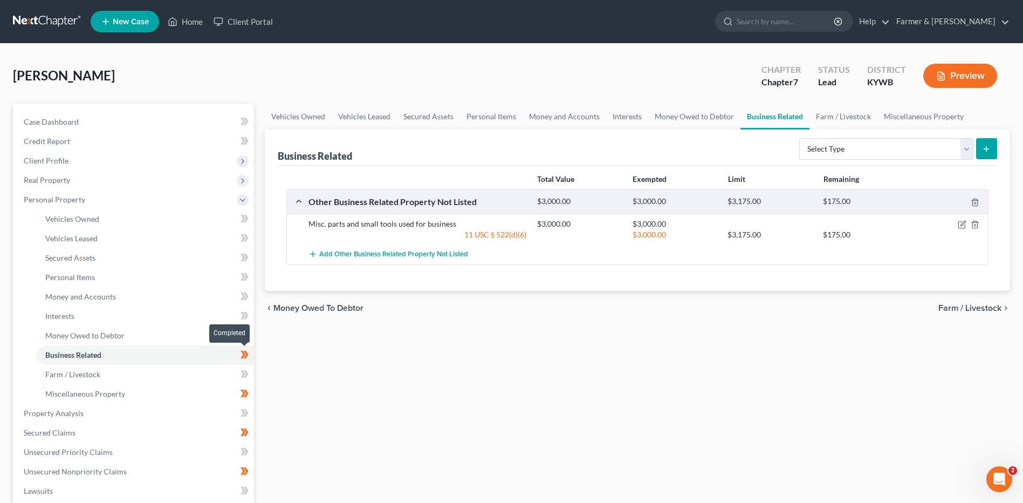
click at [250, 356] on span at bounding box center [244, 356] width 19 height 16
click at [201, 377] on link "Farm / Livestock" at bounding box center [145, 374] width 217 height 19
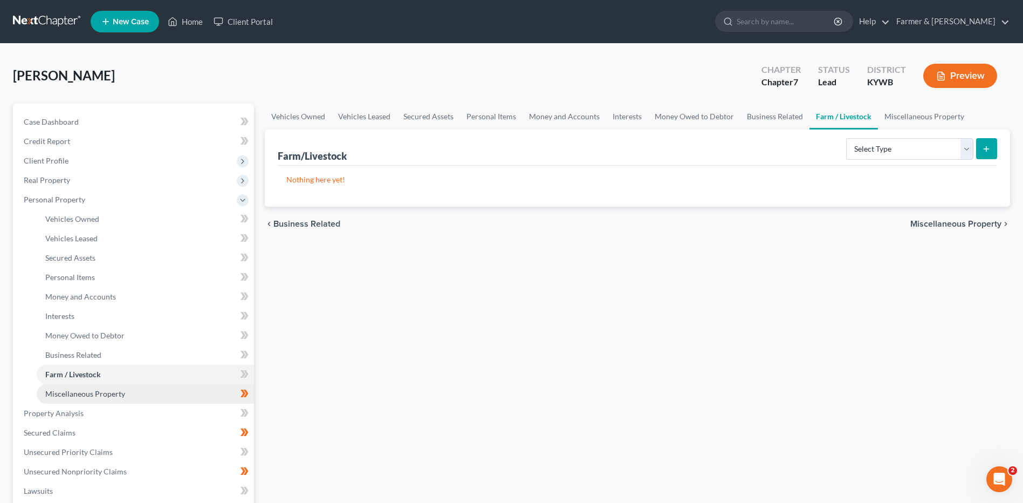
click at [187, 394] on link "Miscellaneous Property" at bounding box center [145, 393] width 217 height 19
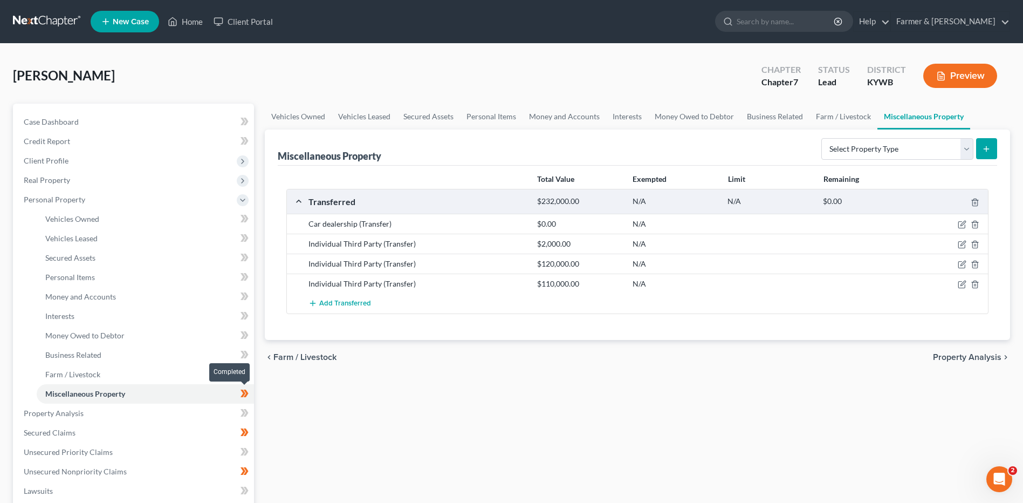
click at [249, 396] on span at bounding box center [244, 395] width 19 height 16
click at [180, 413] on link "Property Analysis" at bounding box center [134, 412] width 239 height 19
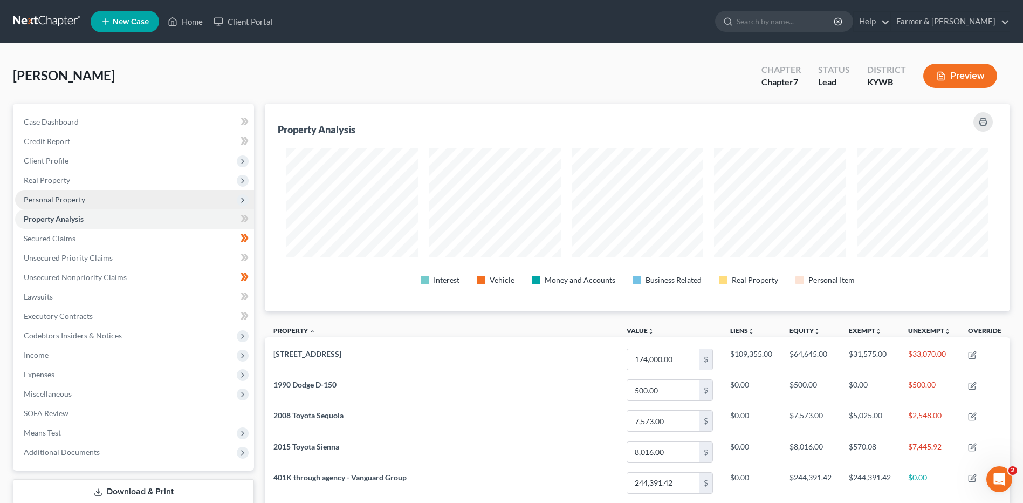
click at [76, 200] on span "Personal Property" at bounding box center [54, 199] width 61 height 9
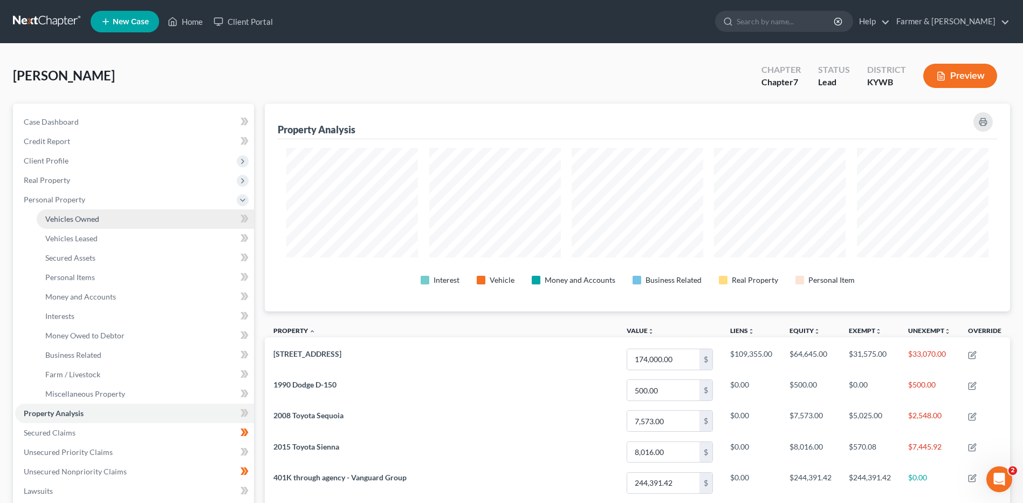
click at [78, 214] on span "Vehicles Owned" at bounding box center [72, 218] width 54 height 9
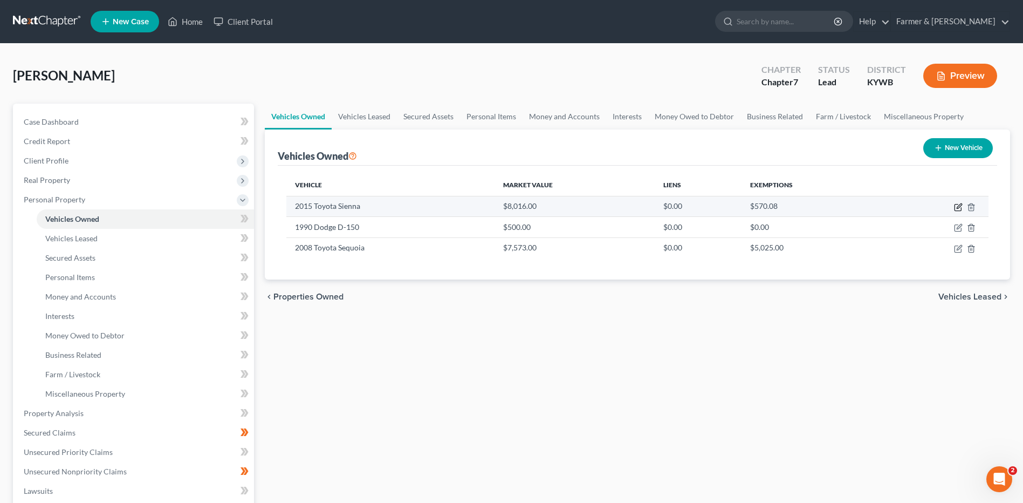
click at [960, 207] on icon "button" at bounding box center [959, 205] width 5 height 5
select select "0"
select select "11"
select select "3"
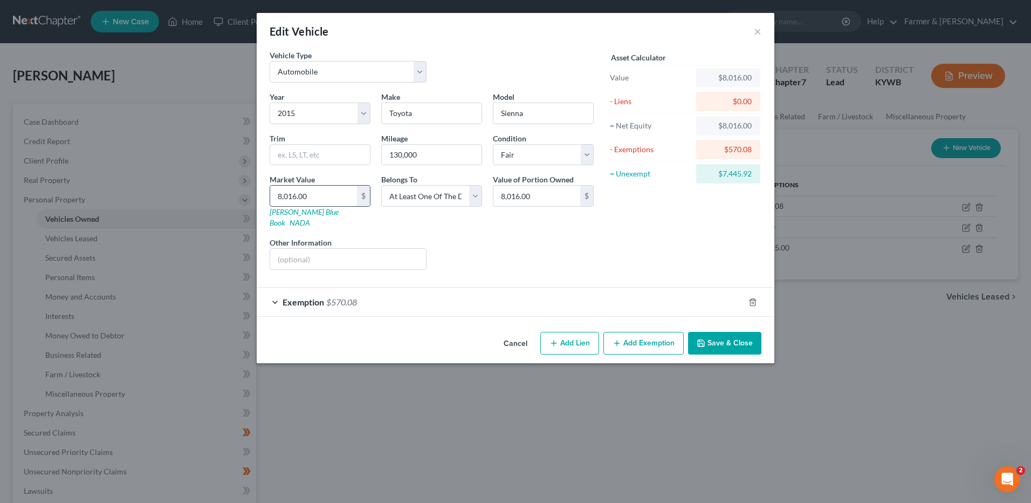
click at [326, 197] on input "8,016.00" at bounding box center [313, 196] width 87 height 20
type input "8"
type input "8.00"
type input "80"
type input "80.00"
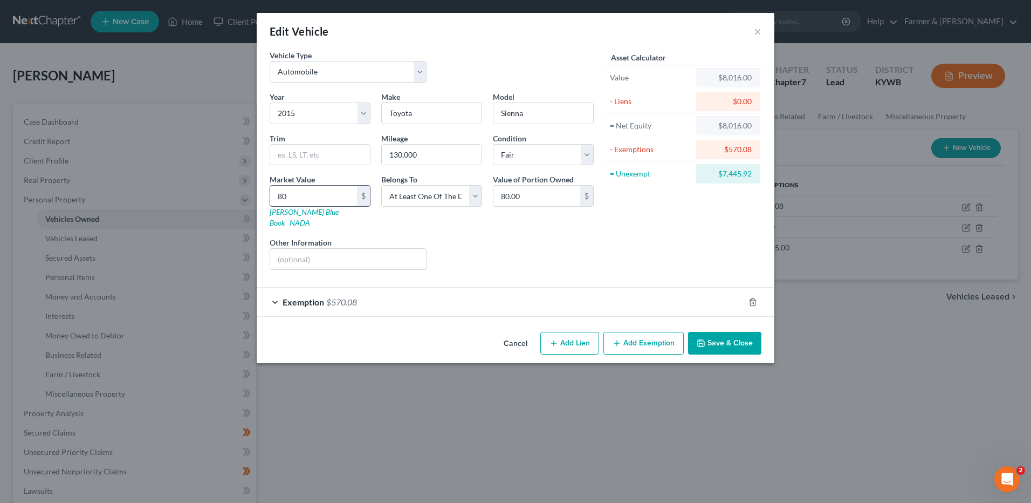
type input "800"
type input "800.00"
type input "8000"
type input "8,000.00"
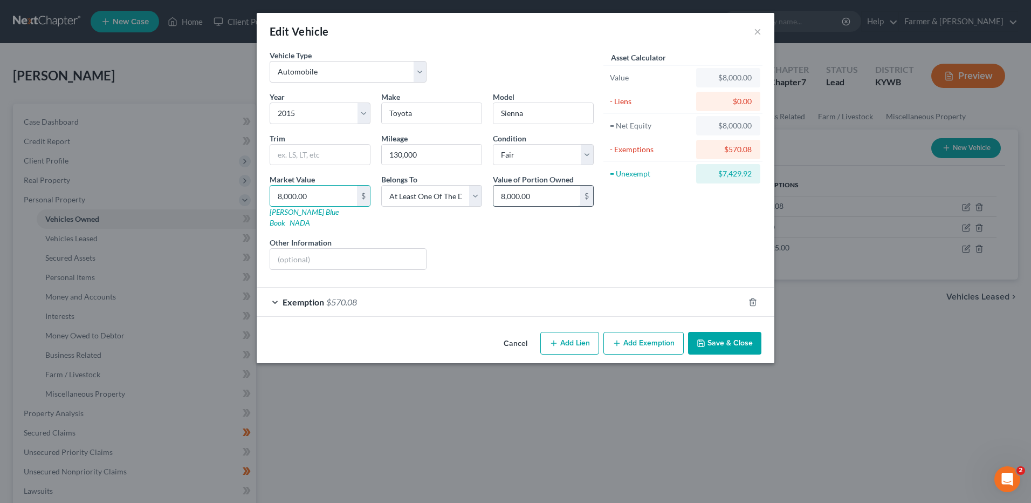
click at [551, 195] on input "8,000.00" at bounding box center [537, 196] width 87 height 20
type input "4,000.00"
click at [300, 297] on span "Exemption" at bounding box center [304, 302] width 42 height 10
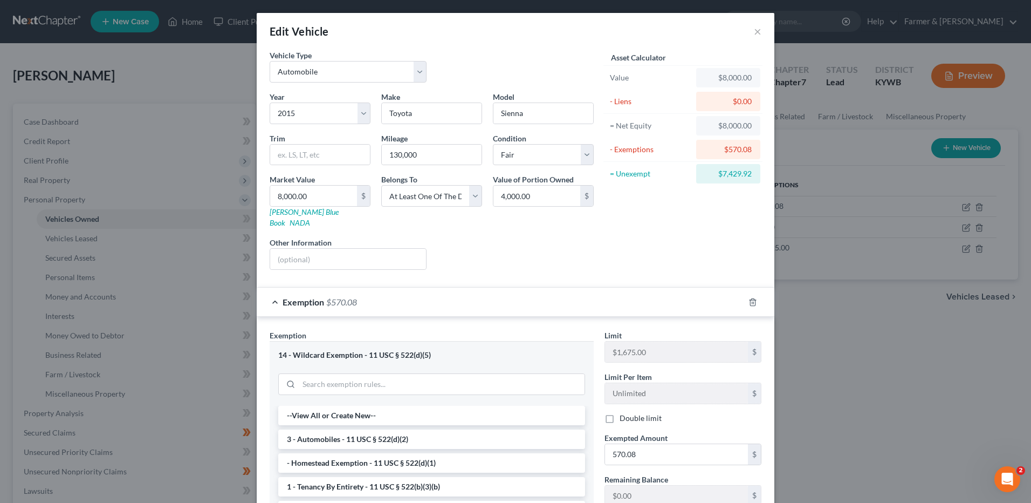
click at [509, 293] on div "Exemption $570.08" at bounding box center [501, 302] width 488 height 29
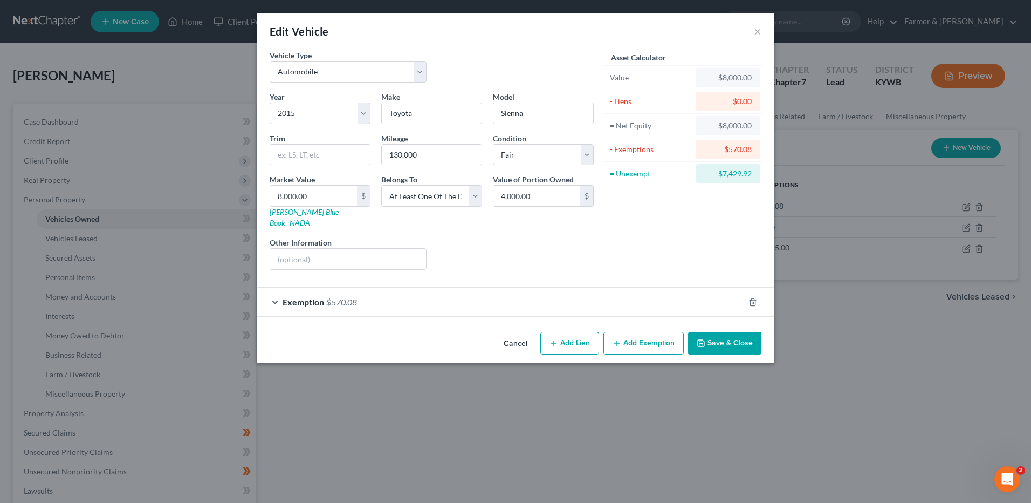
click at [524, 333] on button "Cancel" at bounding box center [515, 344] width 41 height 22
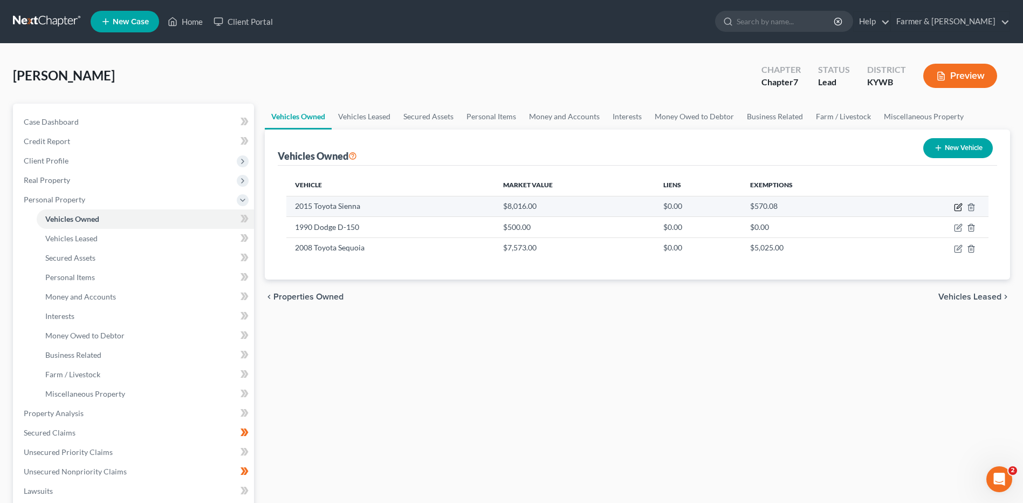
click at [961, 209] on icon "button" at bounding box center [958, 207] width 6 height 6
select select "0"
select select "11"
select select "3"
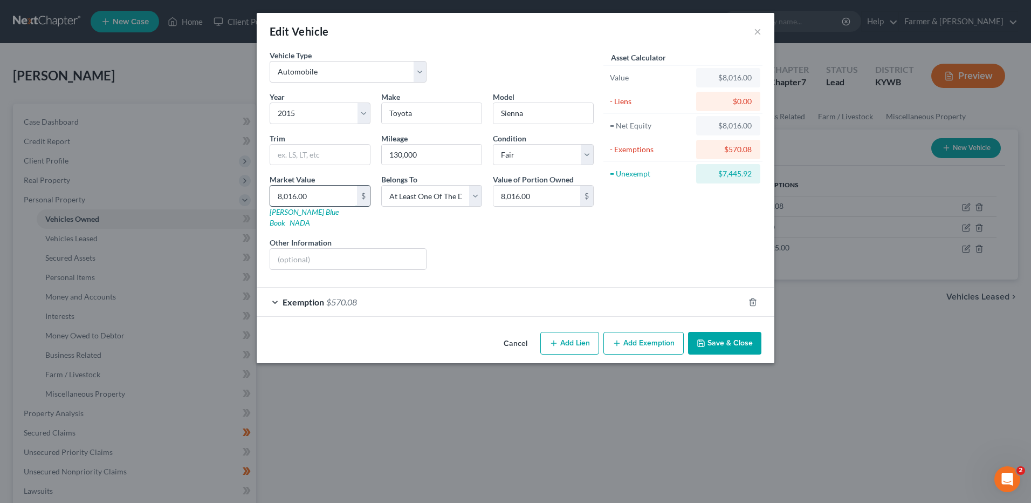
type input "8"
type input "8.00"
type input "80"
type input "80.00"
type input "800"
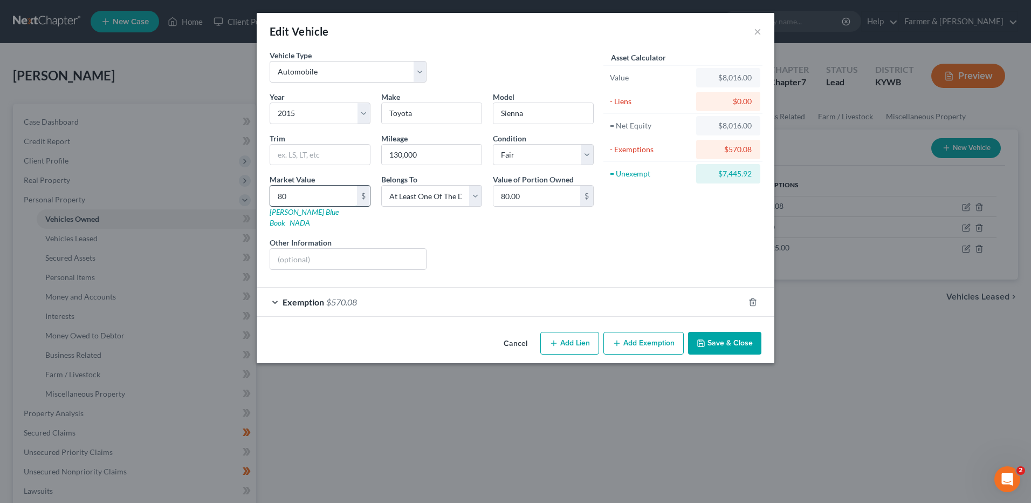
type input "800.00"
type input "8000"
type input "8,000.00"
click at [555, 199] on input "8,000.00" at bounding box center [537, 196] width 87 height 20
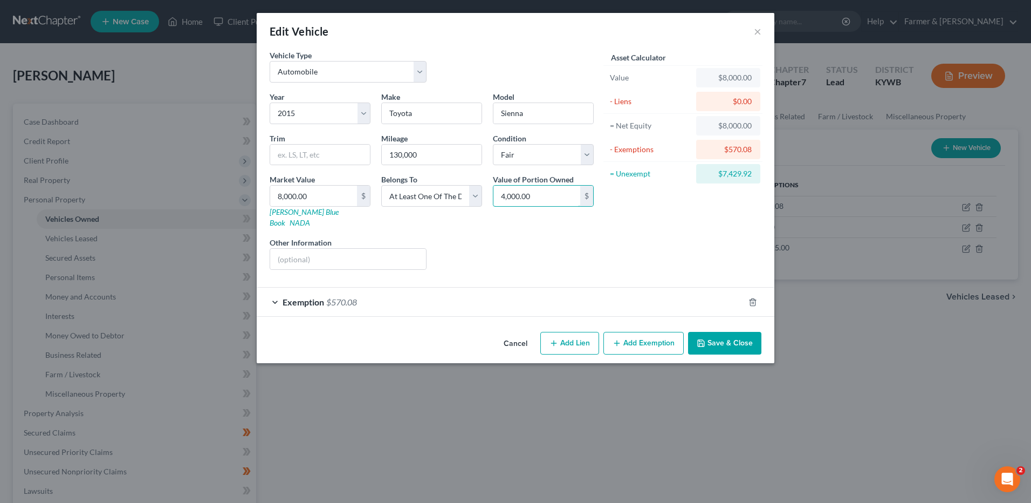
type input "4,000.00"
click at [726, 332] on button "Save & Close" at bounding box center [724, 343] width 73 height 23
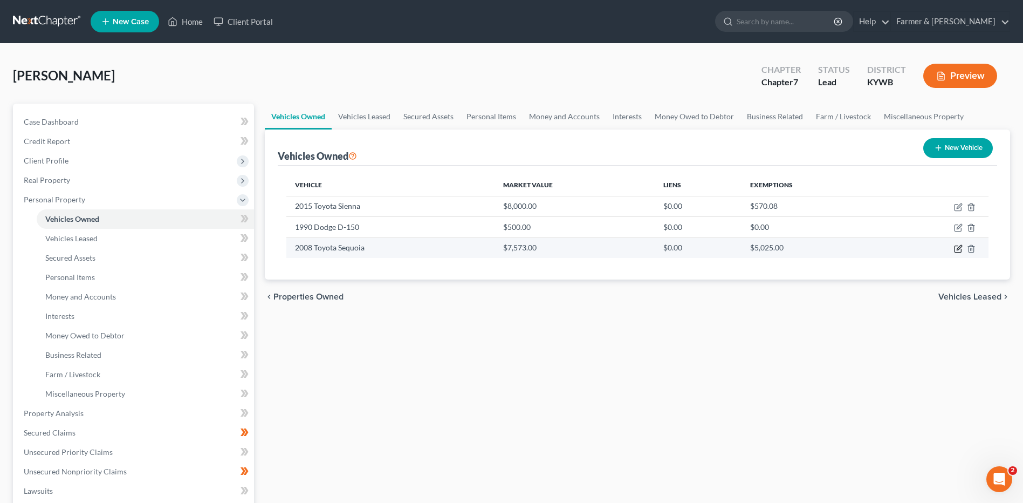
click at [961, 250] on icon "button" at bounding box center [958, 248] width 6 height 6
select select "0"
select select "18"
select select "3"
select select "0"
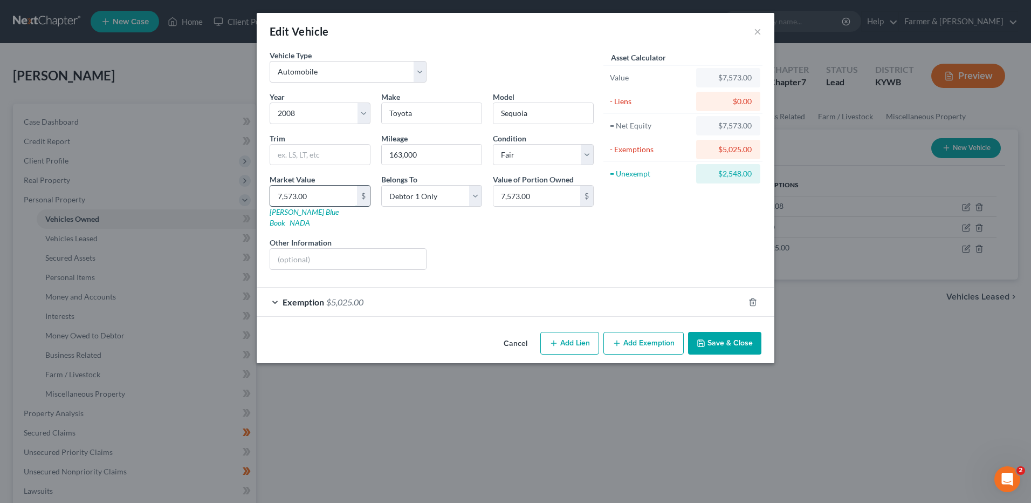
click at [314, 199] on input "7,573.00" at bounding box center [313, 196] width 87 height 20
type input "5"
type input "5.00"
type input "7"
type input "7.00"
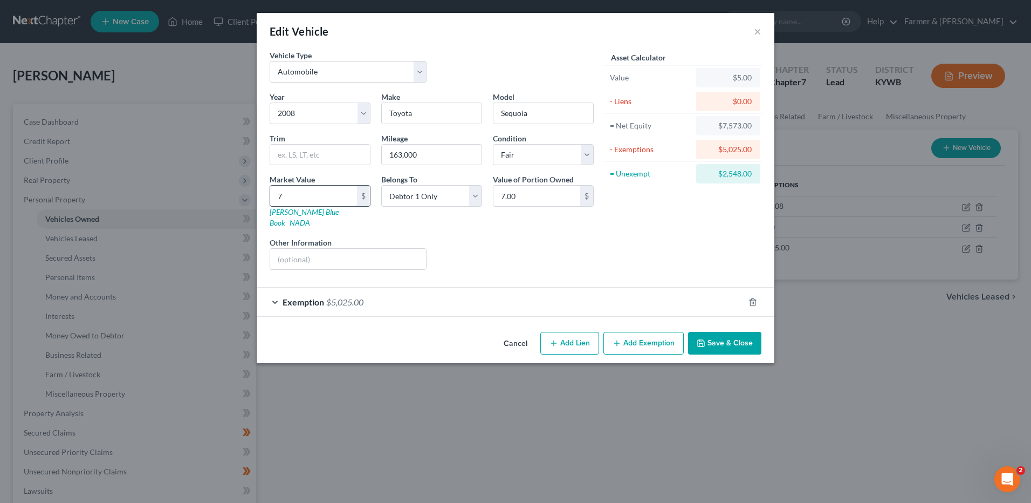
type input "75"
type input "75.00"
type input "750"
type input "750.00"
type input "7500"
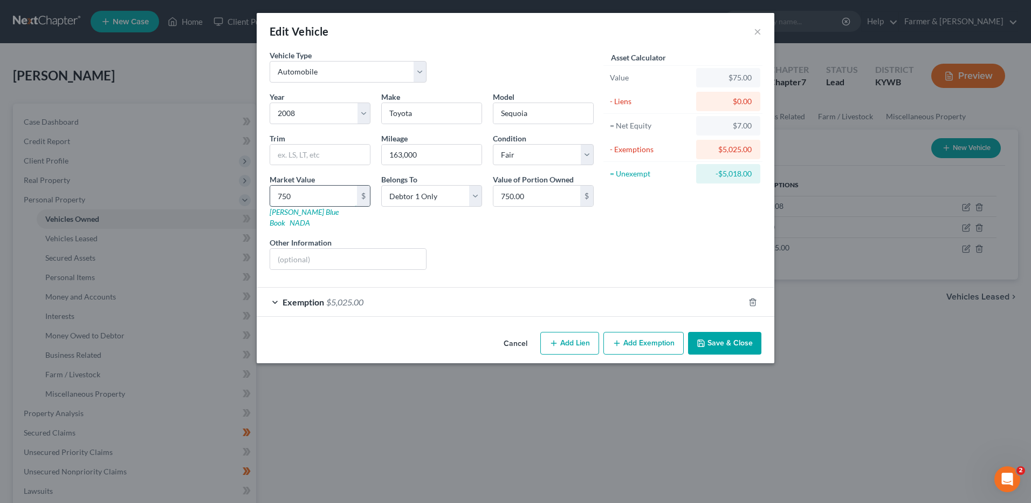
type input "7,500.00"
click at [729, 332] on button "Save & Close" at bounding box center [724, 343] width 73 height 23
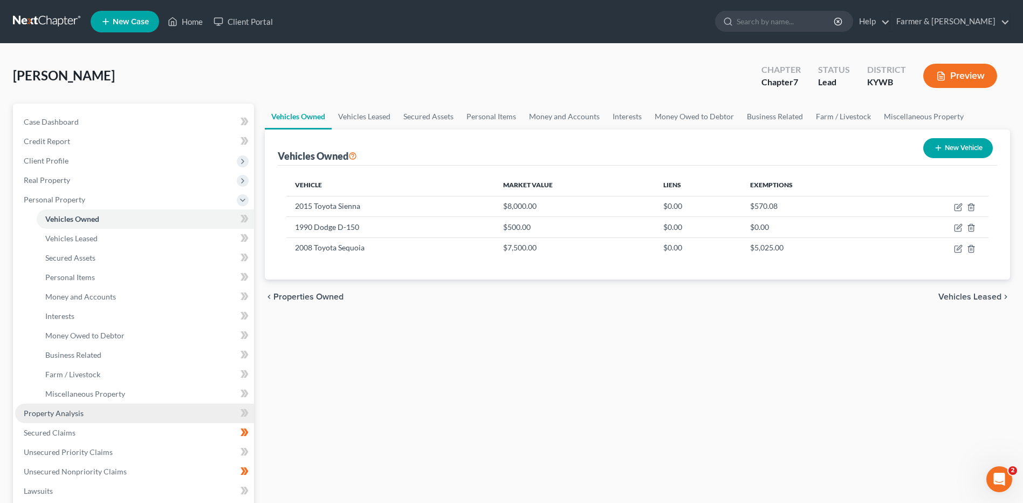
click at [84, 409] on link "Property Analysis" at bounding box center [134, 412] width 239 height 19
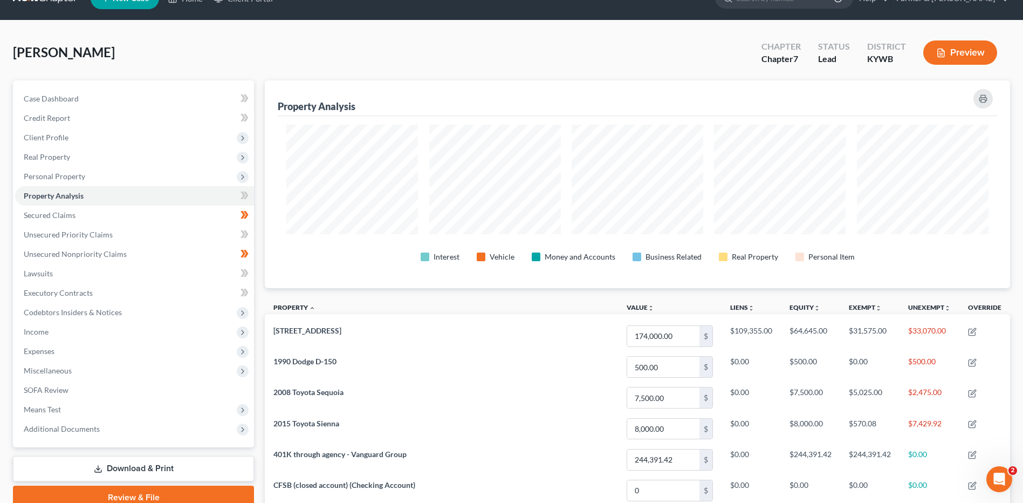
scroll to position [6, 0]
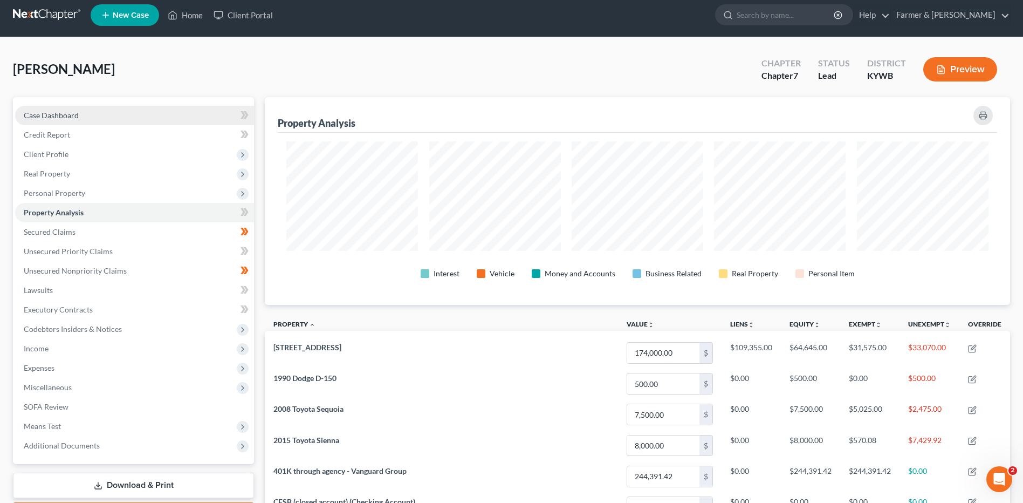
click at [110, 106] on link "Case Dashboard" at bounding box center [134, 115] width 239 height 19
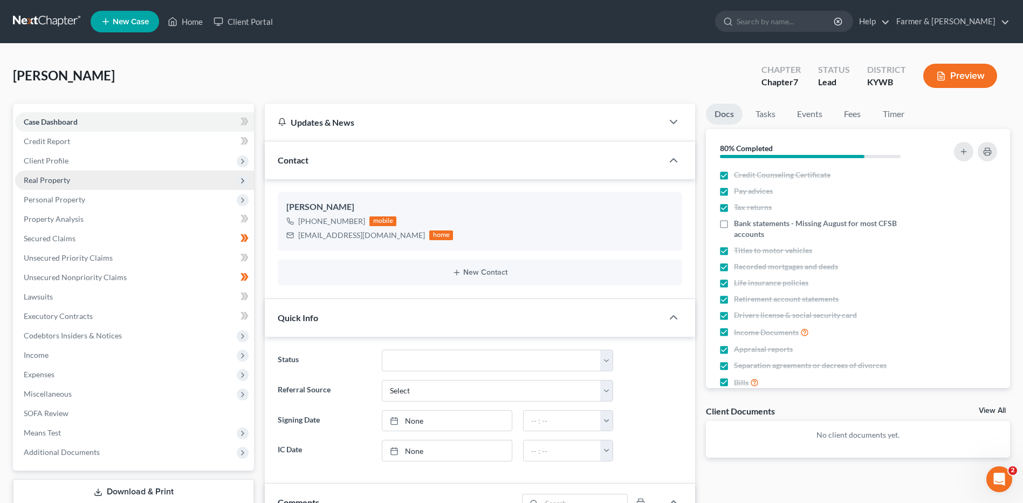
click at [59, 174] on span "Real Property" at bounding box center [134, 179] width 239 height 19
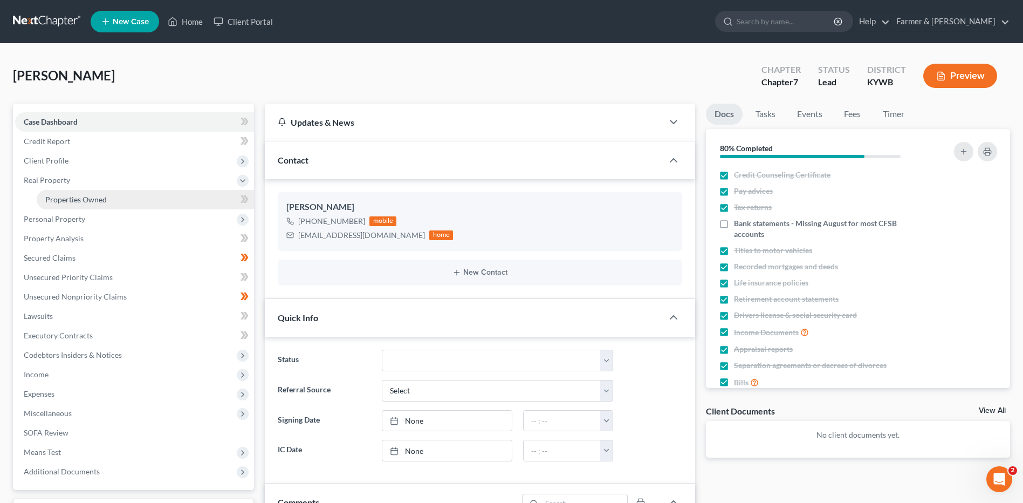
click at [78, 206] on link "Properties Owned" at bounding box center [145, 199] width 217 height 19
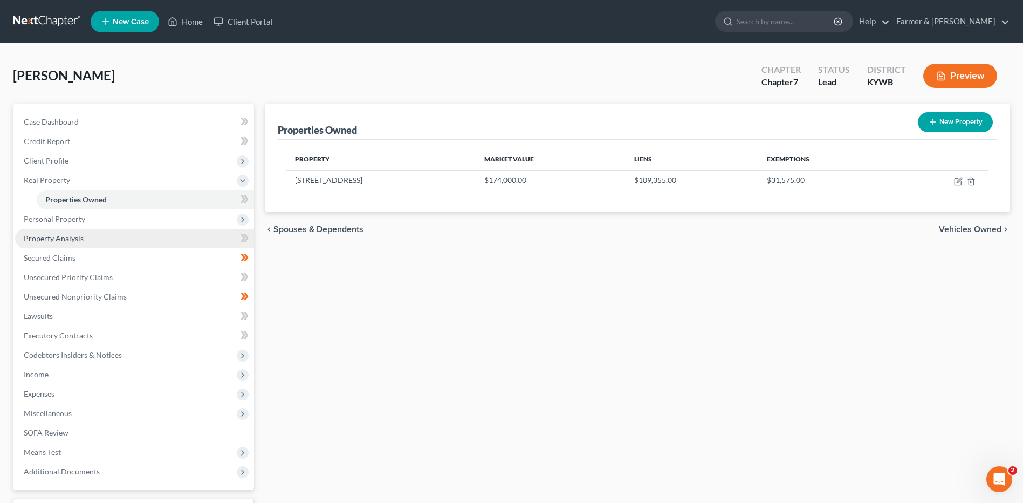
click at [101, 239] on link "Property Analysis" at bounding box center [134, 238] width 239 height 19
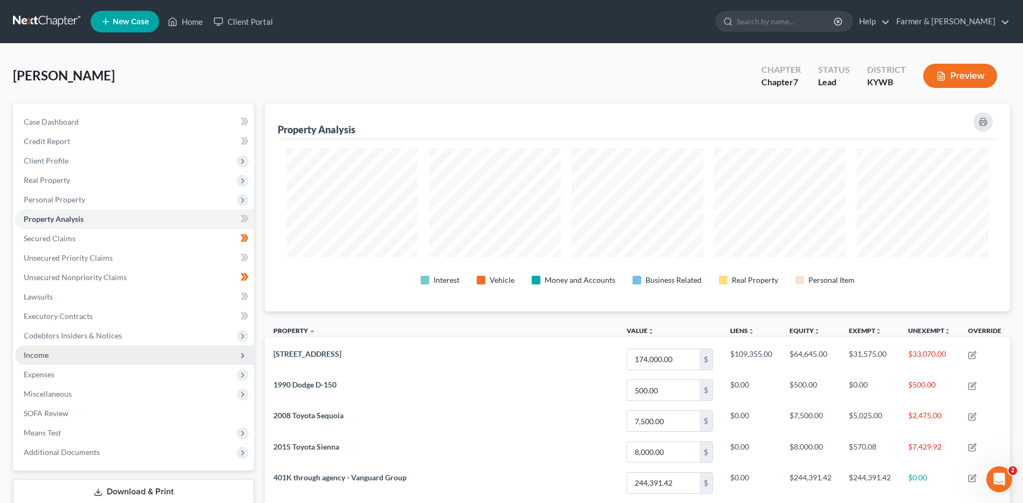
click at [73, 359] on span "Income" at bounding box center [134, 354] width 239 height 19
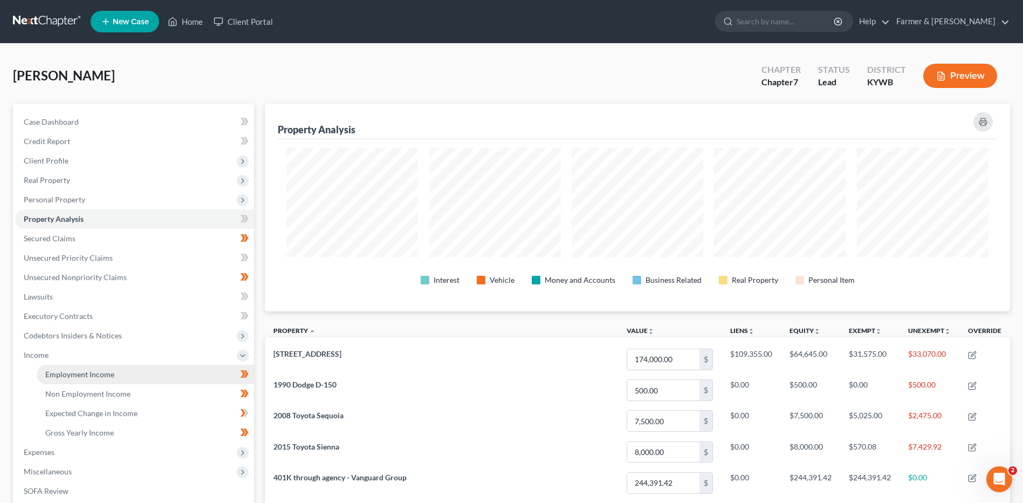
click at [97, 370] on span "Employment Income" at bounding box center [79, 374] width 69 height 9
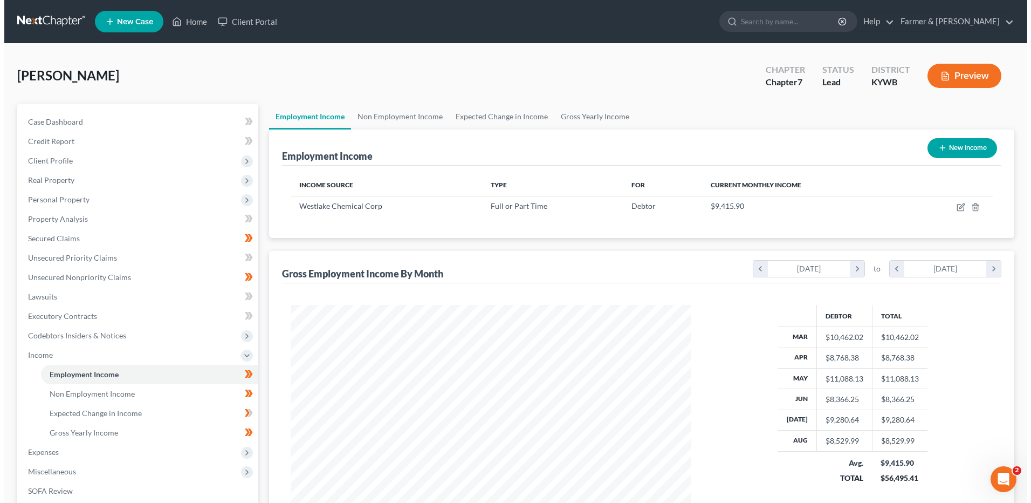
scroll to position [200, 422]
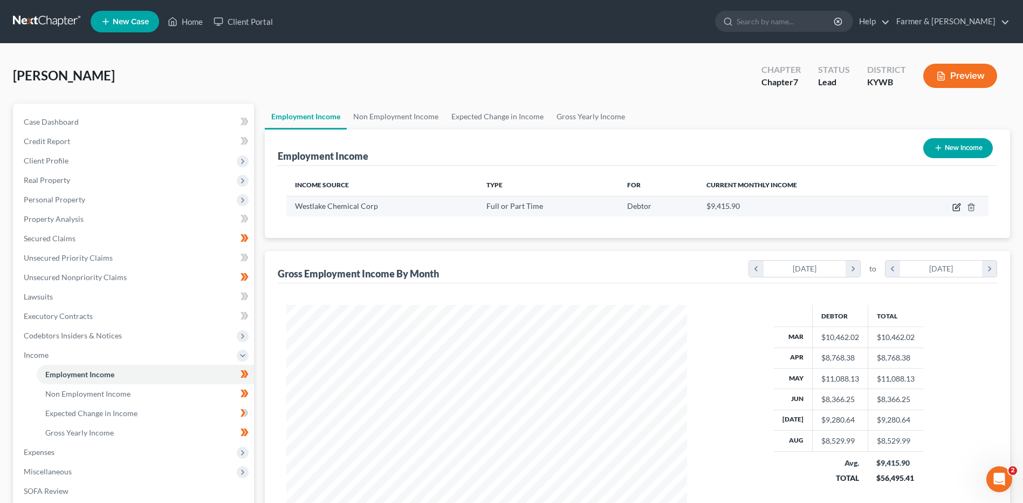
click at [956, 208] on icon "button" at bounding box center [957, 205] width 5 height 5
select select "0"
select select "45"
select select "2"
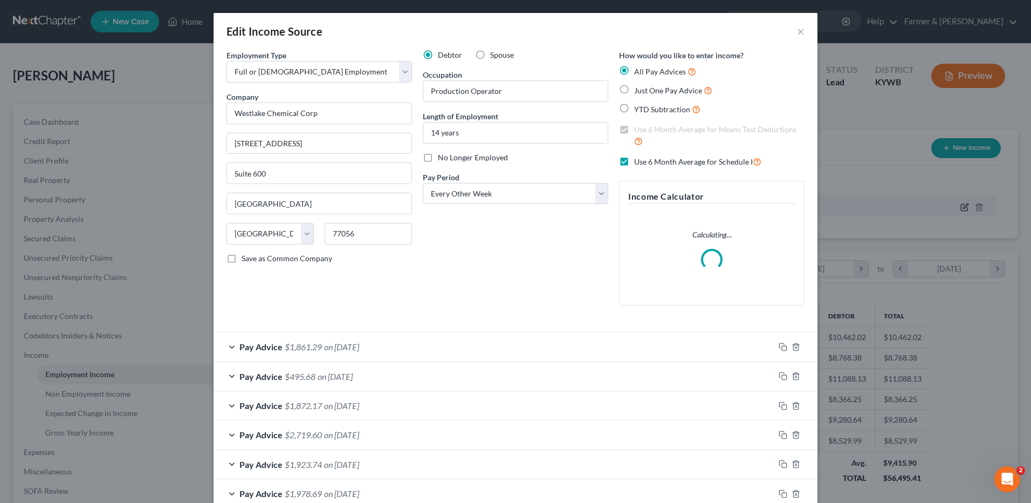
scroll to position [202, 426]
click at [779, 344] on icon "button" at bounding box center [783, 347] width 9 height 9
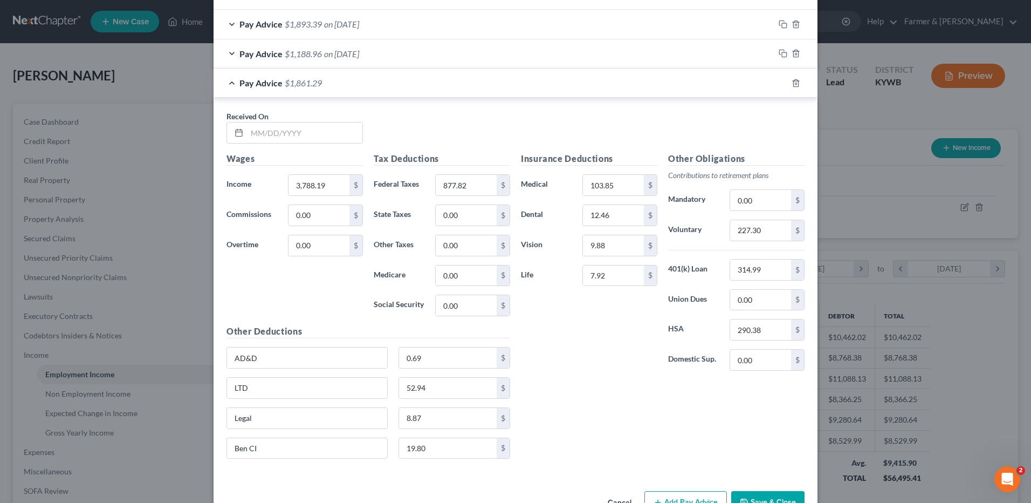
scroll to position [768, 0]
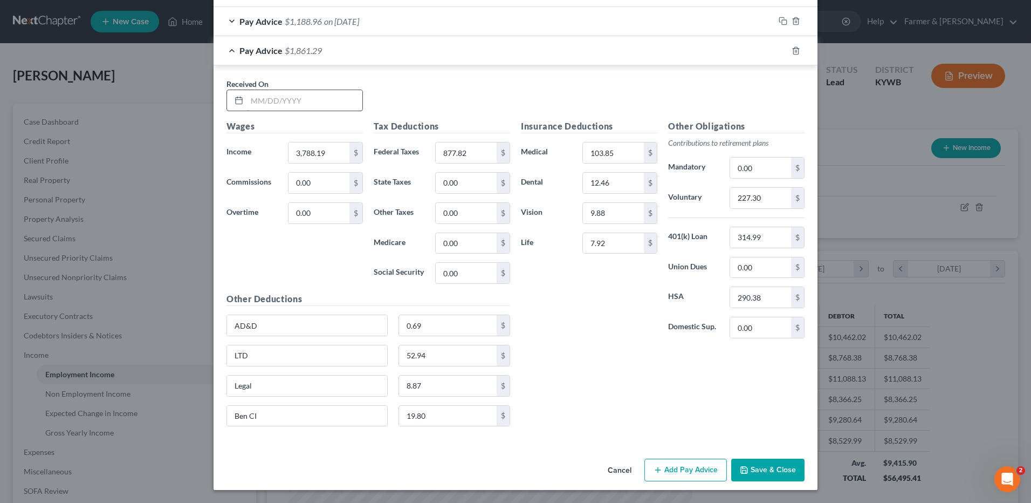
click at [316, 102] on input "text" at bounding box center [304, 100] width 115 height 20
type input "08/29/2025"
click at [331, 158] on input "3,788.19" at bounding box center [319, 152] width 61 height 20
drag, startPoint x: 331, startPoint y: 158, endPoint x: 263, endPoint y: 156, distance: 67.4
click at [263, 156] on div "Income * 3,788.19 $" at bounding box center [294, 153] width 147 height 22
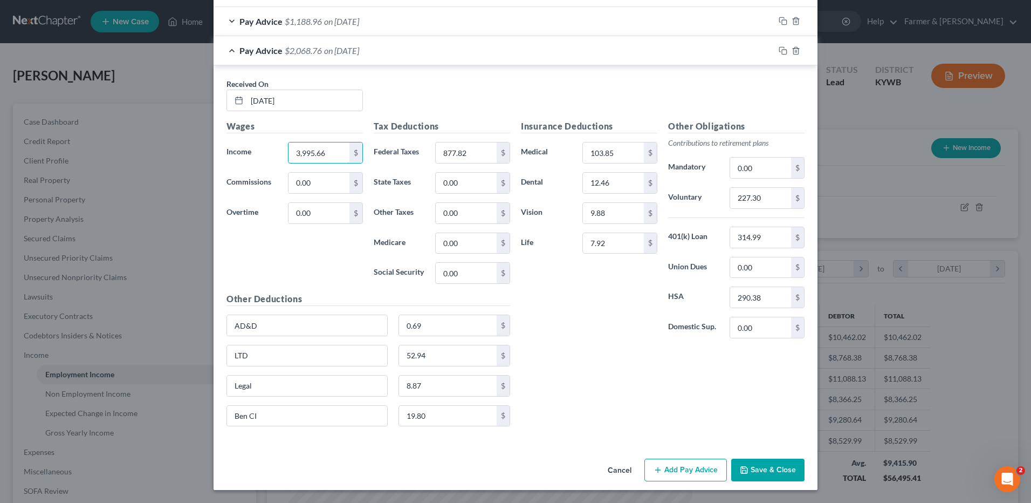
type input "3,995.66"
type input "947.52"
click at [764, 201] on input "227.30" at bounding box center [760, 198] width 61 height 20
type input "239.74"
click at [783, 469] on button "Save & Close" at bounding box center [767, 470] width 73 height 23
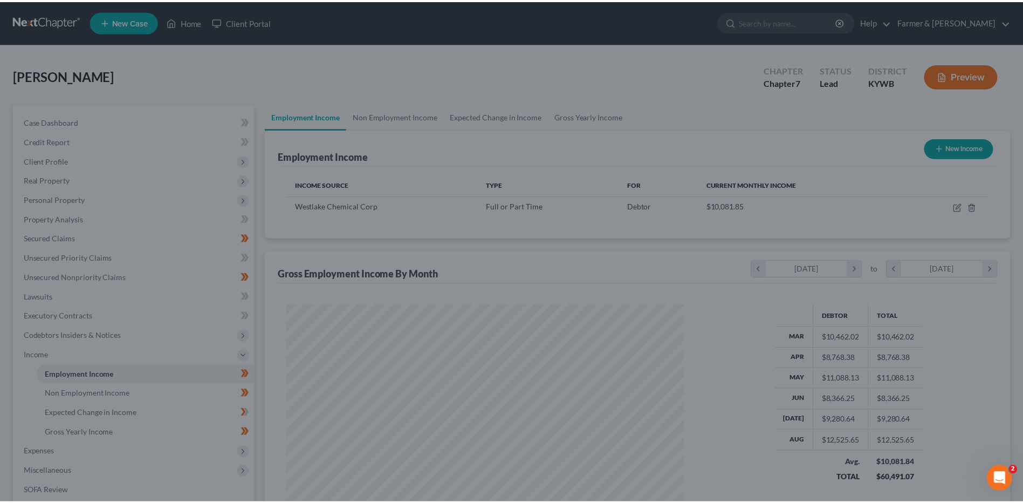
scroll to position [539226, 539004]
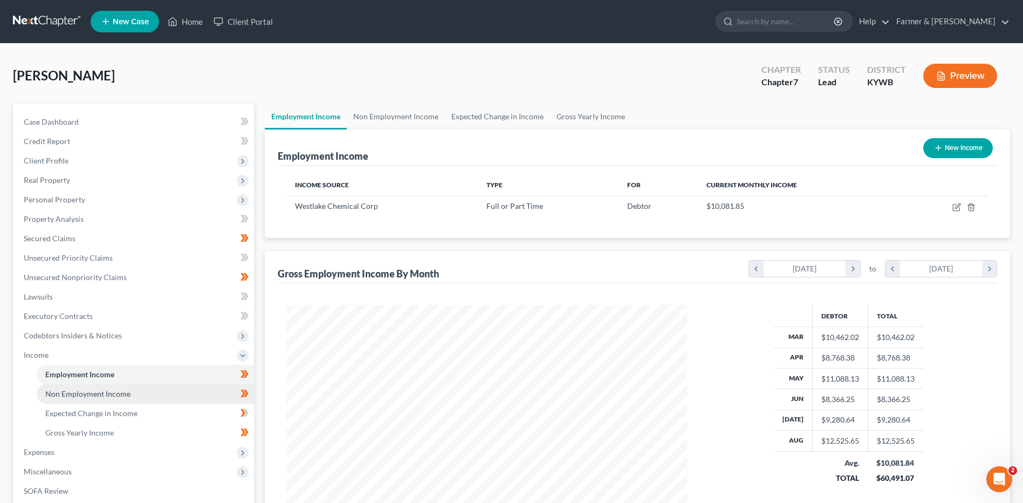
click at [139, 393] on link "Non Employment Income" at bounding box center [145, 393] width 217 height 19
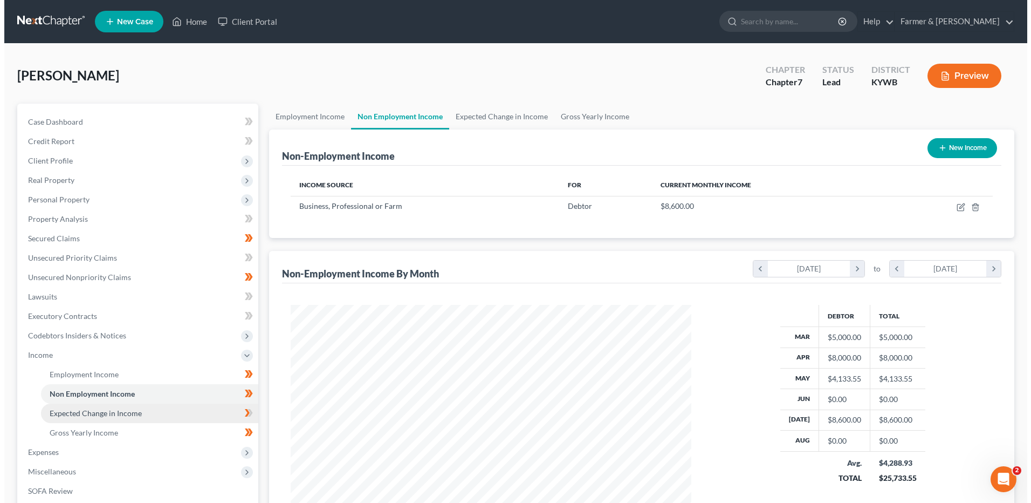
scroll to position [200, 422]
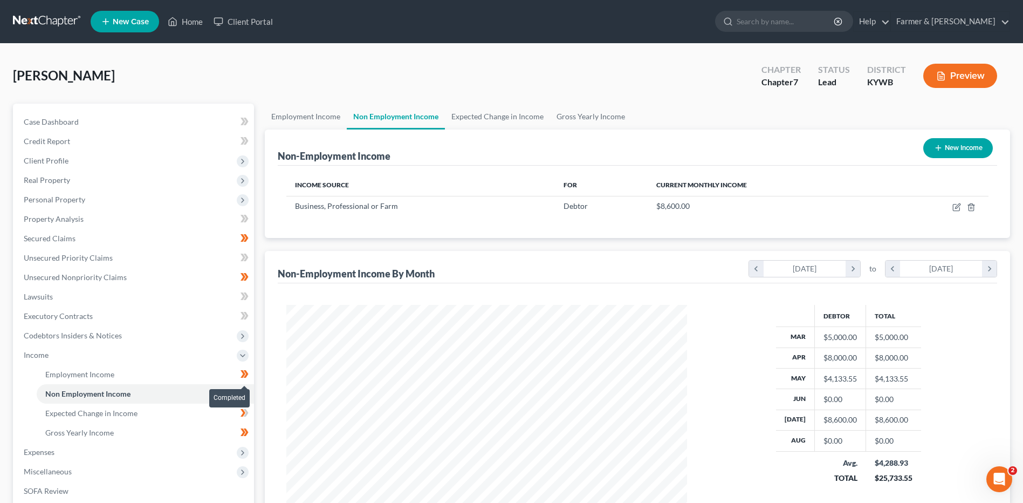
click at [250, 375] on span at bounding box center [244, 375] width 19 height 16
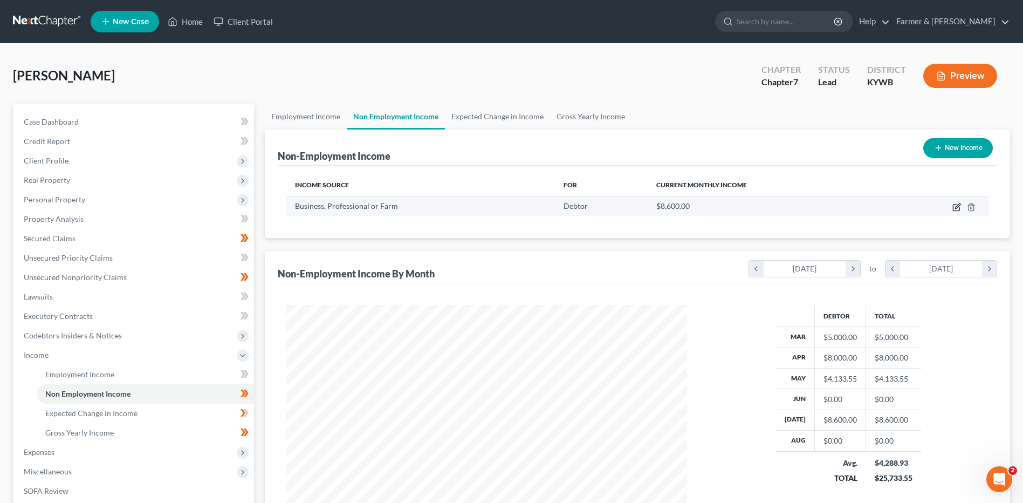
click at [955, 207] on icon "button" at bounding box center [957, 207] width 9 height 9
select select "10"
select select "0"
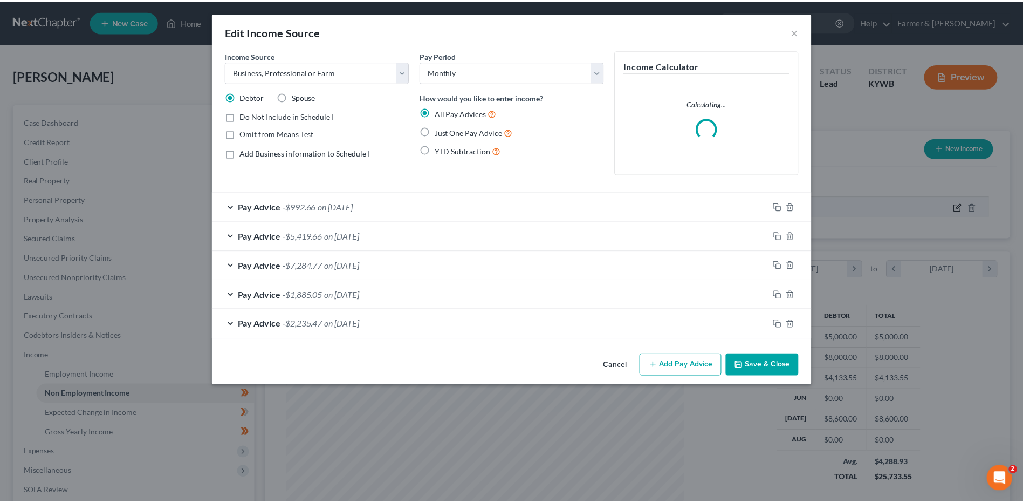
scroll to position [202, 426]
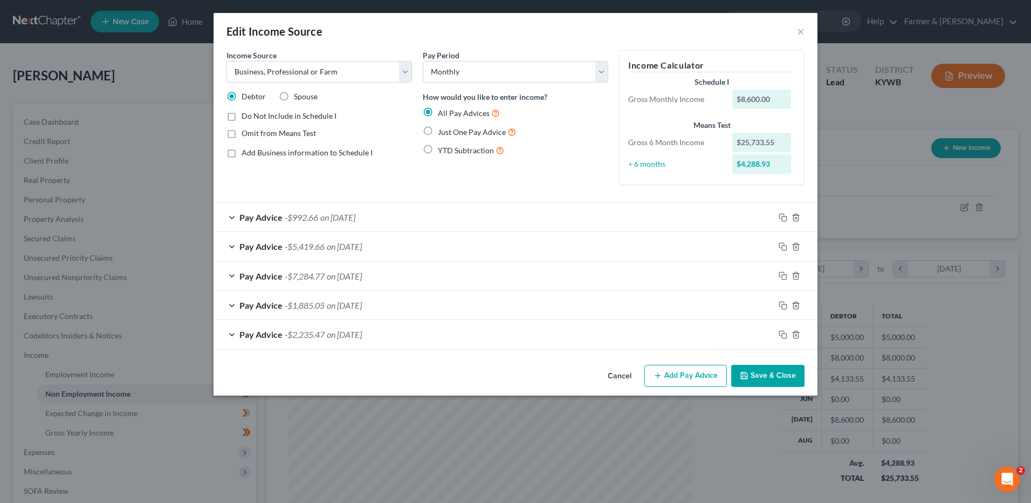
click at [614, 361] on div "Cancel Add Pay Advice Save & Close" at bounding box center [516, 378] width 604 height 36
click at [617, 374] on button "Cancel" at bounding box center [619, 377] width 41 height 22
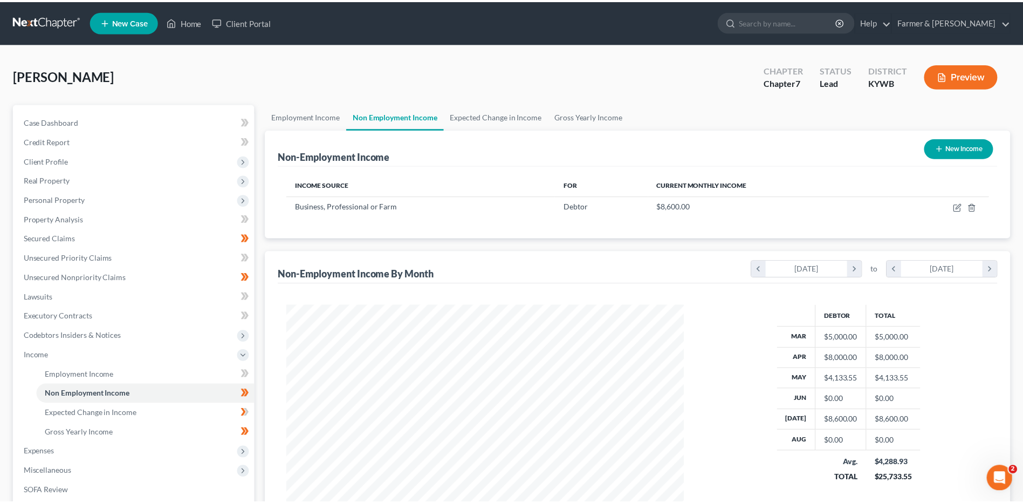
scroll to position [539226, 539004]
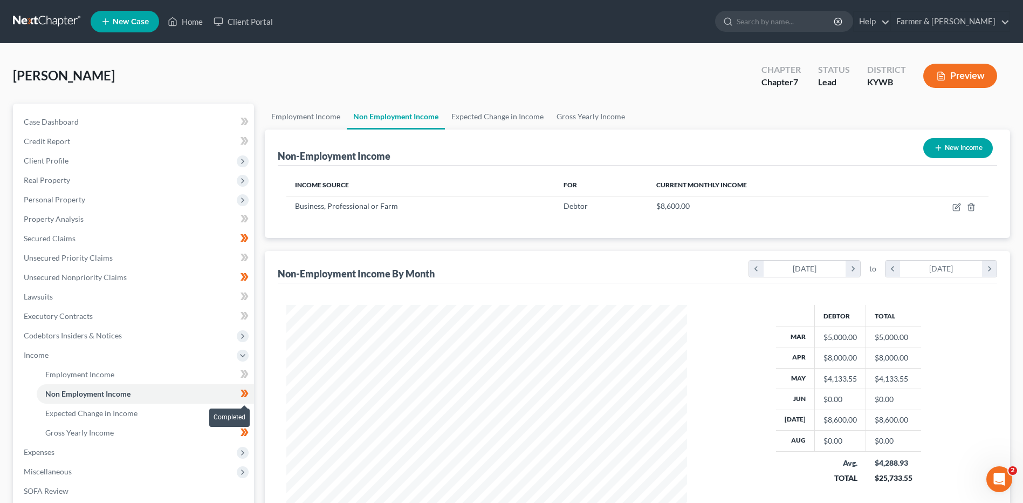
click at [247, 398] on icon at bounding box center [245, 393] width 8 height 13
click at [206, 413] on link "Expected Change in Income" at bounding box center [145, 412] width 217 height 19
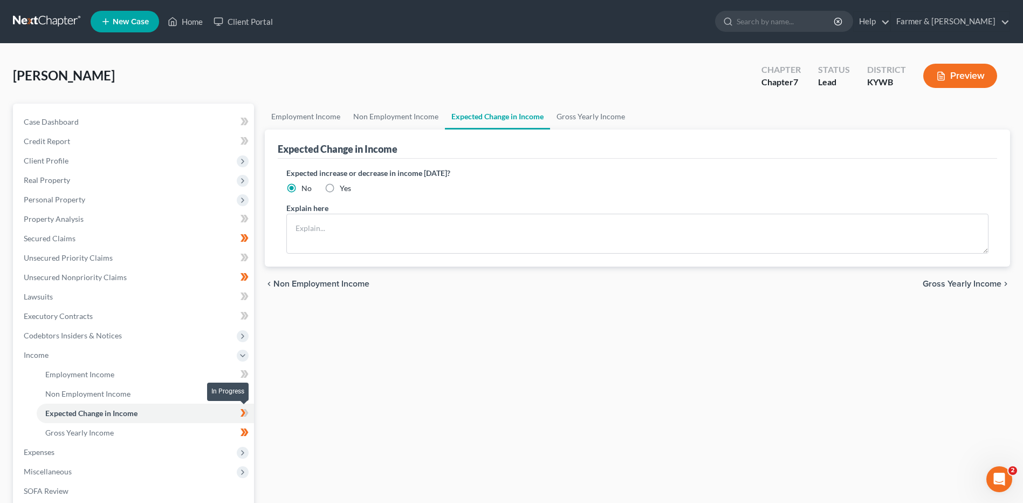
click at [248, 415] on icon at bounding box center [245, 412] width 8 height 13
click at [250, 416] on span at bounding box center [244, 414] width 19 height 16
click at [211, 435] on link "Gross Yearly Income" at bounding box center [145, 432] width 217 height 19
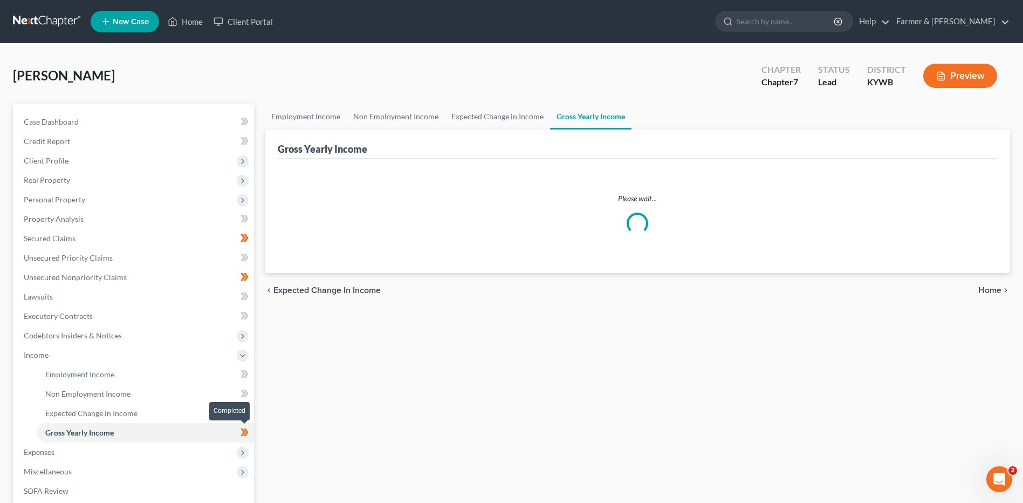
click at [249, 436] on span at bounding box center [244, 434] width 19 height 16
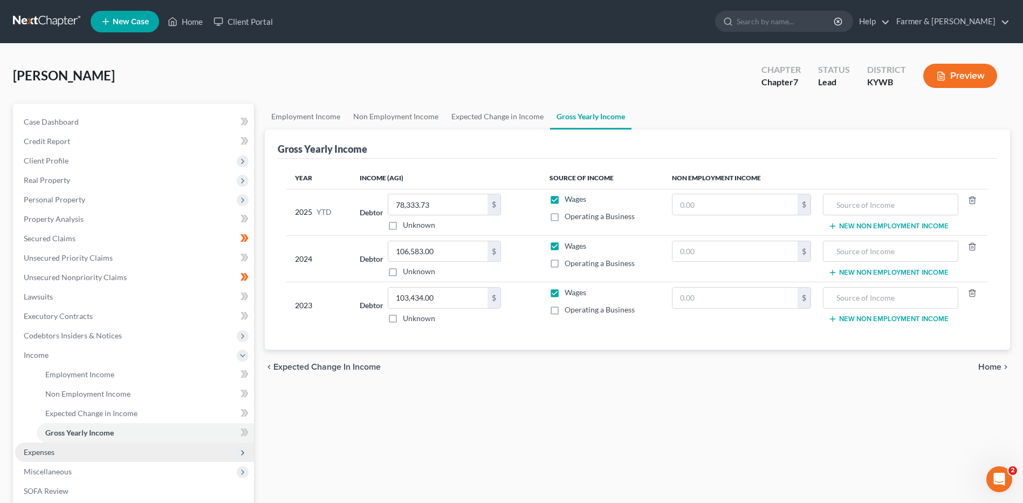
click at [175, 456] on span "Expenses" at bounding box center [134, 451] width 239 height 19
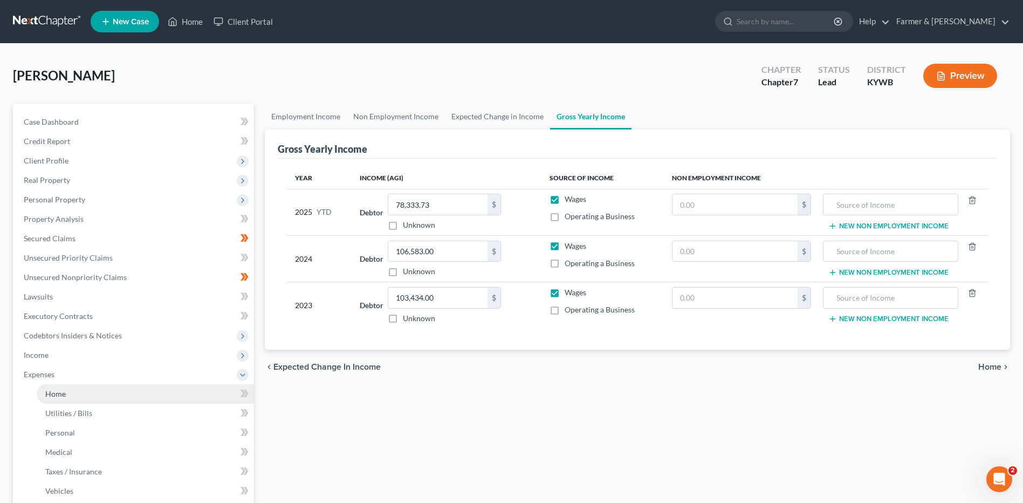
click at [165, 396] on link "Home" at bounding box center [145, 393] width 217 height 19
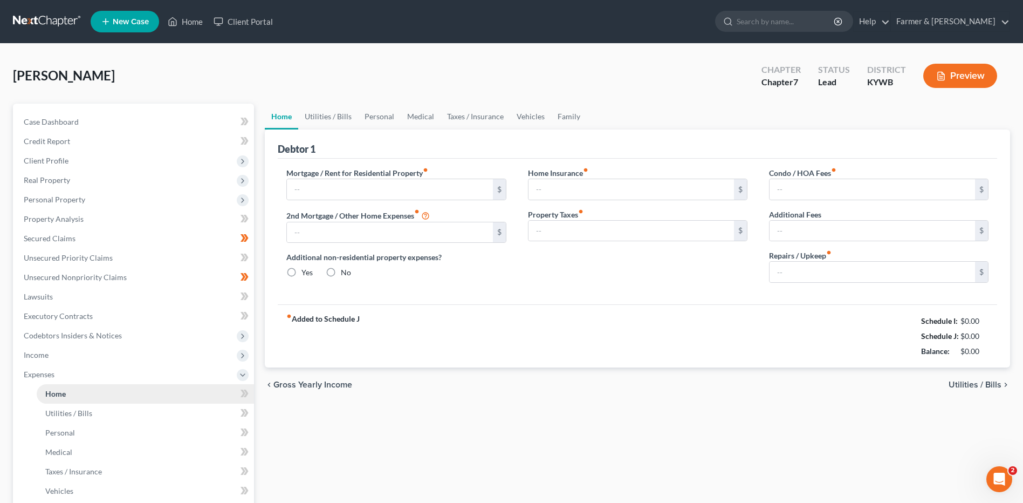
type input "950.00"
type input "0.00"
radio input "true"
type input "0.00"
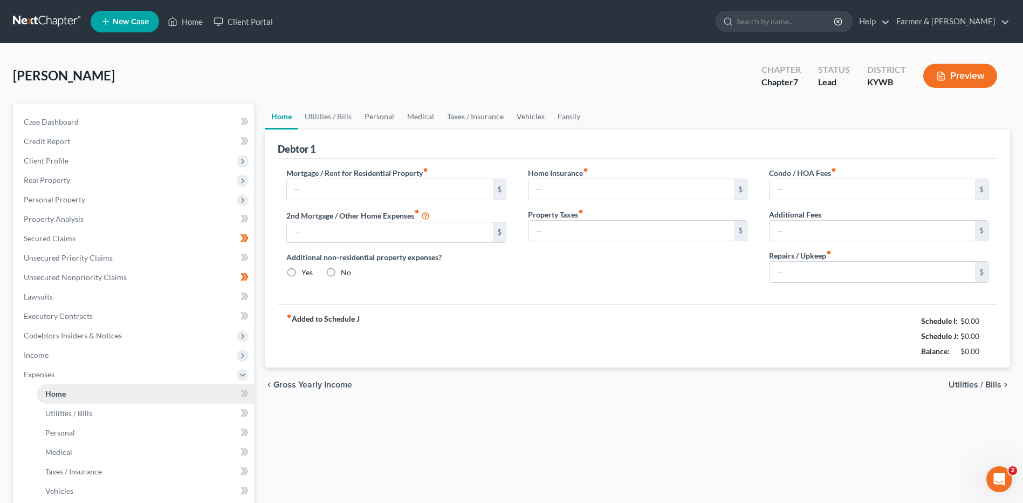
type input "0.00"
type input "150.00"
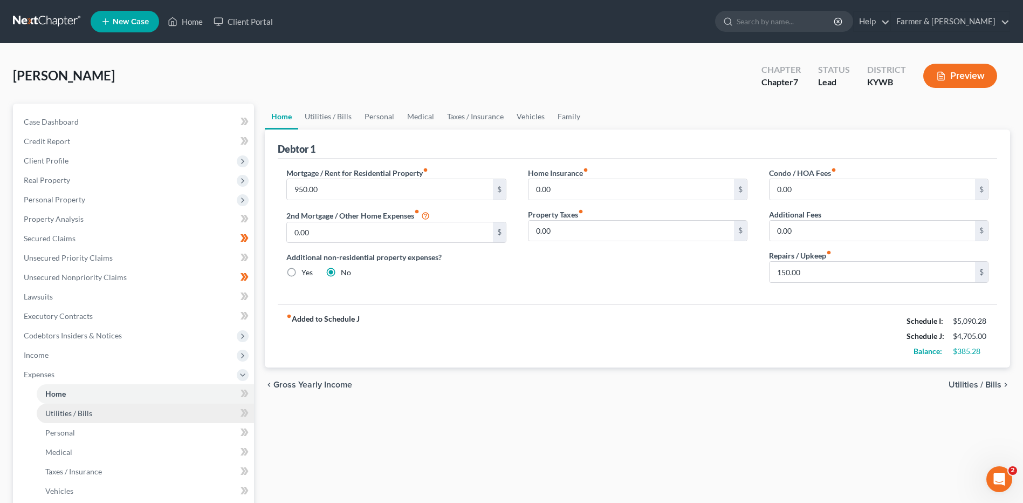
click at [145, 411] on link "Utilities / Bills" at bounding box center [145, 412] width 217 height 19
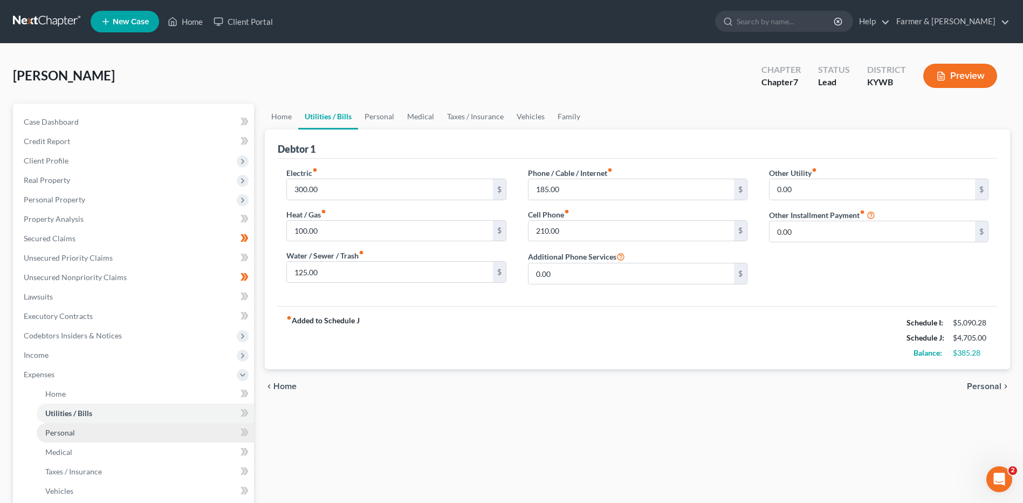
click at [132, 433] on link "Personal" at bounding box center [145, 432] width 217 height 19
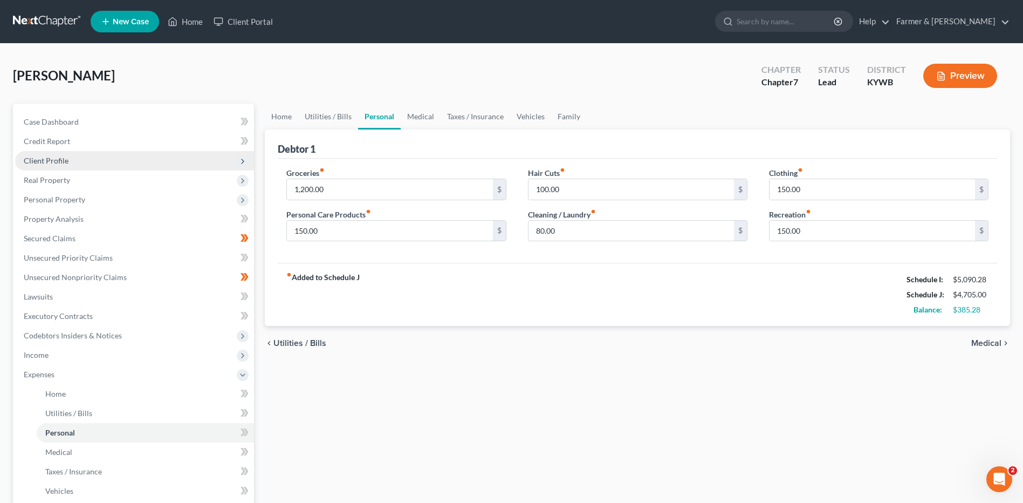
click at [94, 163] on span "Client Profile" at bounding box center [134, 160] width 239 height 19
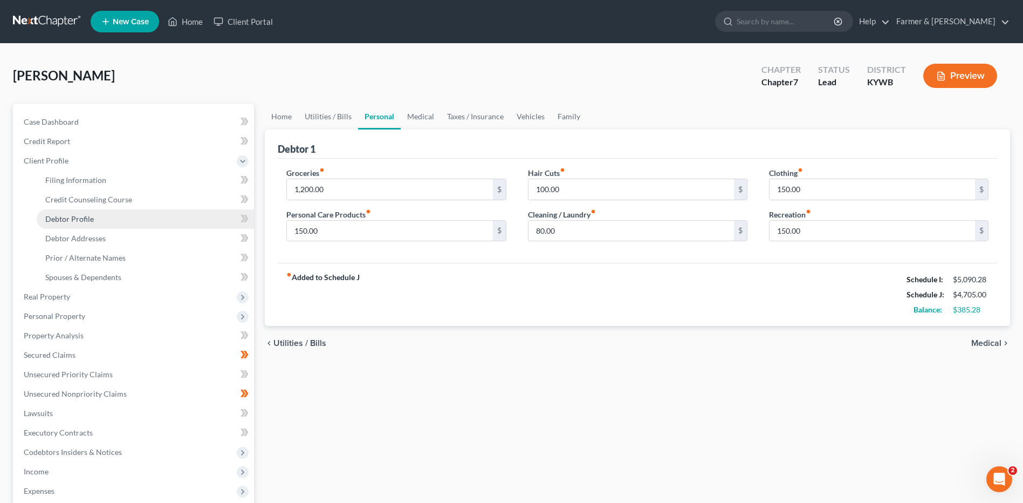
click at [105, 220] on link "Debtor Profile" at bounding box center [145, 218] width 217 height 19
select select "1"
select select "4"
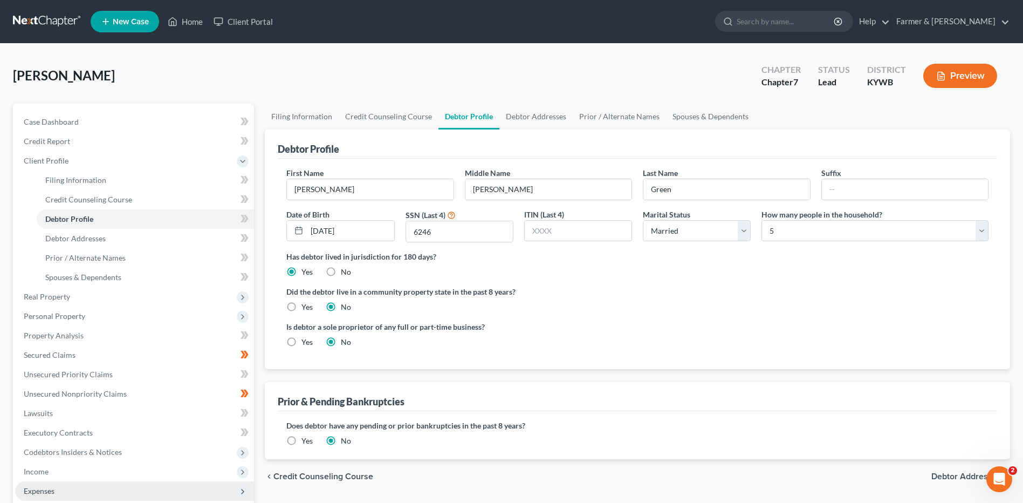
click at [68, 494] on span "Expenses" at bounding box center [134, 490] width 239 height 19
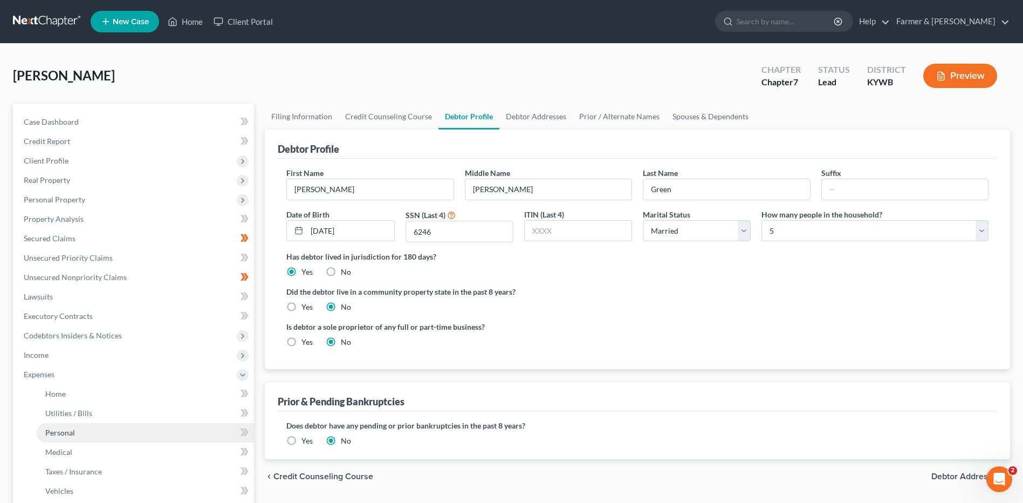
click at [96, 432] on link "Personal" at bounding box center [145, 432] width 217 height 19
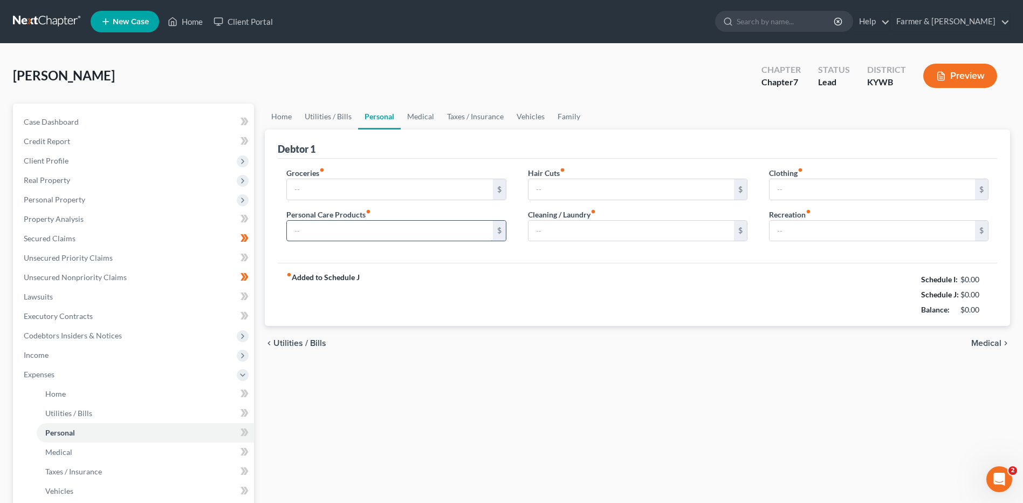
type input "1,200.00"
type input "150.00"
type input "100.00"
type input "80.00"
type input "150.00"
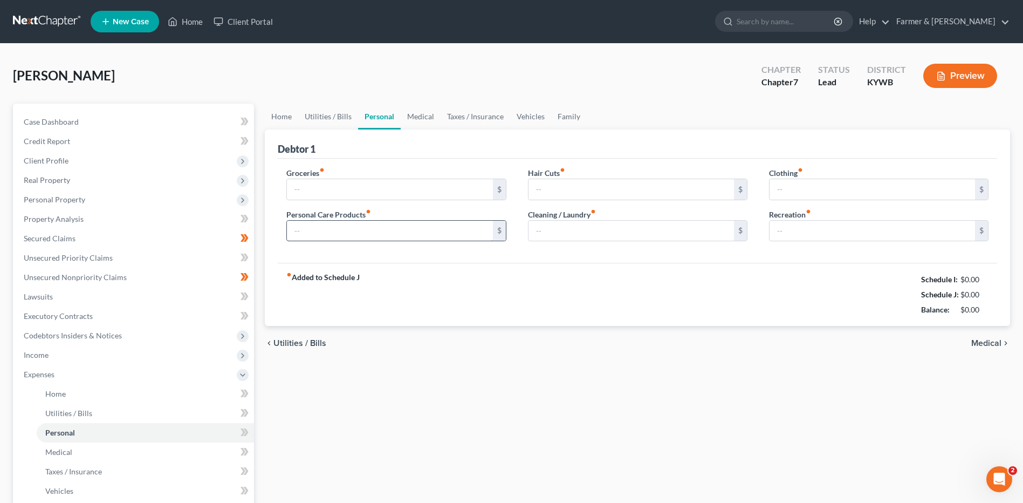
type input "150.00"
click at [355, 193] on input "1,200.00" at bounding box center [390, 189] width 206 height 20
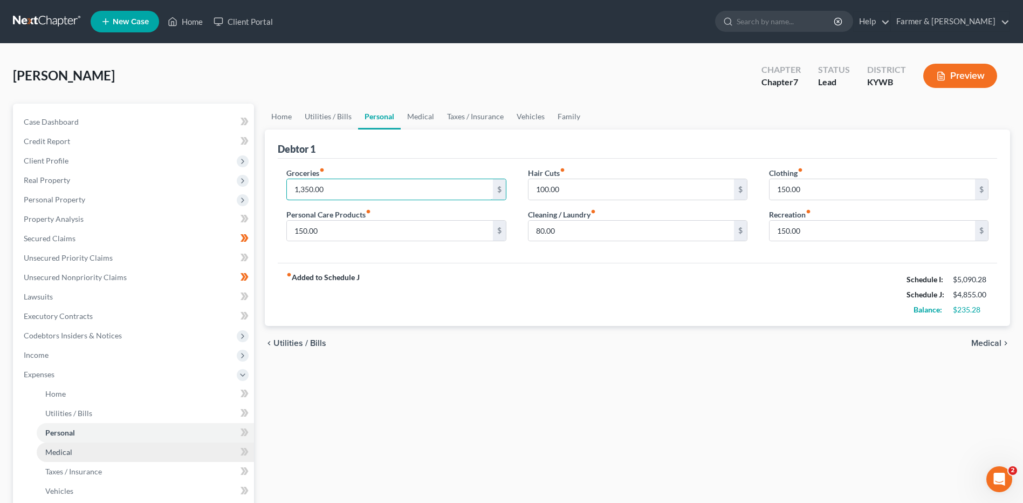
type input "1,350.00"
click at [106, 449] on link "Medical" at bounding box center [145, 451] width 217 height 19
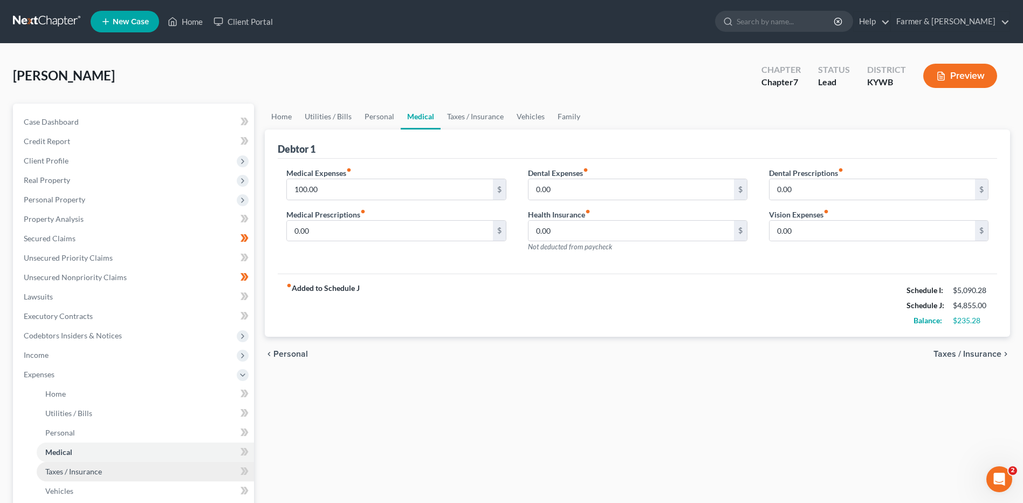
click at [99, 477] on link "Taxes / Insurance" at bounding box center [145, 471] width 217 height 19
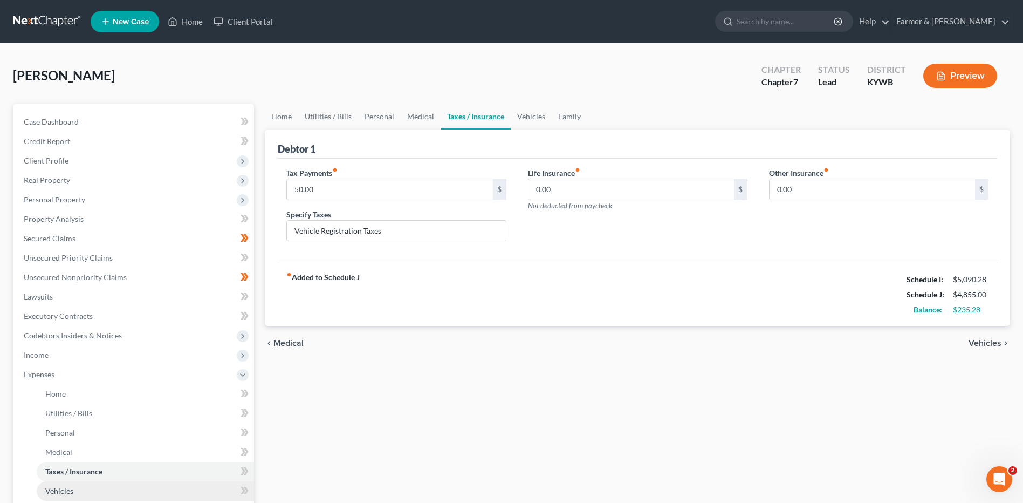
click at [94, 488] on link "Vehicles" at bounding box center [145, 490] width 217 height 19
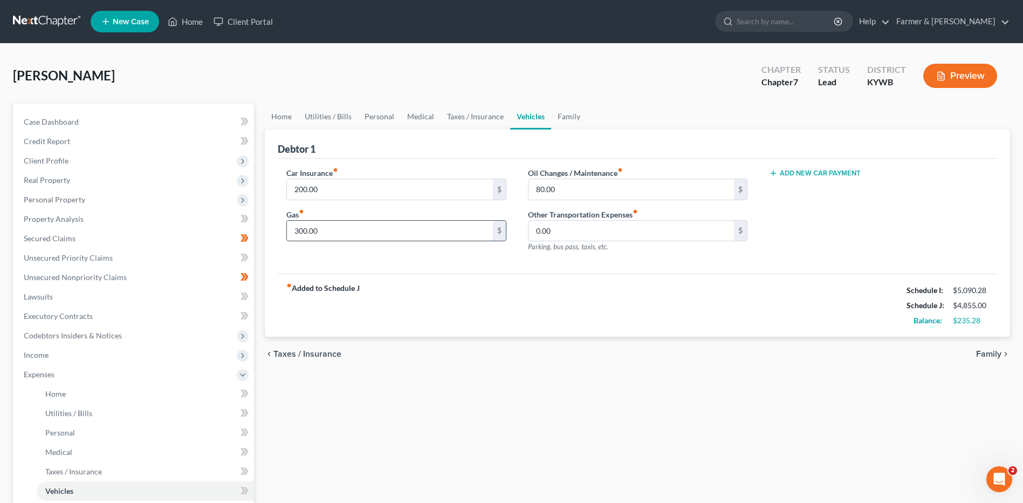
click at [387, 229] on input "300.00" at bounding box center [390, 231] width 206 height 20
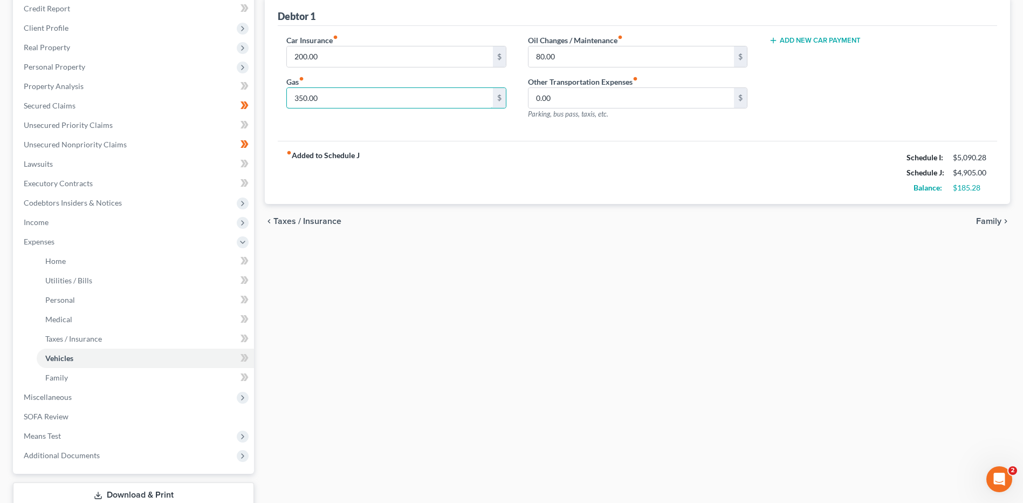
scroll to position [135, 0]
type input "350.00"
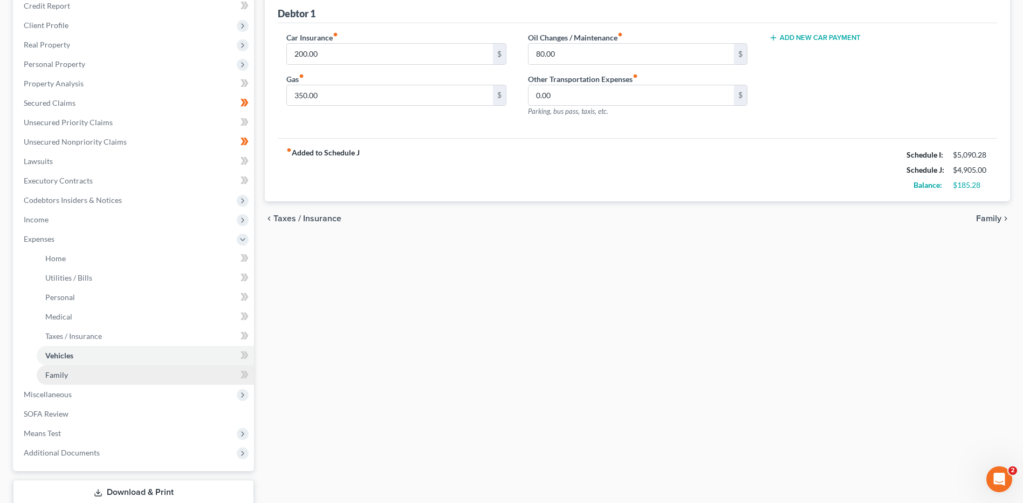
click at [152, 371] on link "Family" at bounding box center [145, 374] width 217 height 19
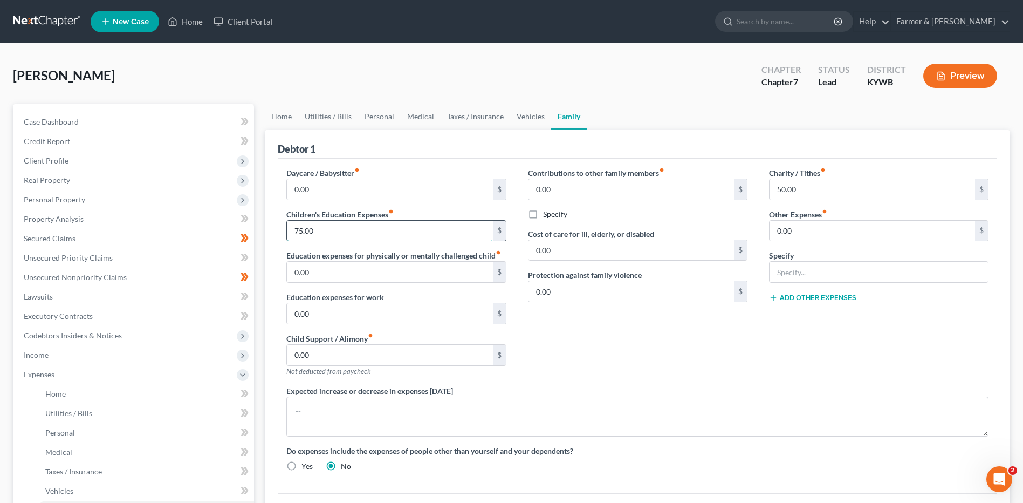
click at [353, 231] on input "75.00" at bounding box center [390, 231] width 206 height 20
type input "150.00"
click at [113, 151] on span "Client Profile" at bounding box center [134, 160] width 239 height 19
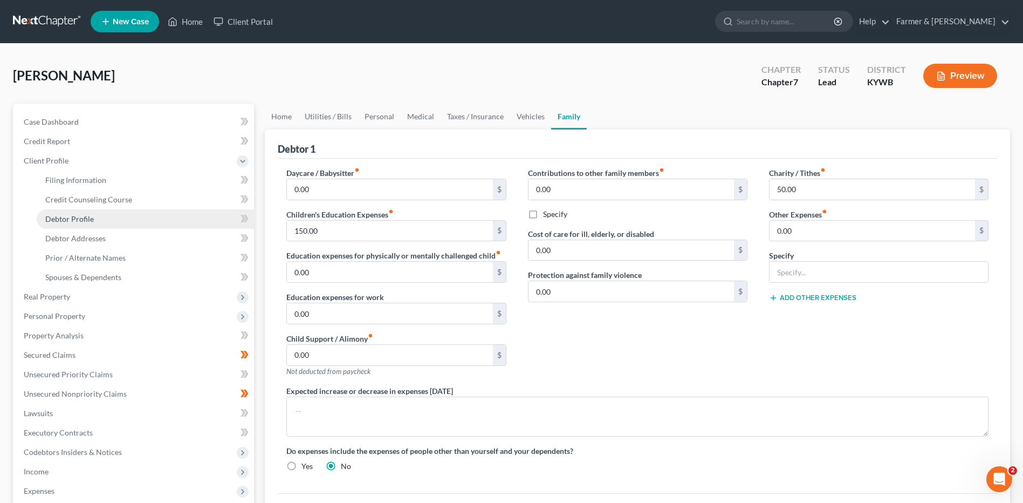
click at [104, 218] on link "Debtor Profile" at bounding box center [145, 218] width 217 height 19
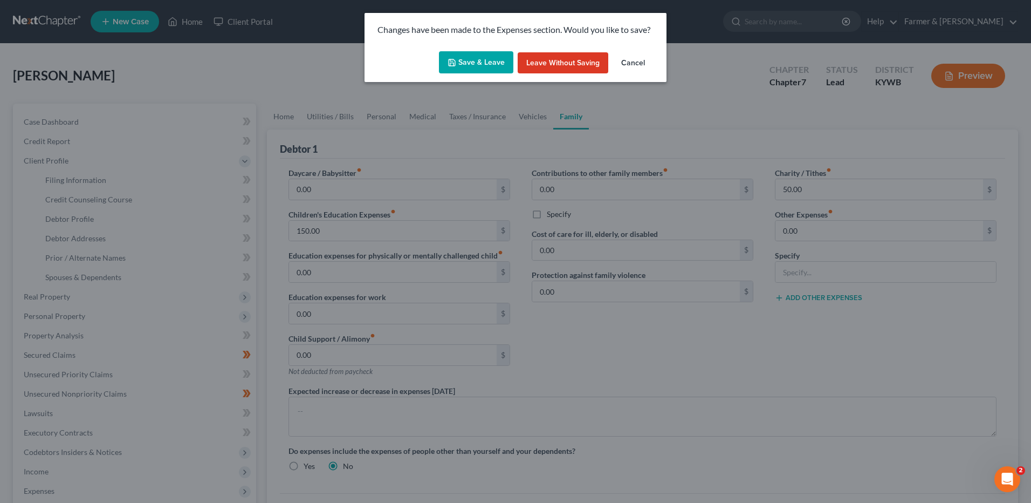
click at [473, 67] on button "Save & Leave" at bounding box center [476, 62] width 74 height 23
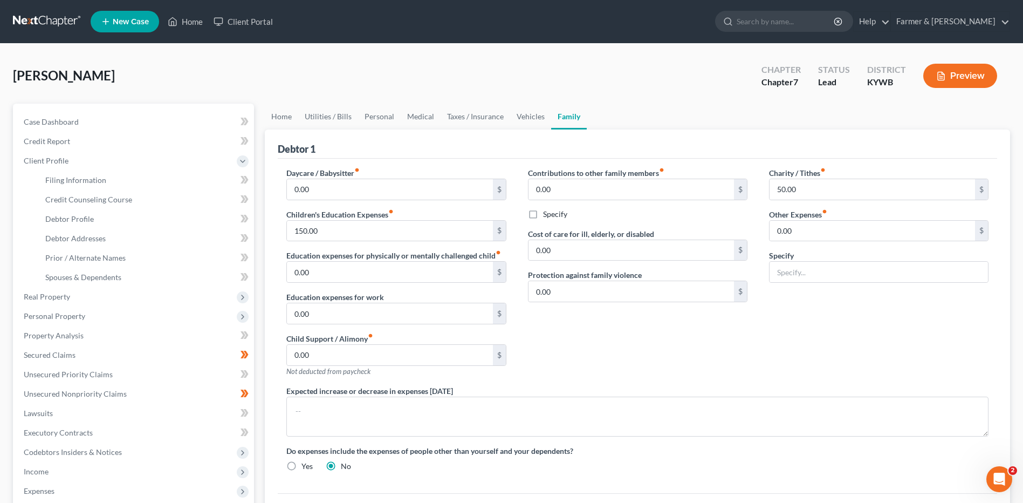
select select "1"
select select "4"
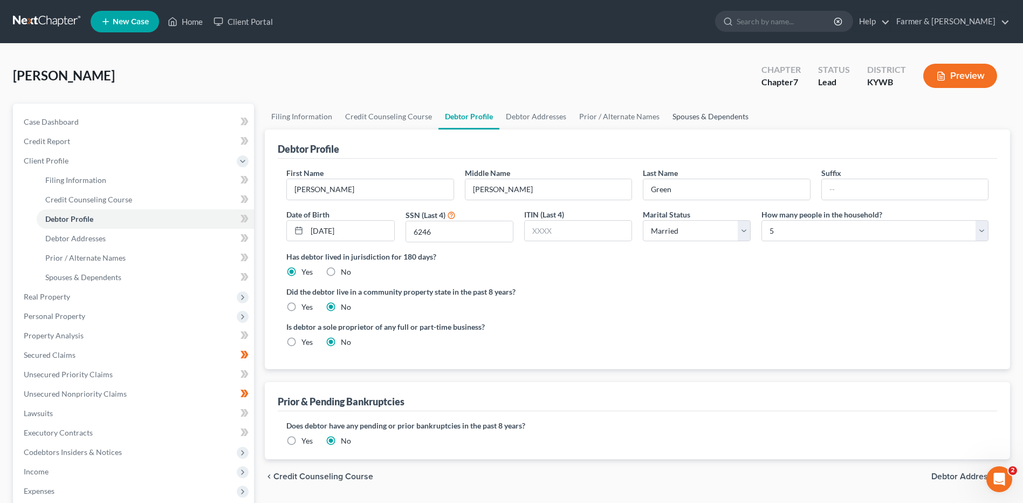
click at [687, 117] on link "Spouses & Dependents" at bounding box center [710, 117] width 89 height 26
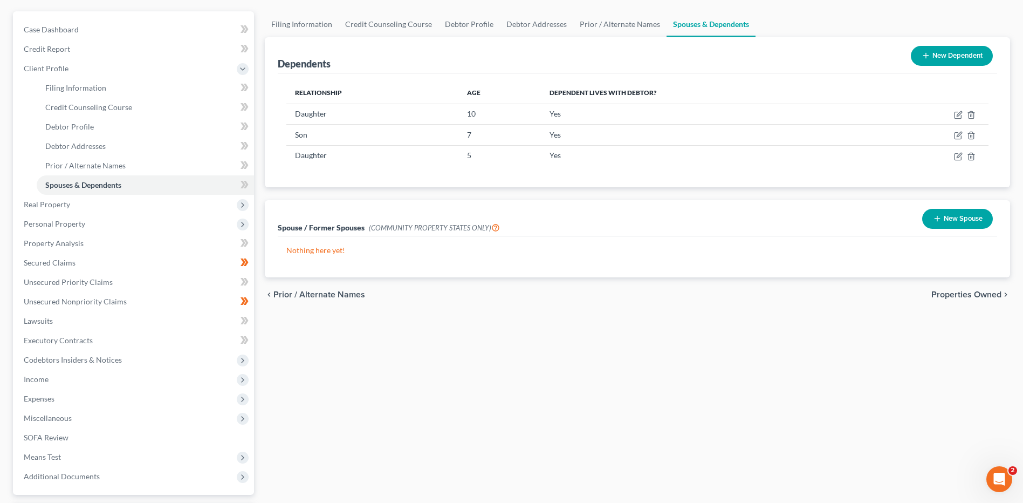
scroll to position [187, 0]
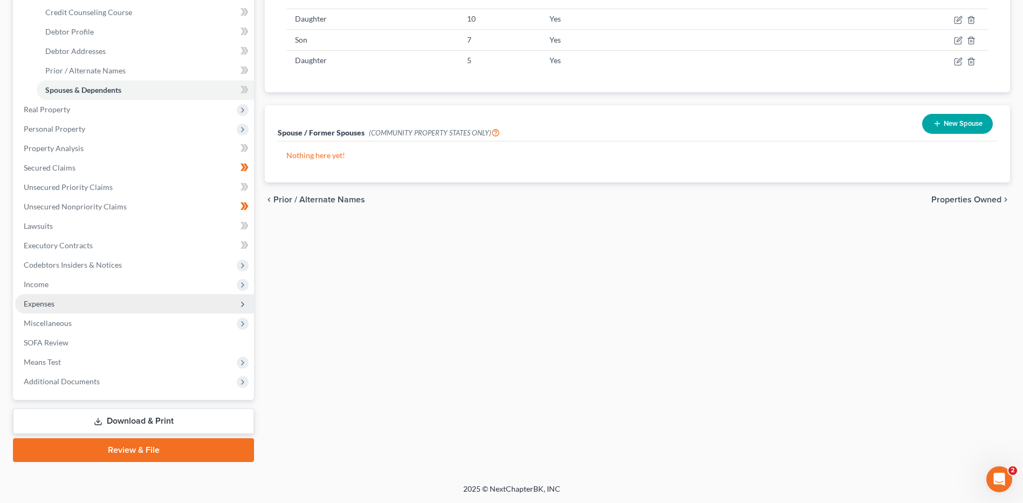
click at [99, 303] on span "Expenses" at bounding box center [134, 303] width 239 height 19
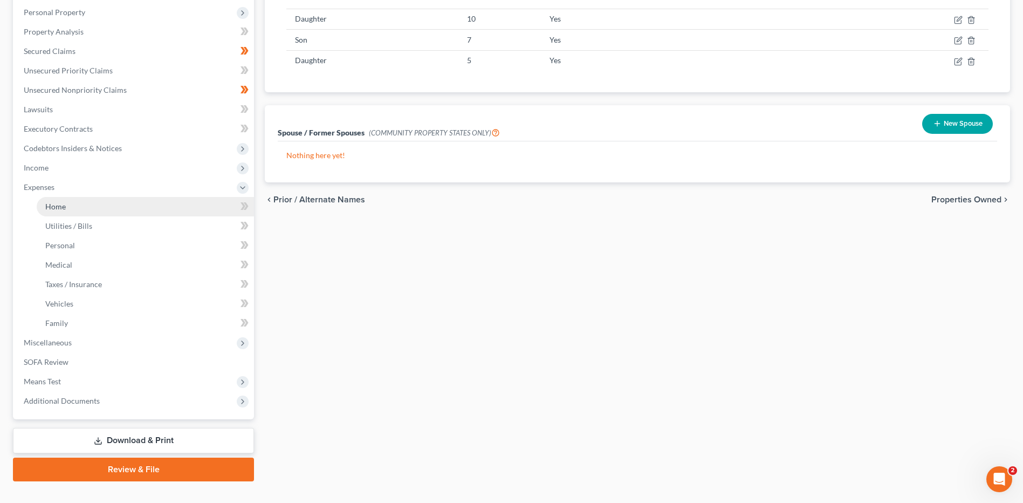
click at [136, 213] on link "Home" at bounding box center [145, 206] width 217 height 19
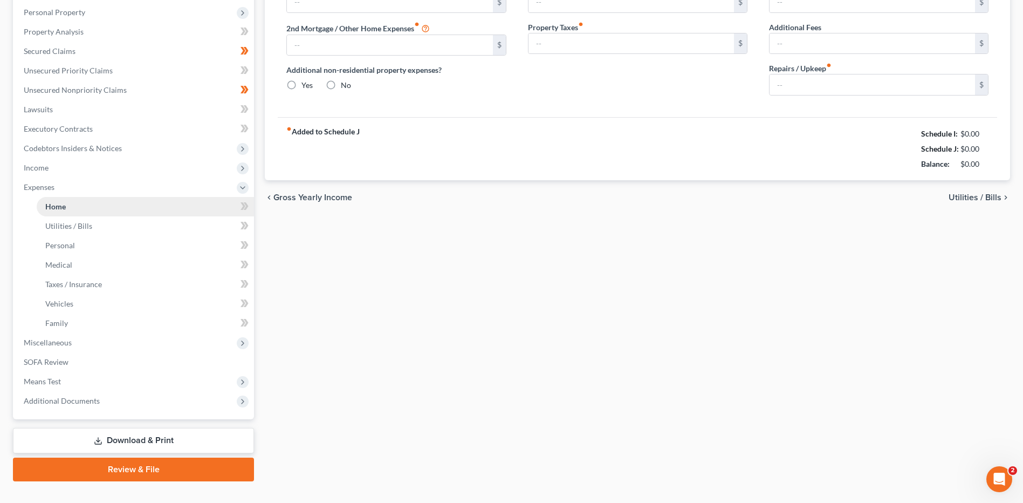
scroll to position [24, 0]
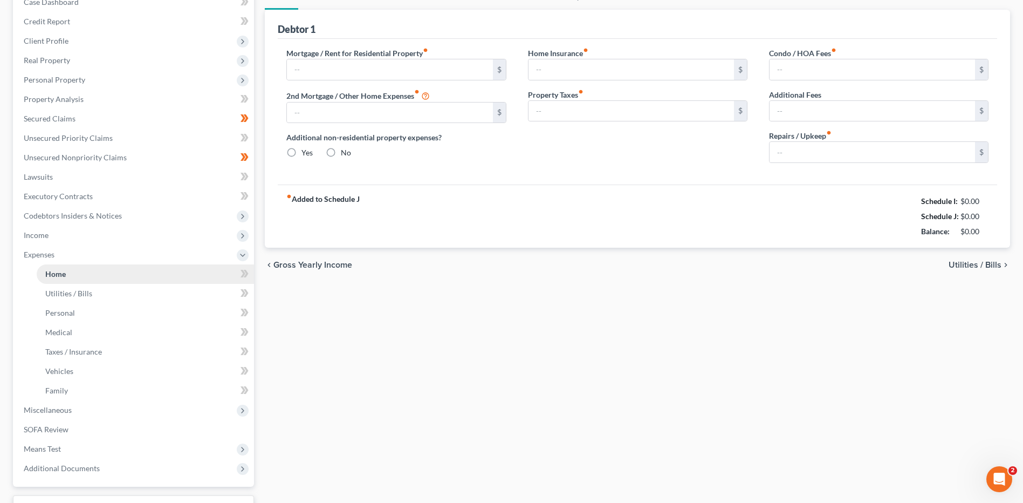
type input "950.00"
type input "0.00"
radio input "true"
type input "0.00"
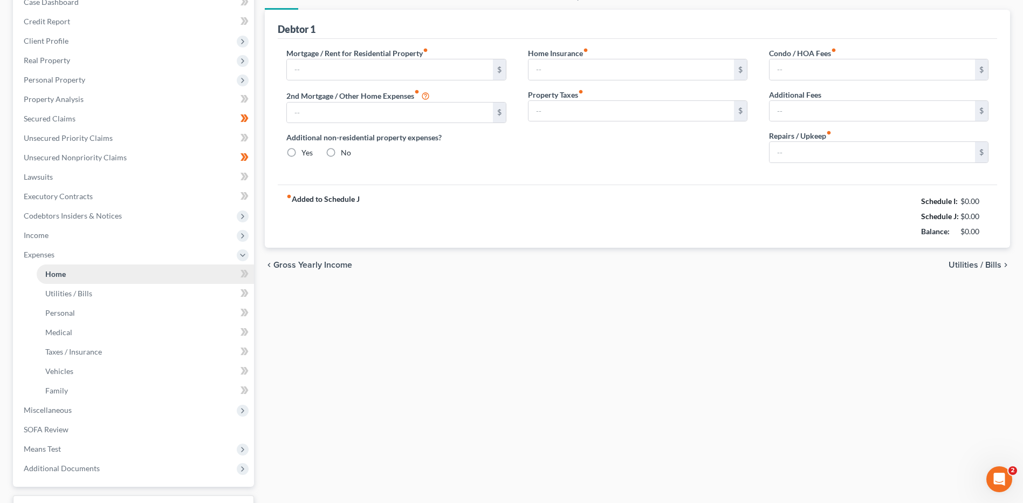
type input "0.00"
type input "150.00"
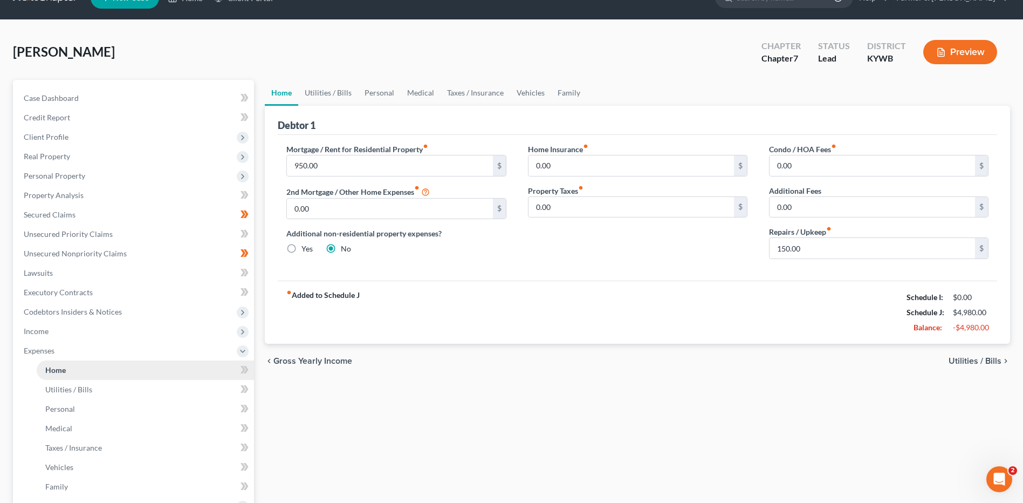
scroll to position [0, 0]
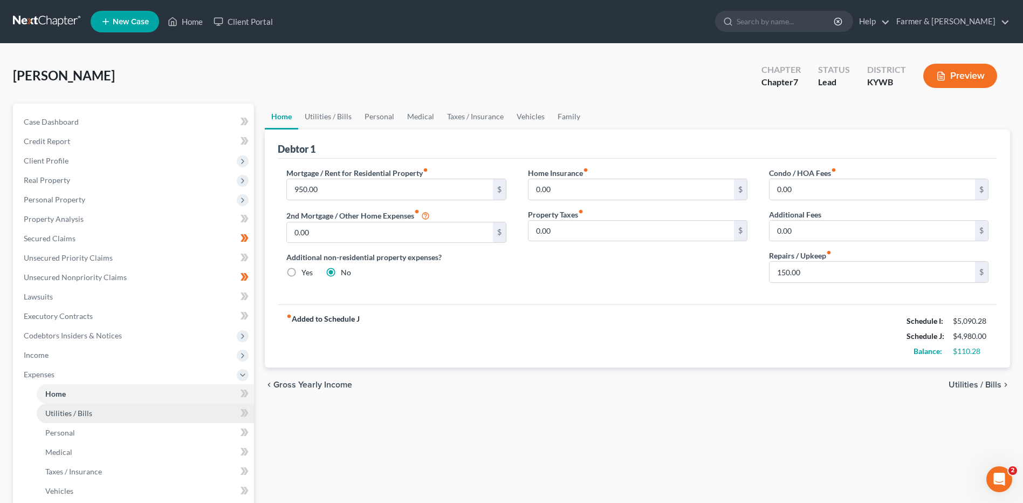
click at [77, 409] on span "Utilities / Bills" at bounding box center [68, 412] width 47 height 9
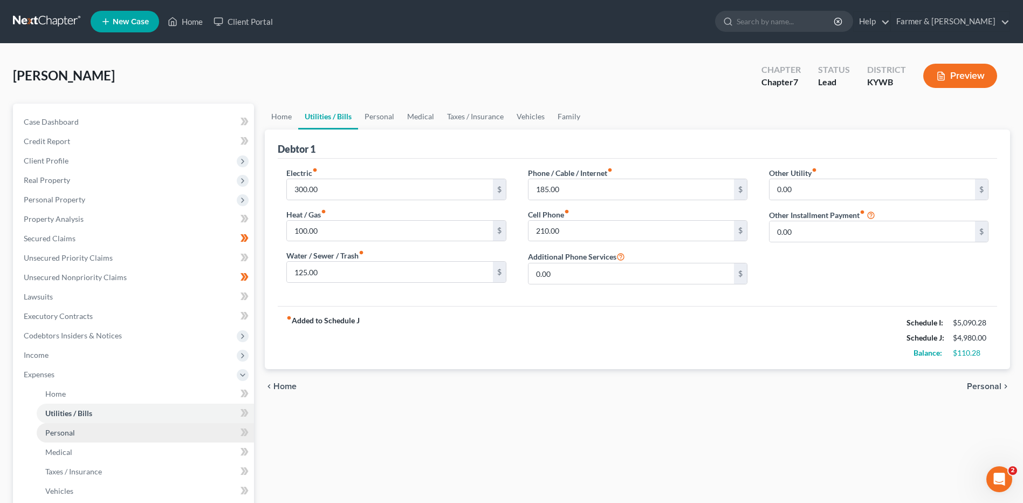
click at [77, 432] on link "Personal" at bounding box center [145, 432] width 217 height 19
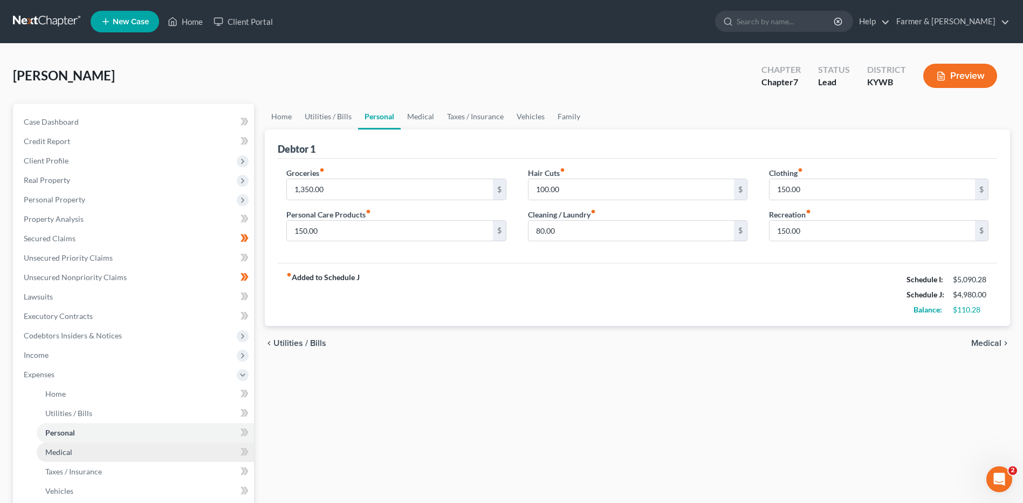
click at [77, 455] on link "Medical" at bounding box center [145, 451] width 217 height 19
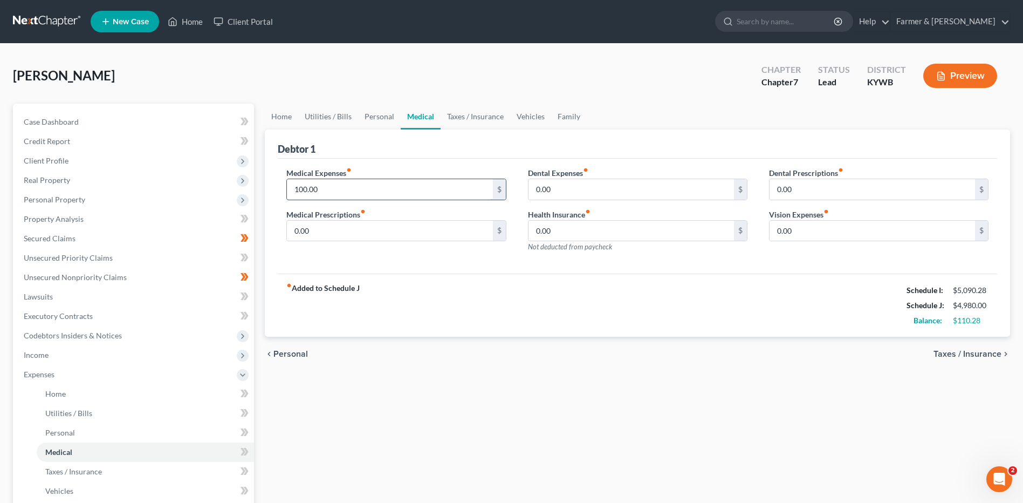
click at [352, 187] on input "100.00" at bounding box center [390, 189] width 206 height 20
type input "125.00"
click at [110, 468] on link "Taxes / Insurance" at bounding box center [145, 471] width 217 height 19
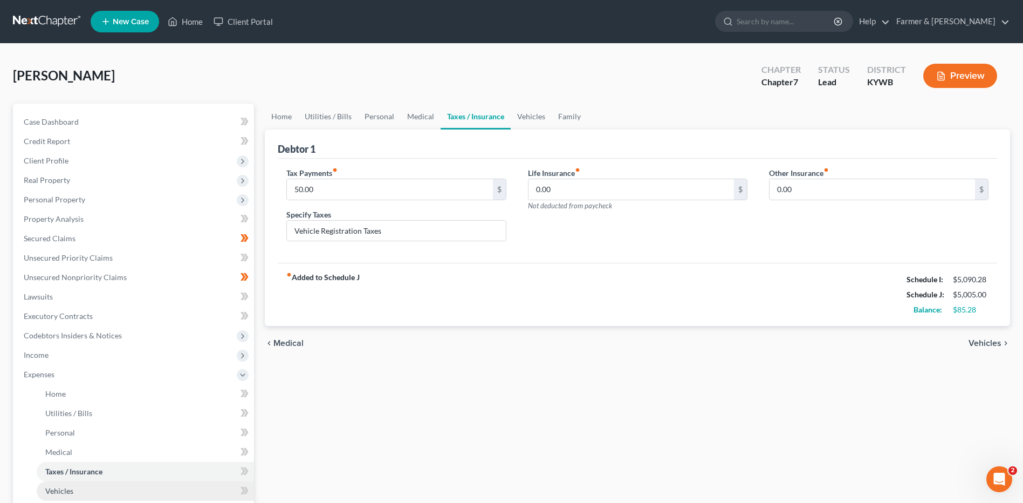
click at [93, 485] on link "Vehicles" at bounding box center [145, 490] width 217 height 19
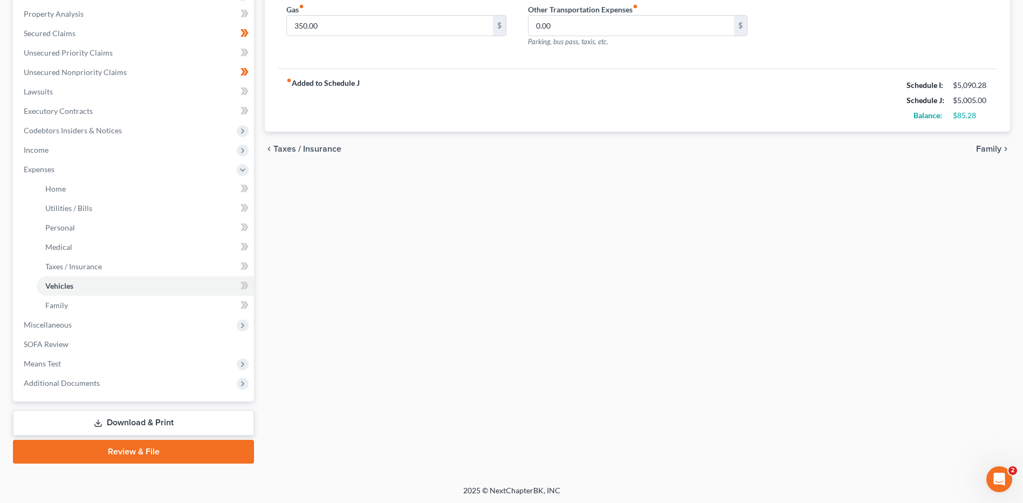
scroll to position [207, 0]
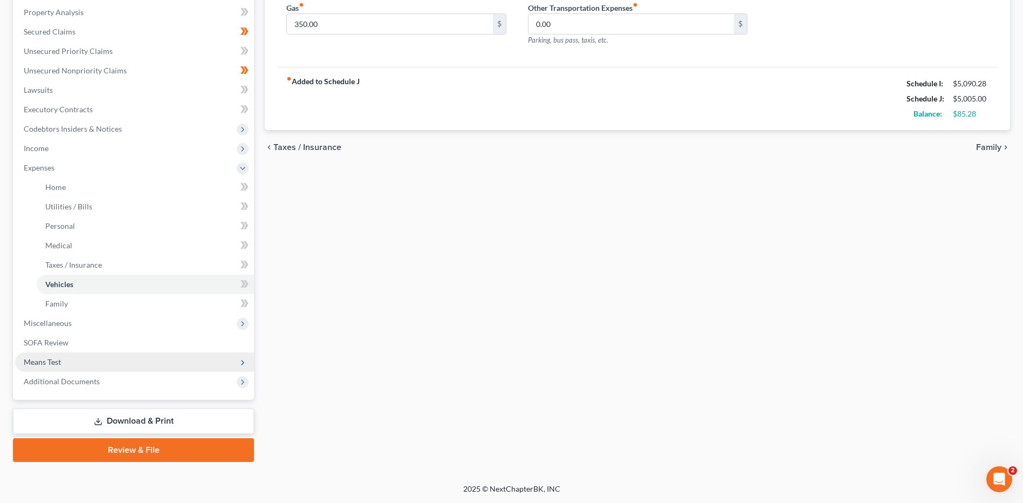
click at [72, 362] on span "Means Test" at bounding box center [134, 361] width 239 height 19
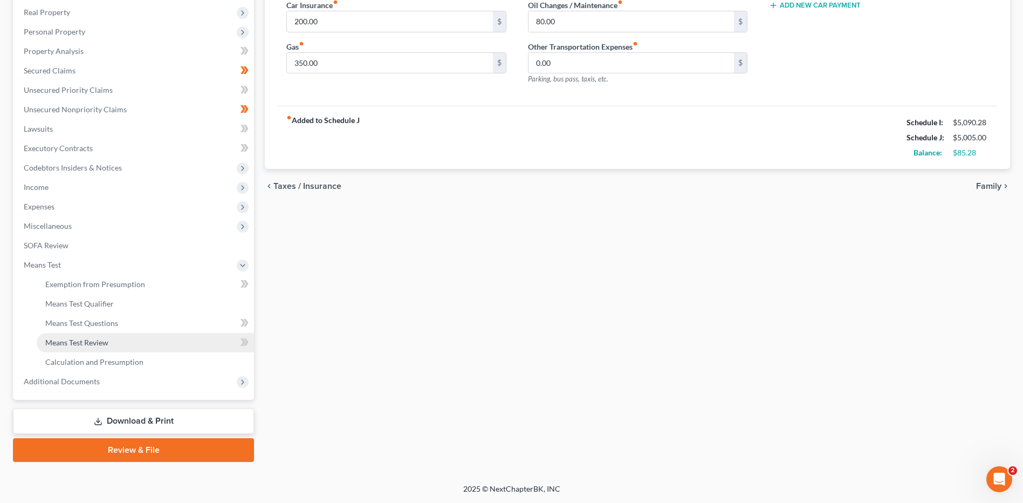
scroll to position [168, 0]
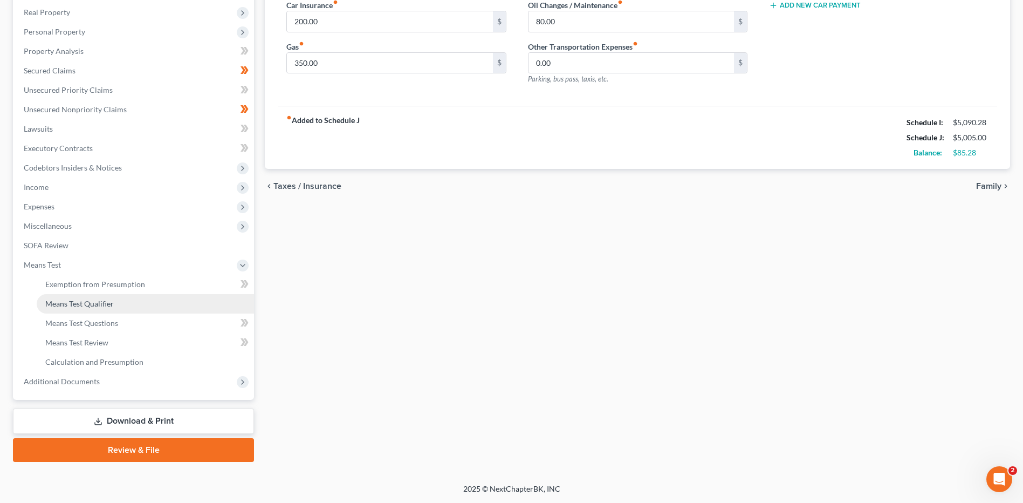
click at [125, 297] on link "Means Test Qualifier" at bounding box center [145, 303] width 217 height 19
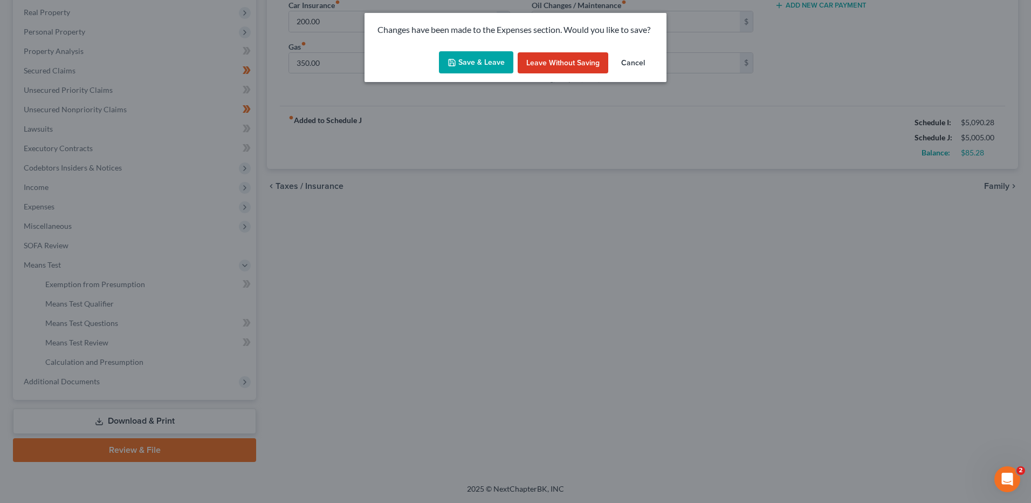
click at [475, 59] on button "Save & Leave" at bounding box center [476, 62] width 74 height 23
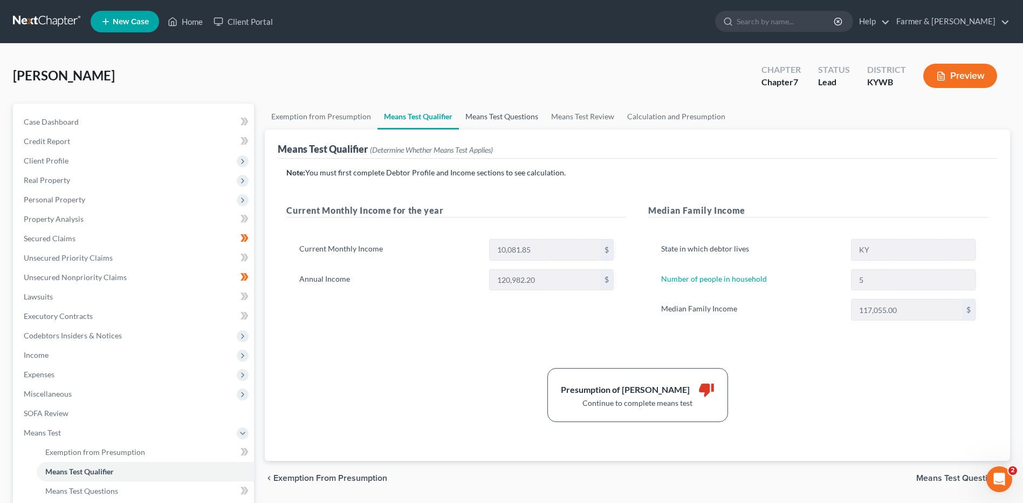
click at [517, 119] on link "Means Test Questions" at bounding box center [502, 117] width 86 height 26
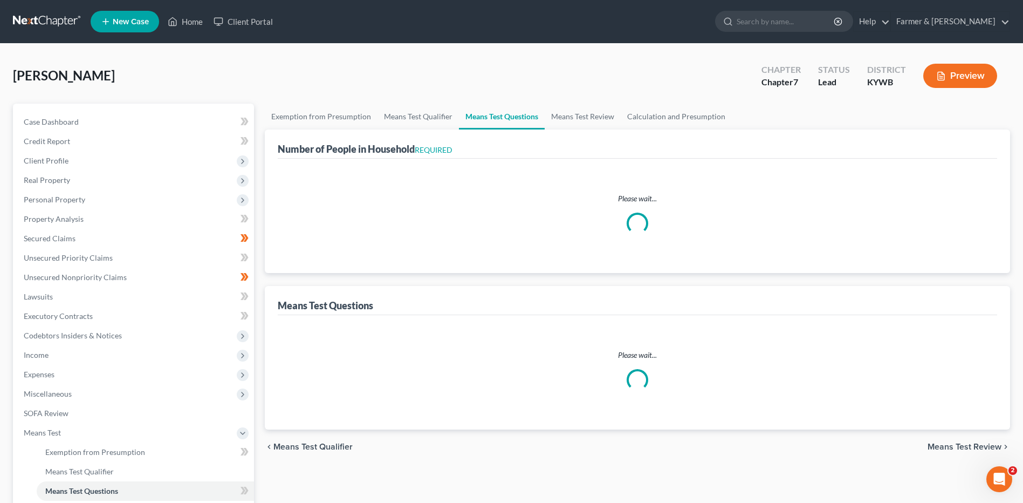
select select "0"
select select "60"
select select "3"
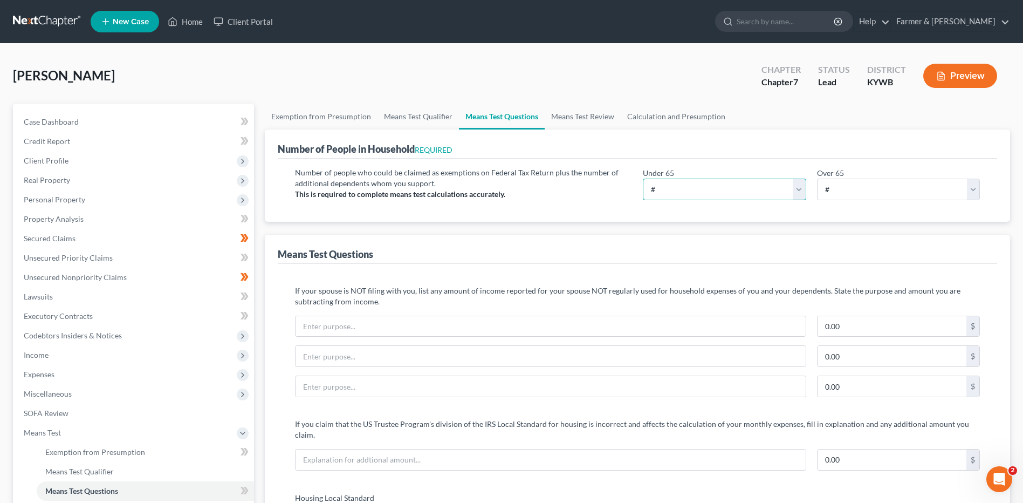
click at [669, 181] on select "# 0 1 2 3 4 5 6 7 8 9 10" at bounding box center [724, 190] width 163 height 22
select select "5"
click at [643, 179] on select "# 0 1 2 3 4 5 6 7 8 9 10" at bounding box center [724, 190] width 163 height 22
click at [111, 167] on span "Client Profile" at bounding box center [134, 160] width 239 height 19
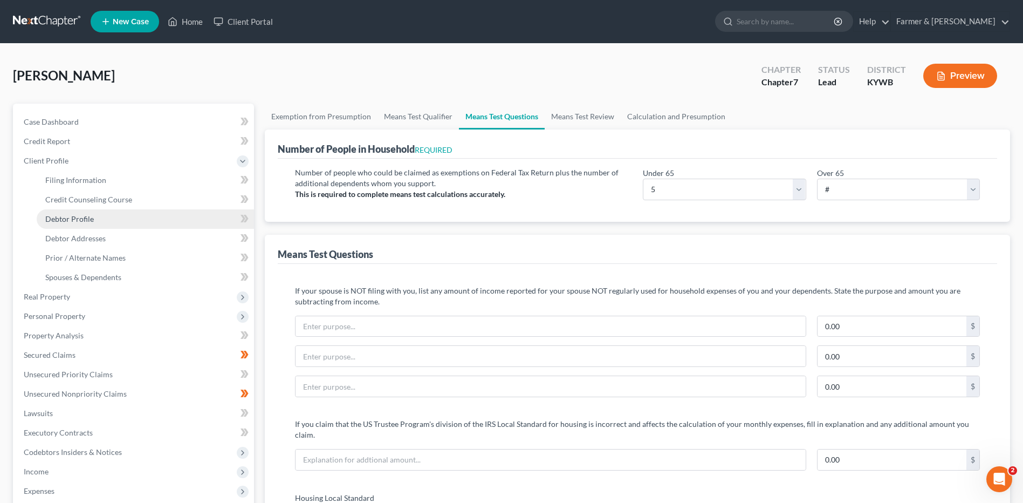
click at [100, 220] on link "Debtor Profile" at bounding box center [145, 218] width 217 height 19
select select "1"
select select "4"
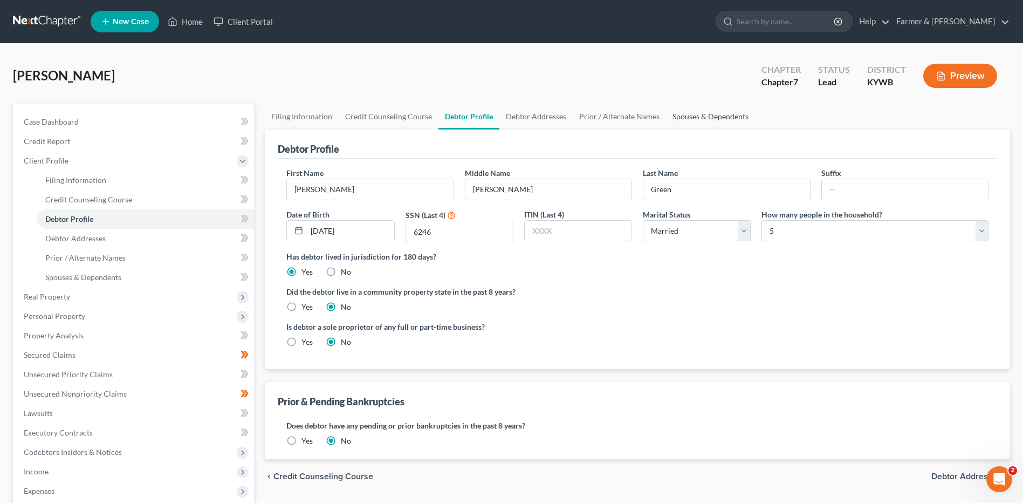
click at [679, 120] on link "Spouses & Dependents" at bounding box center [710, 117] width 89 height 26
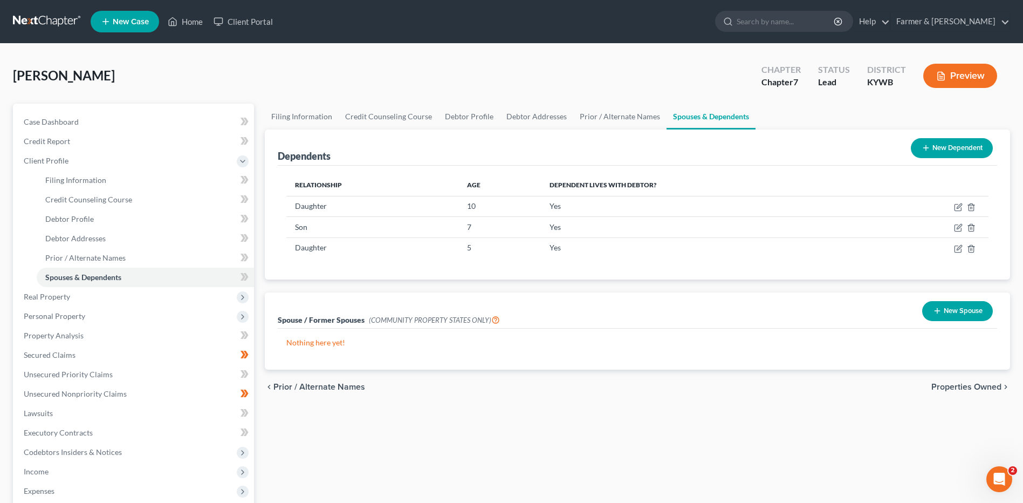
scroll to position [187, 0]
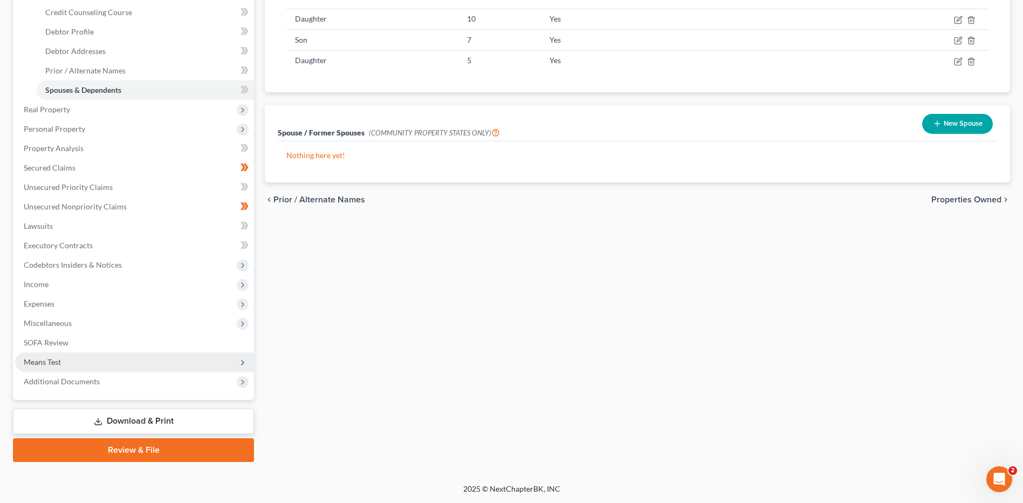
click at [71, 353] on span "Means Test" at bounding box center [134, 361] width 239 height 19
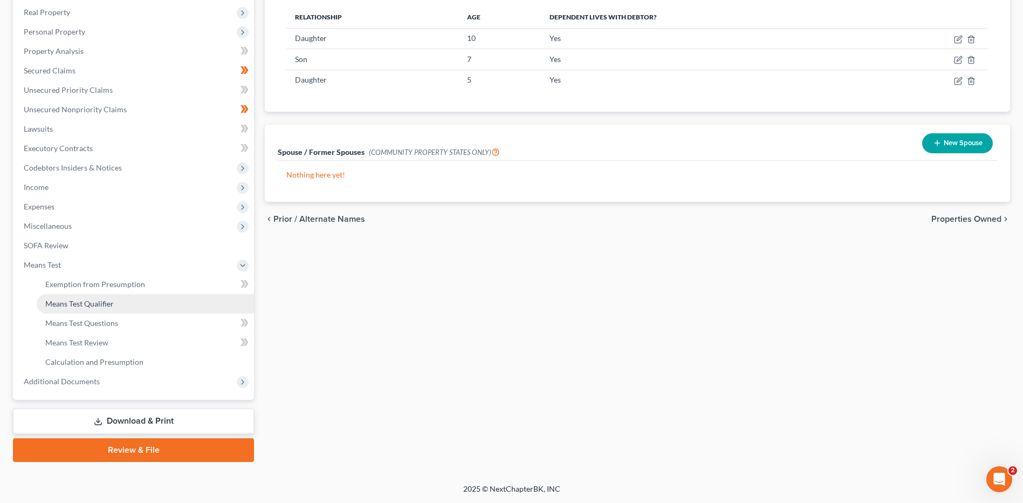
click at [121, 301] on link "Means Test Qualifier" at bounding box center [145, 303] width 217 height 19
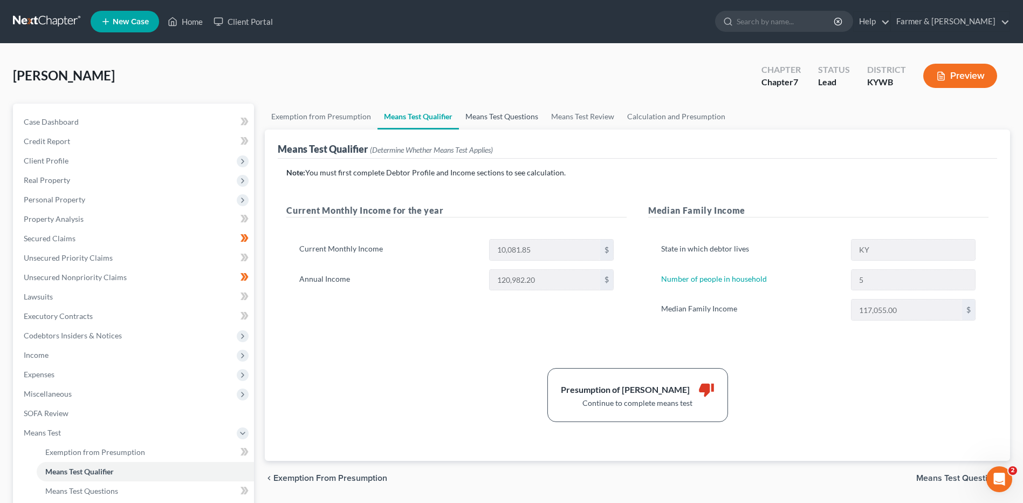
click at [518, 123] on link "Means Test Questions" at bounding box center [502, 117] width 86 height 26
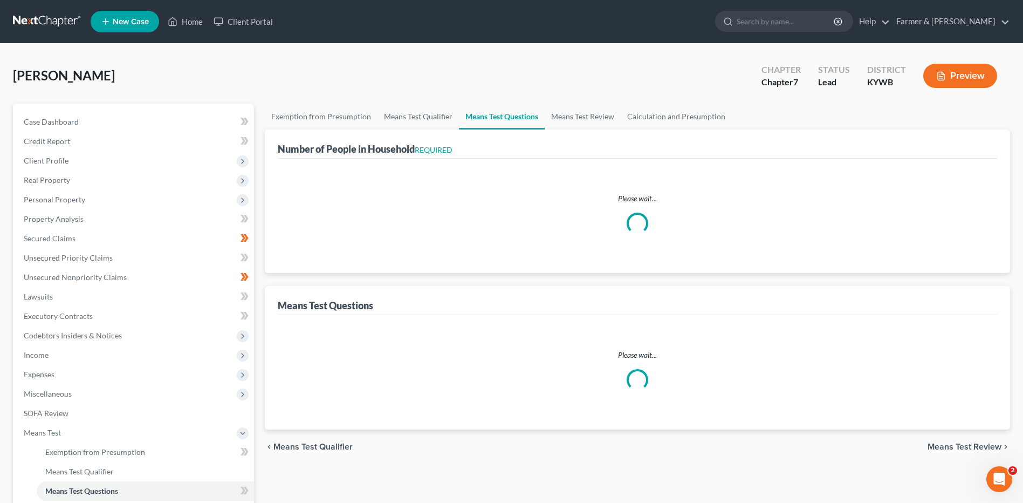
select select "0"
select select "60"
select select "5"
select select "3"
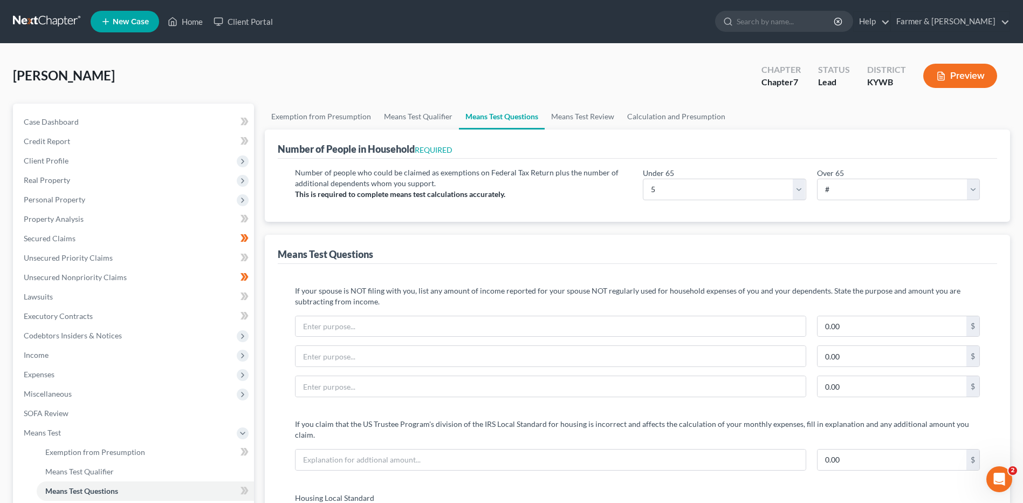
drag, startPoint x: 1023, startPoint y: 158, endPoint x: 1036, endPoint y: 201, distance: 45.6
drag, startPoint x: 1036, startPoint y: 201, endPoint x: 1007, endPoint y: 87, distance: 117.5
click at [1007, 87] on div "Preview" at bounding box center [962, 77] width 95 height 32
click at [611, 115] on link "Means Test Review" at bounding box center [583, 117] width 76 height 26
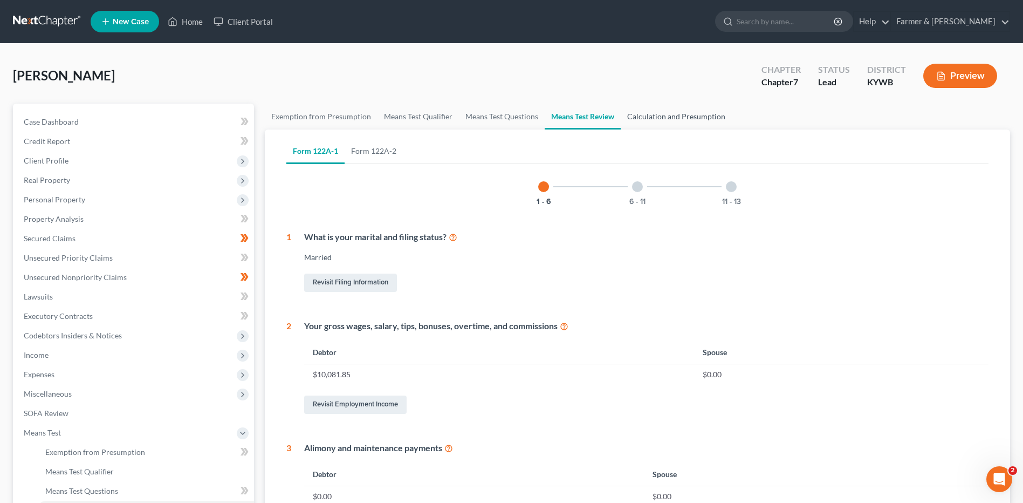
click at [665, 117] on link "Calculation and Presumption" at bounding box center [676, 117] width 111 height 26
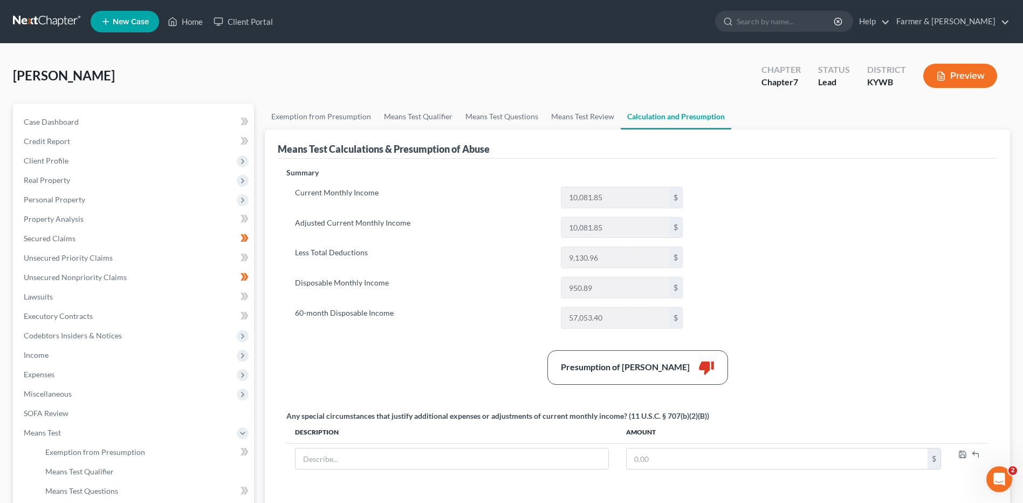
click at [35, 26] on link at bounding box center [47, 21] width 69 height 19
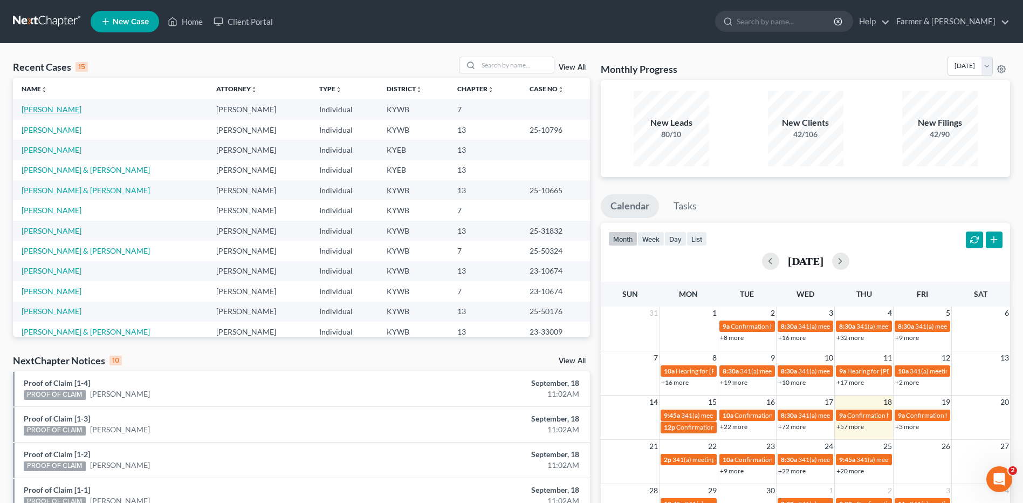
click at [60, 111] on link "[PERSON_NAME]" at bounding box center [52, 109] width 60 height 9
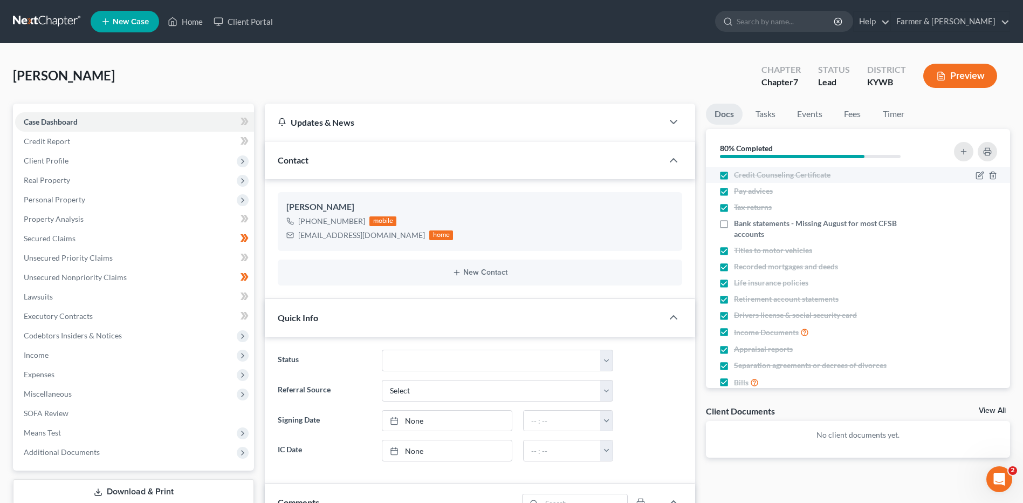
scroll to position [63, 0]
click at [159, 232] on link "Secured Claims" at bounding box center [134, 238] width 239 height 19
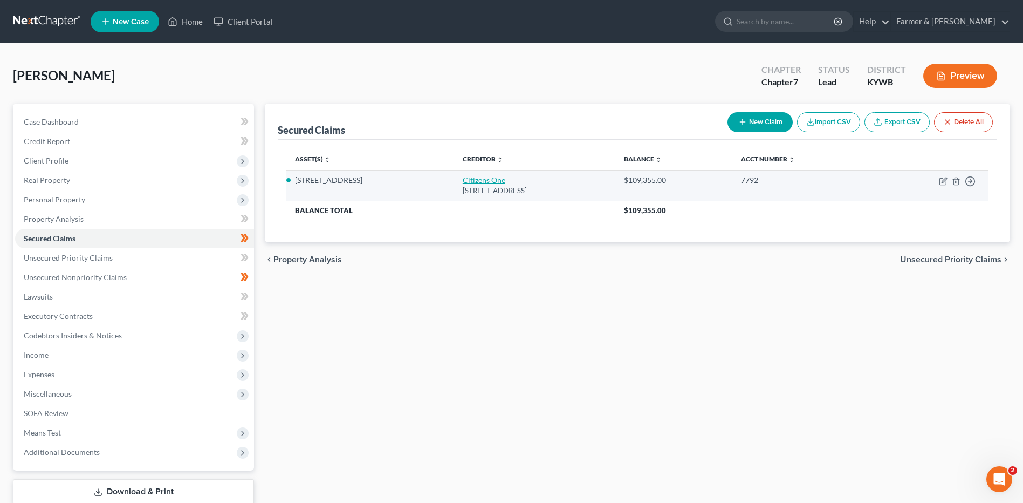
click at [463, 180] on link "Citizens One" at bounding box center [484, 179] width 43 height 9
select select "48"
select select "2"
select select "0"
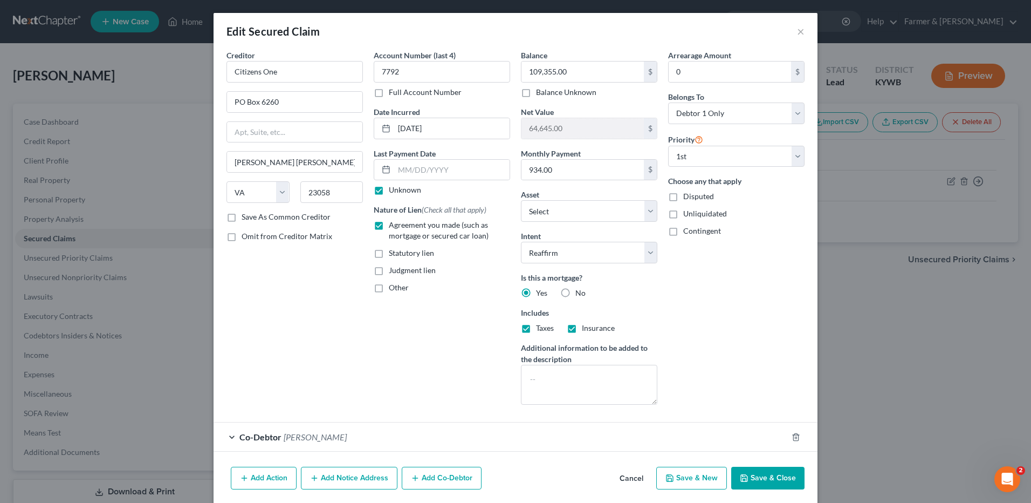
click at [767, 477] on button "Save & Close" at bounding box center [767, 478] width 73 height 23
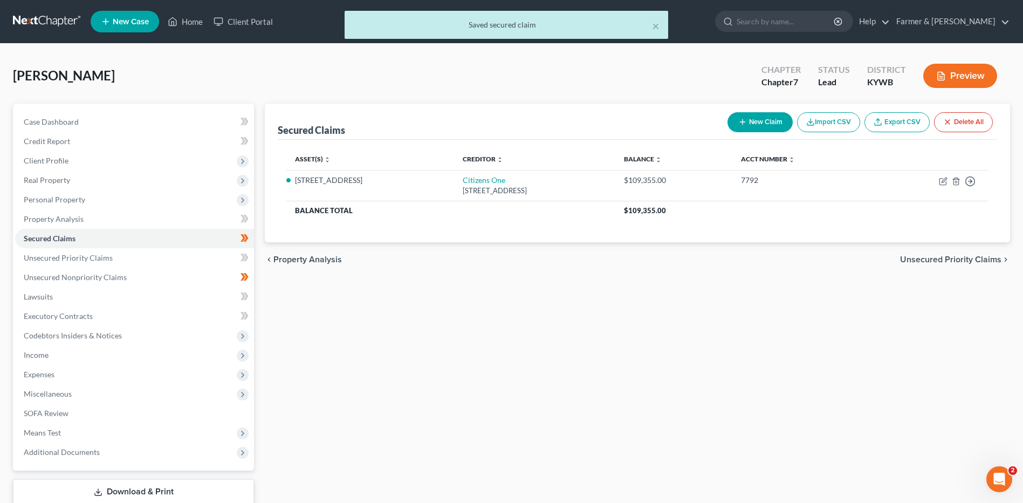
scroll to position [71, 0]
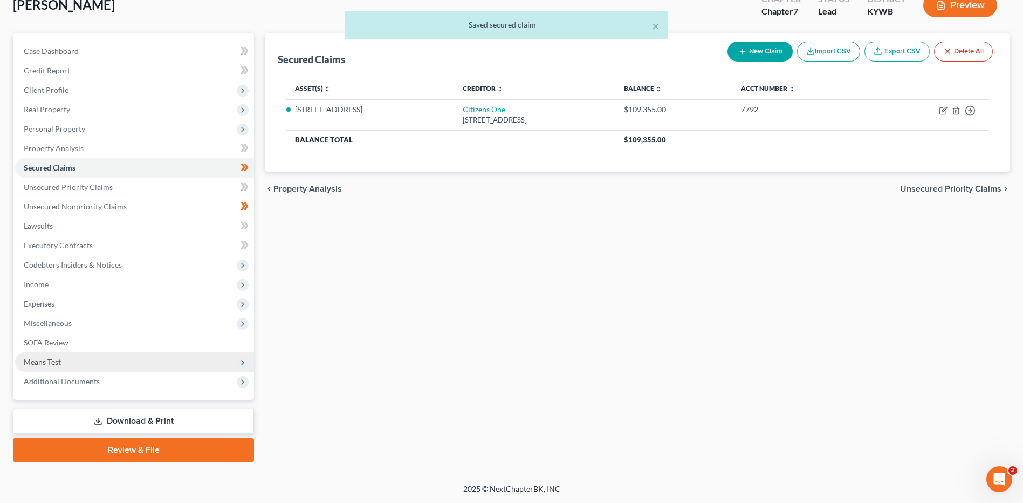
click at [93, 357] on span "Means Test" at bounding box center [134, 361] width 239 height 19
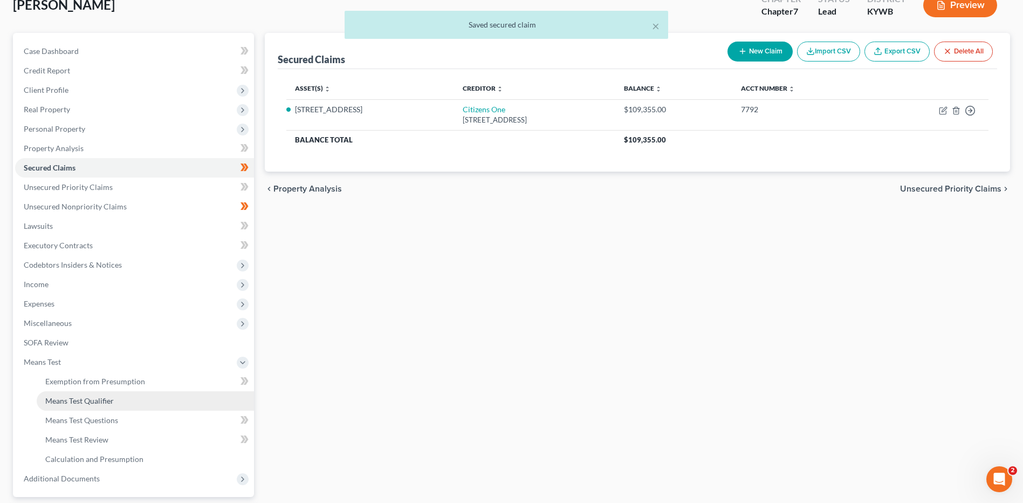
click at [99, 402] on span "Means Test Qualifier" at bounding box center [79, 400] width 69 height 9
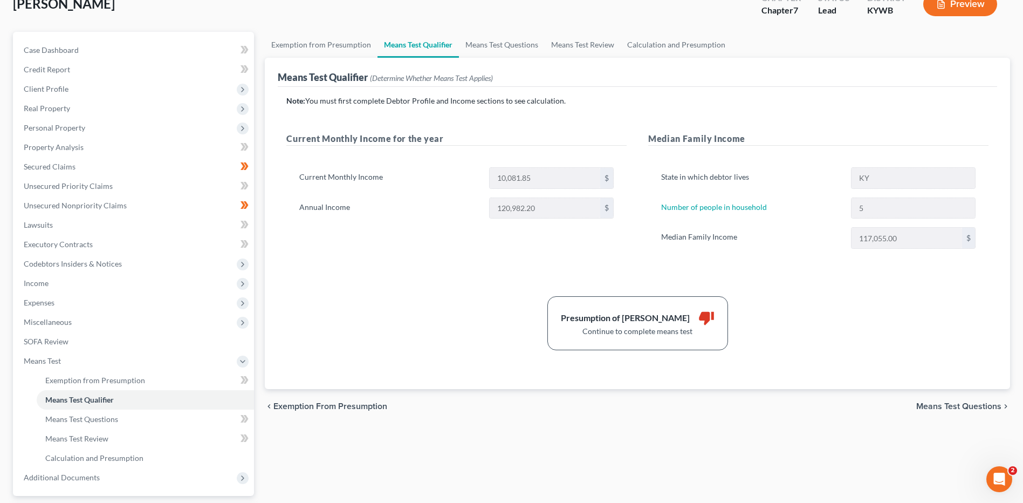
scroll to position [51, 0]
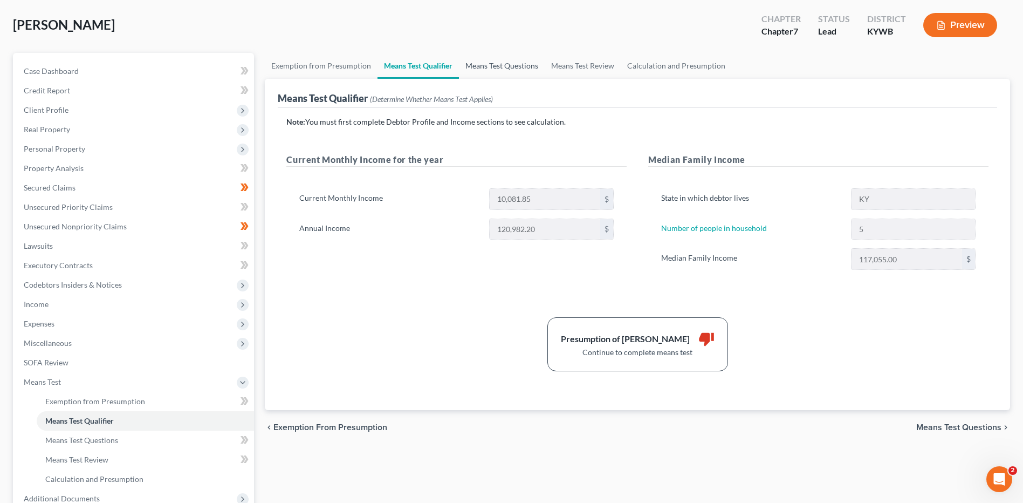
click at [507, 68] on link "Means Test Questions" at bounding box center [502, 66] width 86 height 26
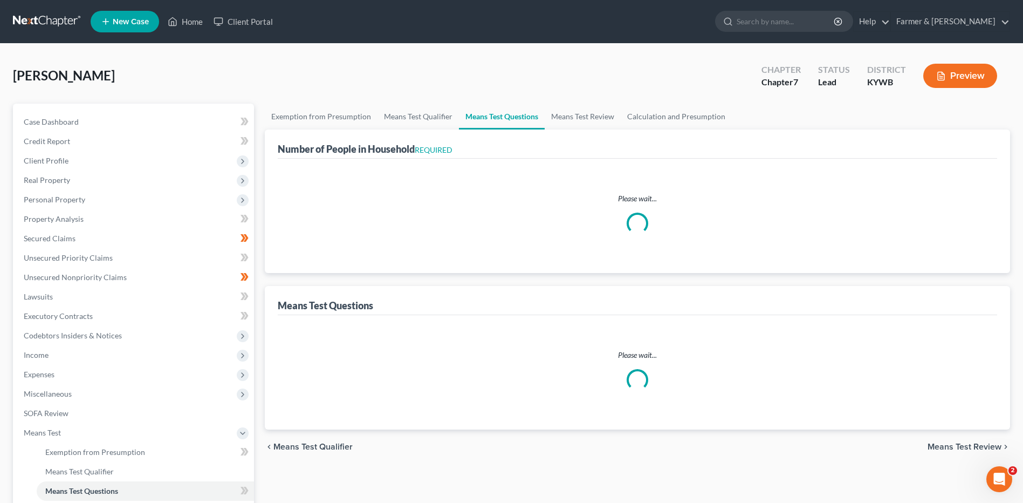
select select "0"
select select "60"
select select "5"
select select "3"
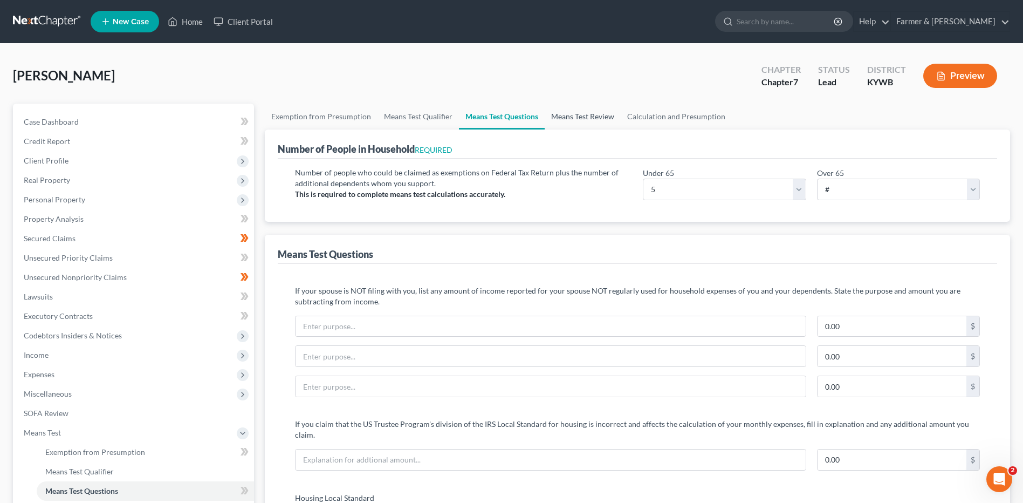
click at [570, 114] on link "Means Test Review" at bounding box center [583, 117] width 76 height 26
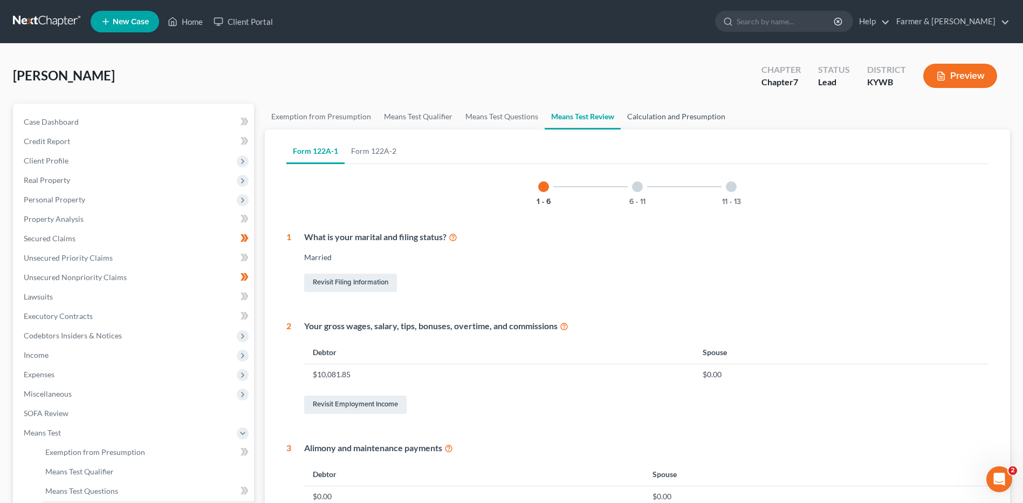
click at [678, 111] on link "Calculation and Presumption" at bounding box center [676, 117] width 111 height 26
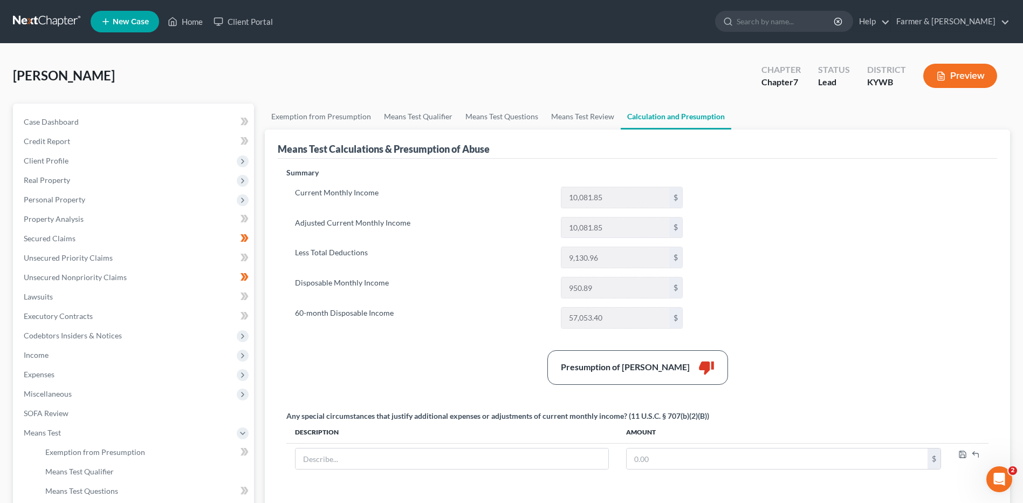
click at [19, 21] on link at bounding box center [47, 21] width 69 height 19
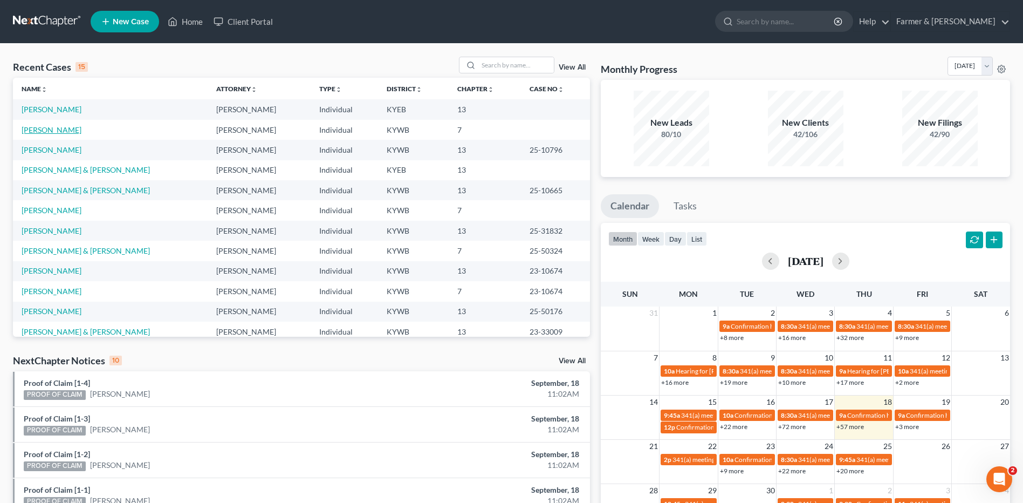
click at [54, 131] on link "[PERSON_NAME]" at bounding box center [52, 129] width 60 height 9
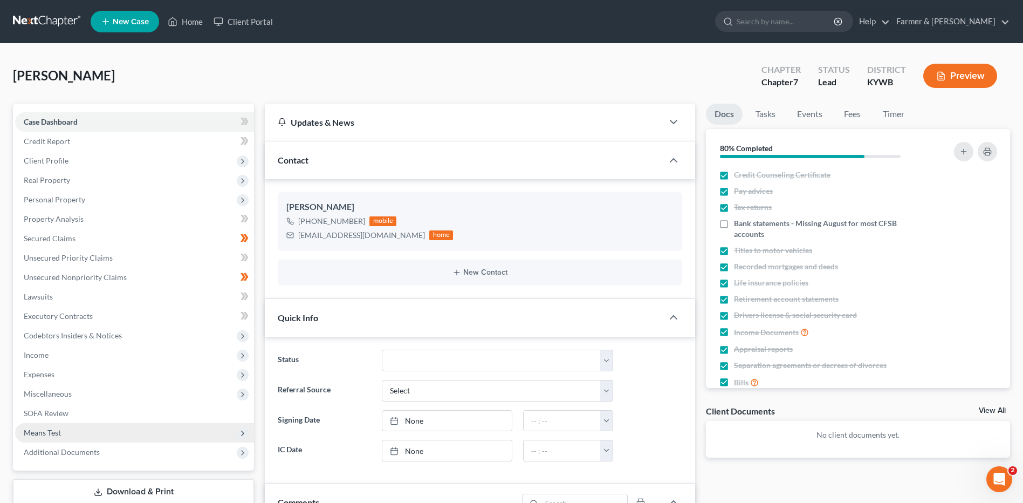
scroll to position [63, 0]
click at [65, 435] on span "Means Test" at bounding box center [134, 432] width 239 height 19
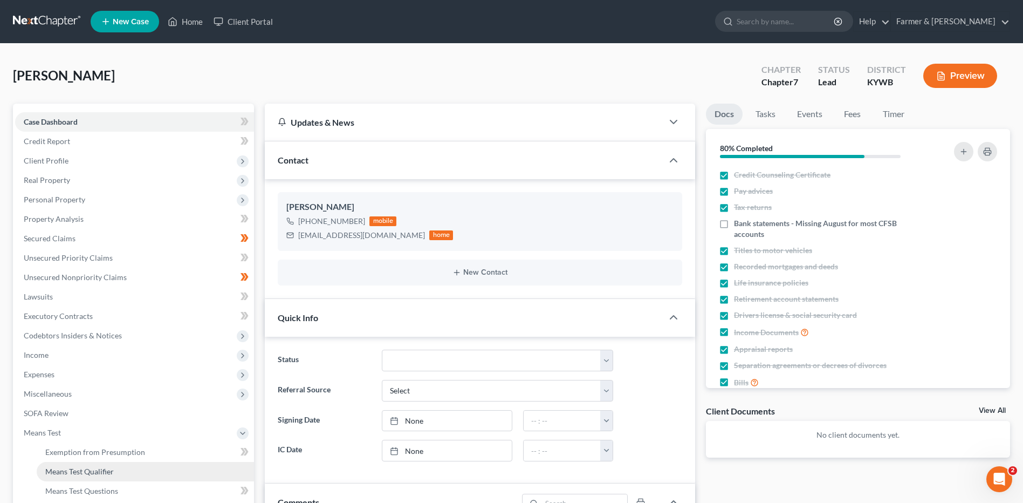
click at [83, 473] on span "Means Test Qualifier" at bounding box center [79, 471] width 69 height 9
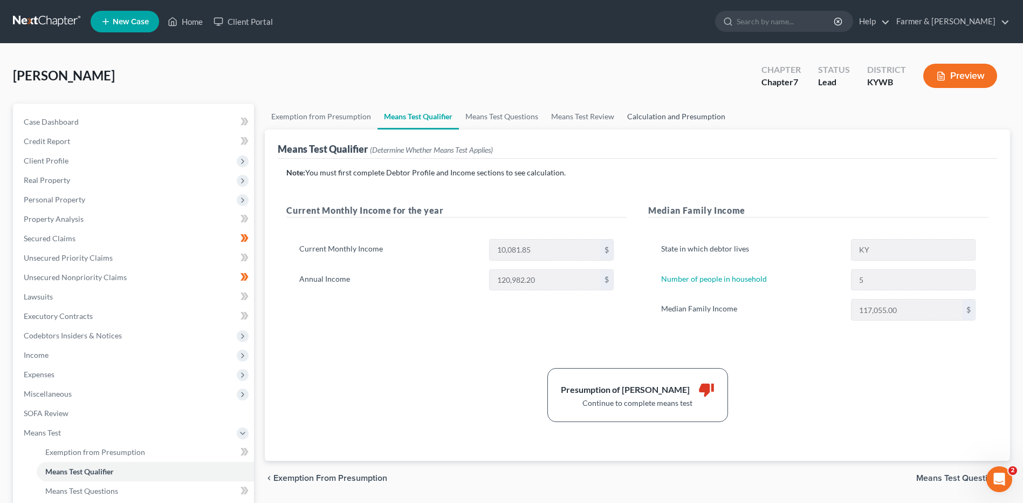
click at [694, 115] on link "Calculation and Presumption" at bounding box center [676, 117] width 111 height 26
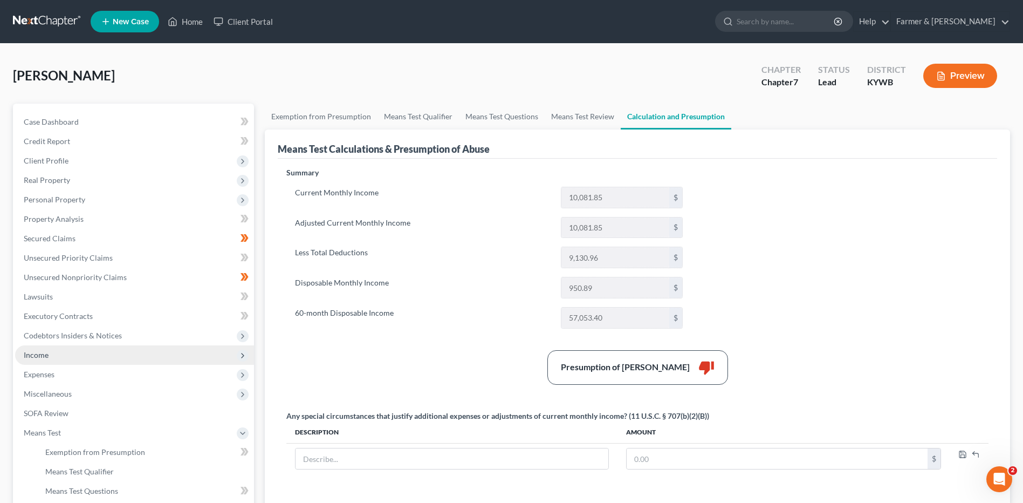
click at [56, 358] on span "Income" at bounding box center [134, 354] width 239 height 19
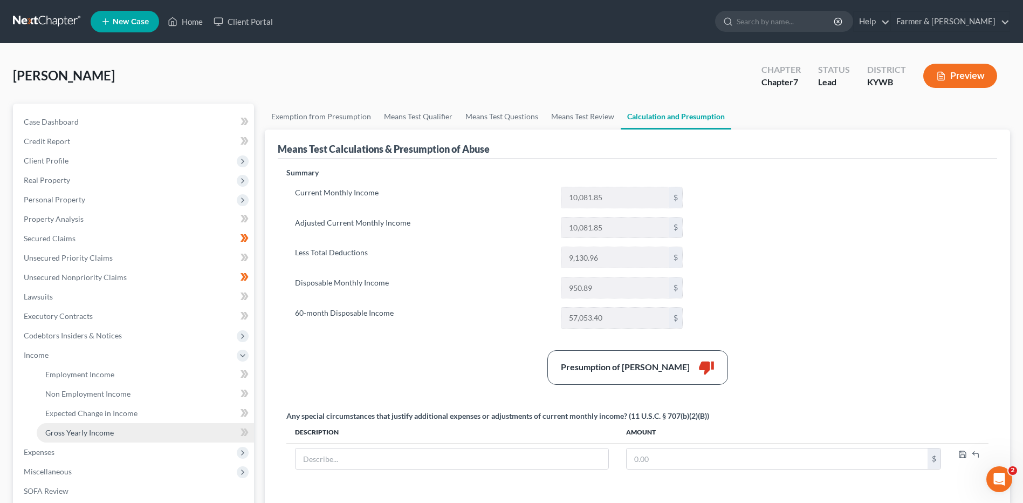
click at [76, 432] on span "Gross Yearly Income" at bounding box center [79, 432] width 69 height 9
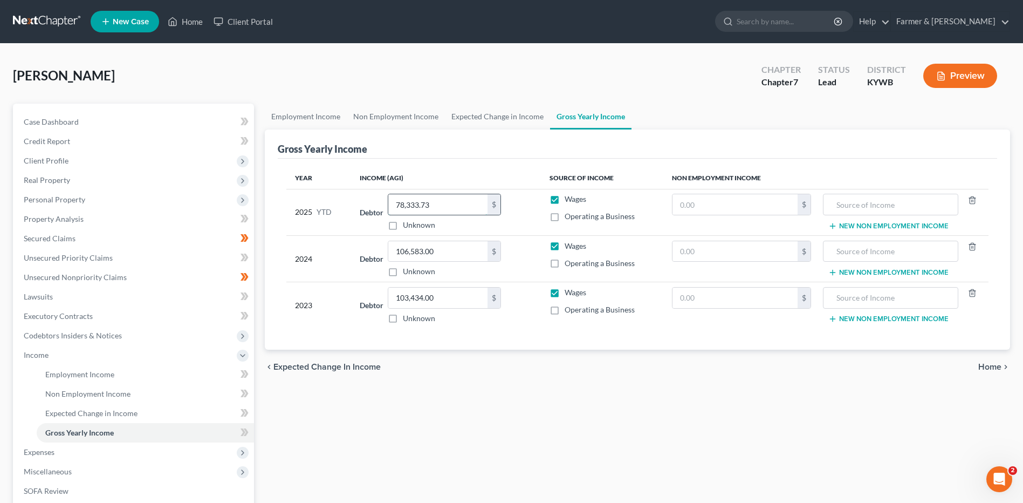
click at [436, 207] on input "78,333.73" at bounding box center [437, 204] width 99 height 20
type input "82,329.39"
click at [132, 232] on link "Secured Claims" at bounding box center [134, 238] width 239 height 19
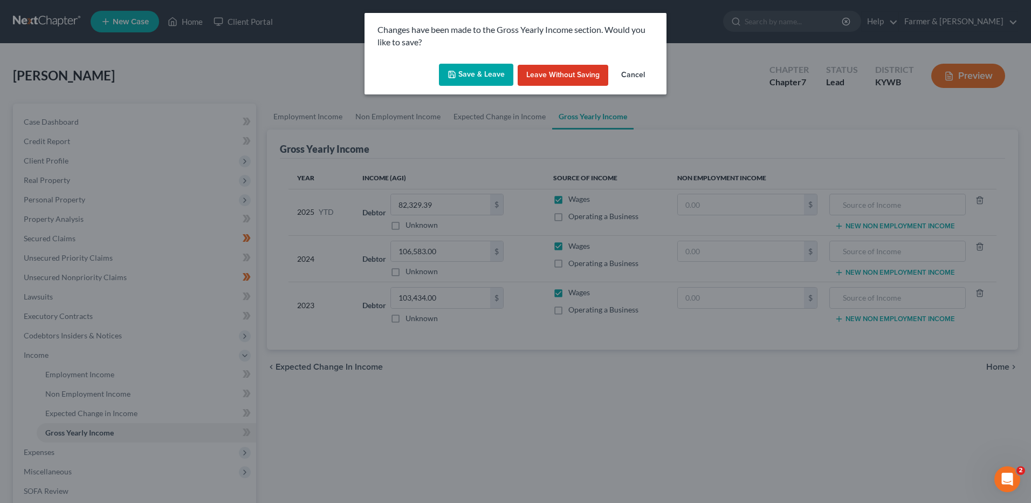
click at [483, 77] on button "Save & Leave" at bounding box center [476, 75] width 74 height 23
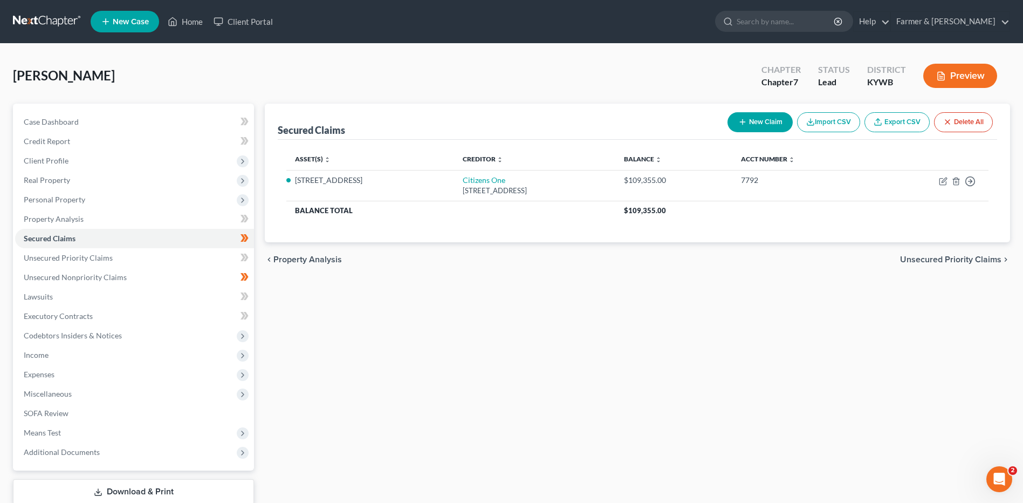
click at [52, 19] on link at bounding box center [47, 21] width 69 height 19
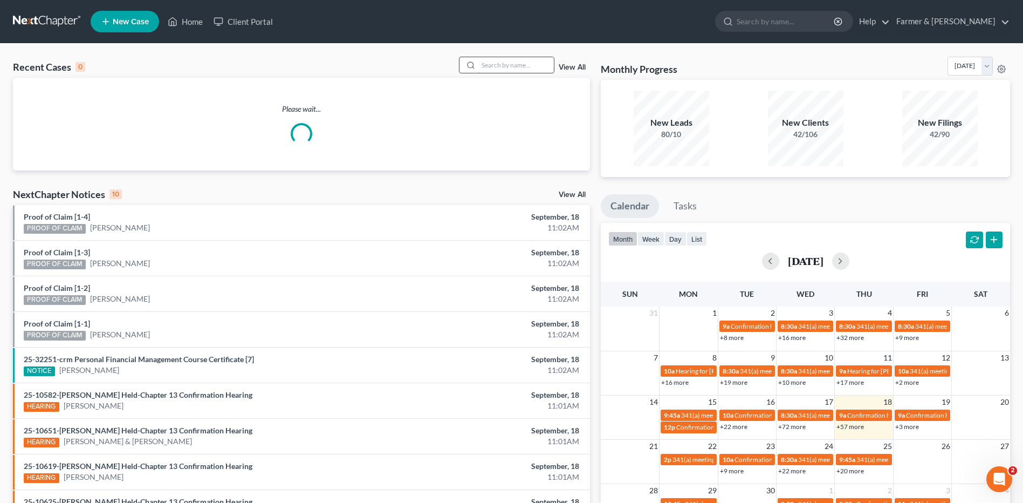
click at [492, 67] on input "search" at bounding box center [516, 65] width 76 height 16
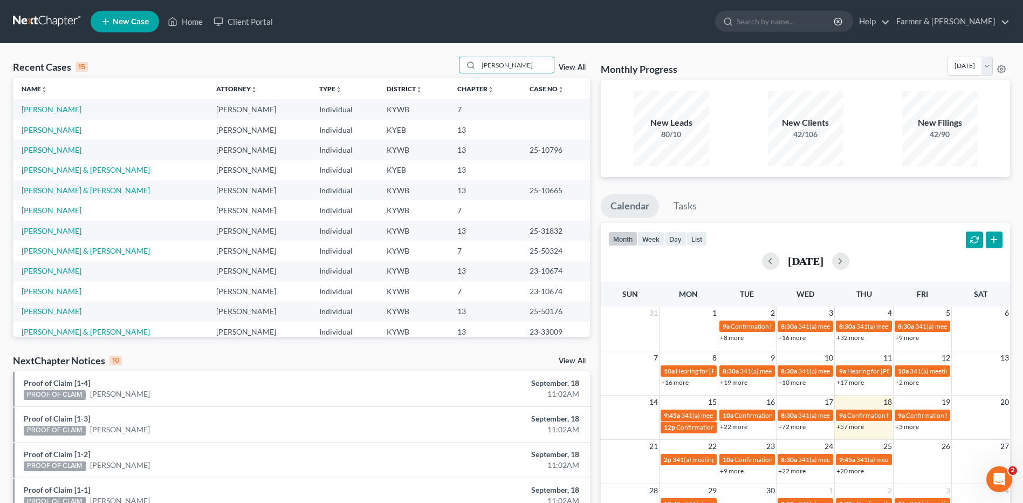
type input "[PERSON_NAME]"
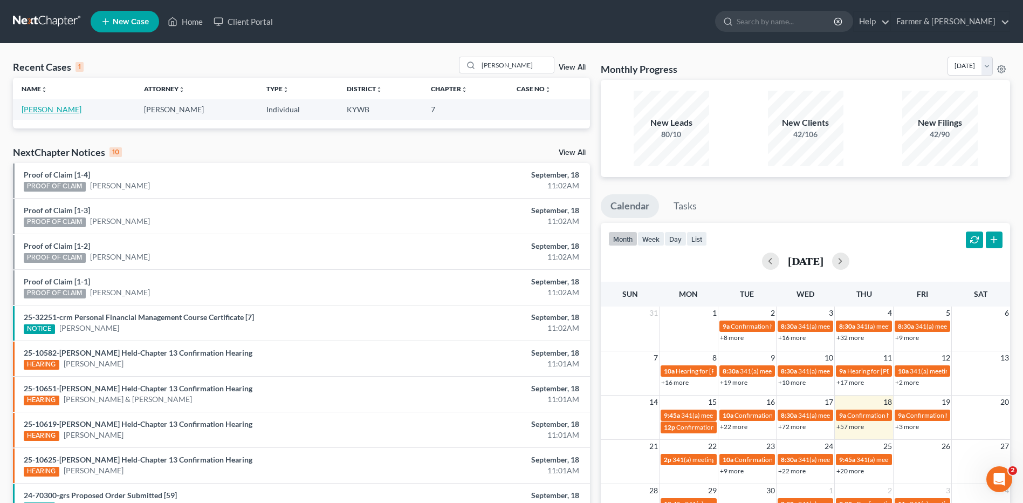
click at [59, 110] on link "[PERSON_NAME]" at bounding box center [52, 109] width 60 height 9
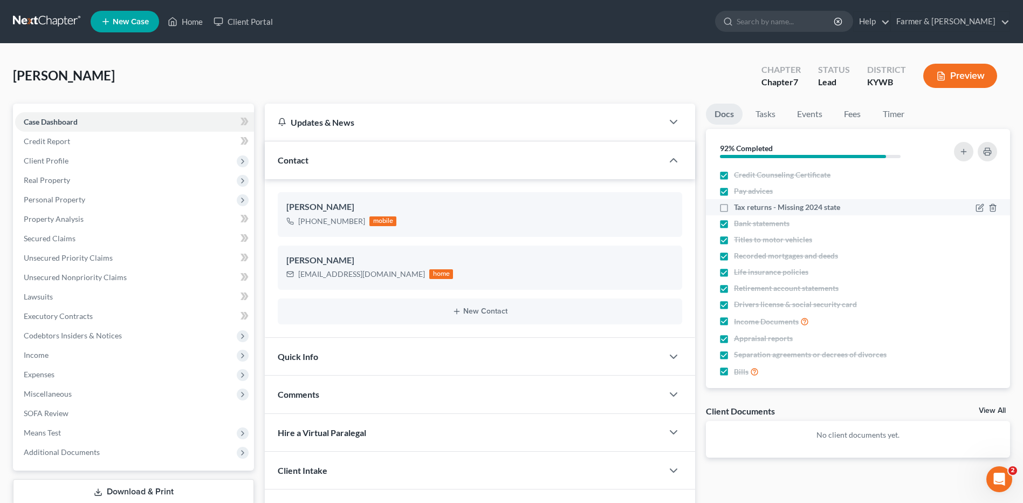
click at [734, 208] on label "Tax returns - Missing 2024 state" at bounding box center [787, 207] width 106 height 11
click at [738, 208] on input "Tax returns - Missing 2024 state" at bounding box center [741, 205] width 7 height 7
checkbox input "true"
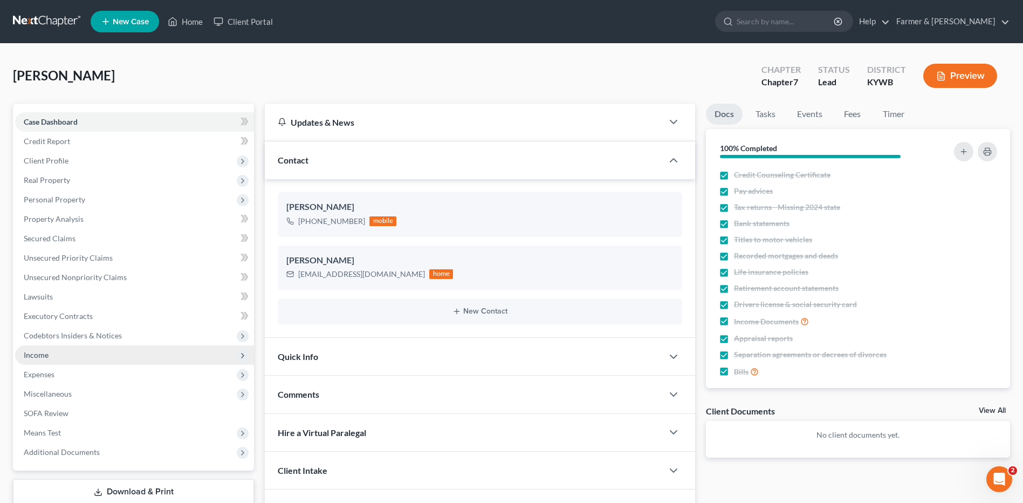
click at [73, 352] on span "Income" at bounding box center [134, 354] width 239 height 19
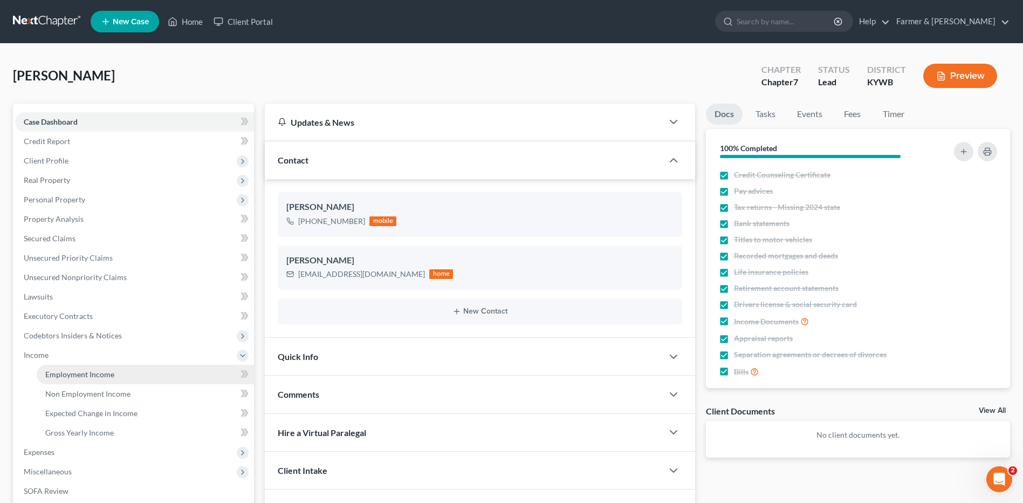
click at [76, 376] on span "Employment Income" at bounding box center [79, 374] width 69 height 9
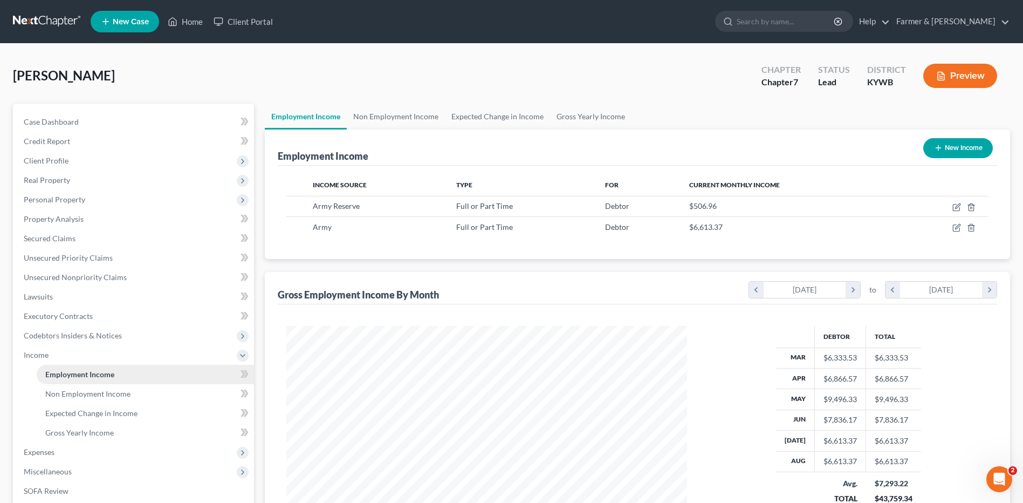
scroll to position [200, 422]
click at [80, 387] on link "Non Employment Income" at bounding box center [145, 393] width 217 height 19
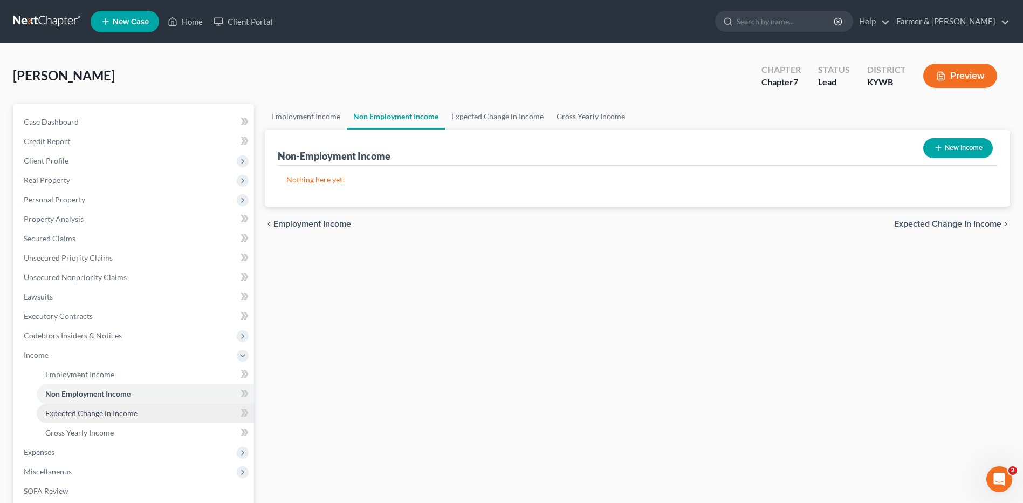
click at [92, 411] on span "Expected Change in Income" at bounding box center [91, 412] width 92 height 9
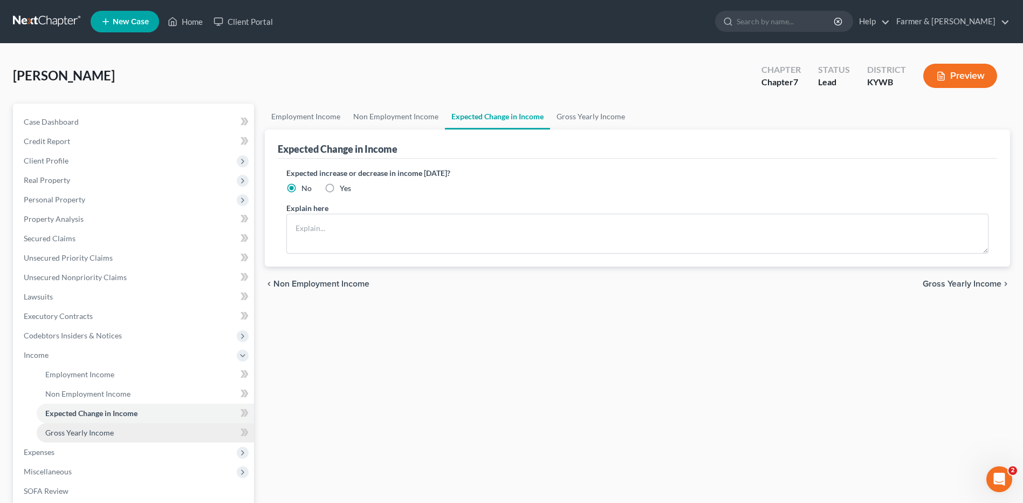
click at [91, 434] on span "Gross Yearly Income" at bounding box center [79, 432] width 69 height 9
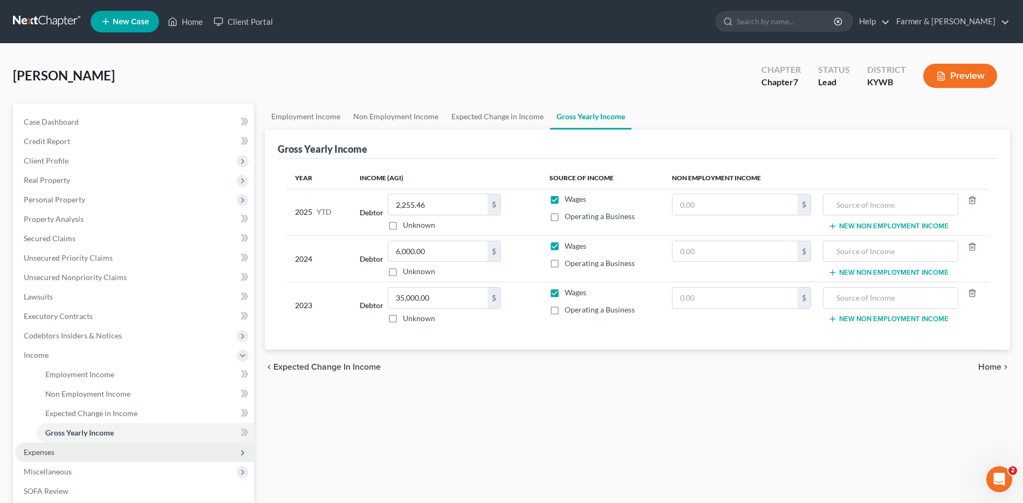
click at [61, 459] on span "Expenses" at bounding box center [134, 451] width 239 height 19
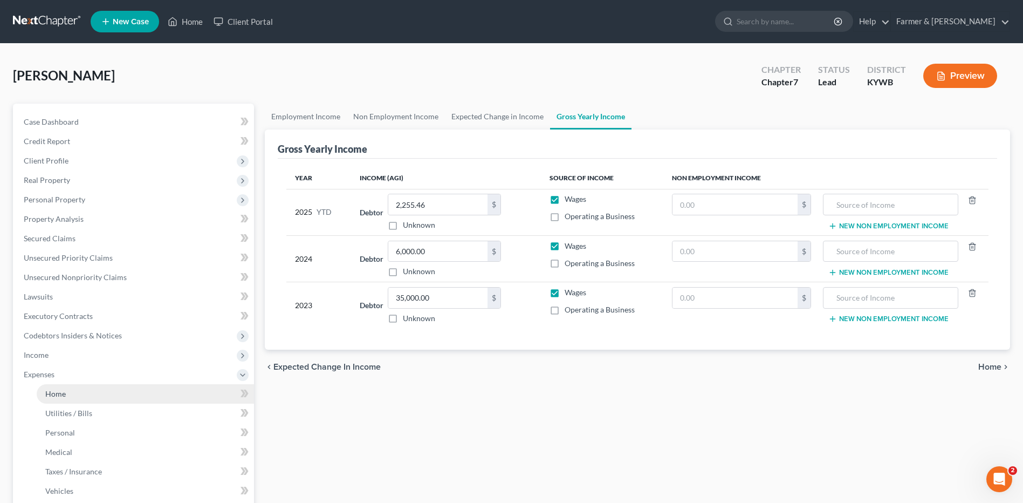
click at [87, 390] on link "Home" at bounding box center [145, 393] width 217 height 19
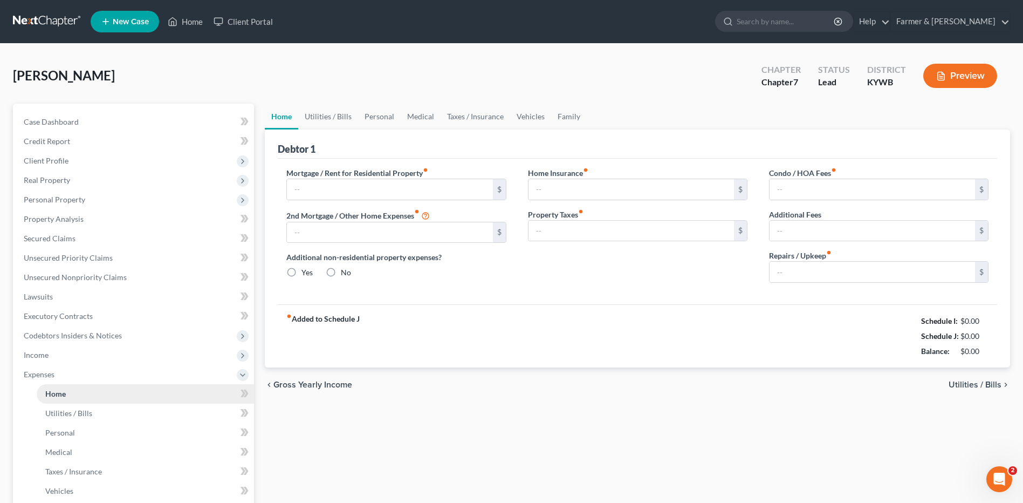
type input "0.00"
radio input "true"
type input "10.00"
type input "0.00"
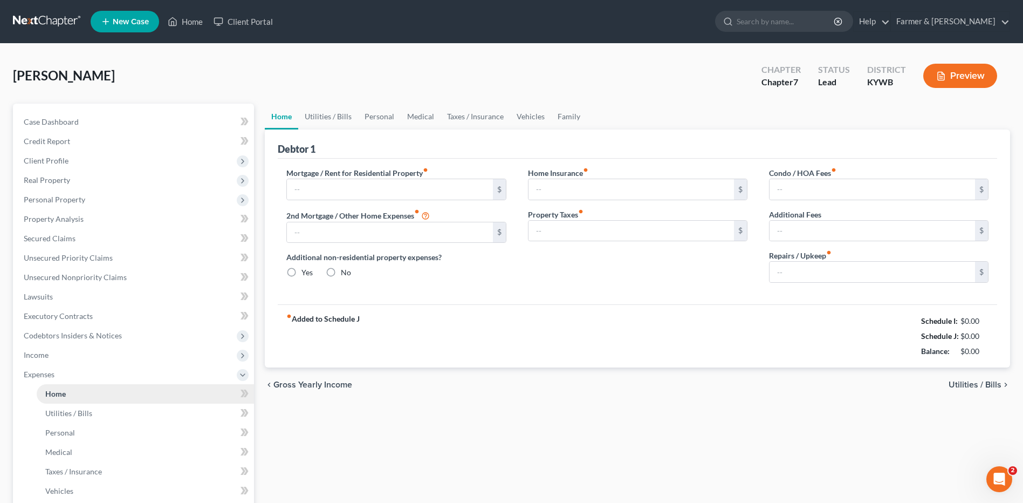
type input "0.00"
type input "150.00"
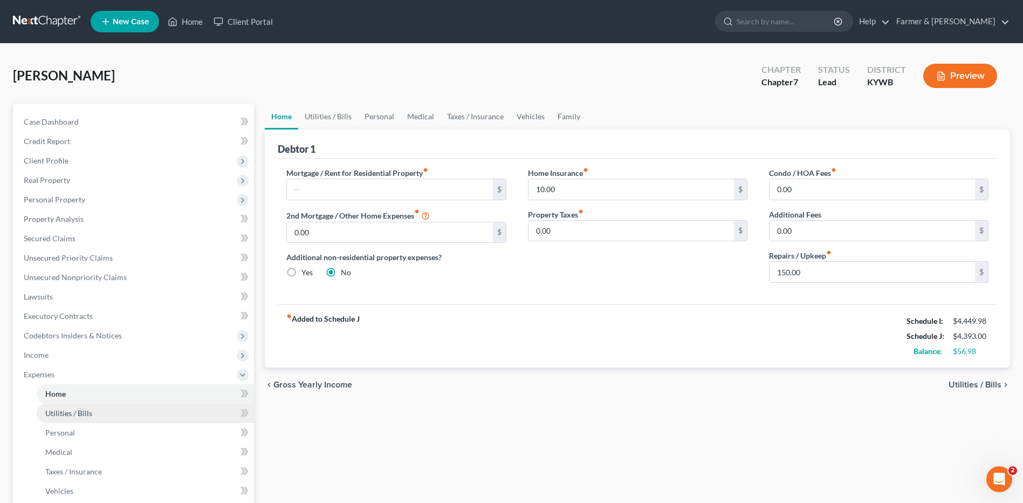
click at [79, 414] on span "Utilities / Bills" at bounding box center [68, 412] width 47 height 9
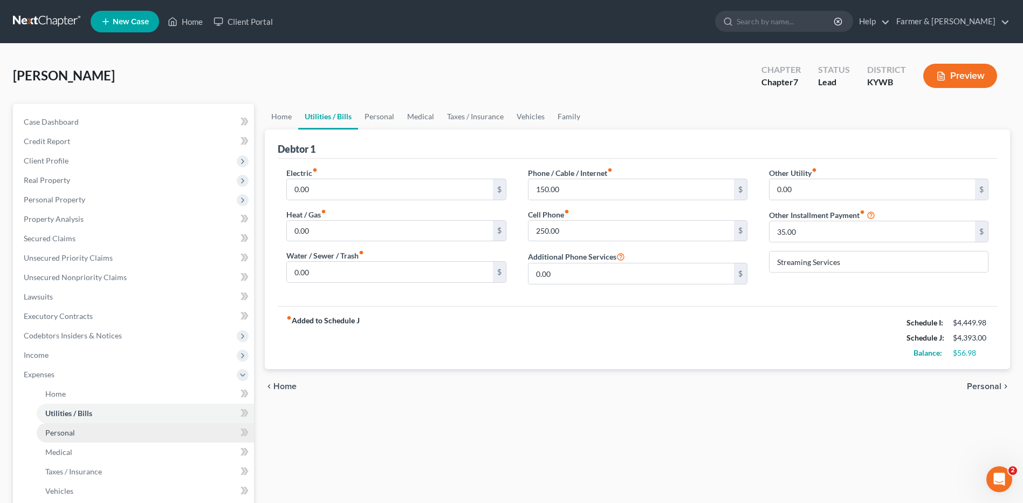
click at [77, 433] on link "Personal" at bounding box center [145, 432] width 217 height 19
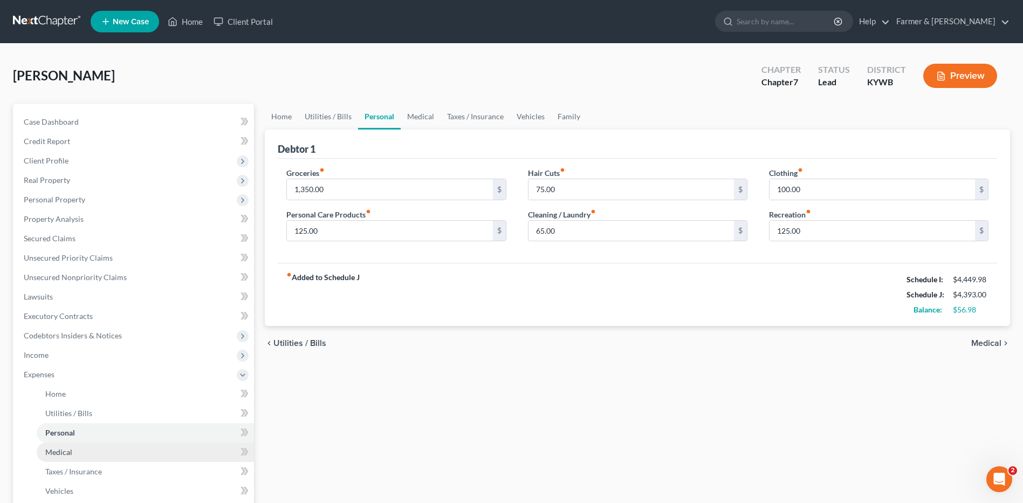
click at [77, 451] on link "Medical" at bounding box center [145, 451] width 217 height 19
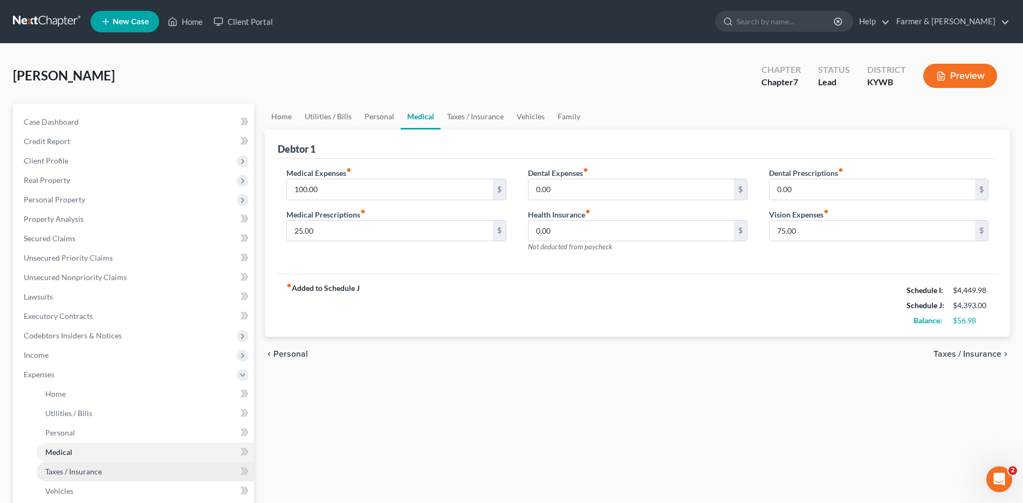
click at [79, 468] on span "Taxes / Insurance" at bounding box center [73, 471] width 57 height 9
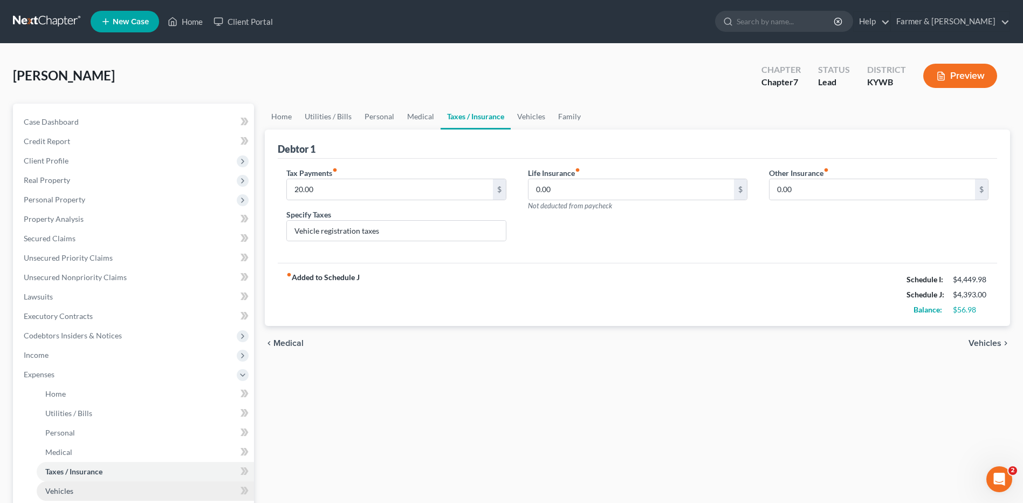
click at [79, 487] on link "Vehicles" at bounding box center [145, 490] width 217 height 19
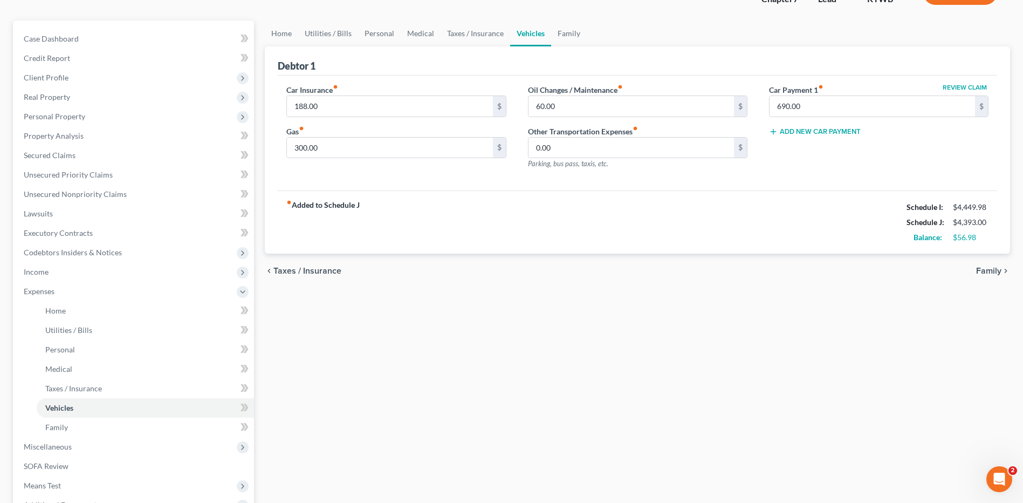
scroll to position [84, 0]
click at [143, 424] on link "Family" at bounding box center [145, 425] width 217 height 19
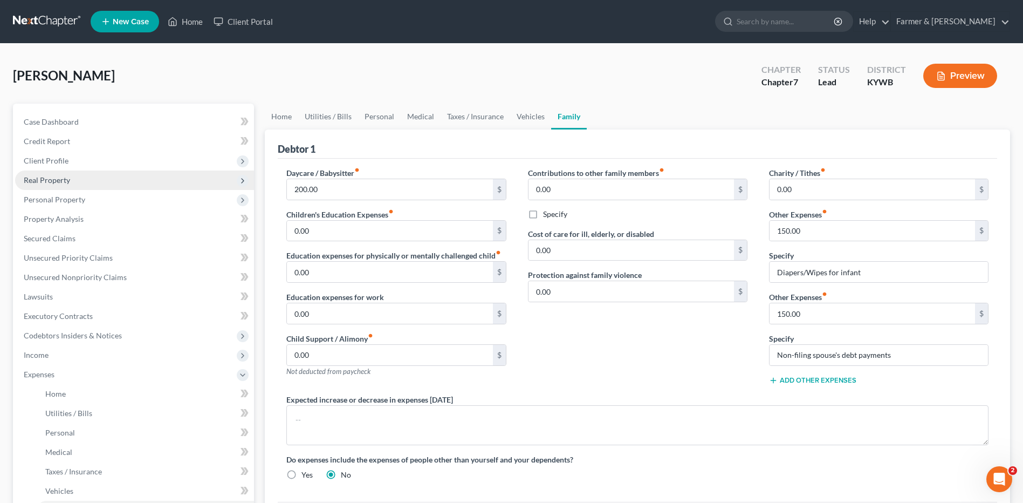
click at [100, 179] on span "Real Property" at bounding box center [134, 179] width 239 height 19
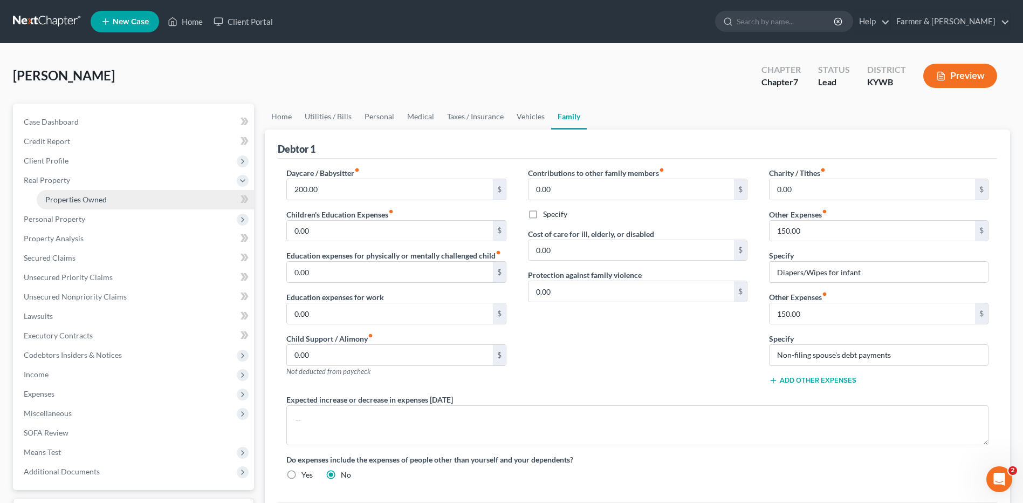
click at [100, 196] on span "Properties Owned" at bounding box center [75, 199] width 61 height 9
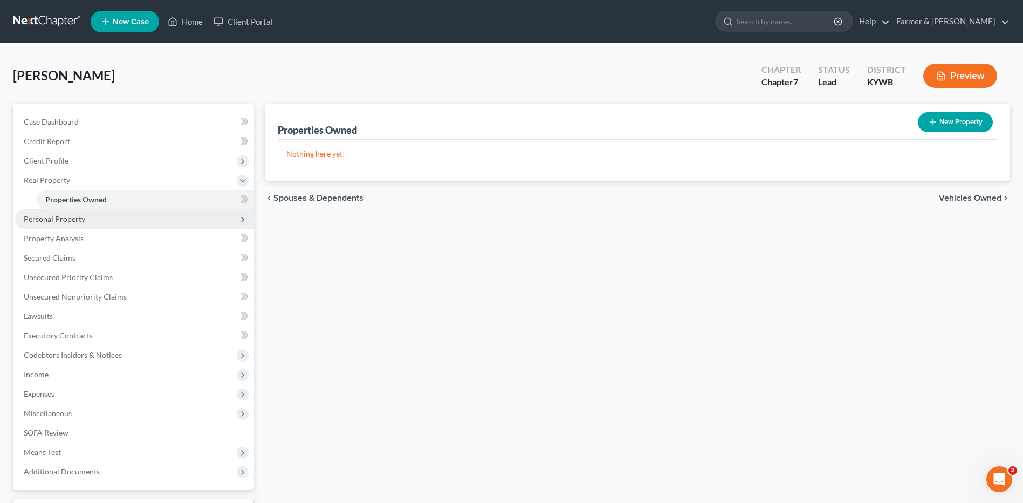
click at [86, 215] on span "Personal Property" at bounding box center [134, 218] width 239 height 19
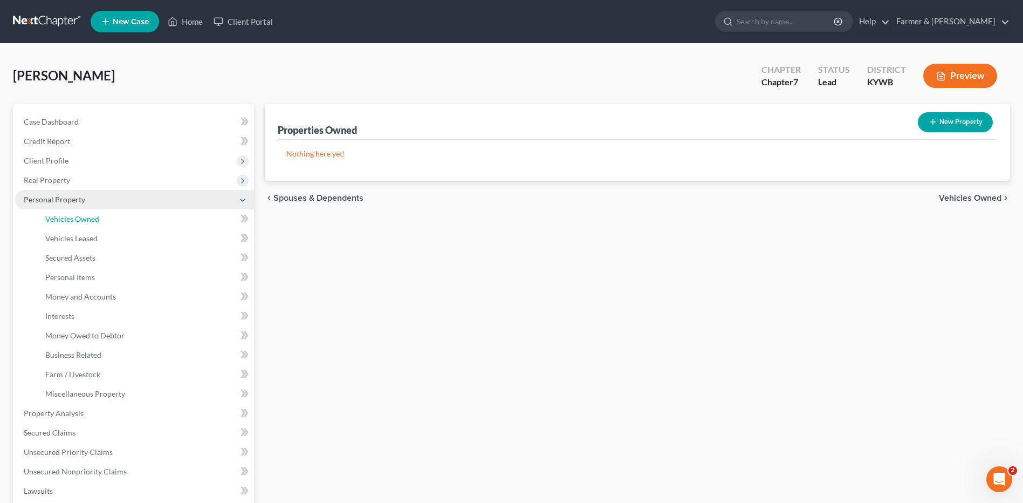
click at [86, 215] on span "Vehicles Owned" at bounding box center [72, 218] width 54 height 9
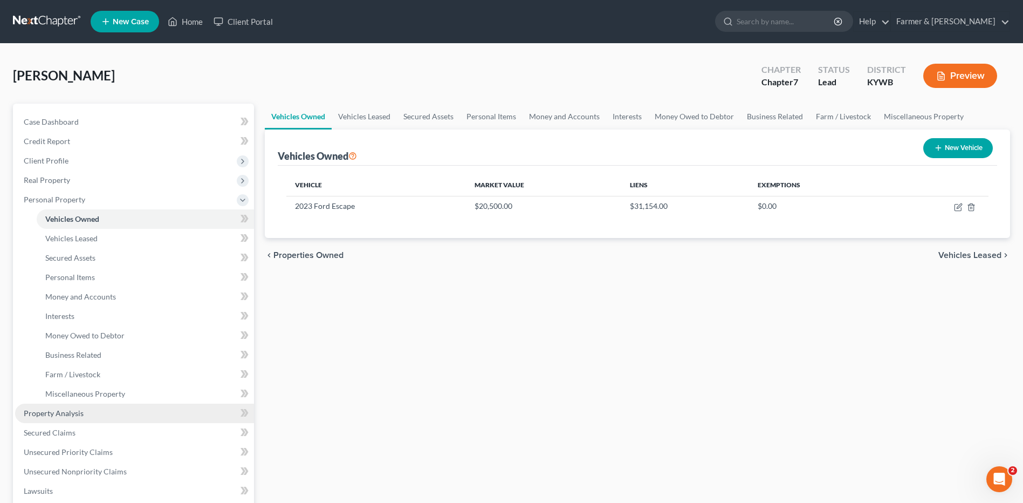
click at [59, 409] on span "Property Analysis" at bounding box center [54, 412] width 60 height 9
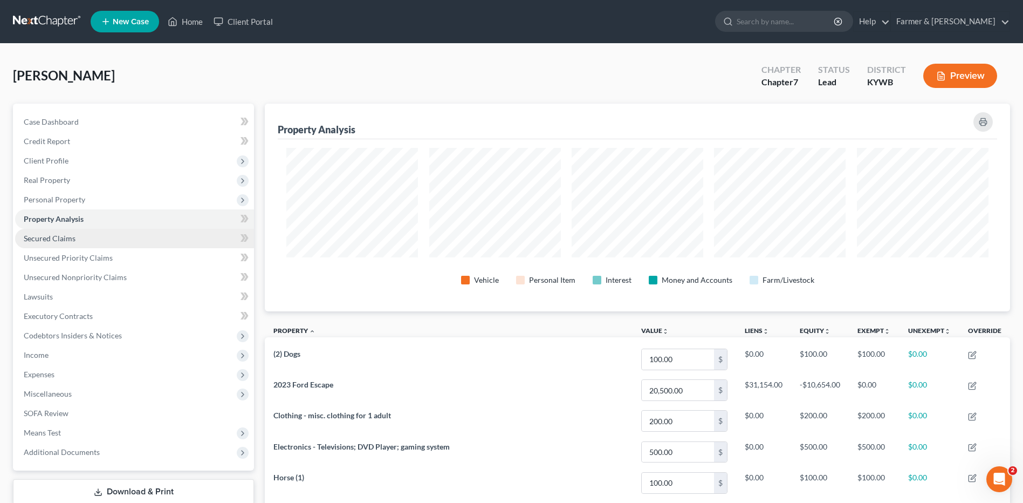
click at [40, 244] on link "Secured Claims" at bounding box center [134, 238] width 239 height 19
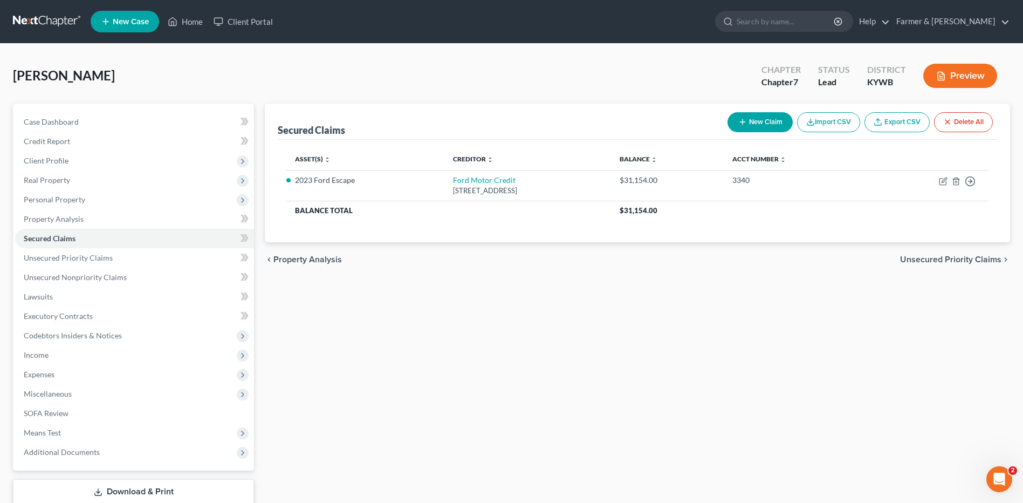
click at [53, 26] on link at bounding box center [47, 21] width 69 height 19
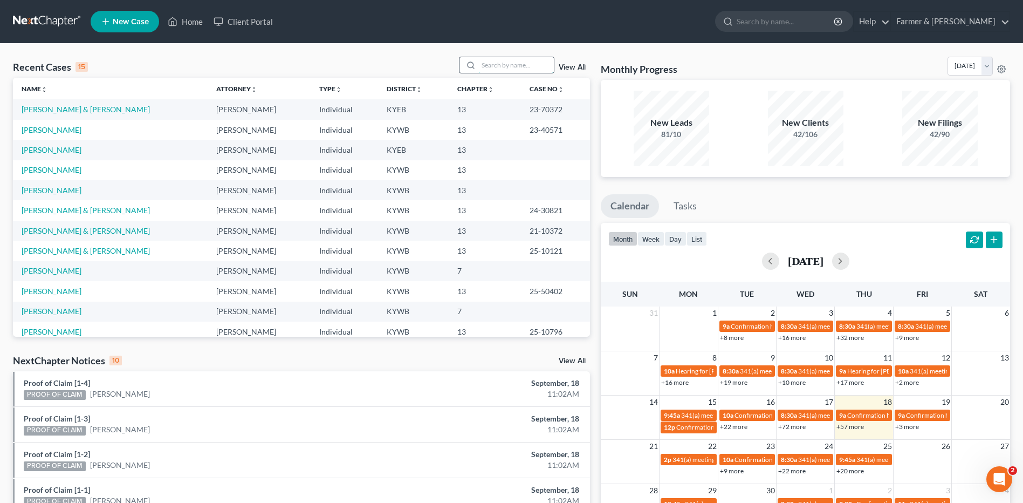
click at [521, 69] on input "search" at bounding box center [516, 65] width 76 height 16
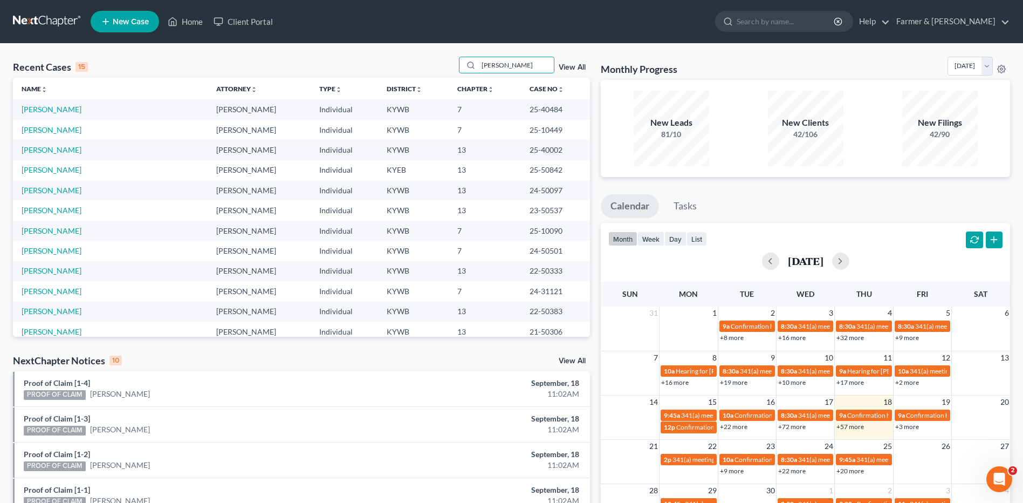
type input "[PERSON_NAME]"
click at [63, 108] on link "[PERSON_NAME]" at bounding box center [52, 109] width 60 height 9
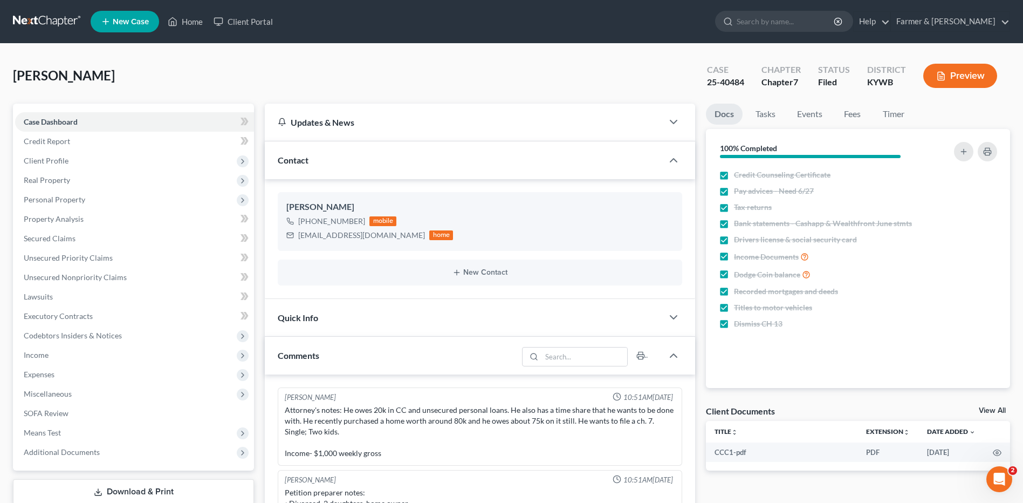
scroll to position [221, 0]
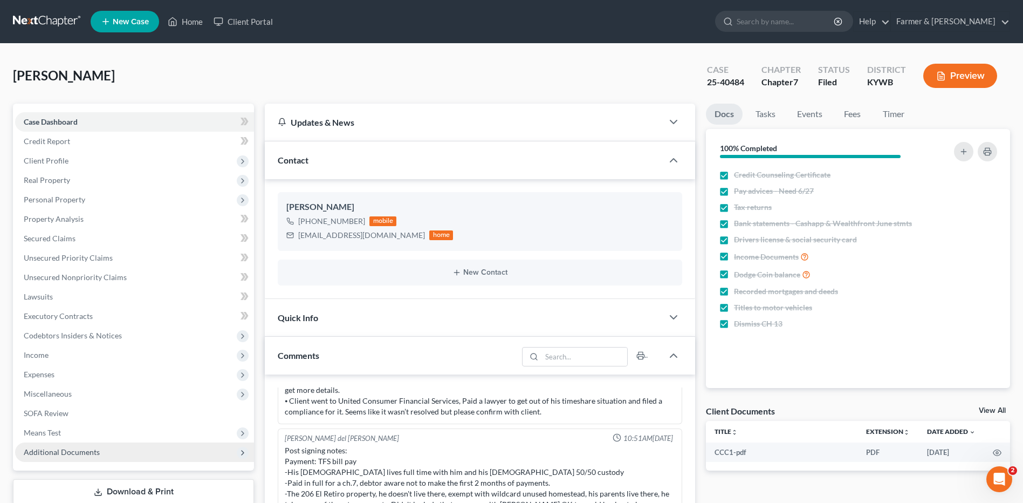
click at [75, 449] on span "Additional Documents" at bounding box center [62, 451] width 76 height 9
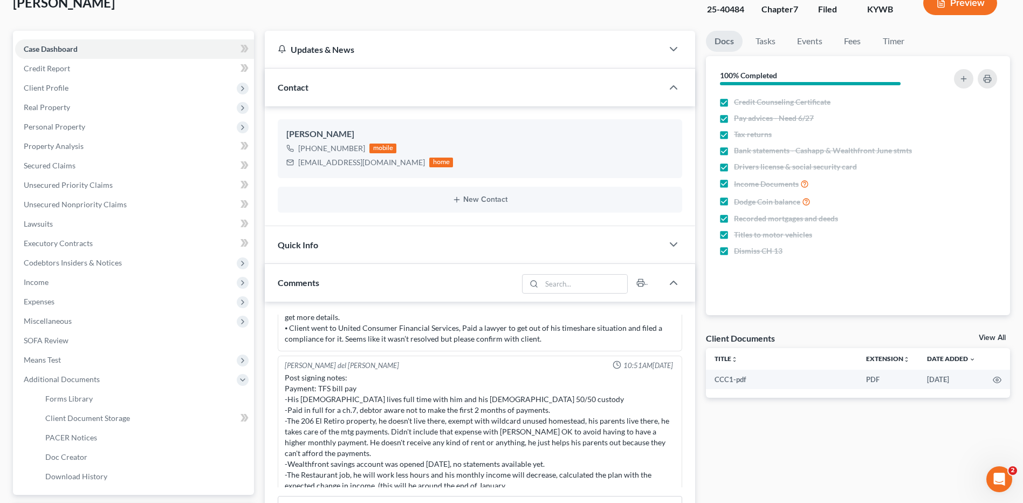
scroll to position [74, 0]
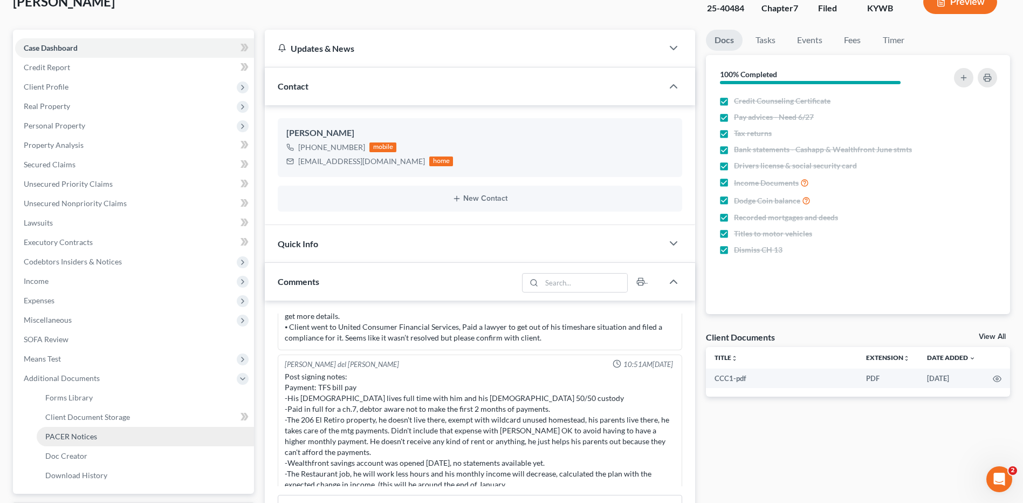
click at [132, 432] on link "PACER Notices" at bounding box center [145, 436] width 217 height 19
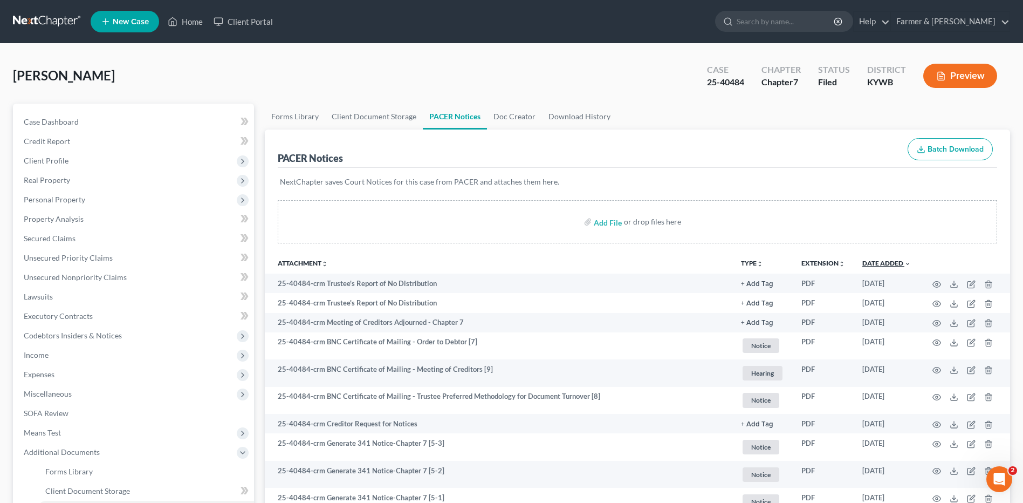
click at [887, 261] on link "Date Added unfold_more expand_more expand_less" at bounding box center [887, 263] width 49 height 8
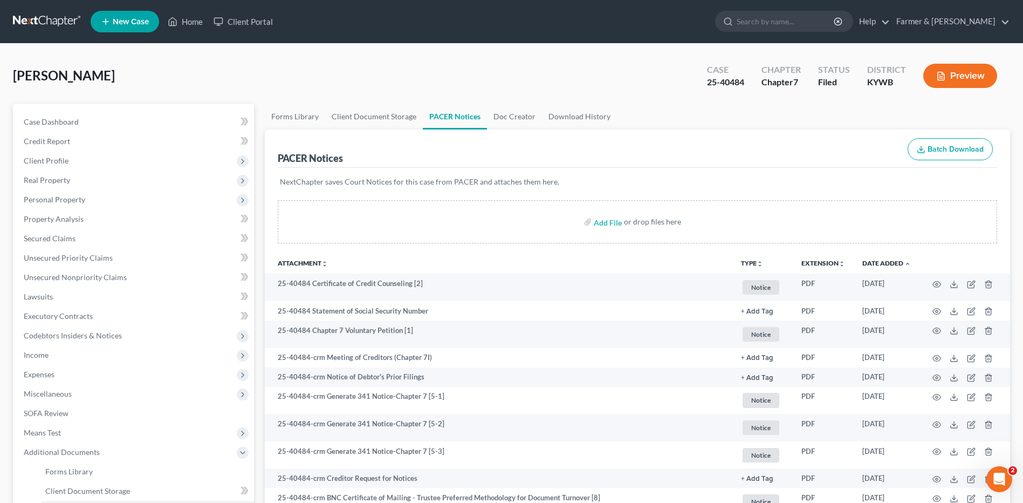
click at [55, 23] on link at bounding box center [47, 21] width 69 height 19
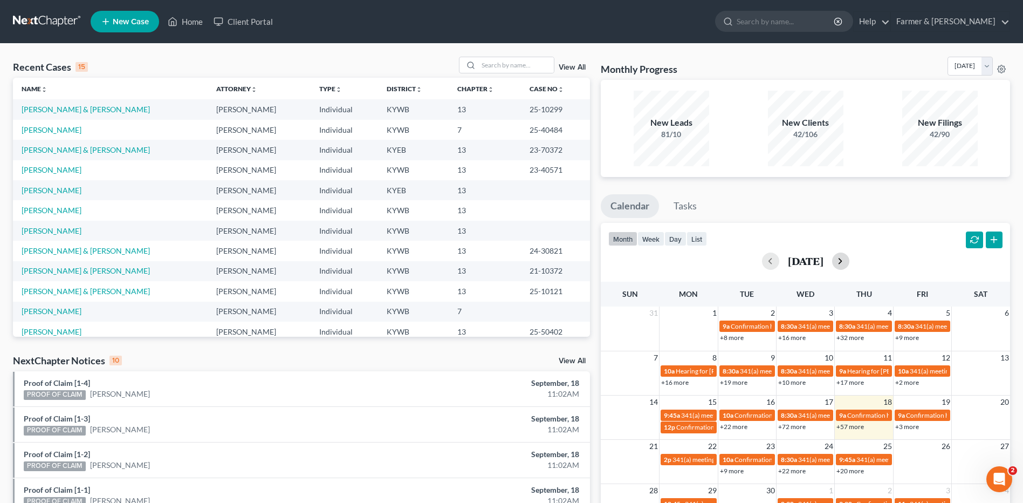
click at [850, 261] on button "button" at bounding box center [840, 260] width 17 height 17
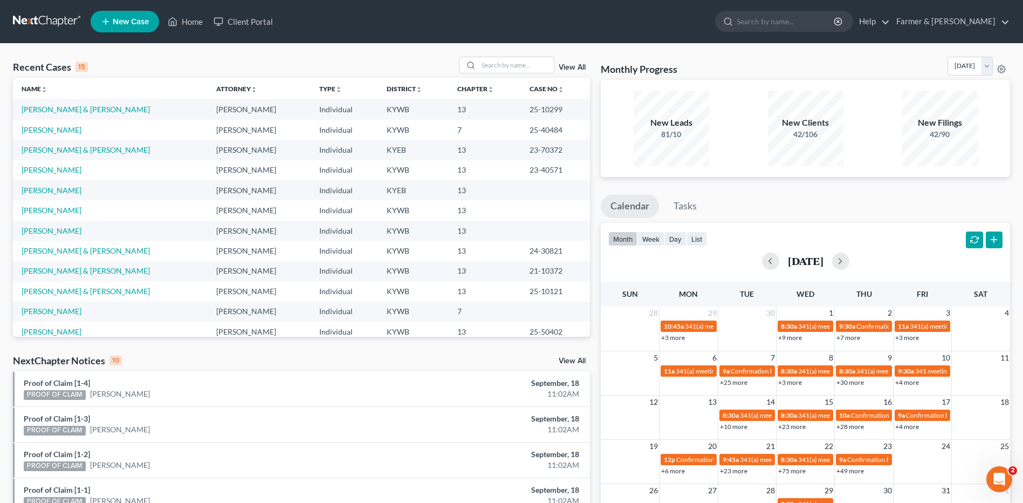
click at [743, 381] on link "+25 more" at bounding box center [734, 382] width 28 height 8
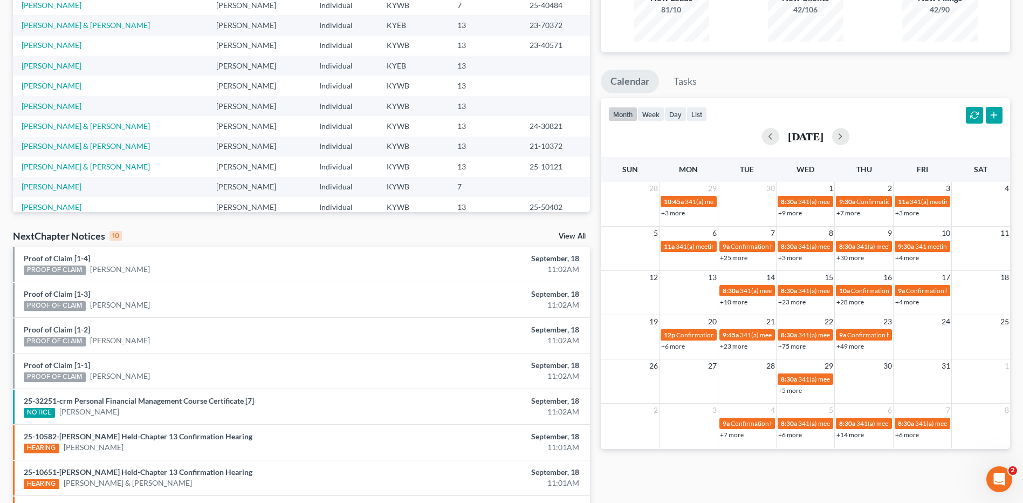
scroll to position [132, 0]
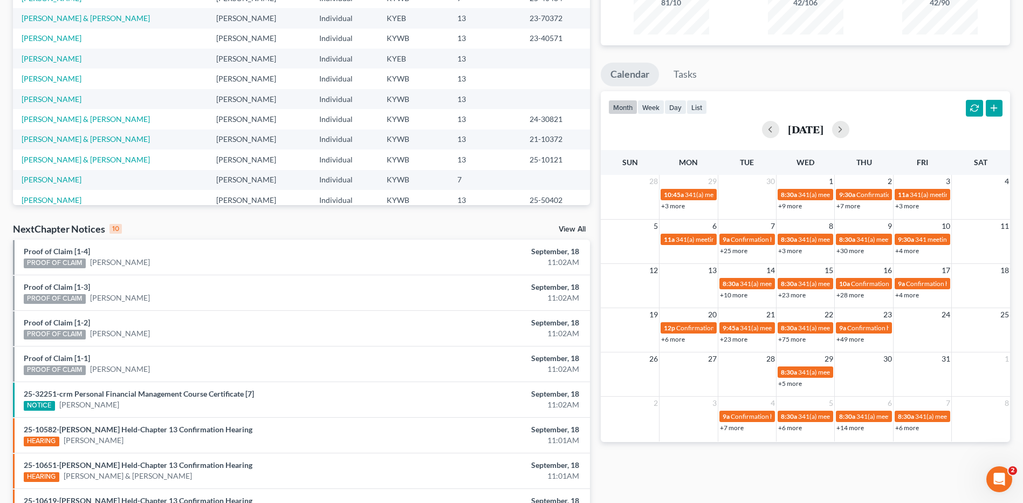
click at [742, 250] on link "+25 more" at bounding box center [734, 251] width 28 height 8
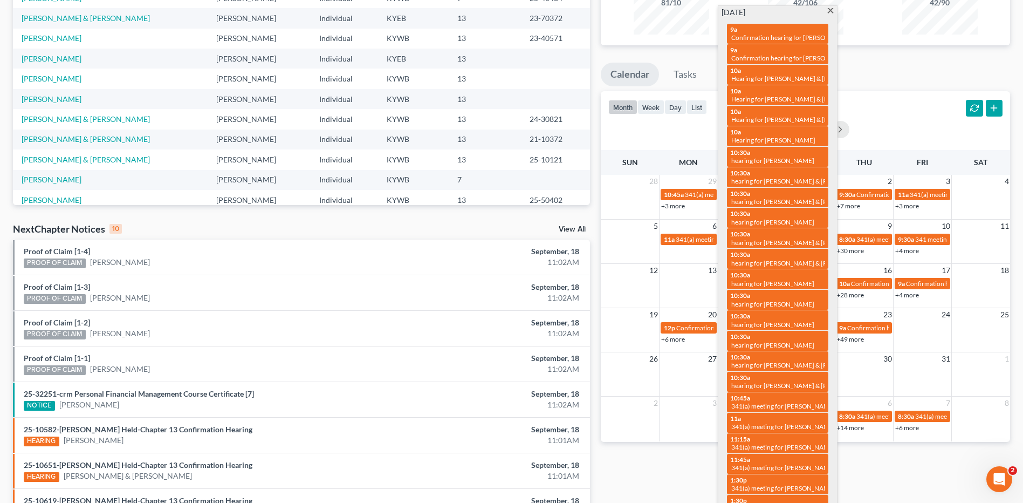
click at [829, 11] on span at bounding box center [830, 11] width 8 height 7
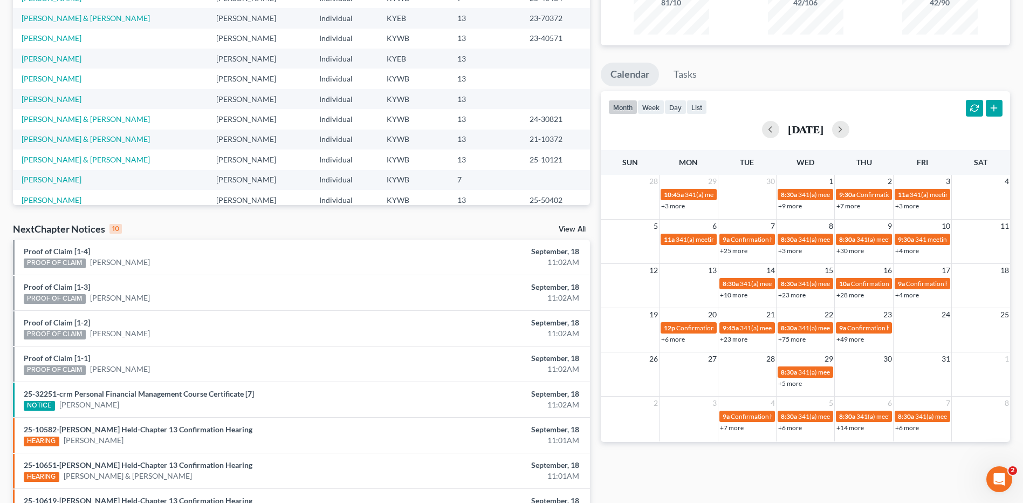
click at [789, 249] on link "+3 more" at bounding box center [790, 251] width 24 height 8
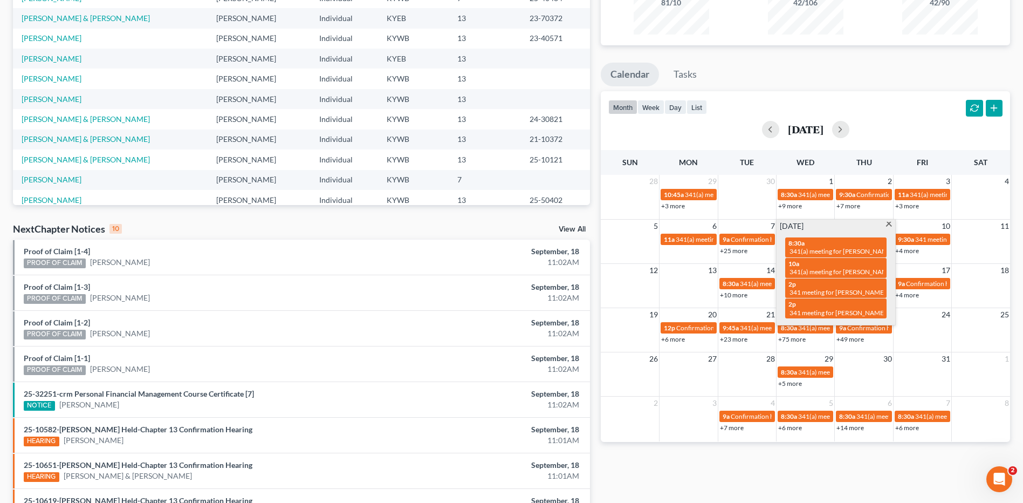
click at [887, 223] on span at bounding box center [889, 225] width 8 height 7
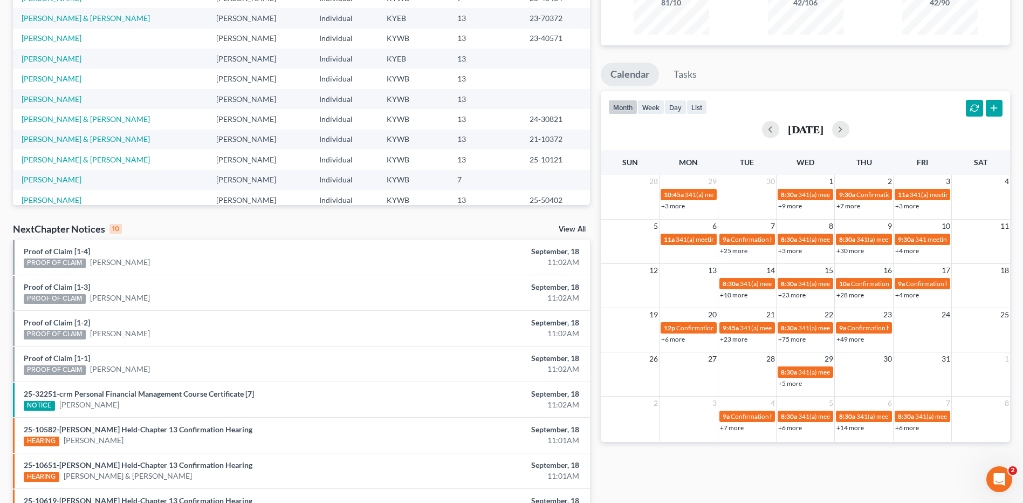
scroll to position [0, 0]
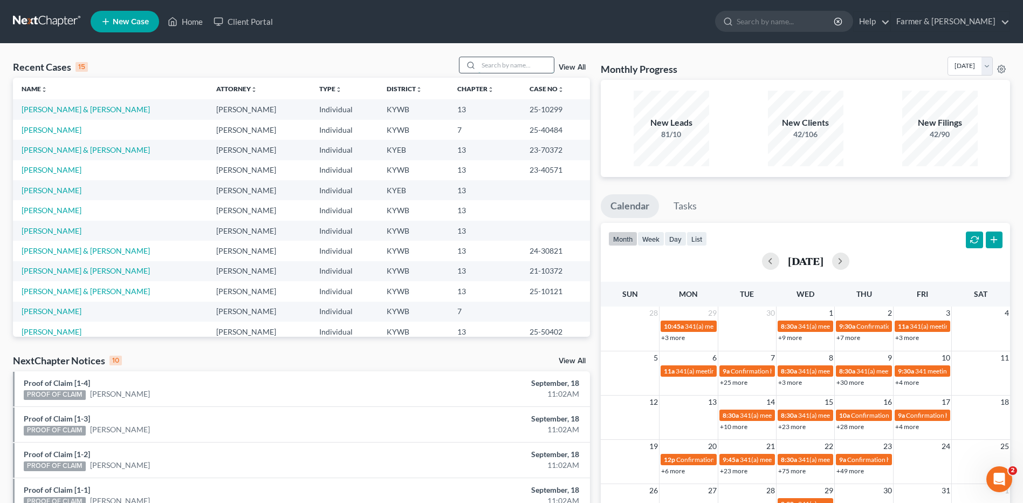
click at [532, 66] on input "search" at bounding box center [516, 65] width 76 height 16
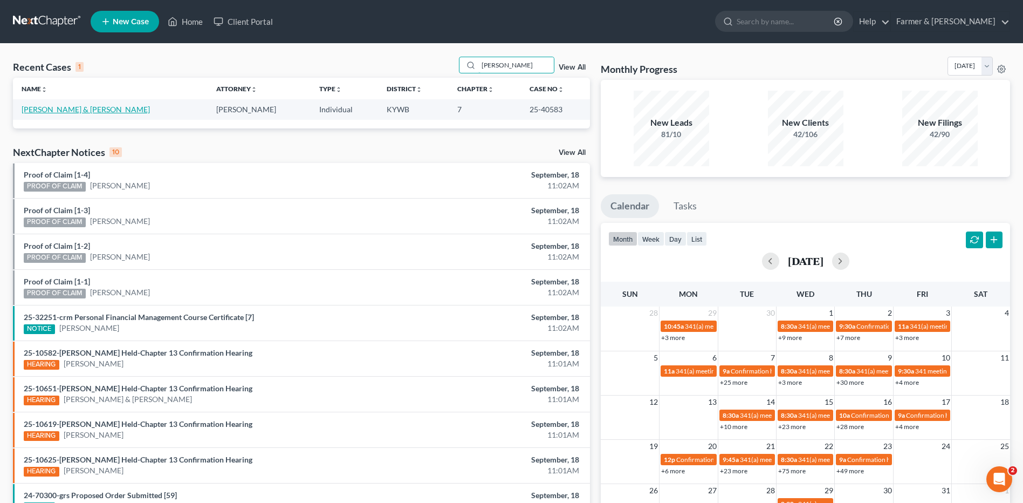
type input "[PERSON_NAME]"
click at [85, 108] on link "[PERSON_NAME] & [PERSON_NAME]" at bounding box center [86, 109] width 128 height 9
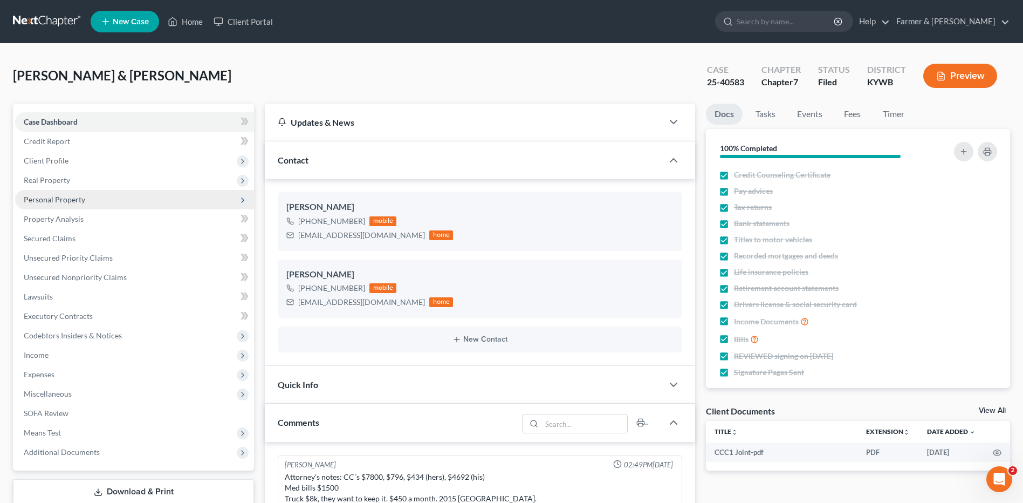
scroll to position [182, 0]
click at [70, 194] on span "Personal Property" at bounding box center [134, 199] width 239 height 19
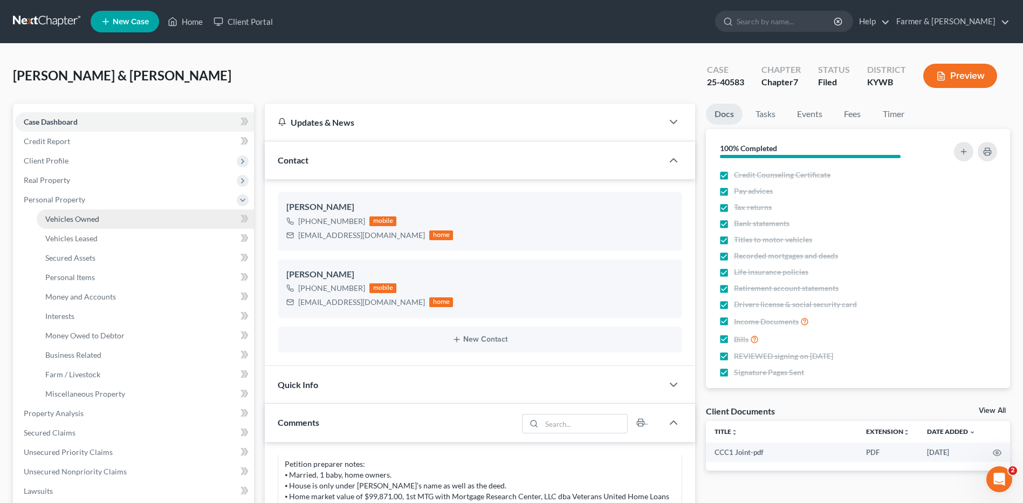
click at [76, 213] on link "Vehicles Owned" at bounding box center [145, 218] width 217 height 19
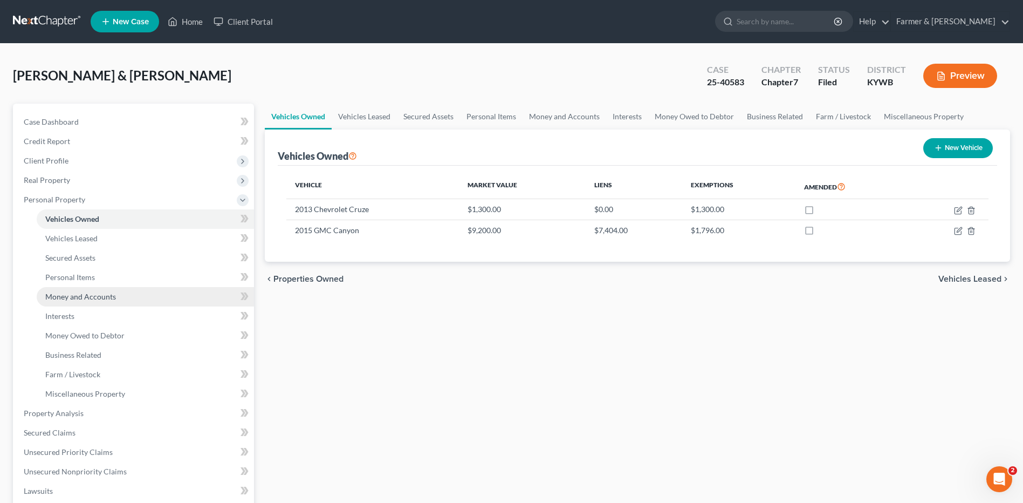
click at [152, 298] on link "Money and Accounts" at bounding box center [145, 296] width 217 height 19
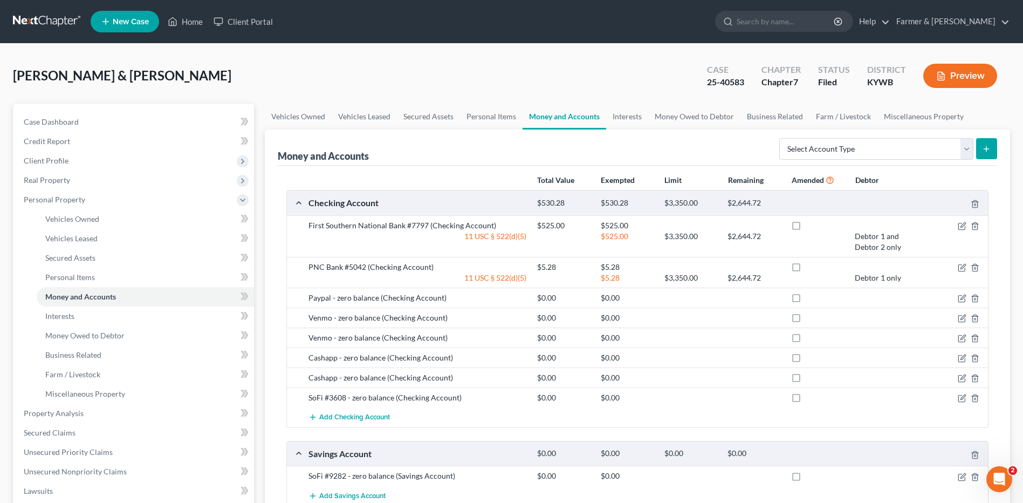
click at [46, 27] on link at bounding box center [47, 21] width 69 height 19
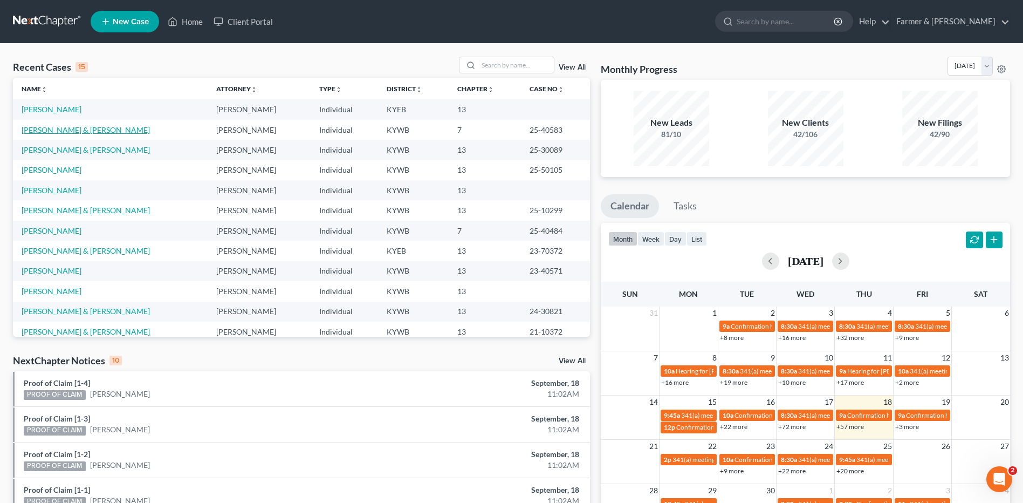
click at [69, 131] on link "[PERSON_NAME] & [PERSON_NAME]" at bounding box center [86, 129] width 128 height 9
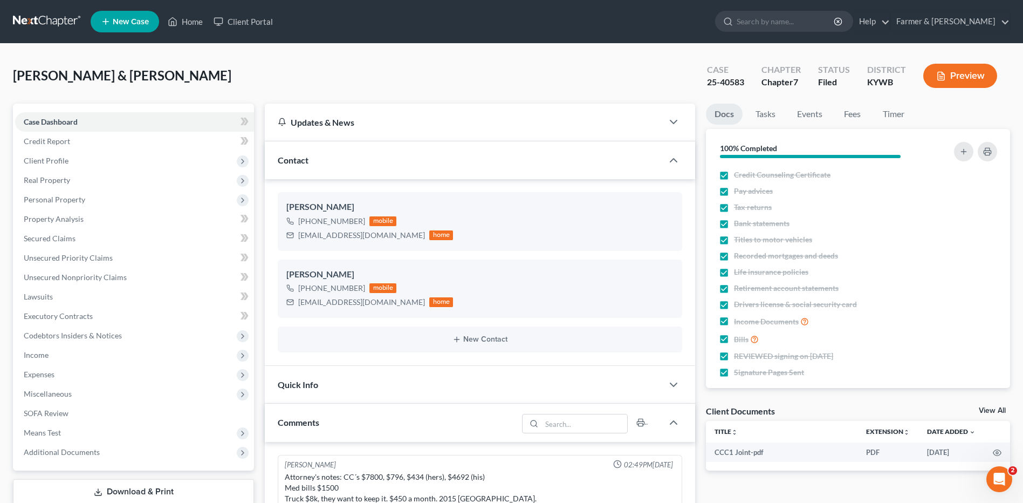
scroll to position [182, 0]
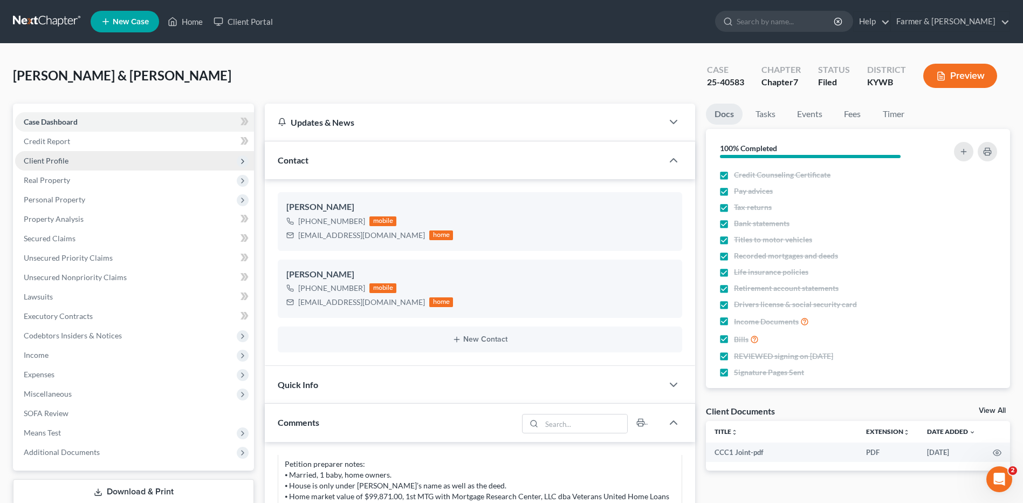
click at [81, 163] on span "Client Profile" at bounding box center [134, 160] width 239 height 19
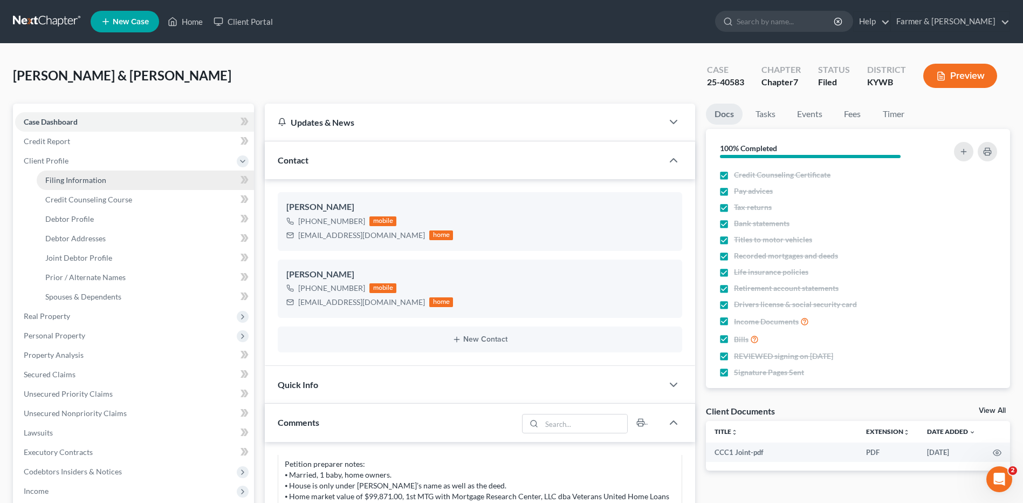
click at [88, 180] on span "Filing Information" at bounding box center [75, 179] width 61 height 9
select select "1"
select select "0"
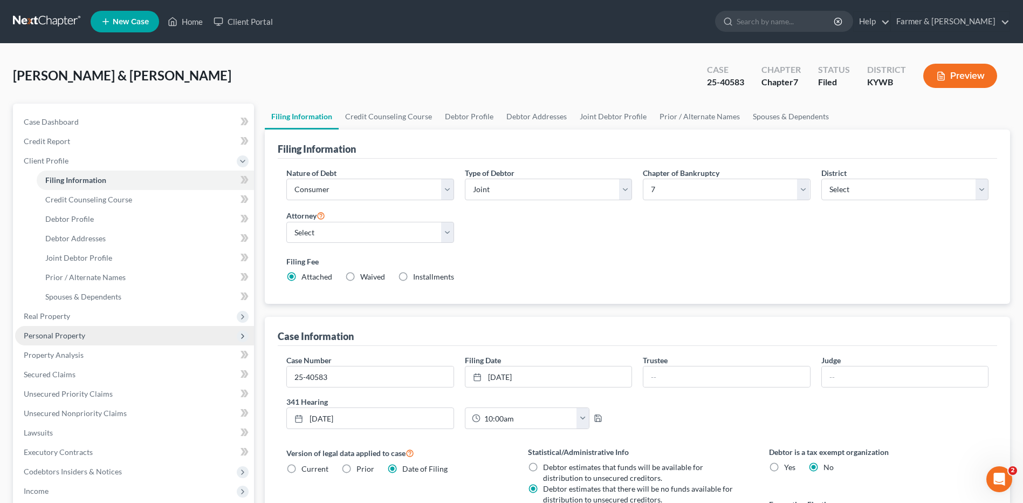
click at [68, 333] on span "Personal Property" at bounding box center [54, 335] width 61 height 9
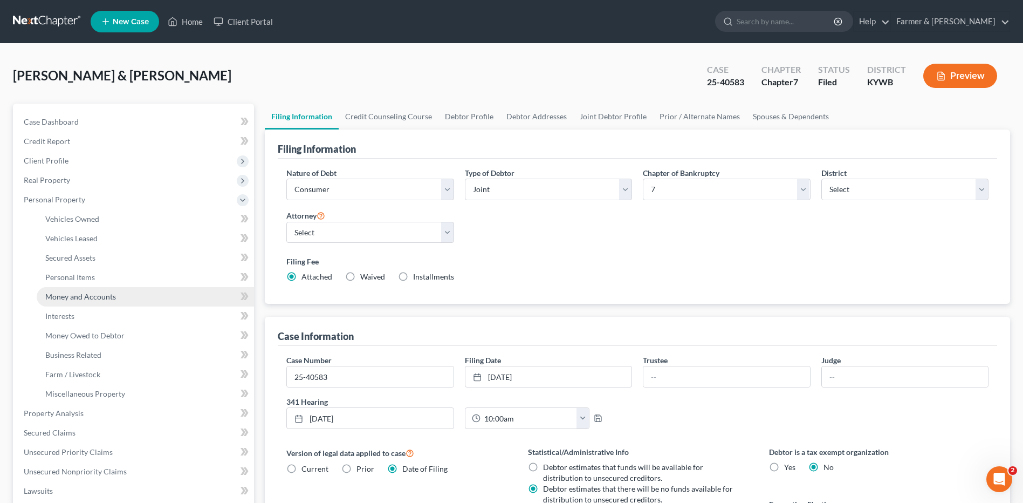
click at [112, 288] on link "Money and Accounts" at bounding box center [145, 296] width 217 height 19
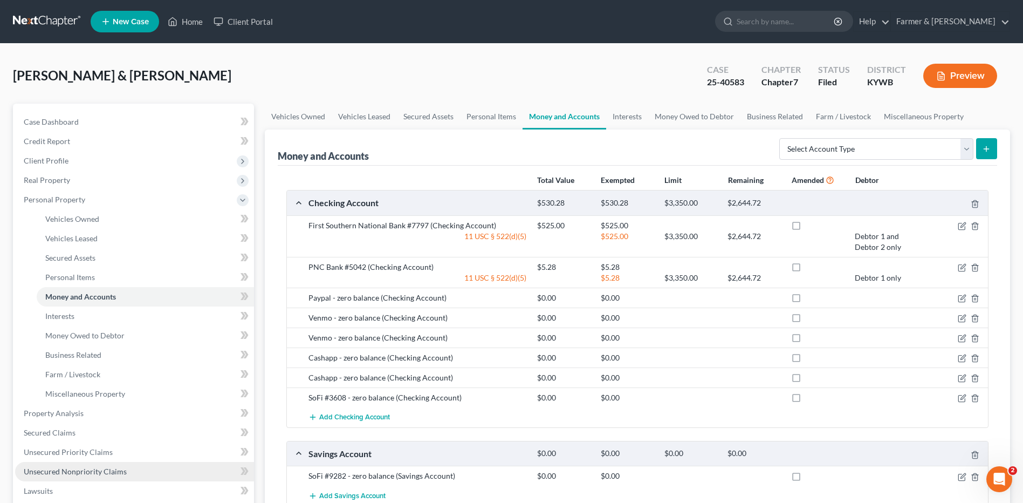
click at [87, 467] on span "Unsecured Nonpriority Claims" at bounding box center [75, 471] width 103 height 9
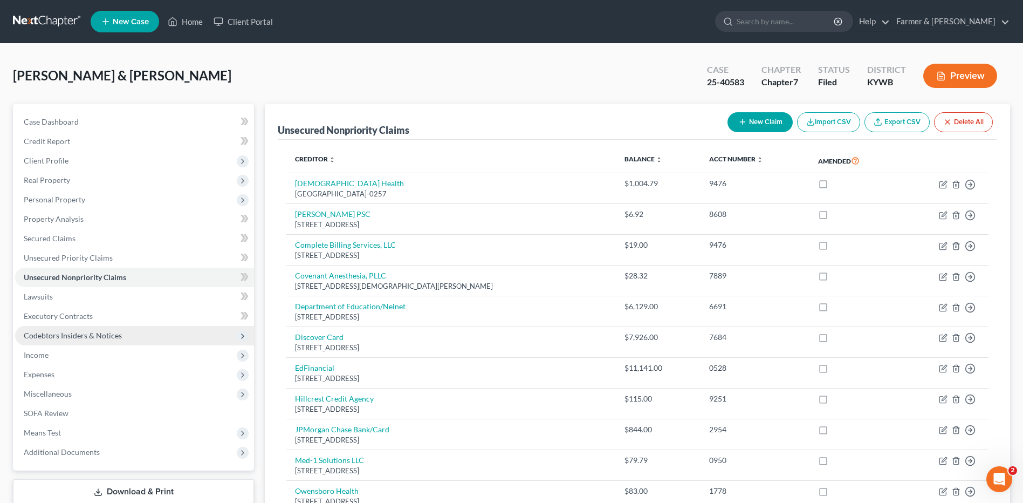
click at [88, 344] on span "Codebtors Insiders & Notices" at bounding box center [134, 335] width 239 height 19
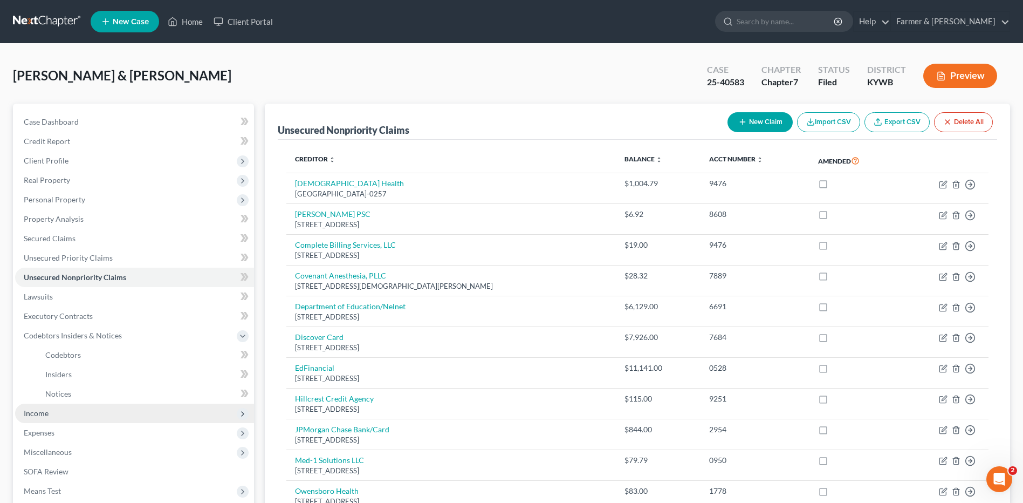
click at [75, 415] on span "Income" at bounding box center [134, 412] width 239 height 19
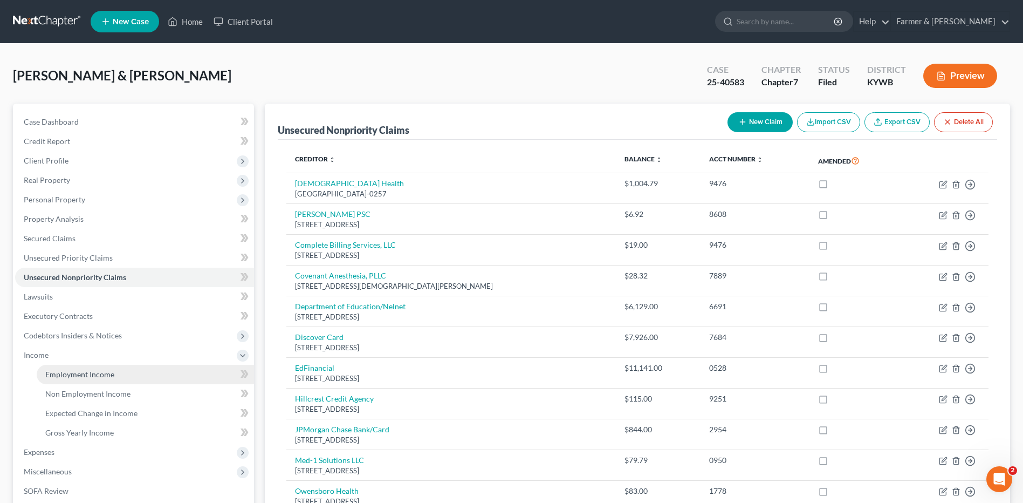
click at [85, 366] on link "Employment Income" at bounding box center [145, 374] width 217 height 19
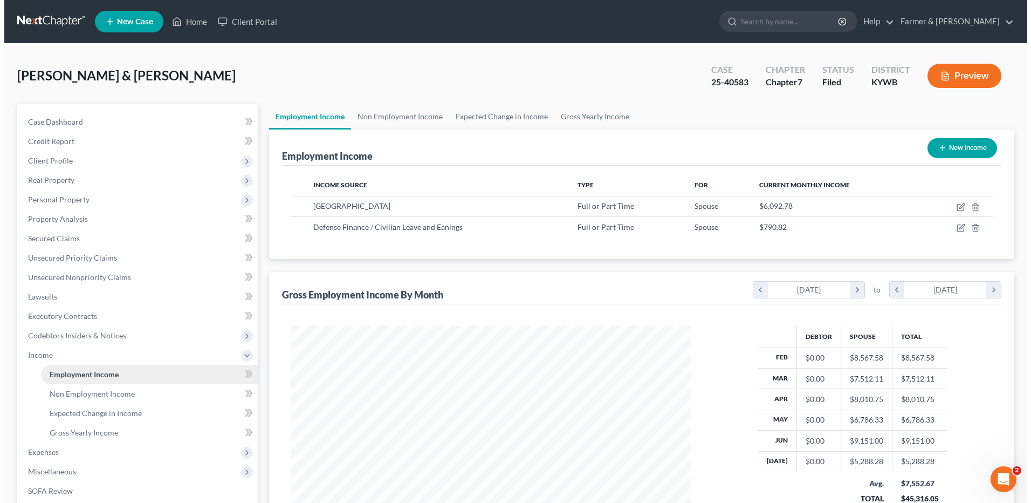
scroll to position [200, 422]
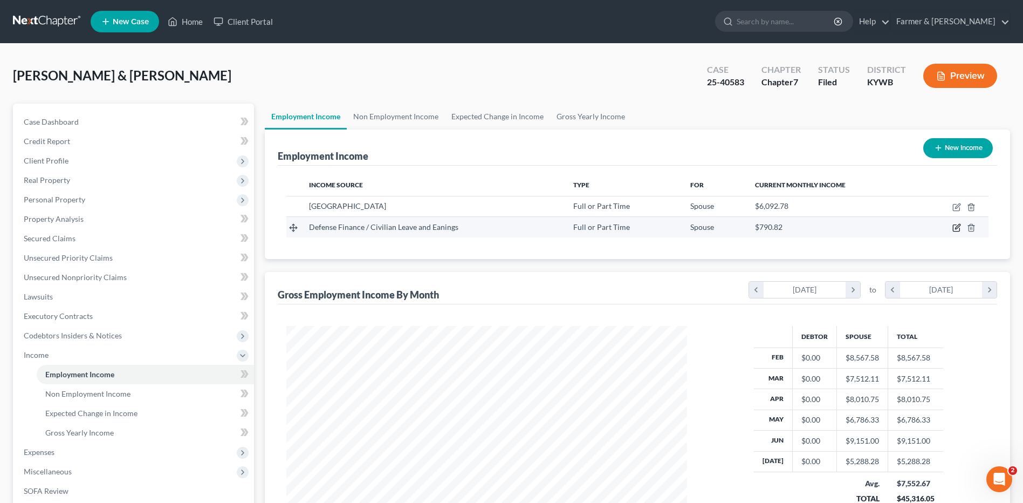
click at [956, 228] on icon "button" at bounding box center [957, 226] width 5 height 5
select select "0"
select select "8"
select select "0"
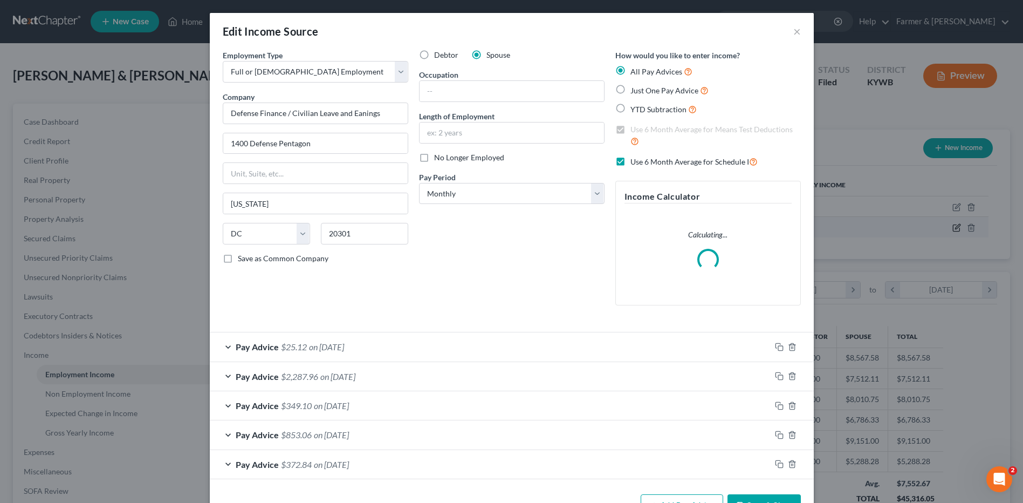
scroll to position [202, 426]
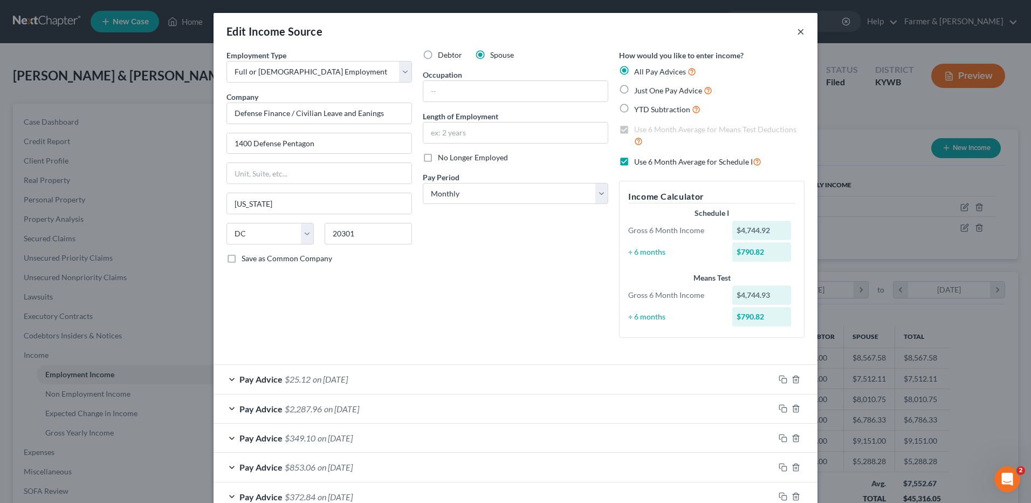
click at [797, 29] on button "×" at bounding box center [801, 31] width 8 height 13
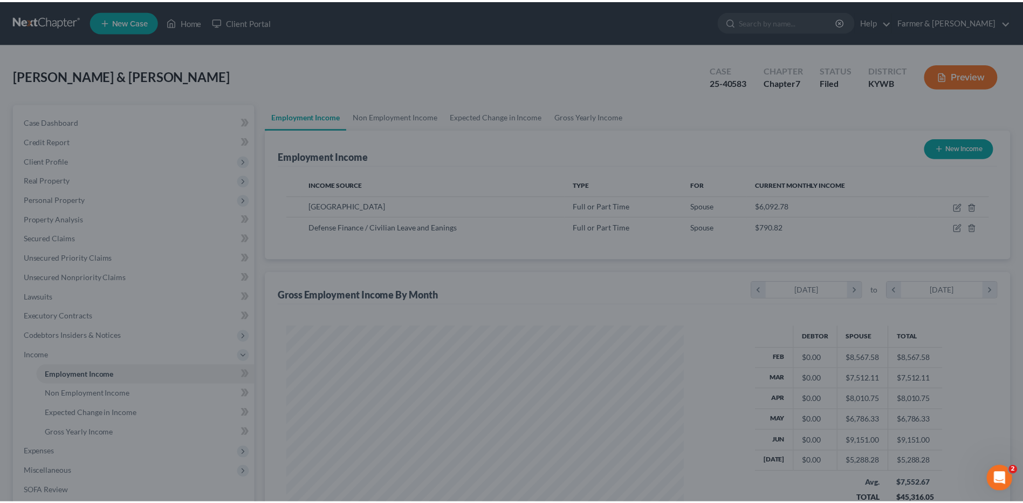
scroll to position [539226, 539004]
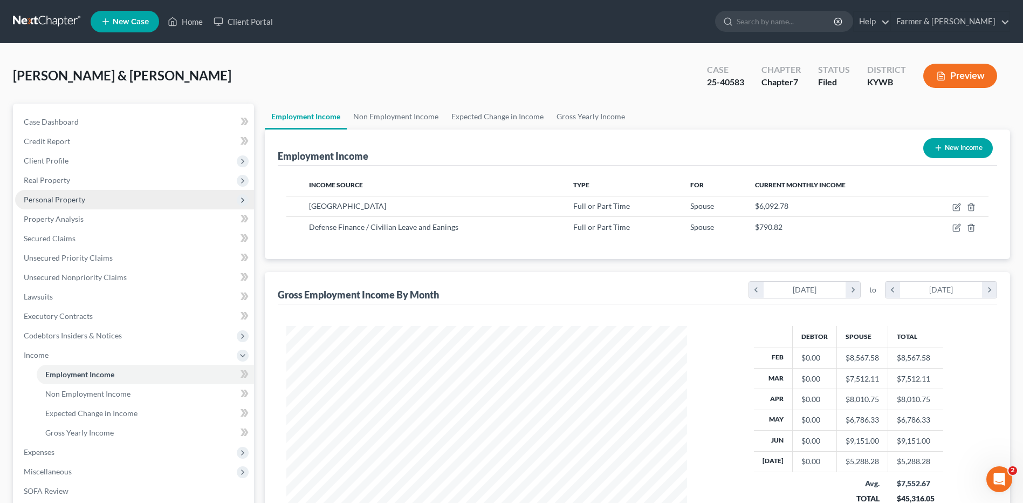
click at [56, 206] on span "Personal Property" at bounding box center [134, 199] width 239 height 19
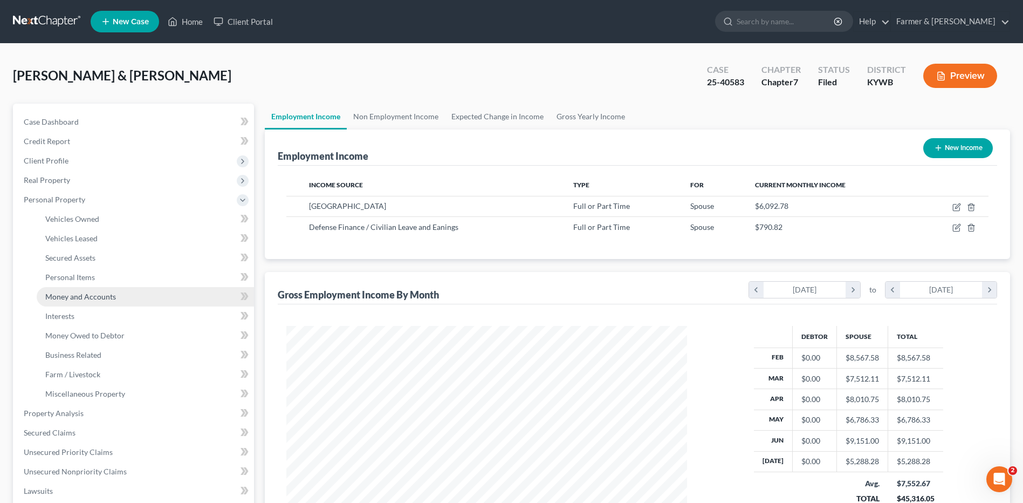
click at [87, 291] on link "Money and Accounts" at bounding box center [145, 296] width 217 height 19
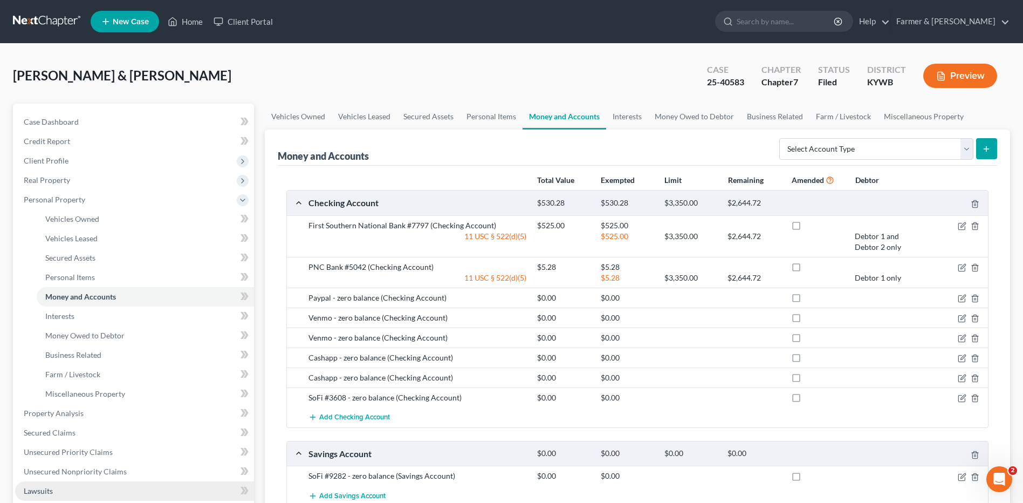
click at [53, 491] on link "Lawsuits" at bounding box center [134, 490] width 239 height 19
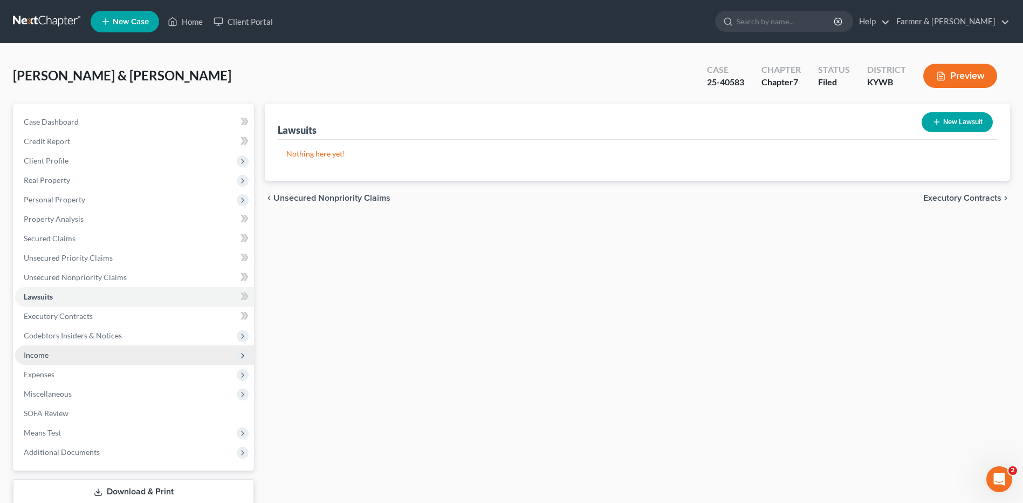
click at [94, 351] on span "Income" at bounding box center [134, 354] width 239 height 19
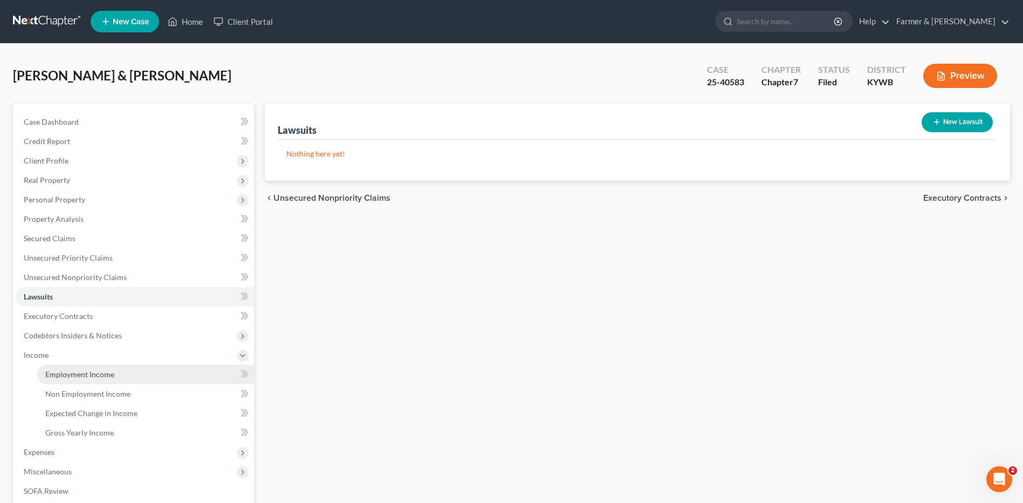
click at [98, 379] on link "Employment Income" at bounding box center [145, 374] width 217 height 19
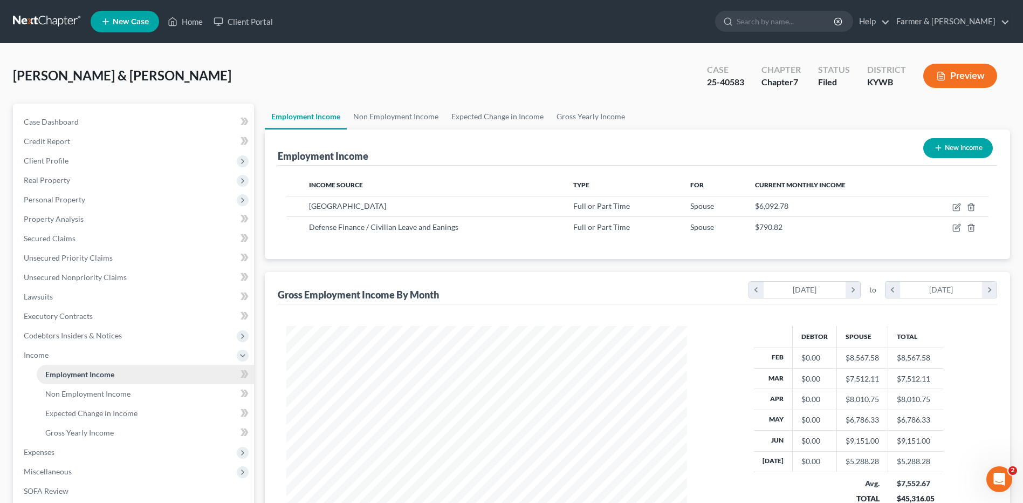
scroll to position [200, 422]
click at [98, 180] on span "Real Property" at bounding box center [134, 179] width 239 height 19
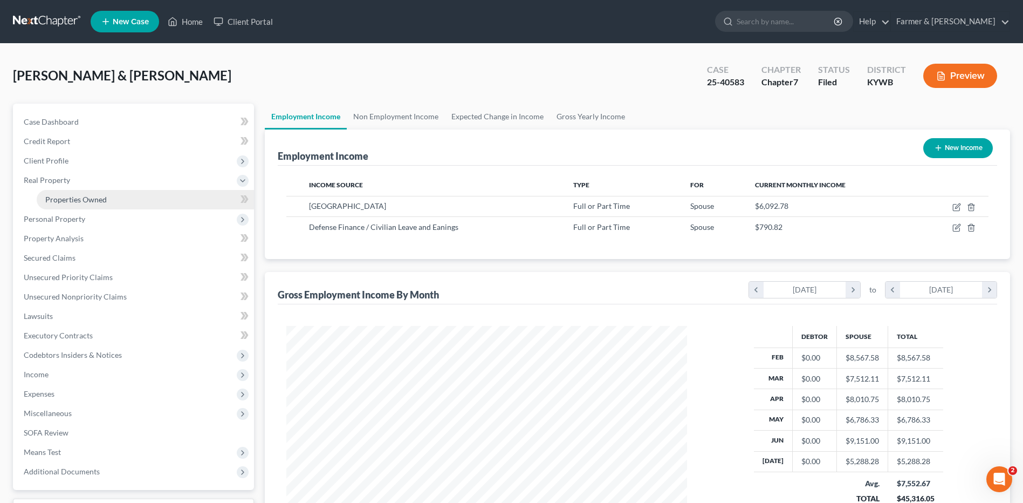
click at [97, 192] on link "Properties Owned" at bounding box center [145, 199] width 217 height 19
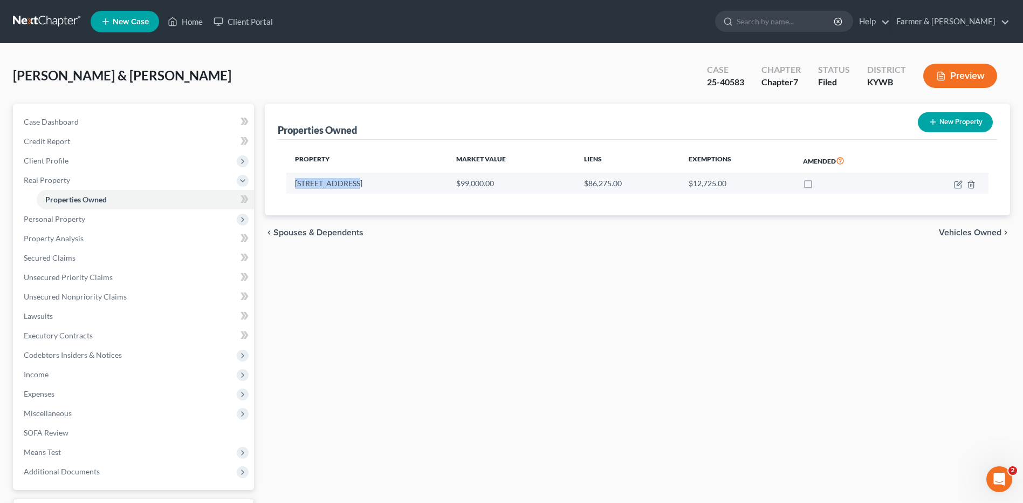
drag, startPoint x: 366, startPoint y: 186, endPoint x: 296, endPoint y: 179, distance: 71.0
click at [296, 179] on td "[STREET_ADDRESS]" at bounding box center [366, 183] width 161 height 20
copy td "[STREET_ADDRESS]"
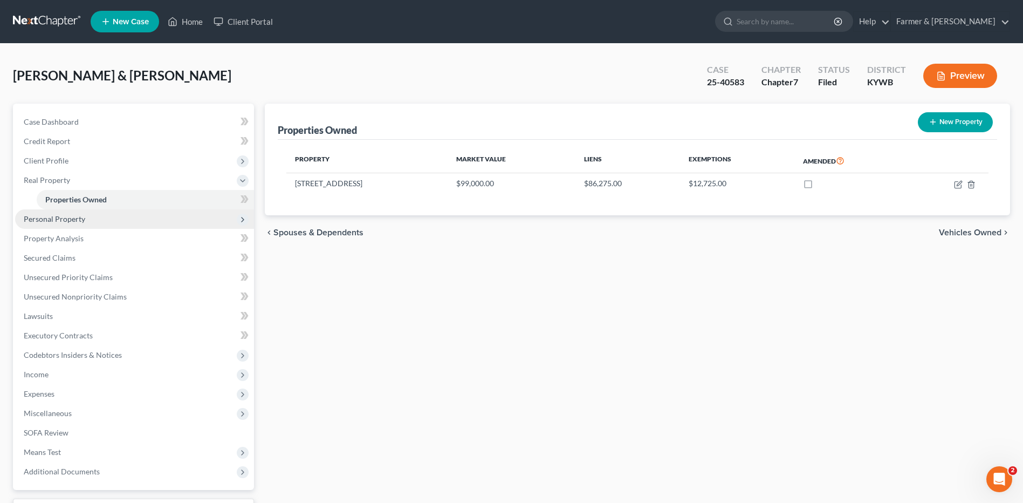
click at [100, 217] on span "Personal Property" at bounding box center [134, 218] width 239 height 19
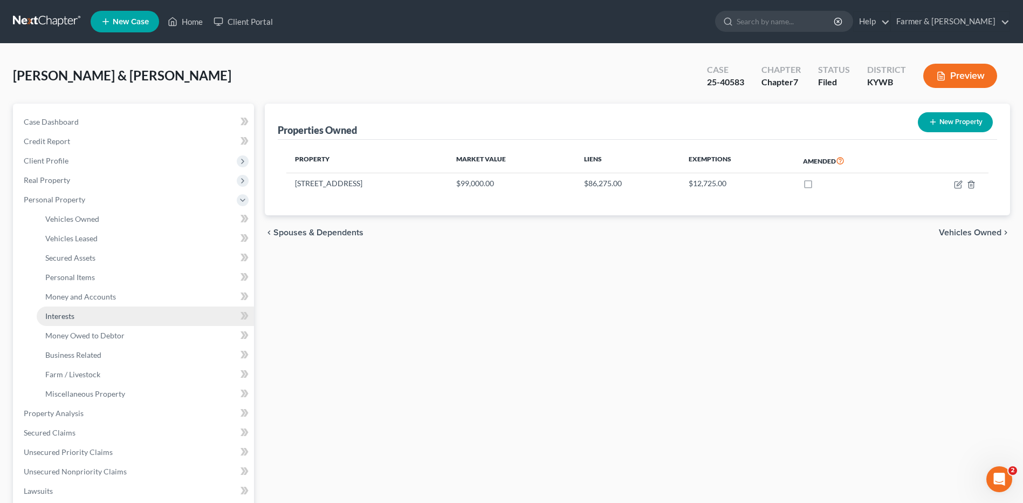
click at [93, 321] on link "Interests" at bounding box center [145, 315] width 217 height 19
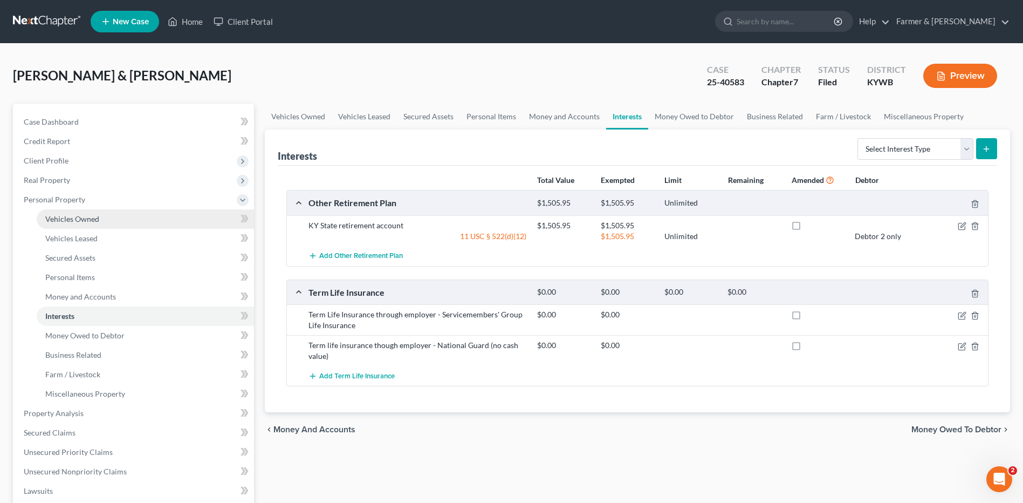
click at [84, 217] on span "Vehicles Owned" at bounding box center [72, 218] width 54 height 9
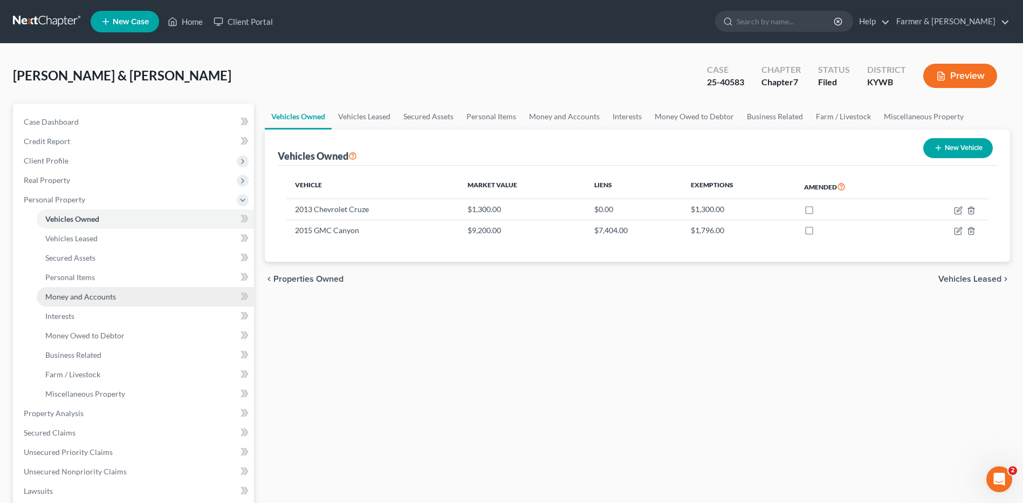
click at [94, 293] on span "Money and Accounts" at bounding box center [80, 296] width 71 height 9
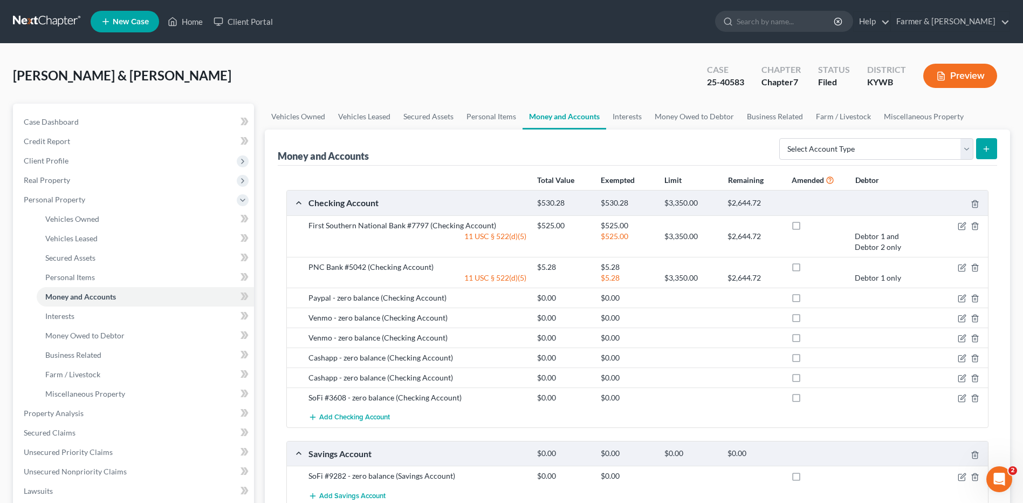
click at [62, 21] on link at bounding box center [47, 21] width 69 height 19
